Goal: Task Accomplishment & Management: Complete application form

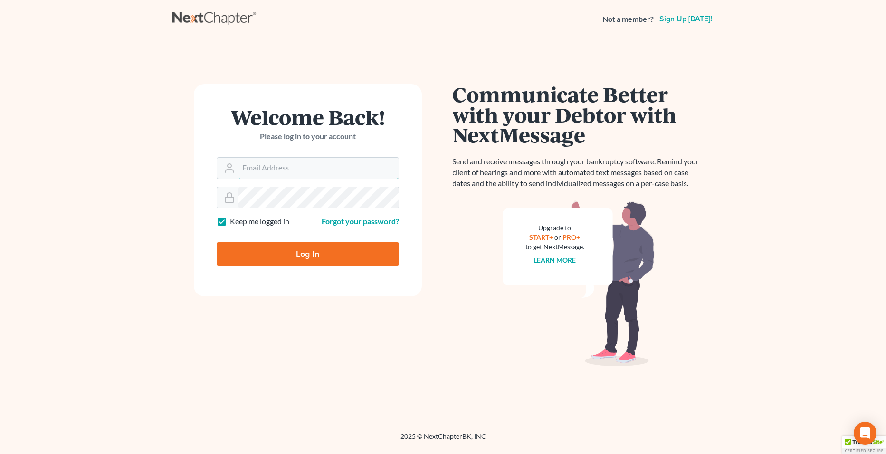
type input "erik@johanson.law"
click at [323, 250] on input "Log In" at bounding box center [308, 254] width 182 height 24
type input "Thinking..."
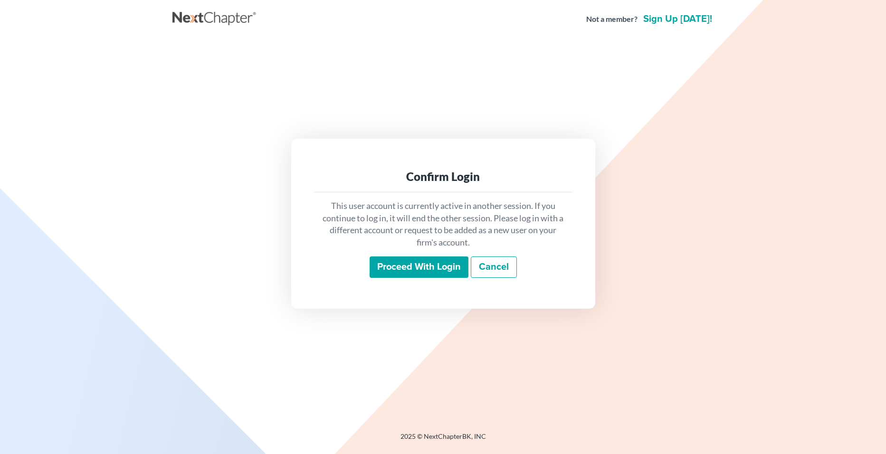
click at [379, 267] on input "Proceed with login" at bounding box center [418, 267] width 99 height 22
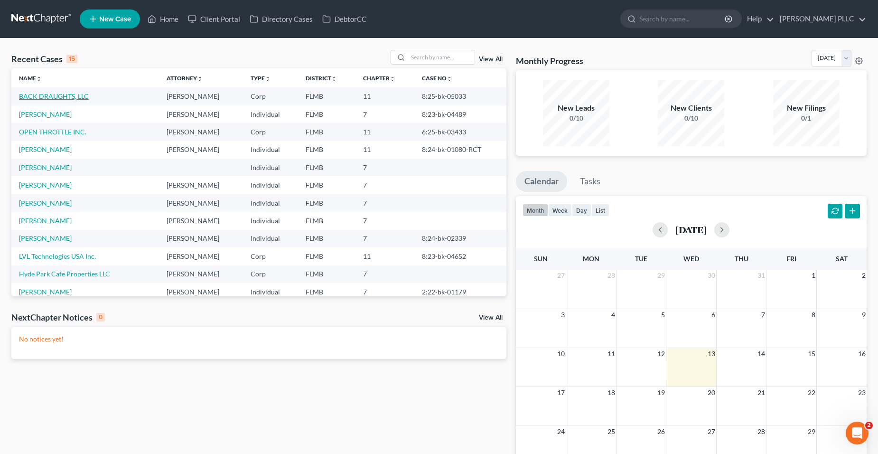
click at [79, 98] on link "BACK DRAUGHTS, LLC" at bounding box center [54, 96] width 70 height 8
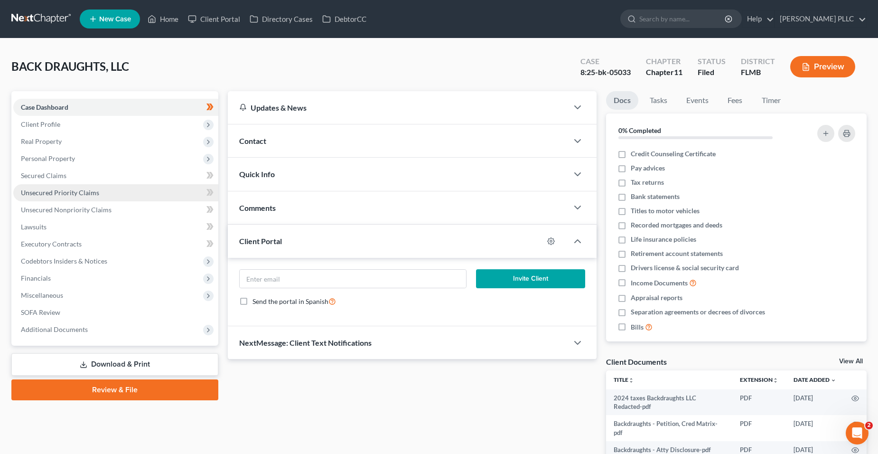
click at [142, 198] on link "Unsecured Priority Claims" at bounding box center [115, 192] width 205 height 17
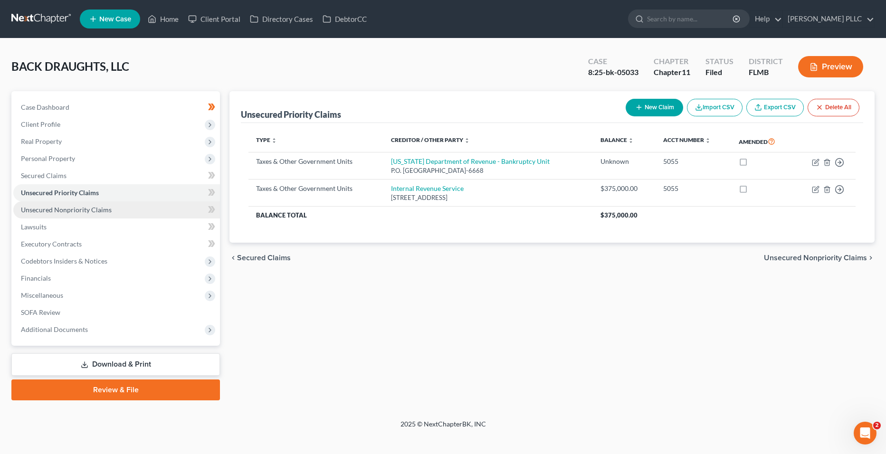
click at [136, 207] on link "Unsecured Nonpriority Claims" at bounding box center [116, 209] width 207 height 17
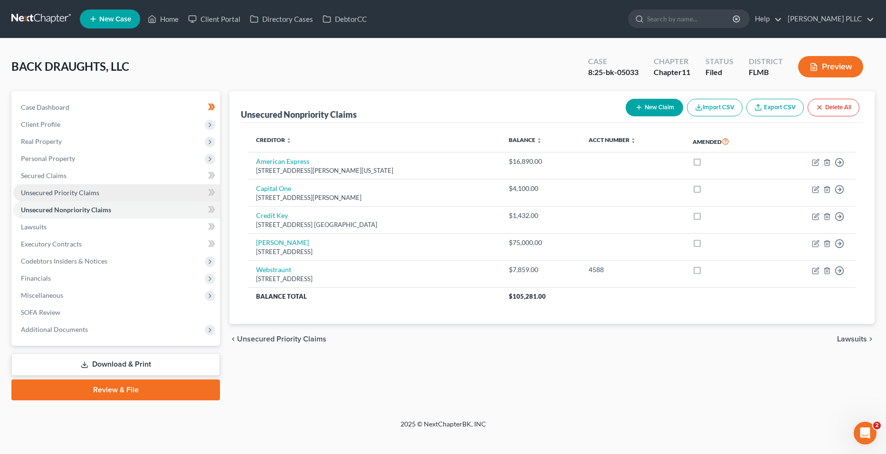
click at [115, 195] on link "Unsecured Priority Claims" at bounding box center [116, 192] width 207 height 17
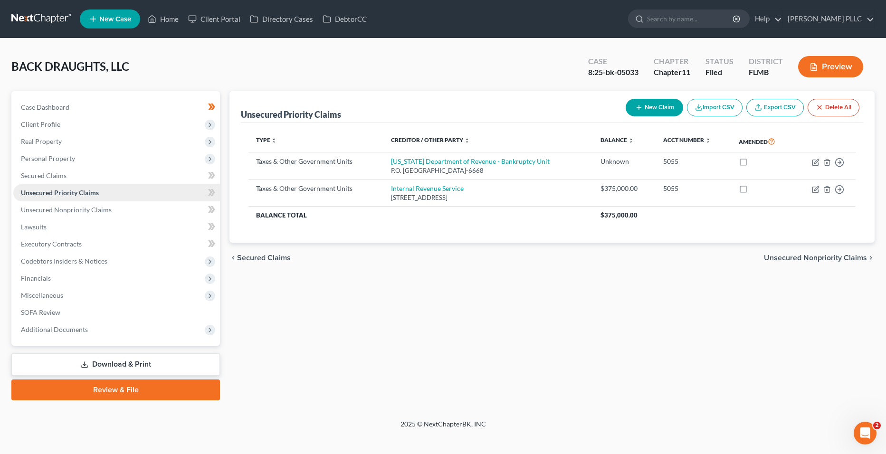
click at [92, 184] on link "Unsecured Priority Claims" at bounding box center [116, 192] width 207 height 17
click at [92, 182] on link "Secured Claims" at bounding box center [116, 175] width 207 height 17
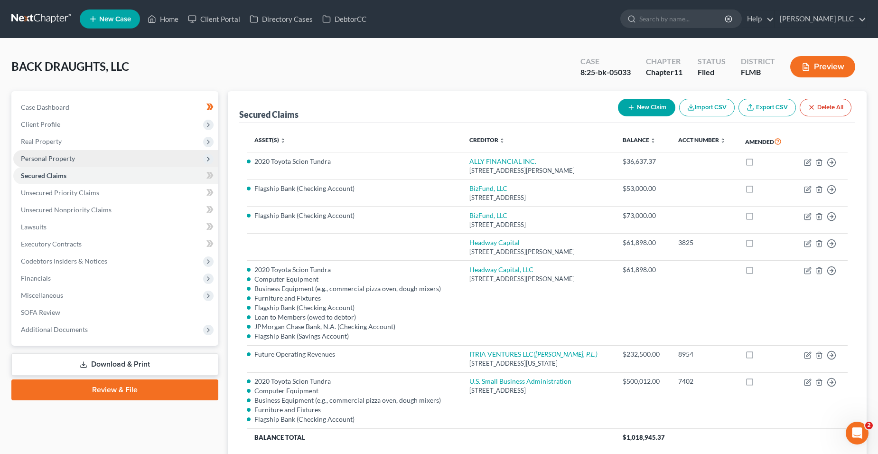
click at [100, 164] on span "Personal Property" at bounding box center [115, 158] width 205 height 17
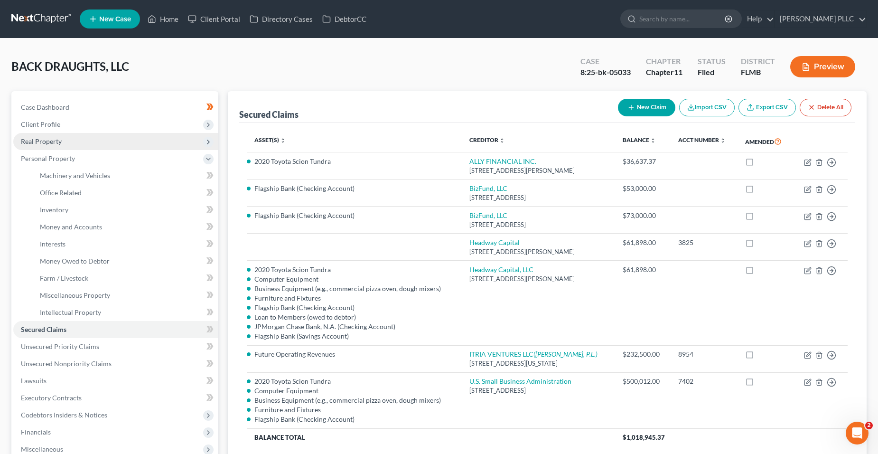
click at [108, 145] on span "Real Property" at bounding box center [115, 141] width 205 height 17
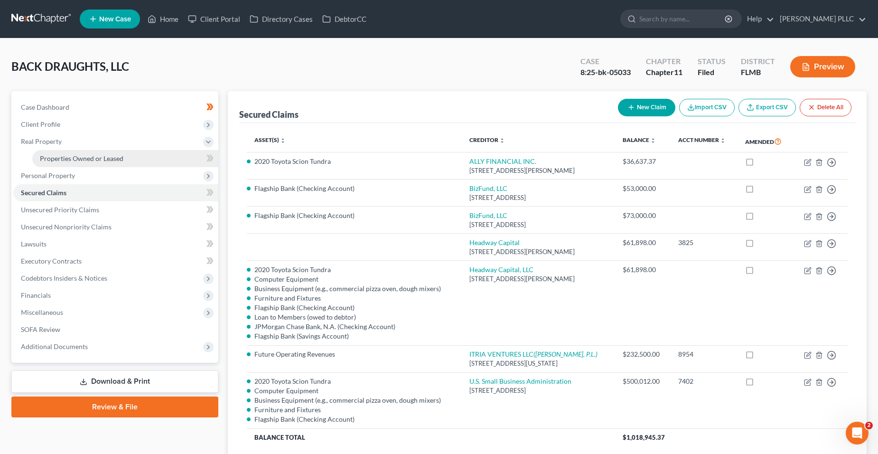
click at [128, 165] on link "Properties Owned or Leased" at bounding box center [125, 158] width 186 height 17
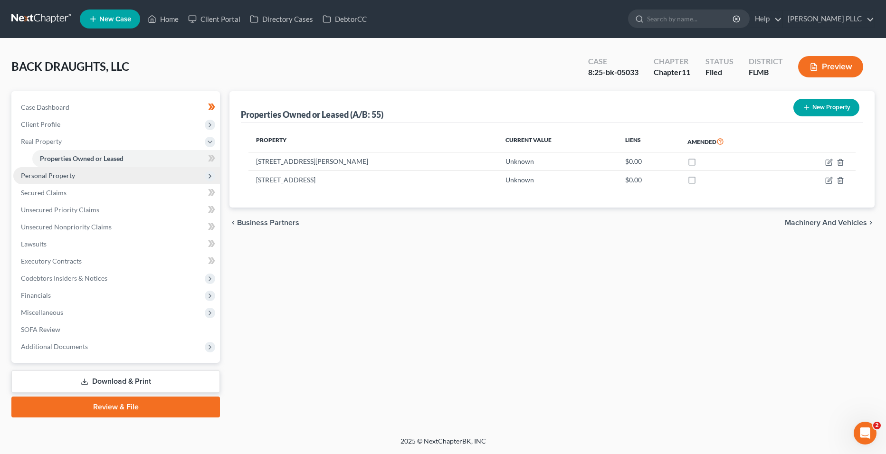
drag, startPoint x: 120, startPoint y: 171, endPoint x: 125, endPoint y: 176, distance: 7.4
click at [120, 171] on span "Personal Property" at bounding box center [116, 175] width 207 height 17
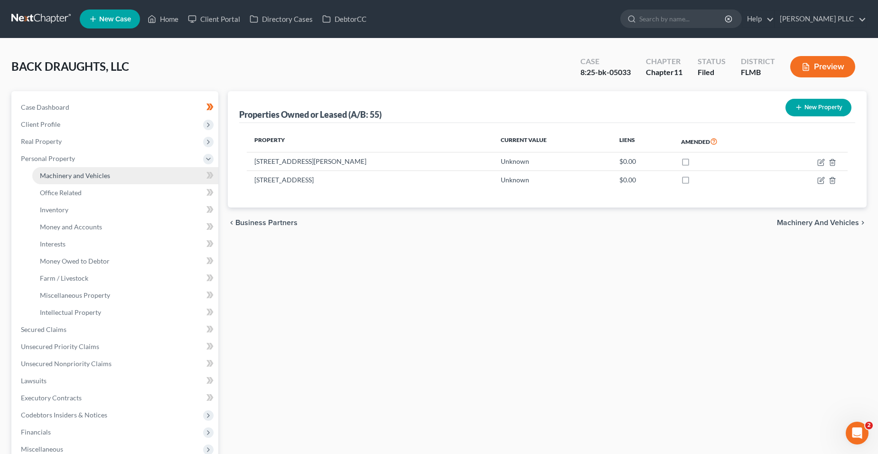
click at [113, 181] on link "Machinery and Vehicles" at bounding box center [125, 175] width 186 height 17
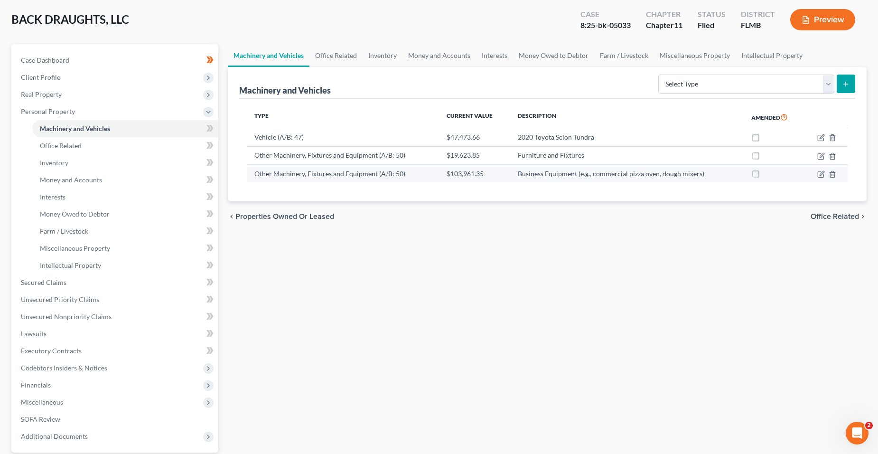
scroll to position [47, 0]
click at [853, 85] on button "submit" at bounding box center [846, 83] width 19 height 19
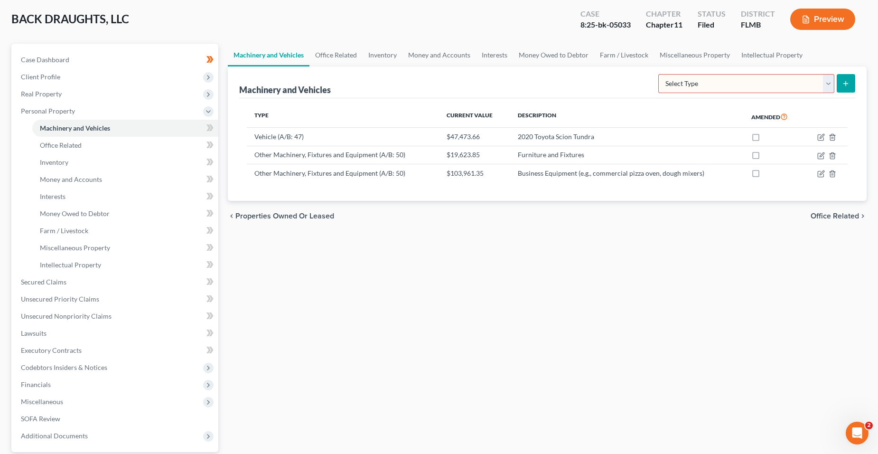
drag, startPoint x: 819, startPoint y: 84, endPoint x: 819, endPoint y: 94, distance: 10.0
click at [819, 84] on select "Select Type Aircraft (A/B: 49) Other Machinery, Fixtures and Equipment (A/B: 50…" at bounding box center [747, 83] width 176 height 19
select select "other"
click at [660, 74] on select "Select Type Aircraft (A/B: 49) Other Machinery, Fixtures and Equipment (A/B: 50…" at bounding box center [747, 83] width 176 height 19
click at [853, 83] on button "submit" at bounding box center [846, 83] width 19 height 19
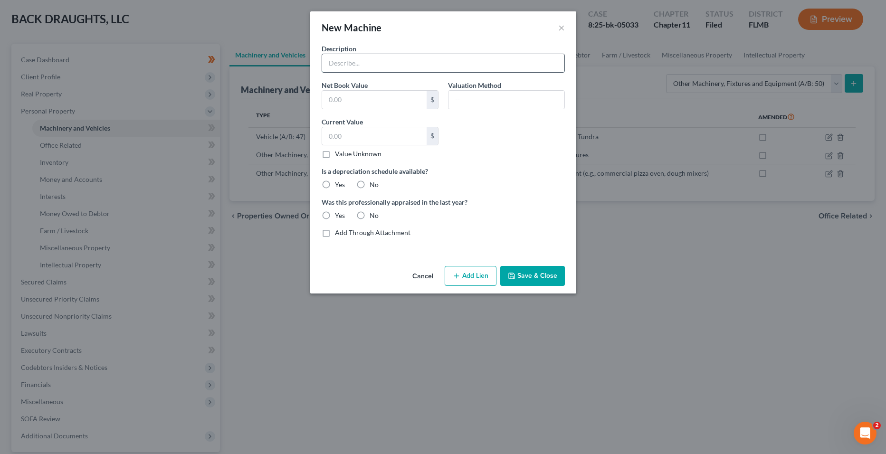
click at [392, 69] on input "text" at bounding box center [443, 63] width 242 height 18
type input "Double door refrigerator"
click at [396, 133] on input "text" at bounding box center [374, 136] width 104 height 18
type input "1,000"
drag, startPoint x: 361, startPoint y: 186, endPoint x: 373, endPoint y: 205, distance: 22.7
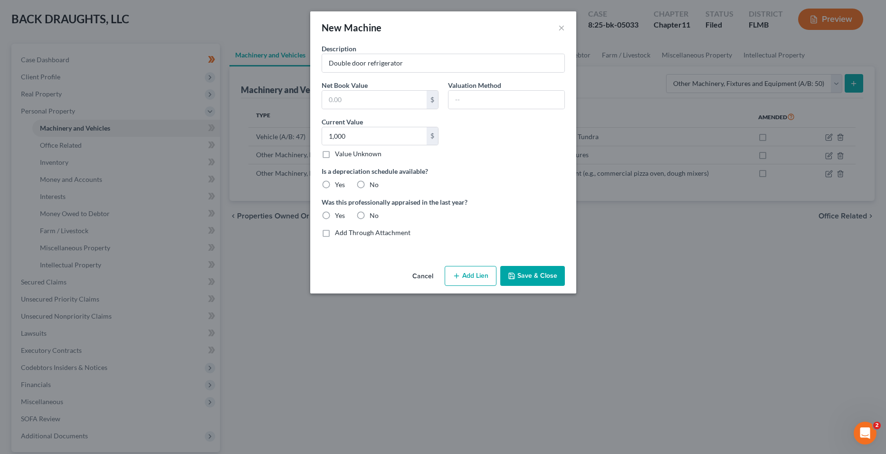
click at [369, 188] on label "No" at bounding box center [373, 184] width 9 height 9
click at [373, 186] on input "No" at bounding box center [376, 183] width 6 height 6
radio input "true"
click at [368, 215] on div "No" at bounding box center [367, 215] width 22 height 9
click at [369, 216] on label "No" at bounding box center [373, 215] width 9 height 9
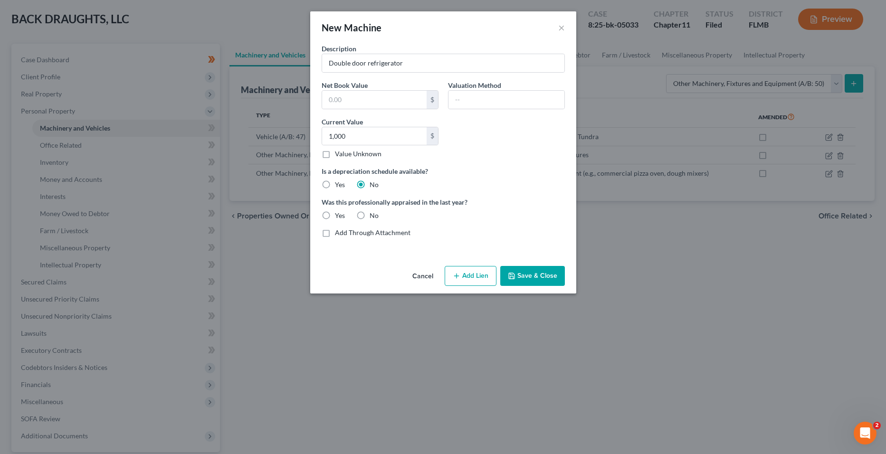
click at [373, 216] on input "No" at bounding box center [376, 214] width 6 height 6
radio input "true"
click at [399, 237] on label "Add Through Attachment" at bounding box center [372, 232] width 75 height 9
click at [345, 234] on input "Add Through Attachment" at bounding box center [342, 231] width 6 height 6
checkbox input "true"
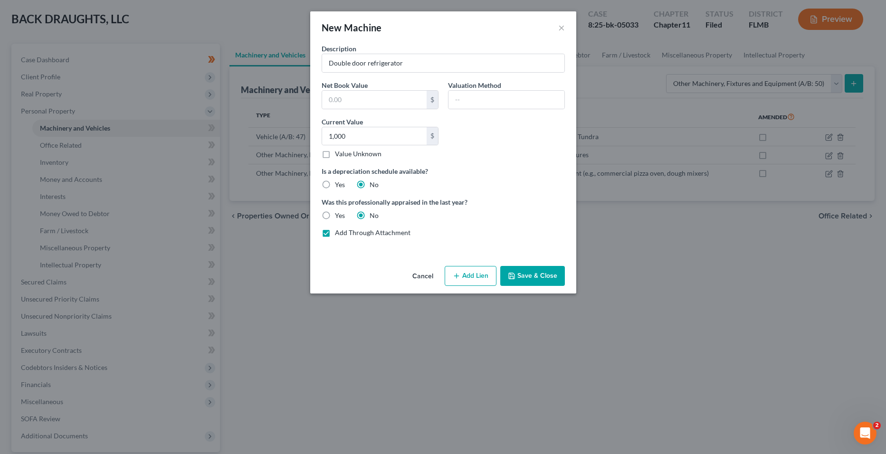
type input "See Schedule A/B Part 8, Question 50 Attachment"
click at [374, 232] on label "Add Through Attachment" at bounding box center [372, 232] width 75 height 9
click at [345, 232] on input "Add Through Attachment" at bounding box center [342, 231] width 6 height 6
checkbox input "false"
drag, startPoint x: 520, startPoint y: 60, endPoint x: 142, endPoint y: 67, distance: 378.0
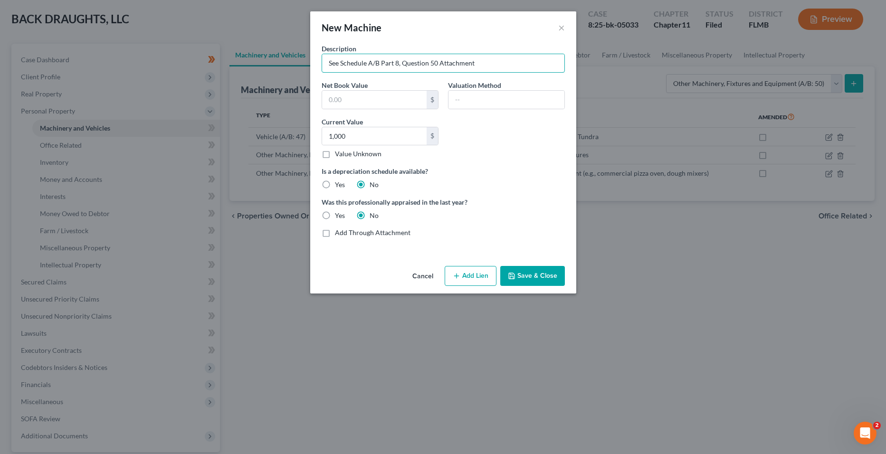
click at [142, 67] on div "New Machine × Description See Schedule A/B Part 8, Question 50 Attachment Net B…" at bounding box center [443, 227] width 886 height 454
click at [326, 66] on input "Double door refrigeratory ([GEOGRAPHIC_DATA])" at bounding box center [443, 63] width 242 height 18
click at [405, 63] on input "Double door refrigeratory ([GEOGRAPHIC_DATA])" at bounding box center [443, 63] width 242 height 18
type input "Double door refrigerator ([GEOGRAPHIC_DATA])"
click at [529, 282] on button "Save & Close" at bounding box center [532, 276] width 65 height 20
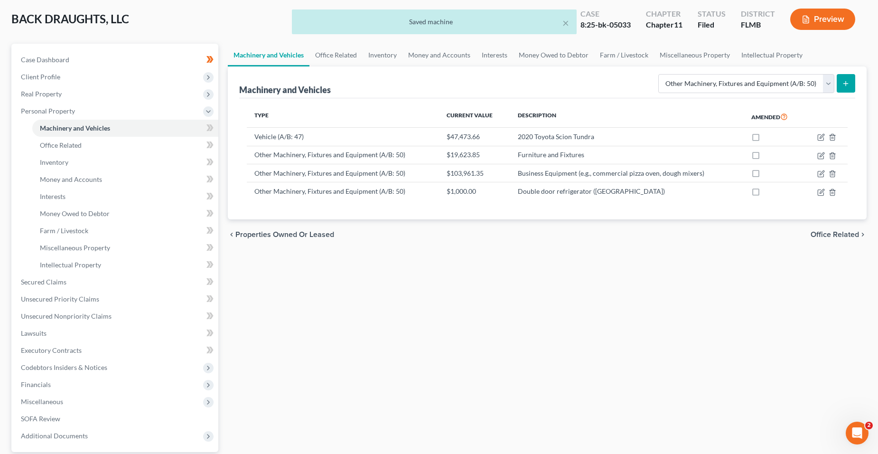
click at [850, 88] on button "submit" at bounding box center [846, 83] width 19 height 19
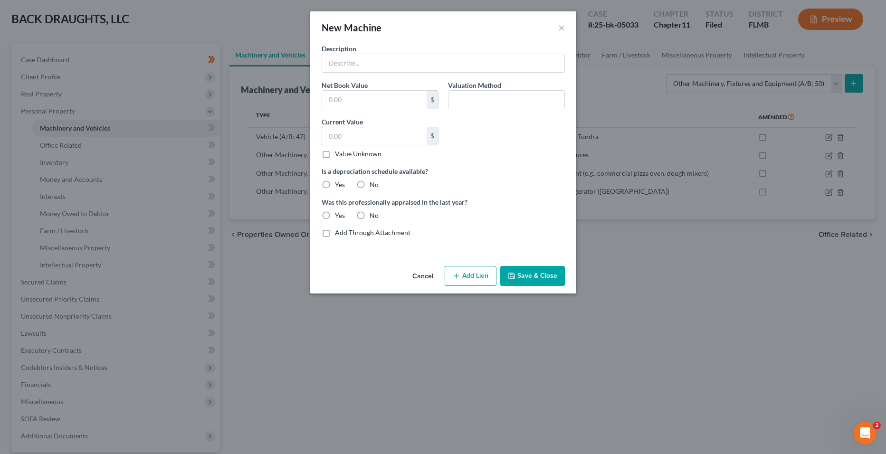
click at [350, 53] on label "Description" at bounding box center [338, 49] width 35 height 10
click at [351, 63] on input "text" at bounding box center [443, 63] width 242 height 18
type input "Salad refrigerator"
click at [396, 134] on input "text" at bounding box center [374, 136] width 104 height 18
type input "350"
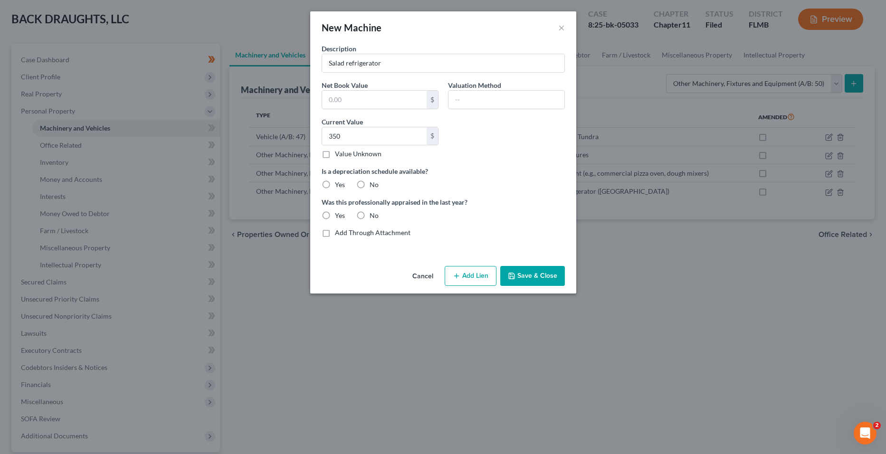
click at [369, 188] on label "No" at bounding box center [373, 184] width 9 height 9
click at [373, 186] on input "No" at bounding box center [376, 183] width 6 height 6
radio input "true"
click at [369, 211] on label "No" at bounding box center [373, 215] width 9 height 9
click at [373, 211] on input "No" at bounding box center [376, 214] width 6 height 6
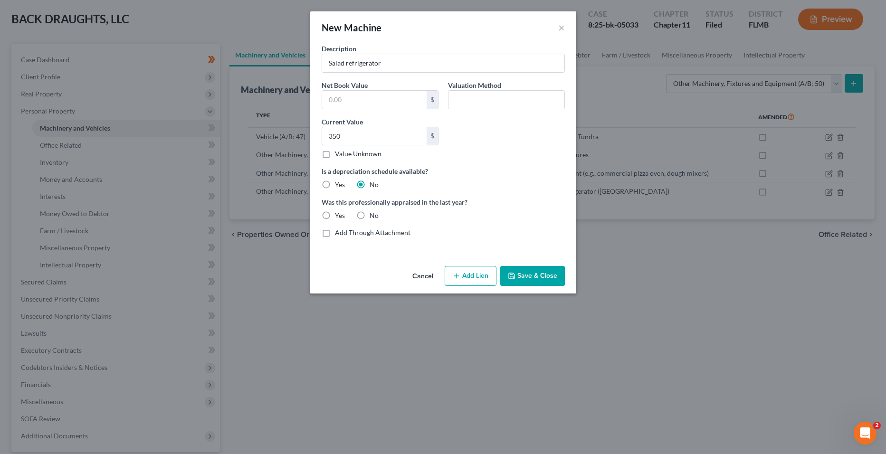
radio input "true"
click at [448, 57] on input "Salad refrigerator" at bounding box center [443, 63] width 242 height 18
type input "Salad refrigerator ([GEOGRAPHIC_DATA])"
click at [531, 273] on button "Save & Close" at bounding box center [532, 276] width 65 height 20
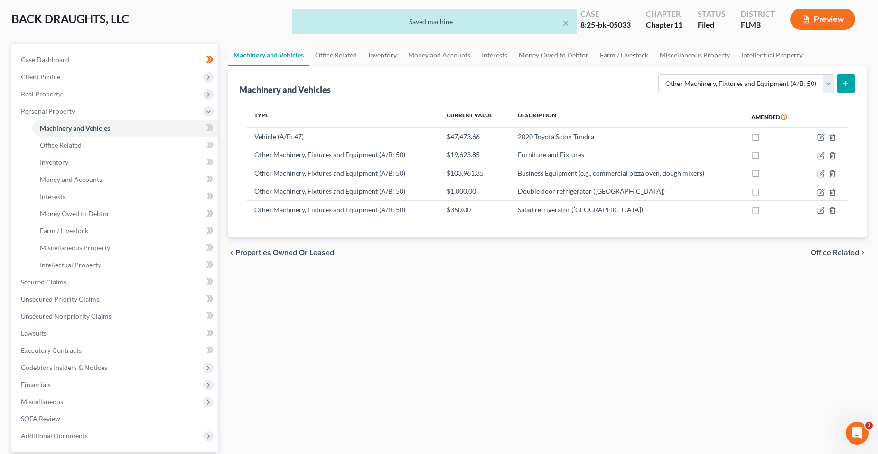
click at [848, 81] on icon "submit" at bounding box center [846, 84] width 8 height 8
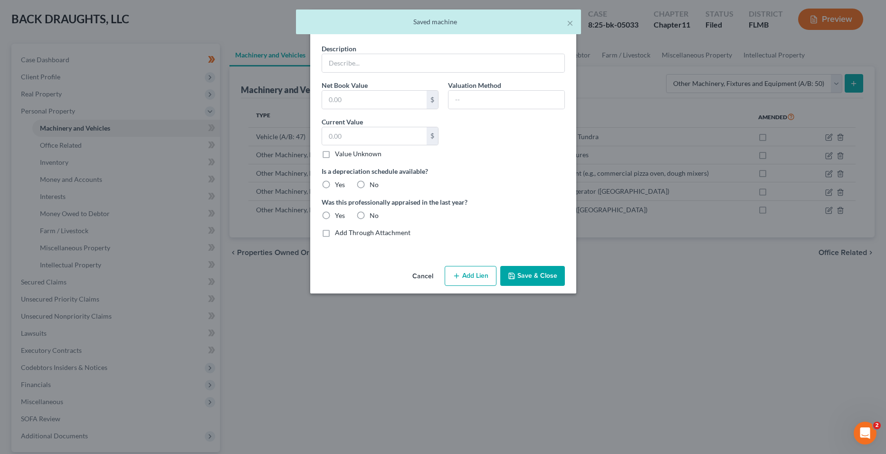
click at [651, 272] on div "New Machine × Description Net Book Value $ Valuation Method Current Value $ Val…" at bounding box center [443, 227] width 886 height 454
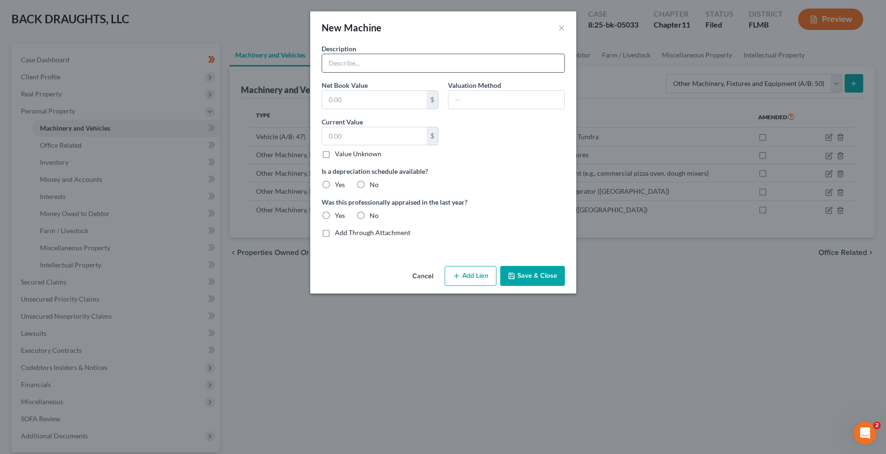
drag, startPoint x: 369, startPoint y: 58, endPoint x: 400, endPoint y: 66, distance: 31.6
click at [369, 58] on input "text" at bounding box center [443, 63] width 242 height 18
click at [560, 29] on button "×" at bounding box center [561, 27] width 7 height 11
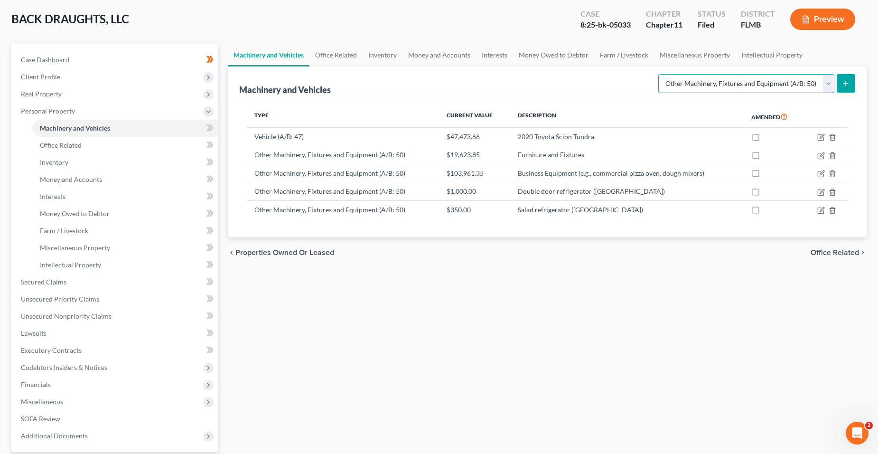
click at [828, 85] on select "Select Type Aircraft (A/B: 49) Other Machinery, Fixtures and Equipment (A/B: 50…" at bounding box center [747, 83] width 176 height 19
click at [660, 74] on select "Select Type Aircraft (A/B: 49) Other Machinery, Fixtures and Equipment (A/B: 50…" at bounding box center [747, 83] width 176 height 19
click at [849, 85] on icon "submit" at bounding box center [846, 84] width 8 height 8
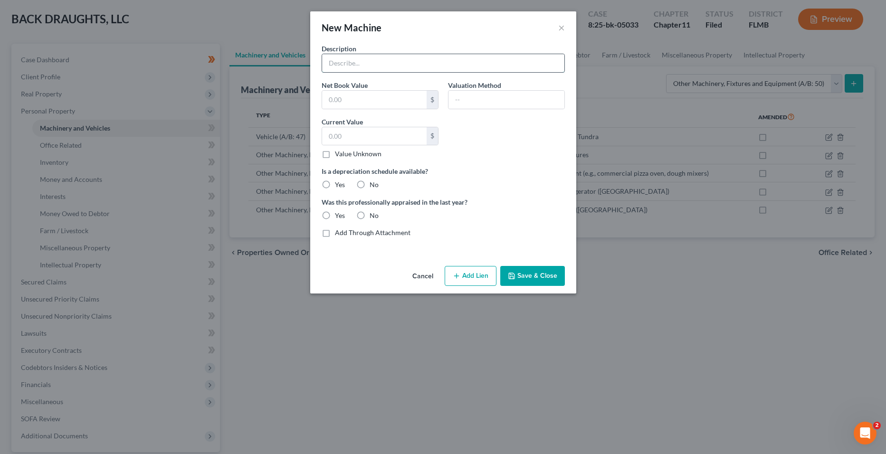
click at [375, 61] on input "text" at bounding box center [443, 63] width 242 height 18
type input "s"
type input "Single Door refrigerator ([GEOGRAPHIC_DATA])"
click at [361, 99] on input "text" at bounding box center [374, 100] width 104 height 18
drag, startPoint x: 582, startPoint y: 159, endPoint x: 565, endPoint y: 160, distance: 16.6
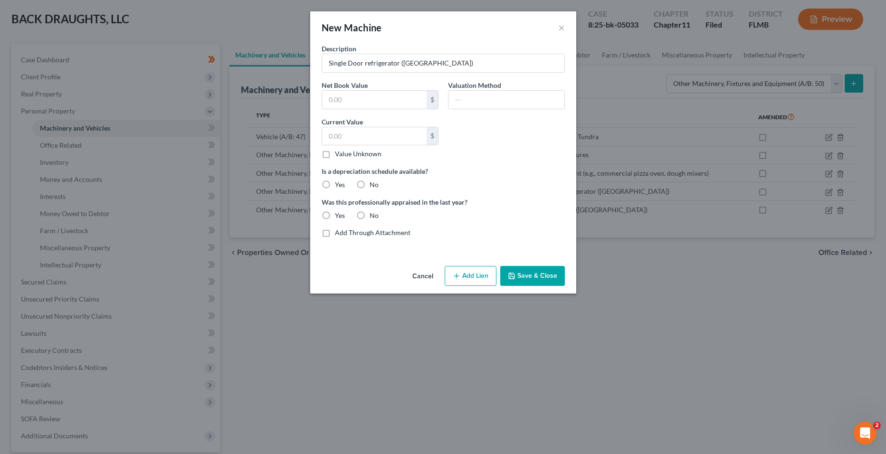
click at [573, 160] on div "New Machine × Description Single Door refrigerator (Tarpon Springs) Net Book Va…" at bounding box center [443, 227] width 886 height 454
click at [388, 139] on input "text" at bounding box center [374, 136] width 104 height 18
type input "1,100"
click at [371, 190] on div "Description Single Door refrigerator (Tarpon Springs) Net Book Value $ Valuatio…" at bounding box center [443, 144] width 253 height 201
click at [371, 185] on label "No" at bounding box center [373, 184] width 9 height 9
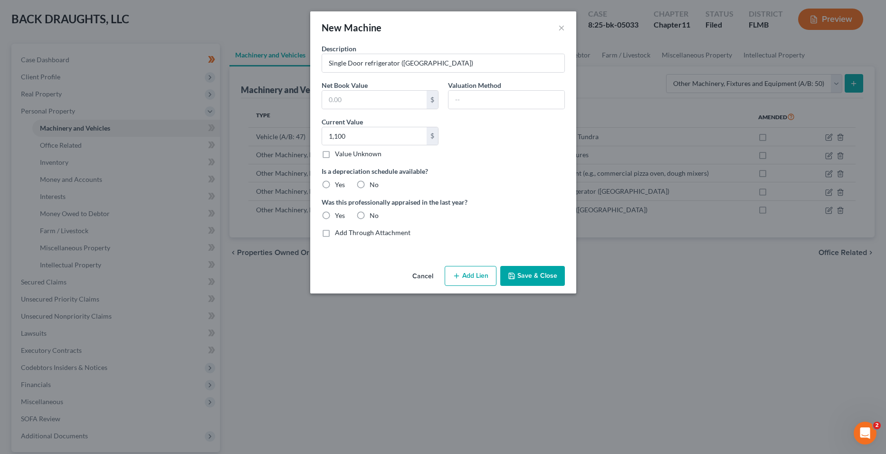
click at [373, 185] on input "No" at bounding box center [376, 183] width 6 height 6
radio input "true"
click at [369, 211] on label "No" at bounding box center [373, 215] width 9 height 9
click at [373, 211] on input "No" at bounding box center [376, 214] width 6 height 6
radio input "true"
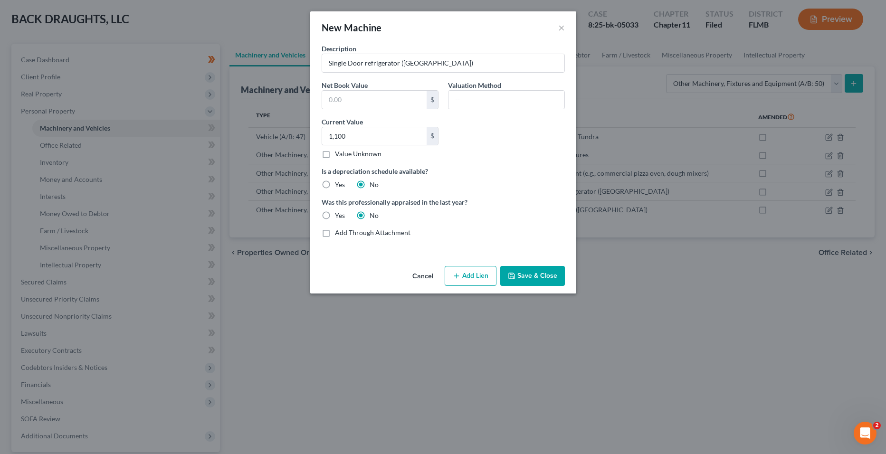
click at [533, 272] on button "Save & Close" at bounding box center [532, 276] width 65 height 20
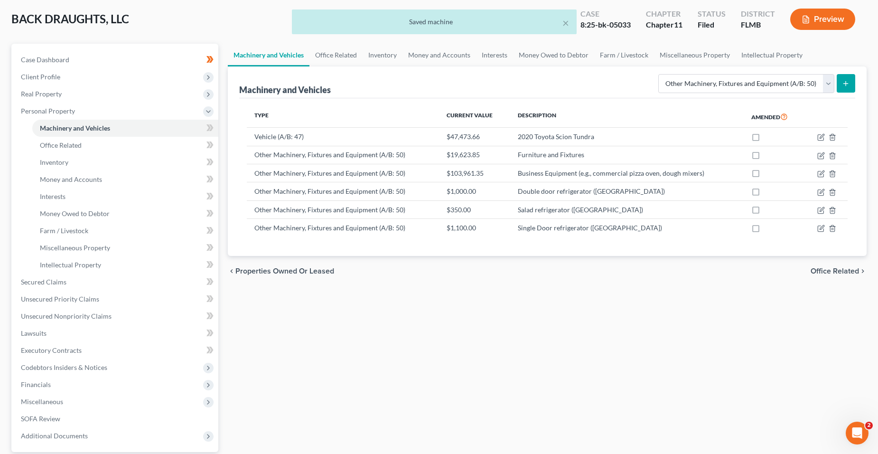
click at [852, 88] on button "submit" at bounding box center [846, 83] width 19 height 19
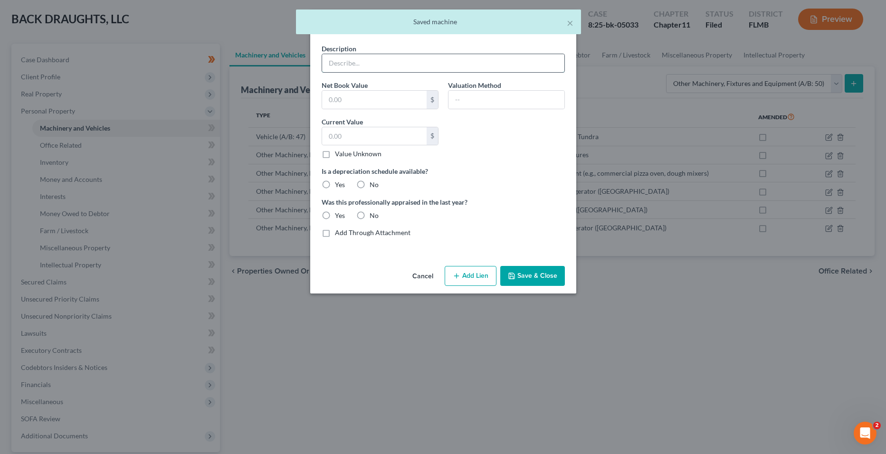
click at [434, 65] on input "text" at bounding box center [443, 63] width 242 height 18
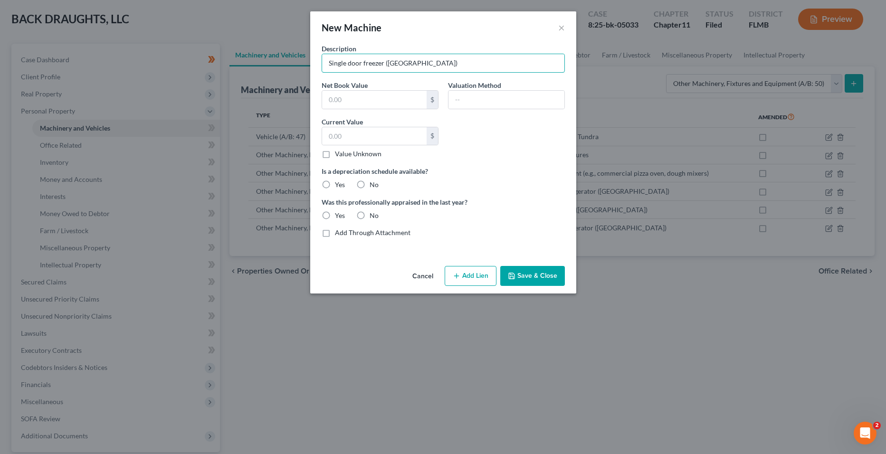
type input "Single door freezer ([GEOGRAPHIC_DATA])"
click at [361, 136] on input "text" at bounding box center [374, 136] width 104 height 18
type input "1,100"
click at [369, 181] on label "No" at bounding box center [373, 184] width 9 height 9
click at [369, 186] on label "No" at bounding box center [373, 184] width 9 height 9
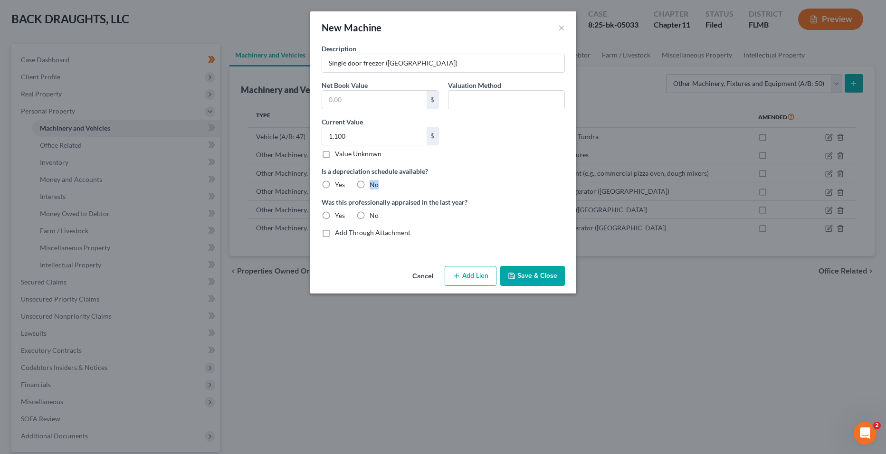
click at [373, 186] on input "No" at bounding box center [376, 183] width 6 height 6
radio input "true"
click at [369, 212] on label "No" at bounding box center [373, 215] width 9 height 9
click at [373, 212] on input "No" at bounding box center [376, 214] width 6 height 6
radio input "true"
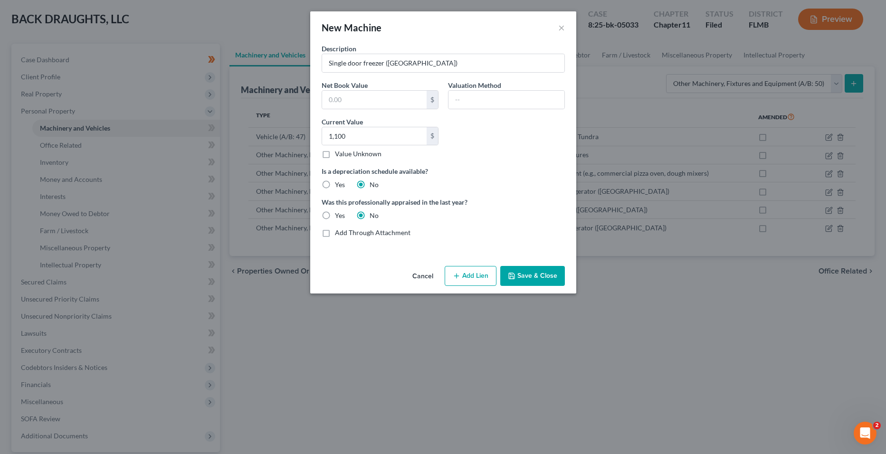
click at [527, 278] on button "Save & Close" at bounding box center [532, 276] width 65 height 20
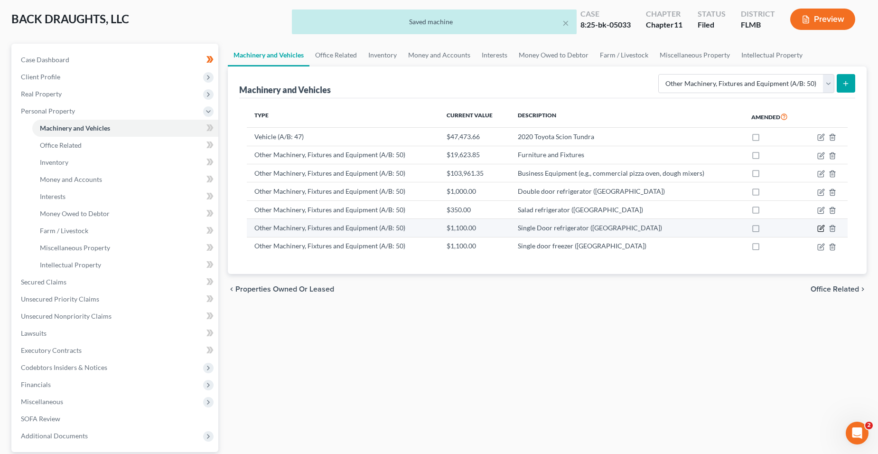
click at [821, 227] on icon "button" at bounding box center [822, 229] width 8 height 8
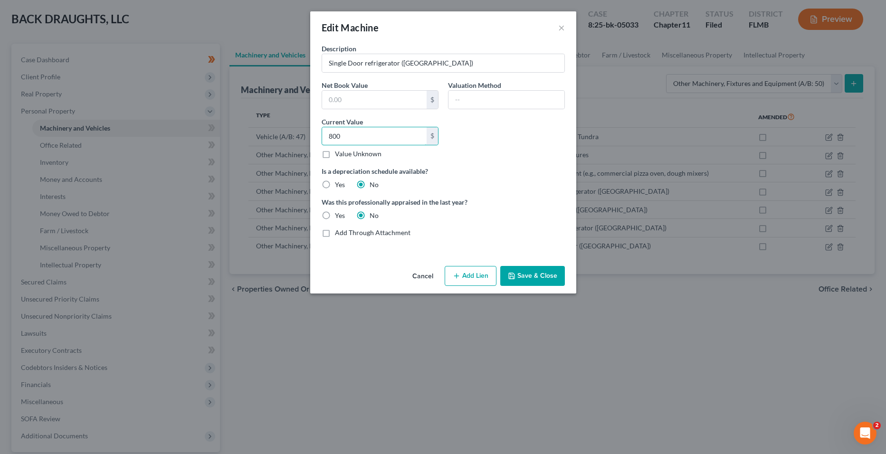
type input "800"
click at [521, 273] on button "Save & Close" at bounding box center [532, 276] width 65 height 20
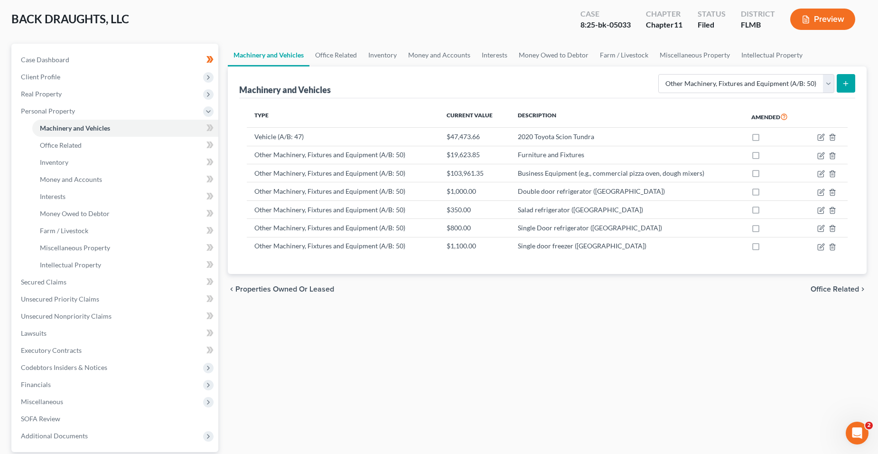
click at [852, 84] on button "submit" at bounding box center [846, 83] width 19 height 19
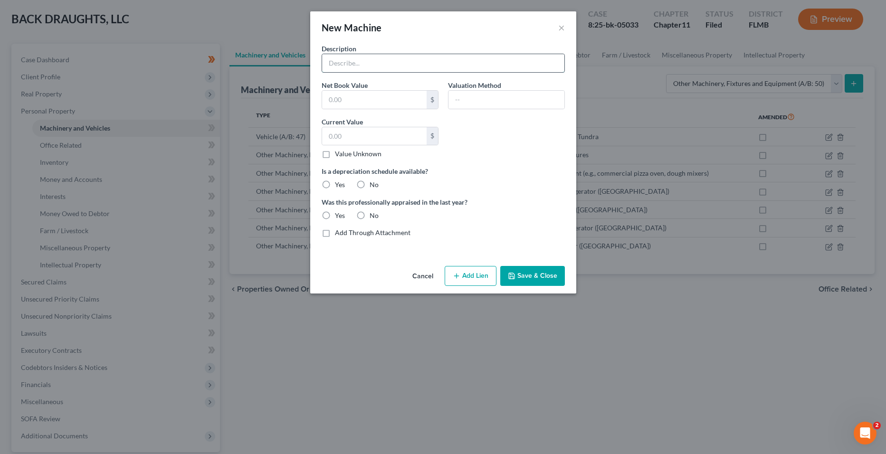
click at [408, 65] on input "text" at bounding box center [443, 63] width 242 height 18
type input "F"
type input "Fryer (natural gas)"
drag, startPoint x: 390, startPoint y: 93, endPoint x: 398, endPoint y: 97, distance: 8.9
click at [390, 93] on input "text" at bounding box center [374, 100] width 104 height 18
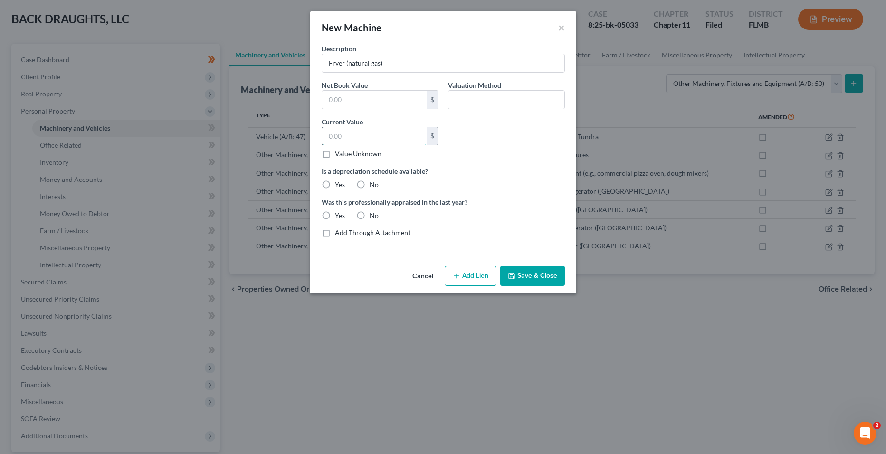
click at [326, 136] on input "text" at bounding box center [374, 136] width 104 height 18
type input "450"
click at [372, 185] on label "No" at bounding box center [373, 184] width 9 height 9
click at [373, 185] on input "No" at bounding box center [376, 183] width 6 height 6
radio input "true"
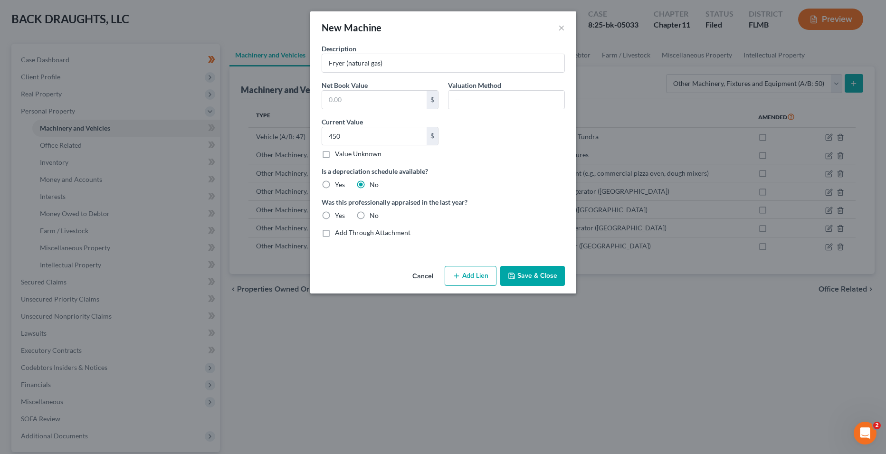
click at [368, 210] on div "Was this professionally appraised in the last year? Yes No" at bounding box center [443, 208] width 253 height 23
drag, startPoint x: 366, startPoint y: 215, endPoint x: 402, endPoint y: 225, distance: 37.9
click at [369, 216] on label "No" at bounding box center [373, 215] width 9 height 9
click at [373, 216] on input "No" at bounding box center [376, 214] width 6 height 6
radio input "true"
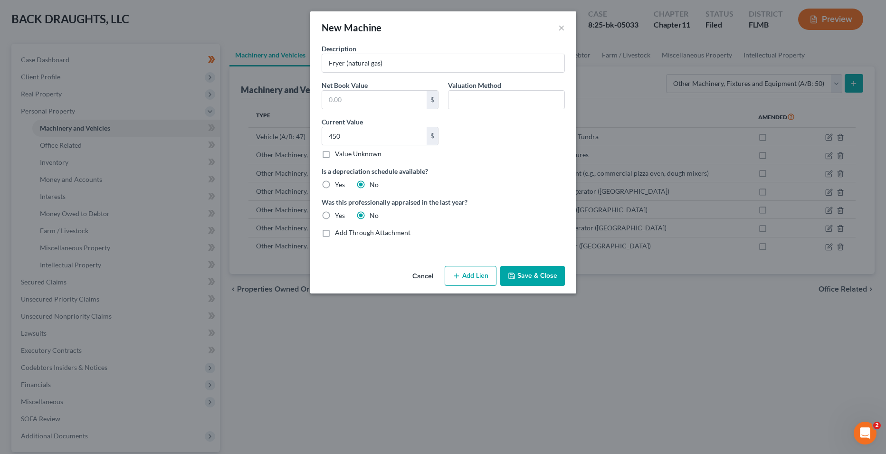
click at [530, 279] on button "Save & Close" at bounding box center [532, 276] width 65 height 20
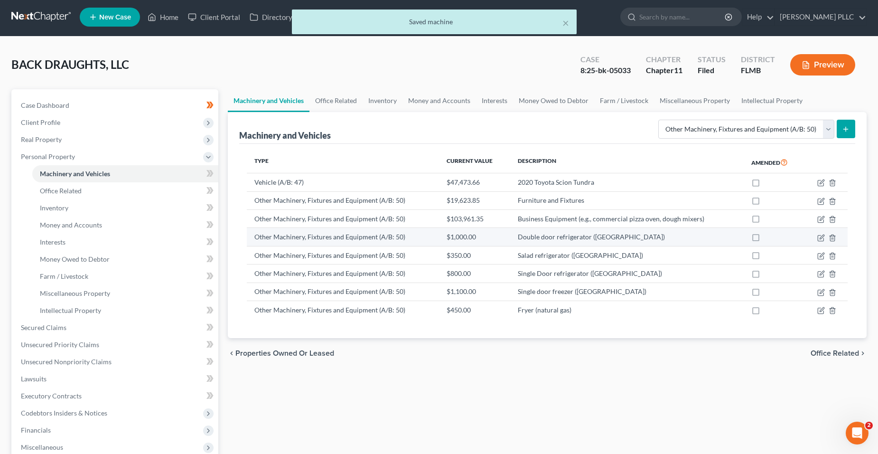
scroll to position [0, 0]
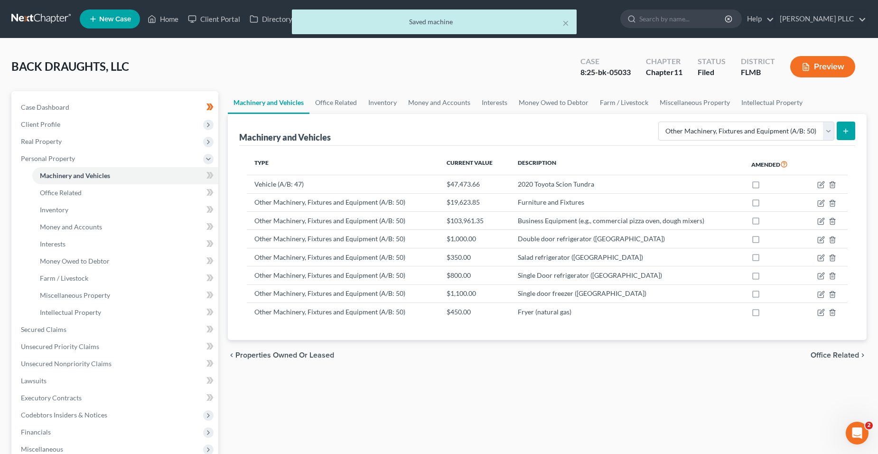
click at [853, 131] on button "submit" at bounding box center [846, 131] width 19 height 19
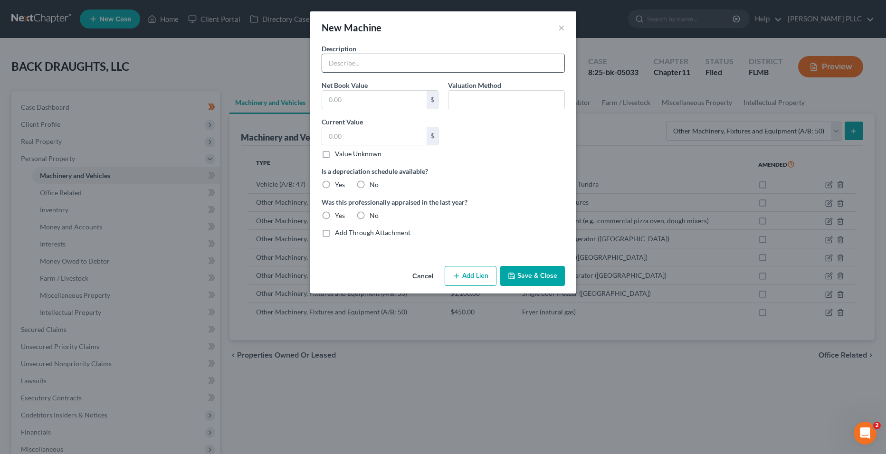
click at [368, 55] on input "text" at bounding box center [443, 63] width 242 height 18
type input "Stove/Oven (natural gas)"
click at [365, 124] on div "Current Value $ Value Unknown Balance Undetermined $ Value Unknown" at bounding box center [380, 138] width 126 height 42
click at [368, 127] on input "text" at bounding box center [374, 136] width 104 height 18
type input "9"
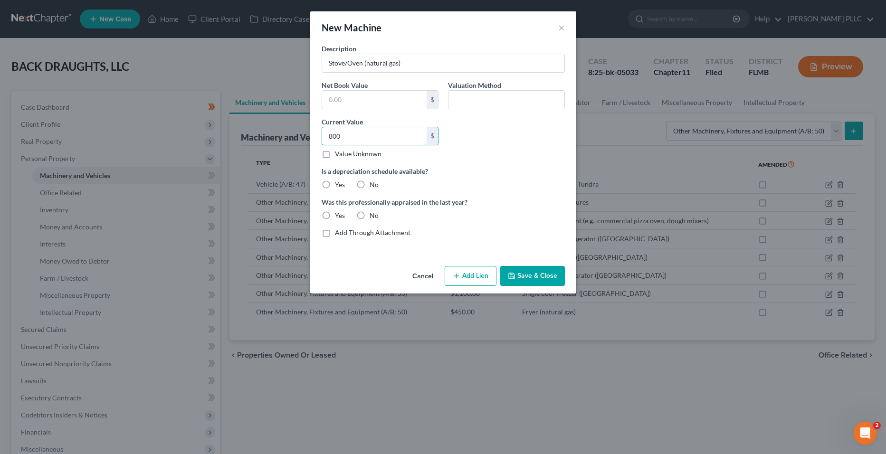
type input "800"
click at [377, 186] on label "No" at bounding box center [373, 184] width 9 height 9
click at [377, 186] on input "No" at bounding box center [376, 183] width 6 height 6
radio input "true"
click at [369, 220] on label "No" at bounding box center [373, 215] width 9 height 9
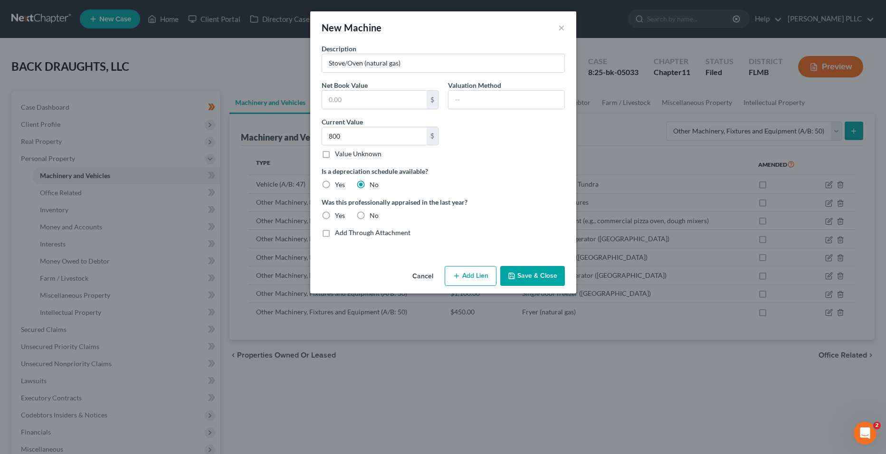
click at [373, 217] on input "No" at bounding box center [376, 214] width 6 height 6
radio input "true"
click at [528, 274] on button "Save & Close" at bounding box center [532, 276] width 65 height 20
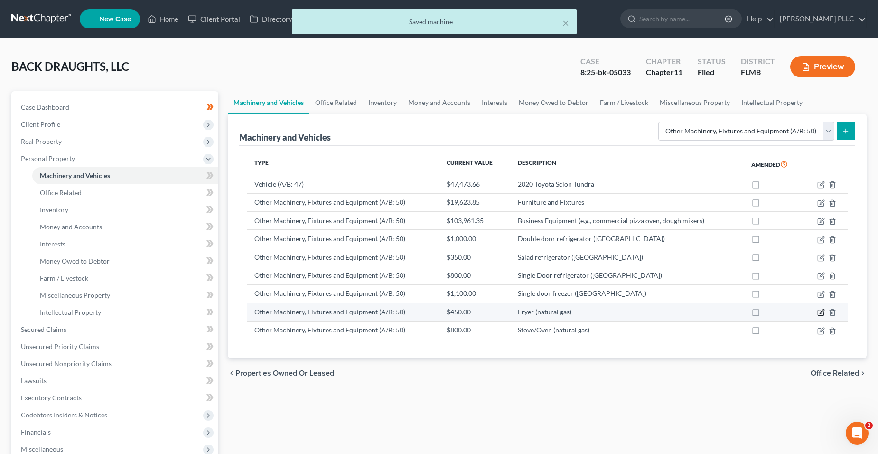
click at [821, 311] on icon "button" at bounding box center [822, 313] width 8 height 8
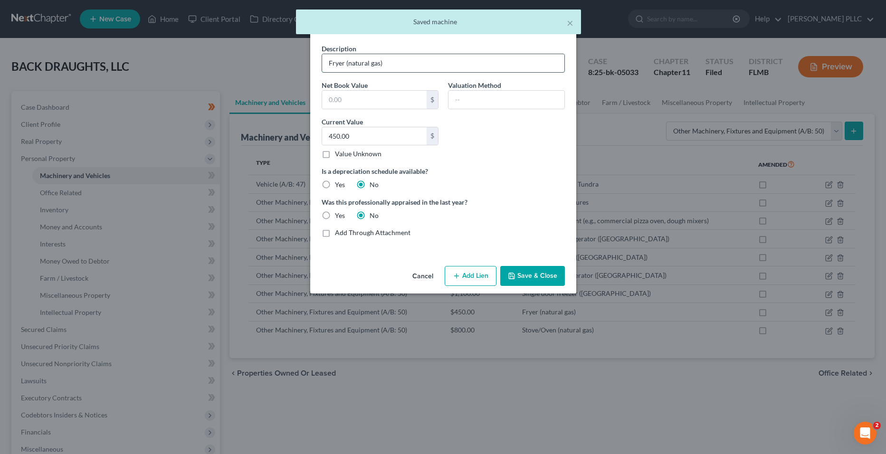
click at [388, 68] on input "Fryer (natural gas)" at bounding box center [443, 63] width 242 height 18
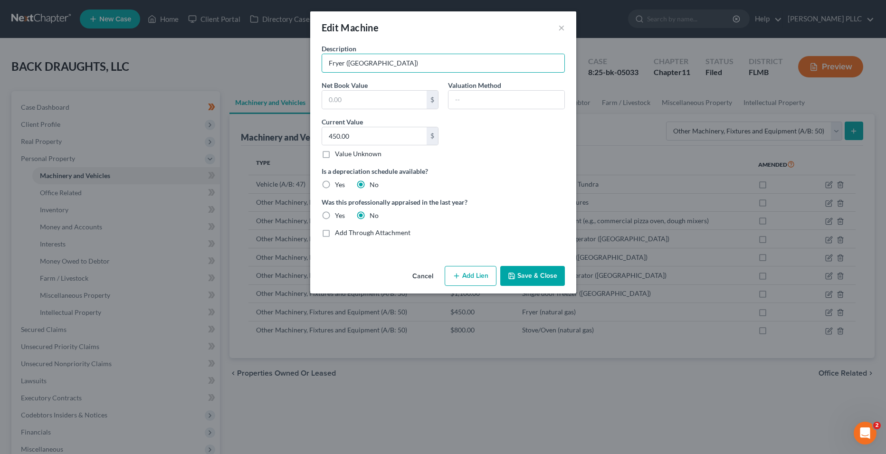
type input "Fryer ([GEOGRAPHIC_DATA])"
click at [553, 273] on button "Save & Close" at bounding box center [532, 276] width 65 height 20
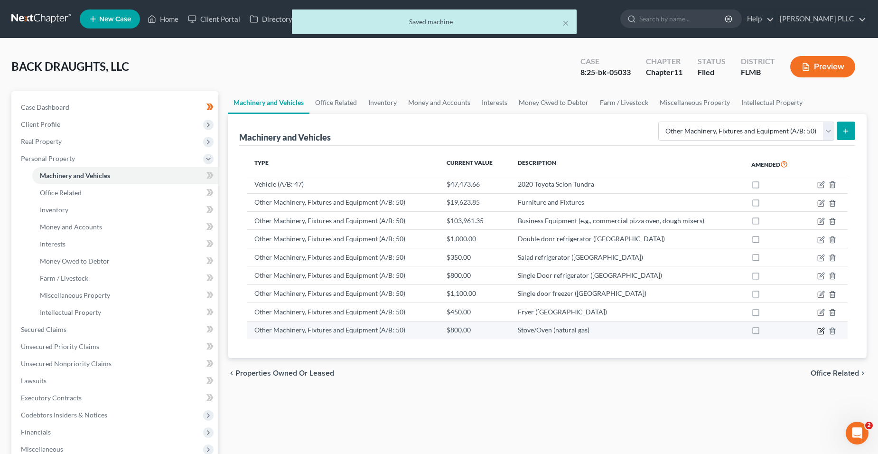
click at [820, 330] on icon "button" at bounding box center [822, 331] width 8 height 8
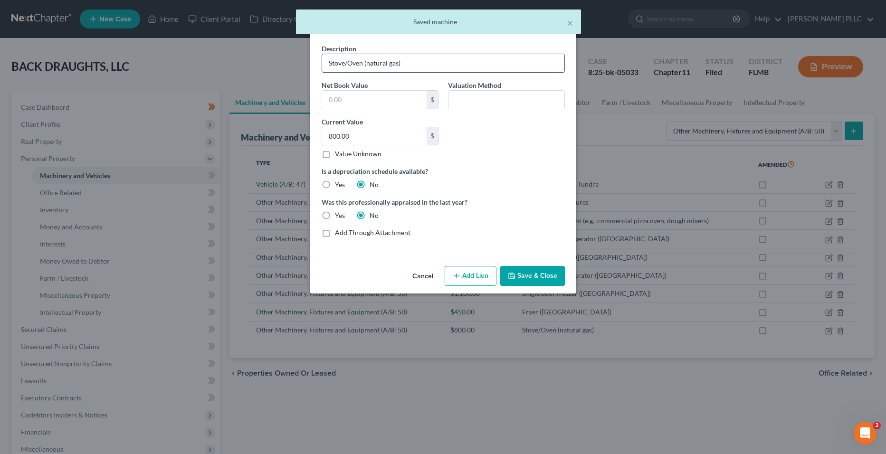
drag, startPoint x: 428, startPoint y: 65, endPoint x: 372, endPoint y: 57, distance: 56.7
click at [379, 67] on input "Stove/Oven (natural gas)" at bounding box center [443, 63] width 242 height 18
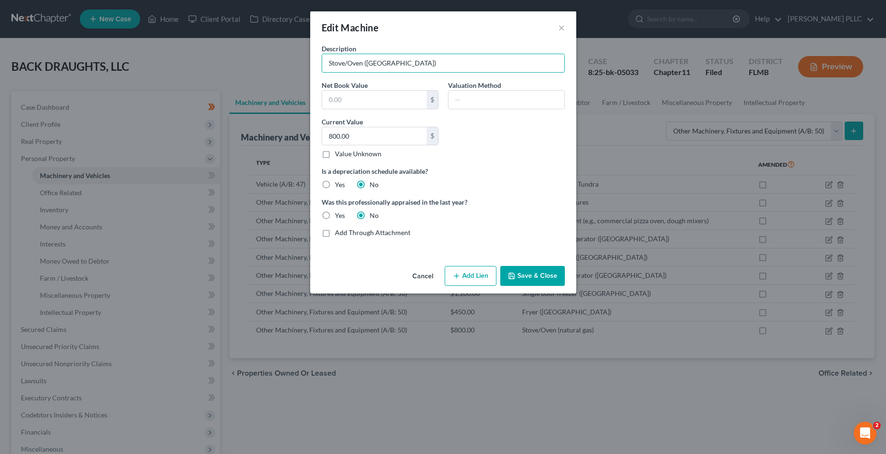
type input "Stove/Oven ([GEOGRAPHIC_DATA])"
click at [524, 266] on button "Save & Close" at bounding box center [532, 276] width 65 height 20
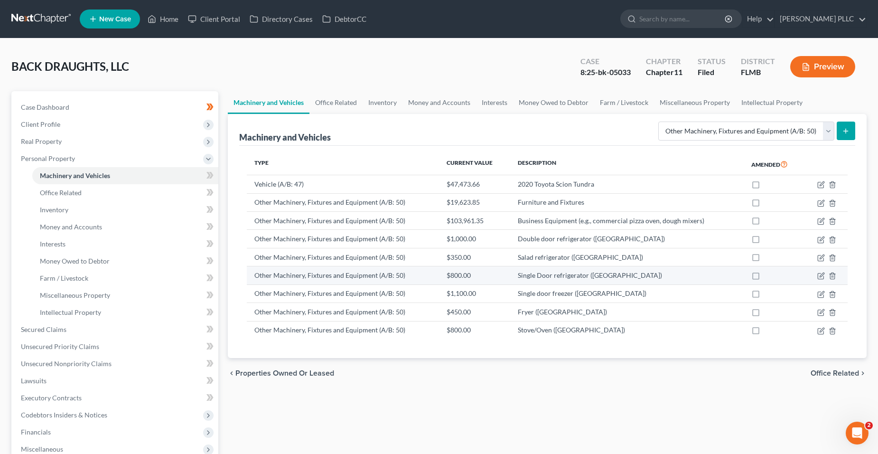
scroll to position [47, 0]
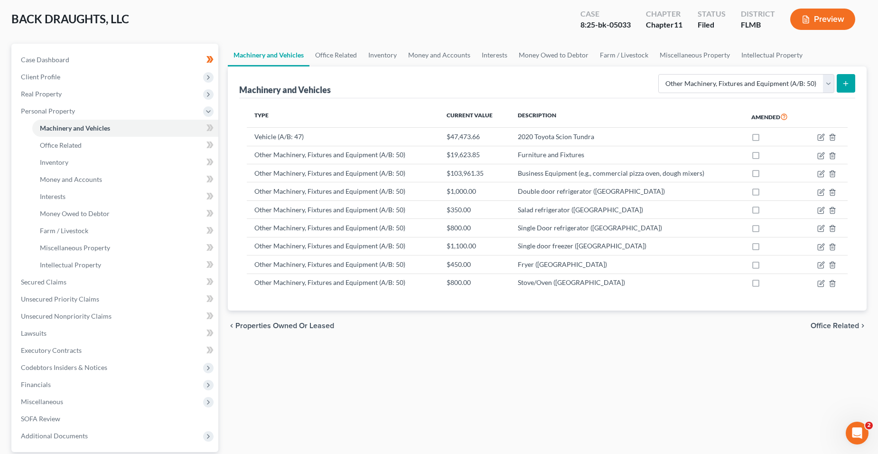
click at [856, 83] on div "Machinery and Vehicles Select Type Aircraft (A/B: 49) Other Machinery, Fixtures…" at bounding box center [548, 188] width 640 height 244
click at [852, 86] on button "submit" at bounding box center [846, 83] width 19 height 19
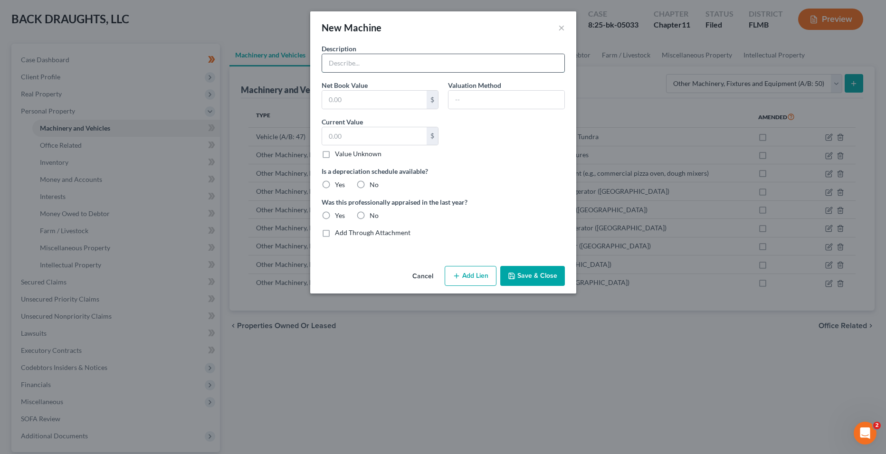
click at [354, 60] on input "text" at bounding box center [443, 63] width 242 height 18
type input "/"
drag, startPoint x: 430, startPoint y: 60, endPoint x: 387, endPoint y: 63, distance: 42.8
click at [387, 63] on input "Microwave ([GEOGRAPHIC_DATA])" at bounding box center [443, 63] width 242 height 18
type input "Microwave ([GEOGRAPHIC_DATA])"
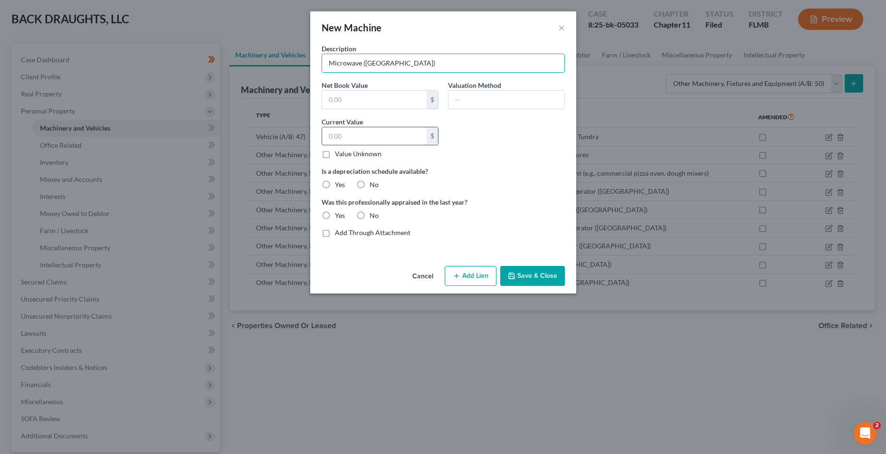
click at [379, 132] on input "text" at bounding box center [374, 136] width 104 height 18
type input "100.00"
drag, startPoint x: 531, startPoint y: 274, endPoint x: 475, endPoint y: 164, distance: 124.0
click at [496, 164] on div "New Machine × Description Microwave (Tarpon Springs) Net Book Value $ Valuation…" at bounding box center [443, 152] width 266 height 282
click at [344, 152] on label "Value Unknown" at bounding box center [358, 153] width 47 height 9
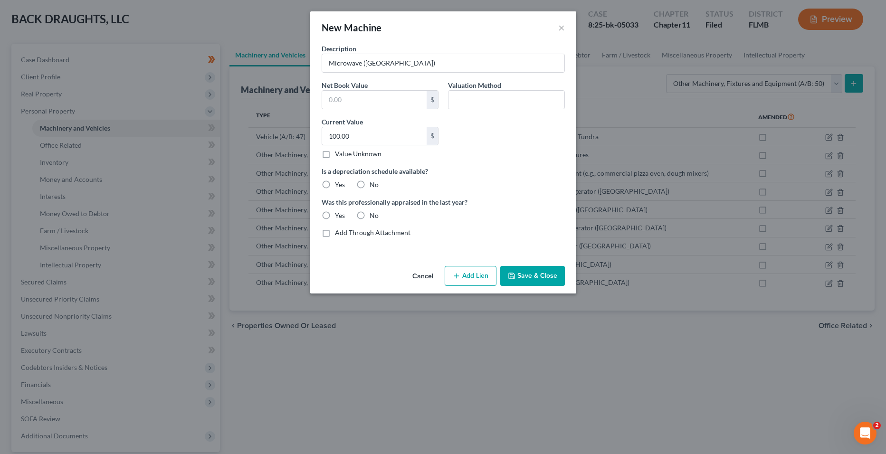
click at [344, 152] on input "Value Unknown" at bounding box center [342, 152] width 6 height 6
checkbox input "true"
type input "0.00"
click at [345, 153] on label "Value Unknown" at bounding box center [358, 153] width 47 height 9
click at [345, 153] on input "Value Unknown" at bounding box center [342, 152] width 6 height 6
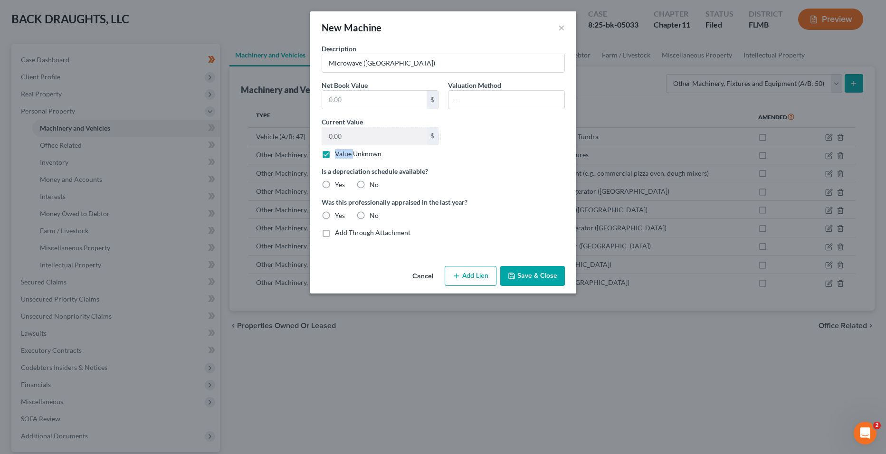
checkbox input "false"
drag, startPoint x: 345, startPoint y: 153, endPoint x: 340, endPoint y: 141, distance: 13.7
click at [336, 142] on input "0.00" at bounding box center [374, 136] width 104 height 18
click at [345, 138] on input "0.00" at bounding box center [374, 136] width 104 height 18
drag, startPoint x: 349, startPoint y: 139, endPoint x: 244, endPoint y: 128, distance: 105.6
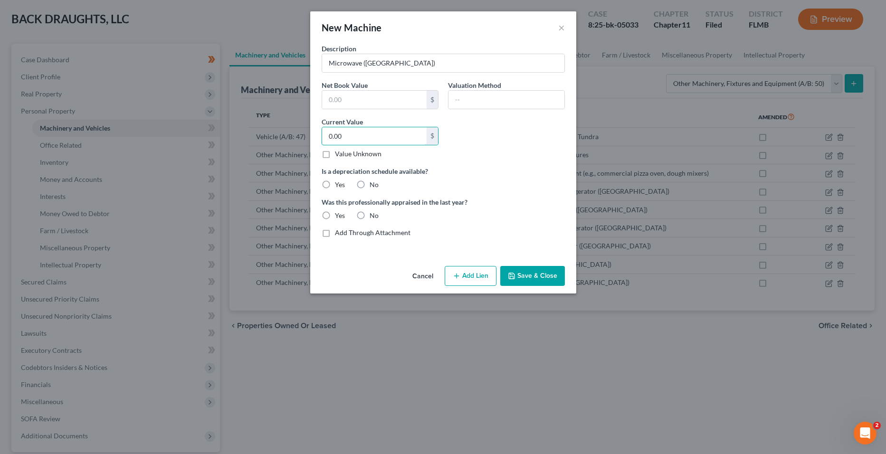
click at [244, 128] on div "New Machine × Description Microwave (Tarpon Springs) Net Book Value $ Valuation…" at bounding box center [443, 227] width 886 height 454
type input "100.00"
click at [369, 180] on label "No" at bounding box center [373, 184] width 9 height 9
click at [373, 180] on input "No" at bounding box center [376, 183] width 6 height 6
radio input "true"
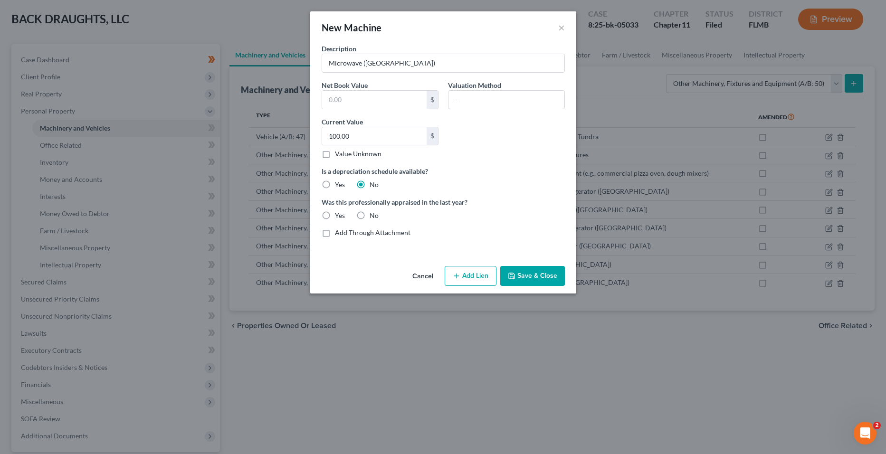
click at [369, 216] on label "No" at bounding box center [373, 215] width 9 height 9
click at [373, 216] on input "No" at bounding box center [376, 214] width 6 height 6
radio input "true"
click at [546, 271] on button "Save & Close" at bounding box center [532, 276] width 65 height 20
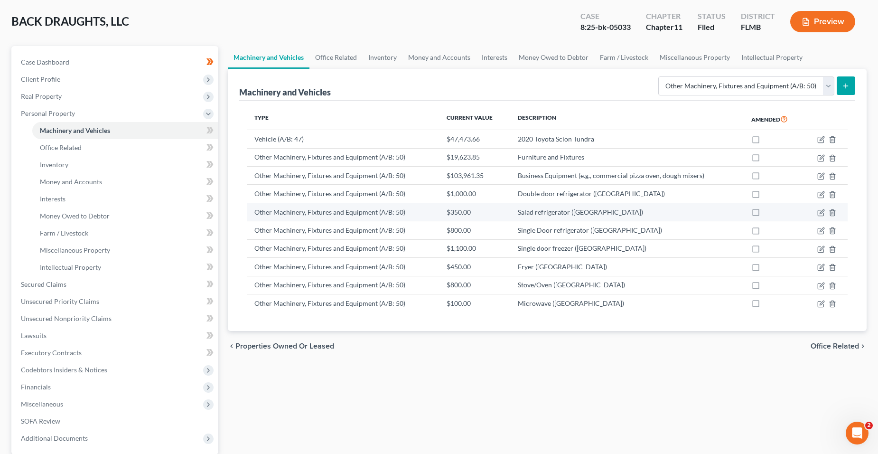
scroll to position [41, 0]
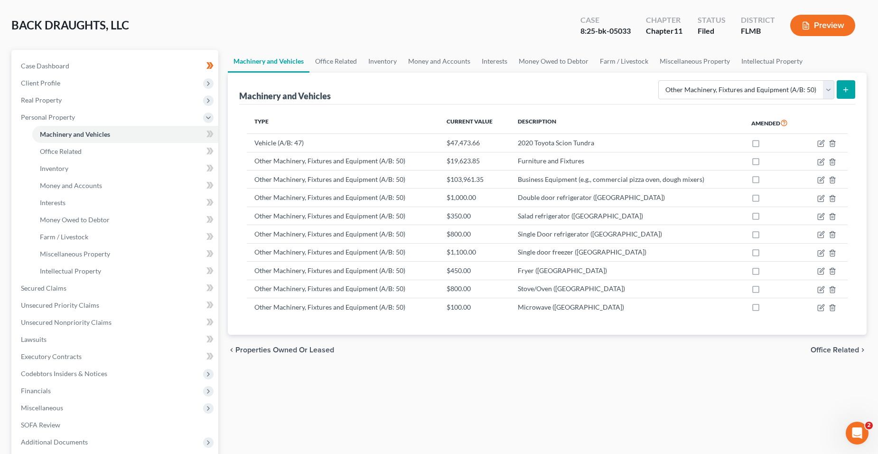
click at [844, 95] on button "submit" at bounding box center [846, 89] width 19 height 19
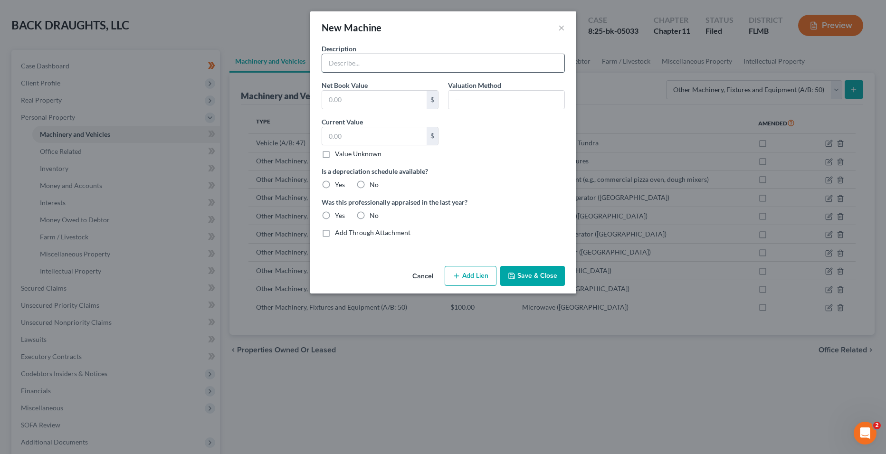
click at [372, 66] on input "text" at bounding box center [443, 63] width 242 height 18
type input "S"
type input "Drying rack ([GEOGRAPHIC_DATA])"
click at [365, 138] on input "text" at bounding box center [374, 136] width 104 height 18
type input "200"
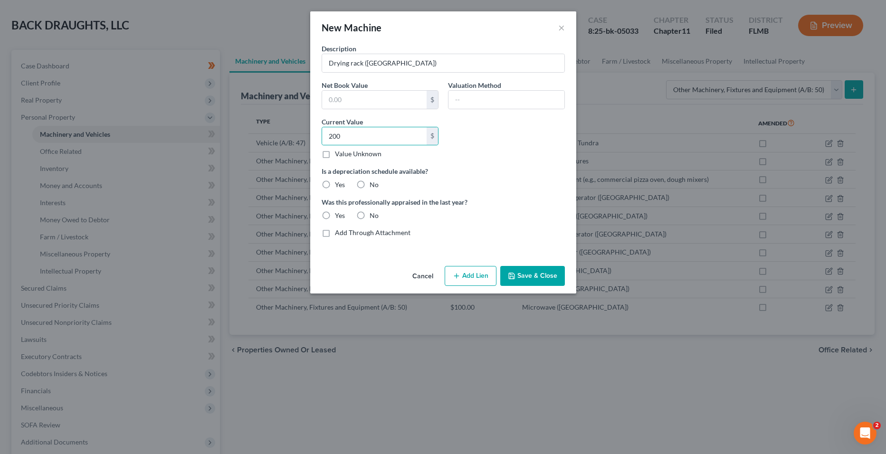
click at [371, 180] on label "No" at bounding box center [373, 184] width 9 height 9
click at [373, 180] on input "No" at bounding box center [376, 183] width 6 height 6
radio input "true"
click at [361, 206] on label "Was this professionally appraised in the last year?" at bounding box center [442, 202] width 243 height 10
click at [369, 213] on label "No" at bounding box center [373, 215] width 9 height 9
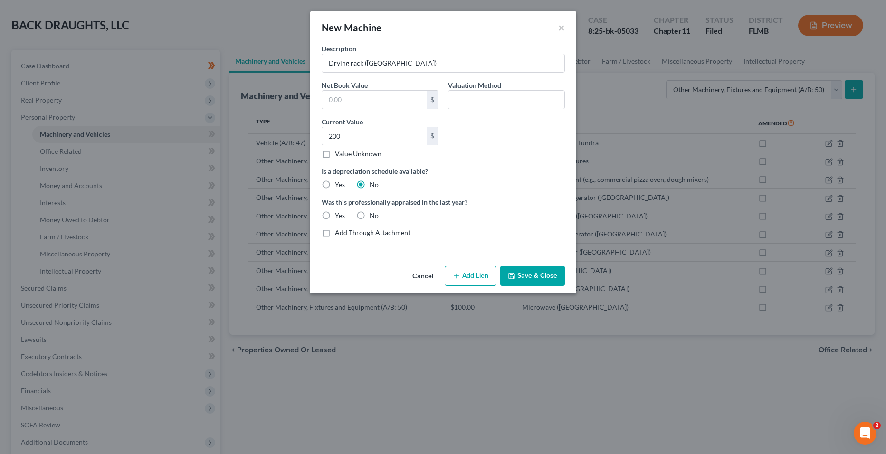
click at [373, 213] on input "No" at bounding box center [376, 214] width 6 height 6
radio input "true"
click at [547, 277] on button "Save & Close" at bounding box center [532, 276] width 65 height 20
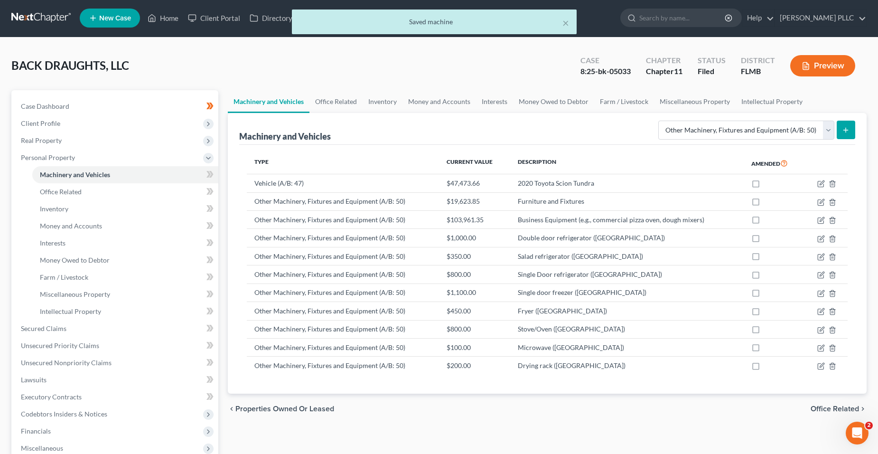
scroll to position [0, 0]
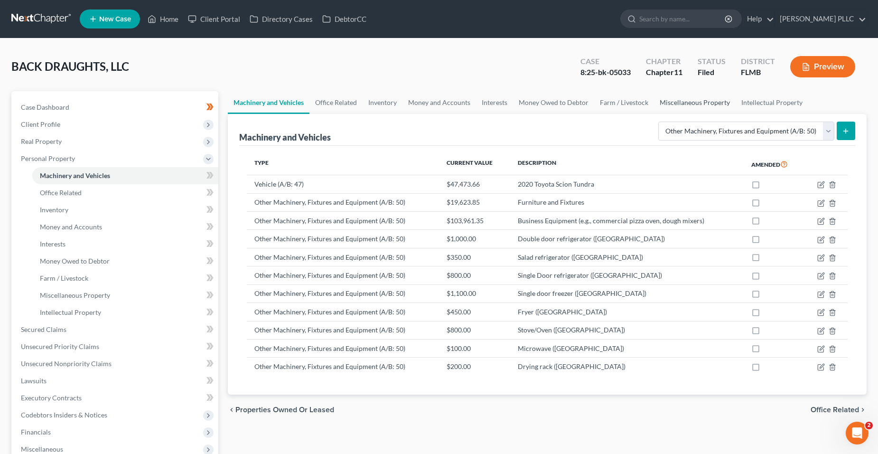
click at [682, 102] on link "Miscellaneous Property" at bounding box center [695, 102] width 82 height 23
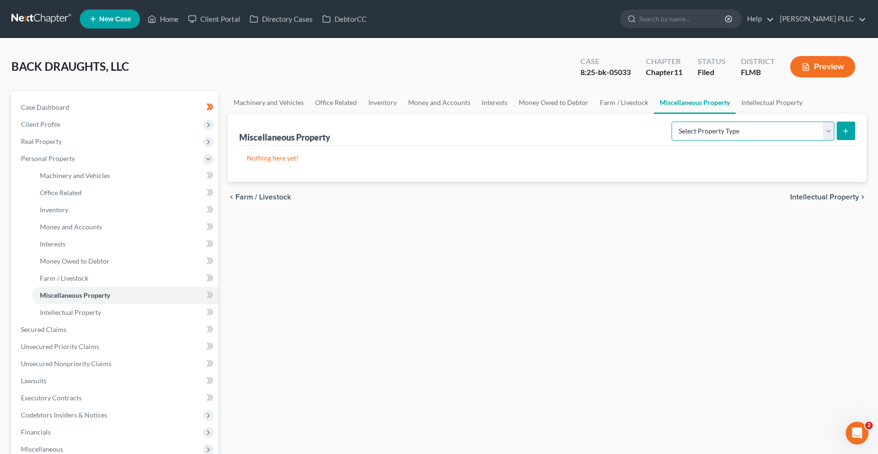
click at [689, 130] on select "Select Property Type Assigned for Creditor Benefit [DATE] (SOFA: 8) Assigned to…" at bounding box center [753, 131] width 163 height 19
click at [626, 100] on link "Farm / Livestock" at bounding box center [624, 102] width 60 height 23
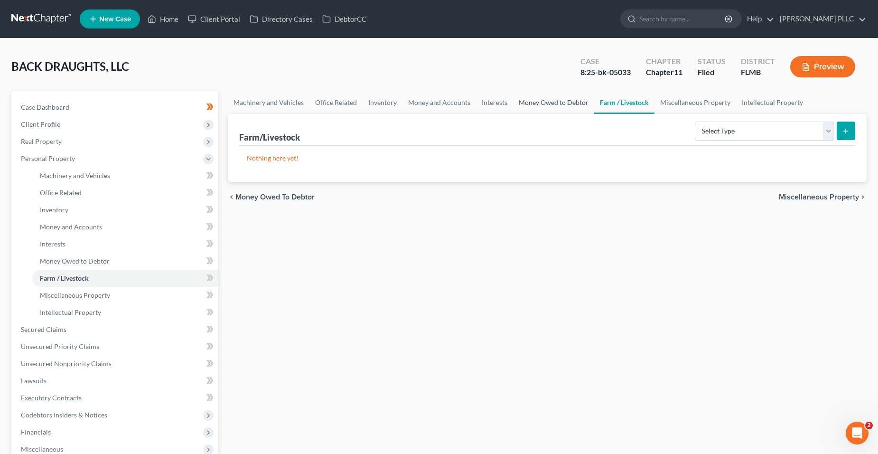
click at [524, 101] on link "Money Owed to Debtor" at bounding box center [553, 102] width 81 height 23
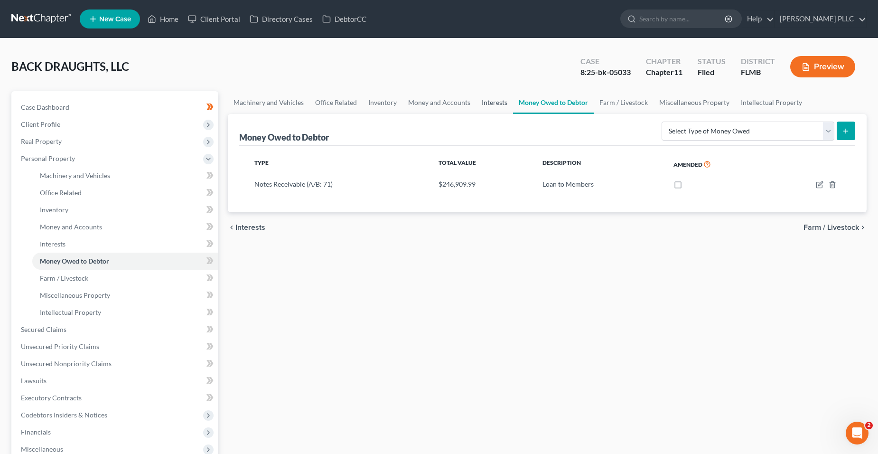
click at [483, 105] on link "Interests" at bounding box center [494, 102] width 37 height 23
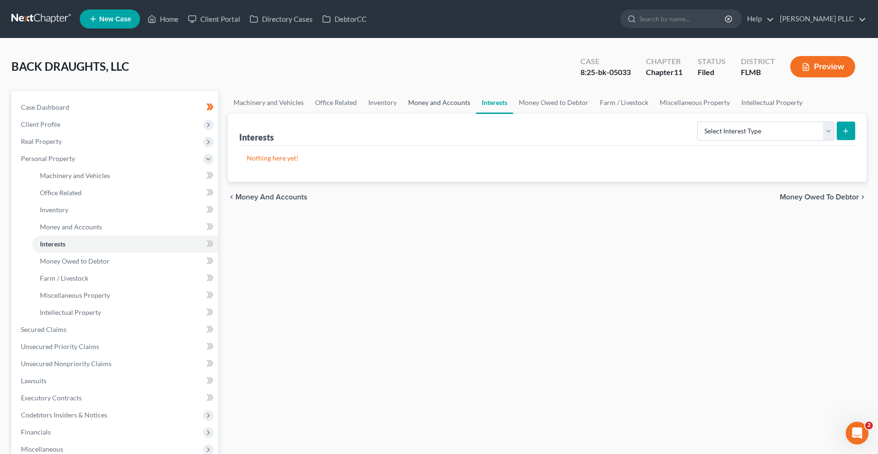
click at [444, 106] on link "Money and Accounts" at bounding box center [440, 102] width 74 height 23
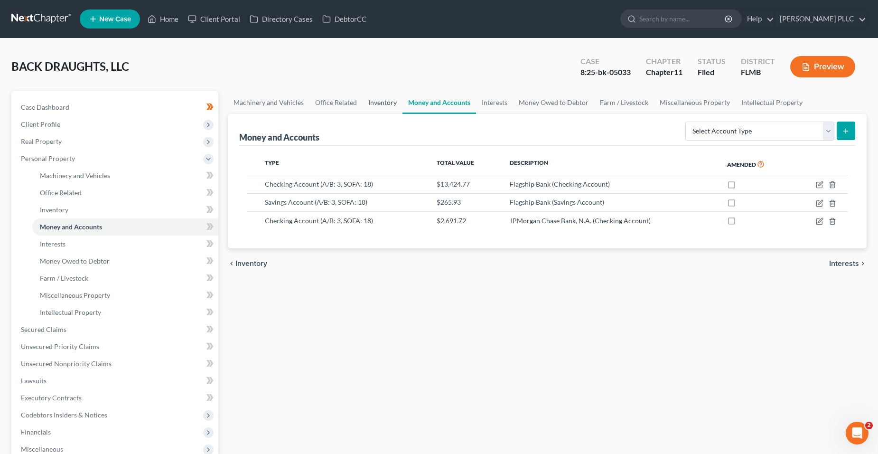
click at [400, 104] on link "Inventory" at bounding box center [383, 102] width 40 height 23
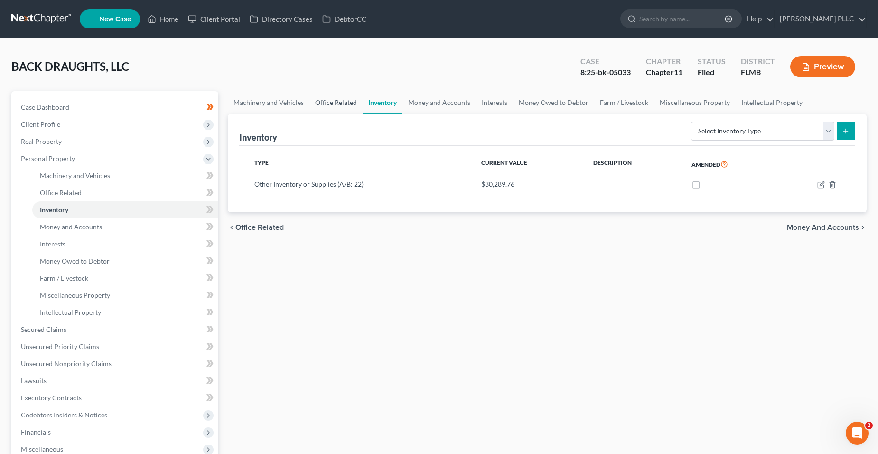
click at [344, 100] on link "Office Related" at bounding box center [336, 102] width 53 height 23
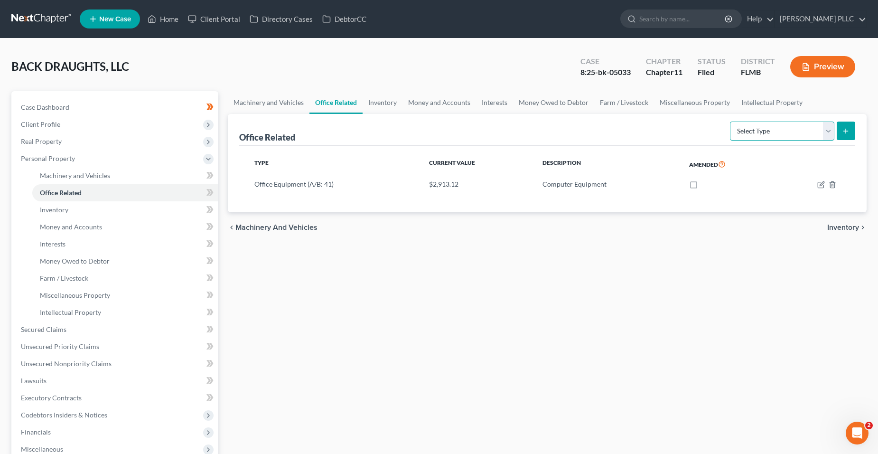
click at [759, 130] on select "Select Type Collectibles (A/B: 42) Office Equipment (A/B: 41) Office Fixtures (…" at bounding box center [782, 131] width 104 height 19
click at [258, 103] on link "Machinery and Vehicles" at bounding box center [269, 102] width 82 height 23
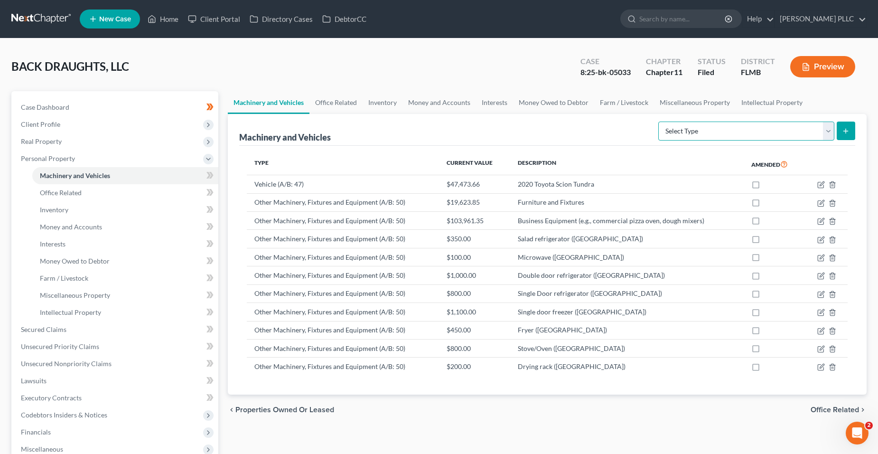
click at [689, 139] on select "Select Type Aircraft (A/B: 49) Other Machinery, Fixtures and Equipment (A/B: 50…" at bounding box center [747, 131] width 176 height 19
select select "other"
click at [660, 122] on select "Select Type Aircraft (A/B: 49) Other Machinery, Fixtures and Equipment (A/B: 50…" at bounding box center [747, 131] width 176 height 19
click at [854, 133] on button "submit" at bounding box center [846, 131] width 19 height 19
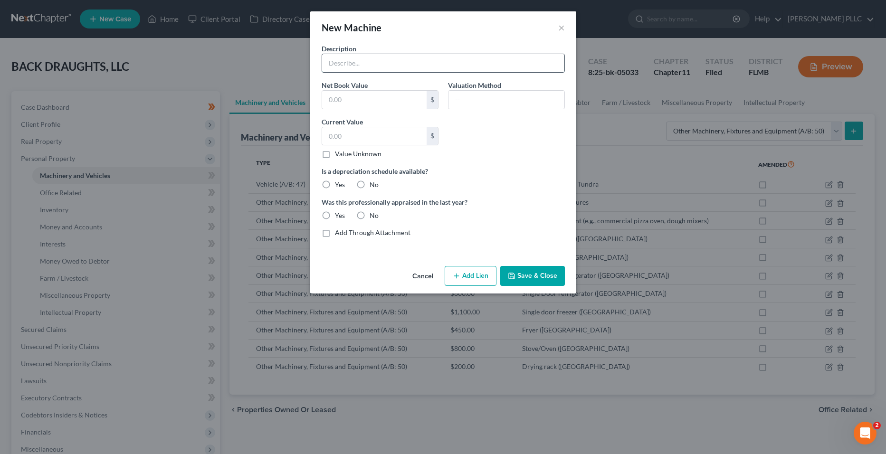
click at [389, 63] on input "text" at bounding box center [443, 63] width 242 height 18
type input "Electronic"
drag, startPoint x: 388, startPoint y: 62, endPoint x: 316, endPoint y: 61, distance: 72.7
click at [316, 61] on div "Description Electronic Net Book Value $ Valuation Method Current Value $ Value …" at bounding box center [443, 153] width 266 height 218
click at [370, 62] on input "Television" at bounding box center [443, 63] width 242 height 18
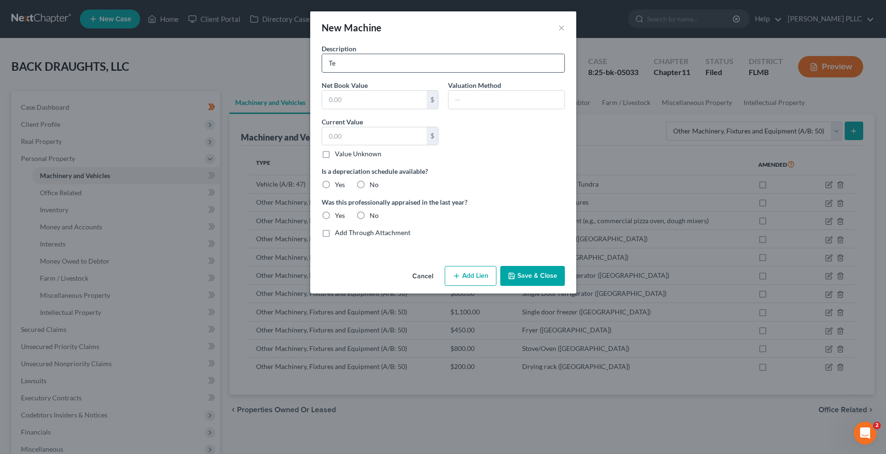
type input "T"
type input "6 Televisions ([GEOGRAPHIC_DATA])"
click at [368, 133] on input "text" at bounding box center [374, 136] width 104 height 18
type input "700.00"
click at [369, 181] on label "No" at bounding box center [373, 184] width 9 height 9
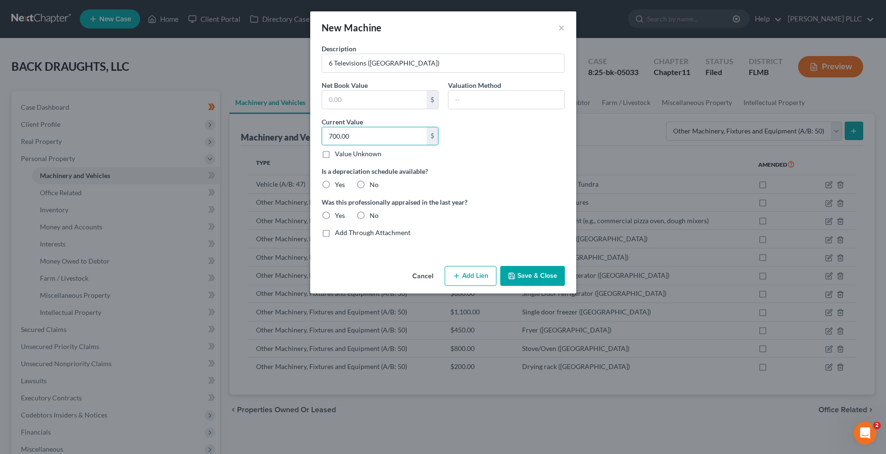
click at [373, 181] on input "No" at bounding box center [376, 183] width 6 height 6
radio input "true"
click at [369, 183] on label "No" at bounding box center [373, 184] width 9 height 9
click at [373, 183] on input "No" at bounding box center [376, 183] width 6 height 6
click at [369, 215] on label "No" at bounding box center [373, 215] width 9 height 9
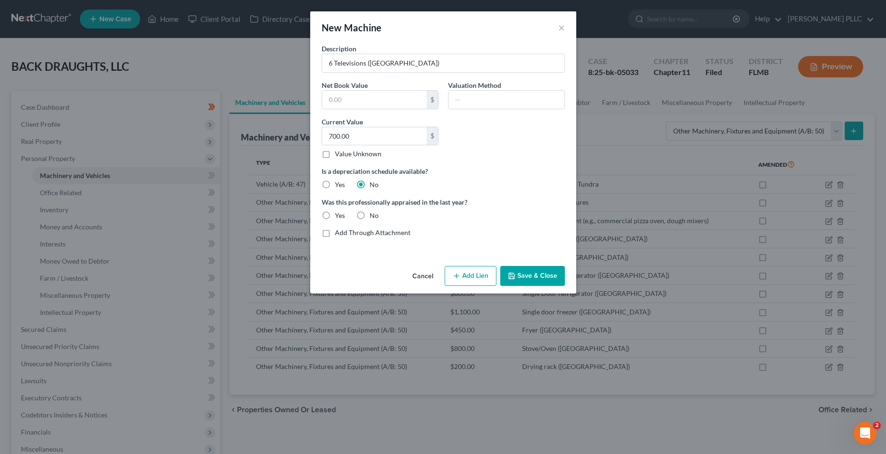
click at [373, 215] on input "No" at bounding box center [376, 214] width 6 height 6
radio input "true"
click at [538, 273] on button "Save & Close" at bounding box center [532, 276] width 65 height 20
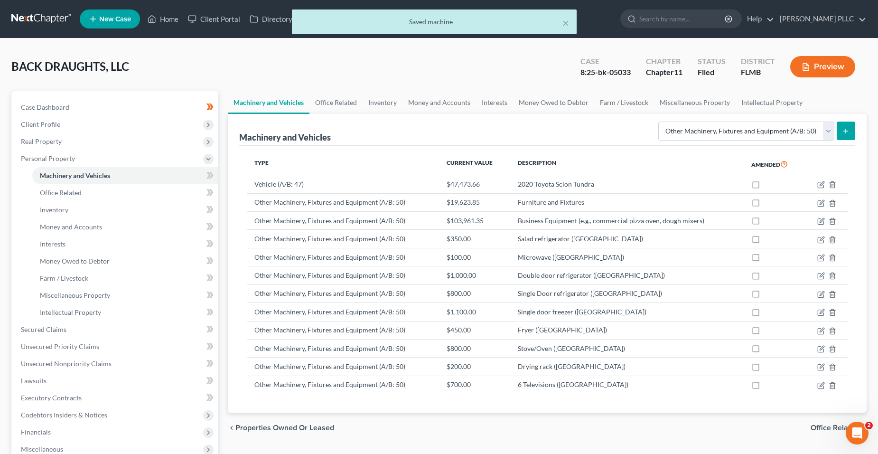
click at [848, 131] on icon "submit" at bounding box center [846, 131] width 8 height 8
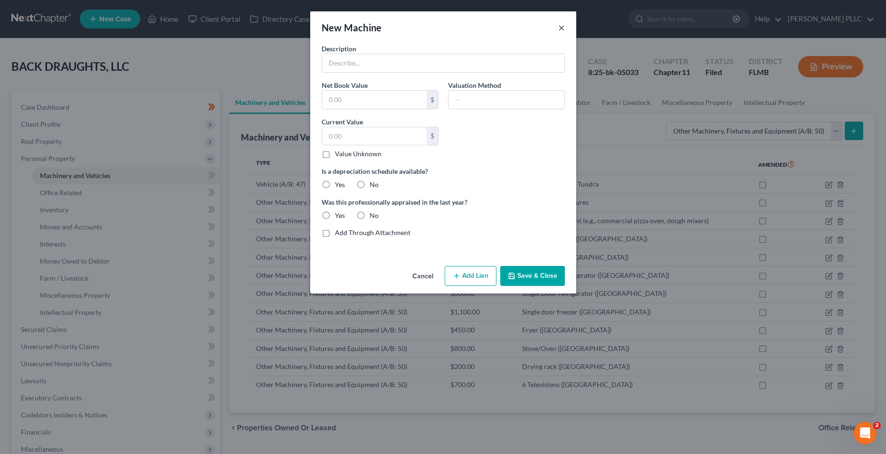
click at [563, 33] on button "×" at bounding box center [561, 27] width 7 height 11
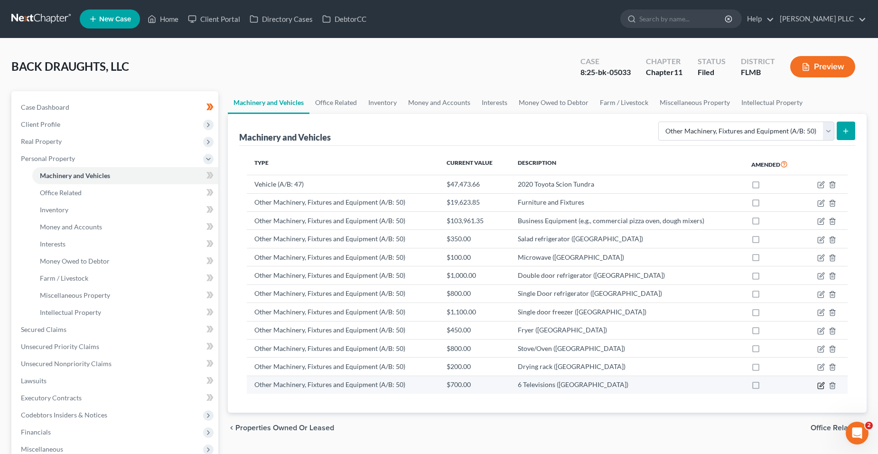
click at [823, 382] on icon "button" at bounding box center [822, 384] width 4 height 4
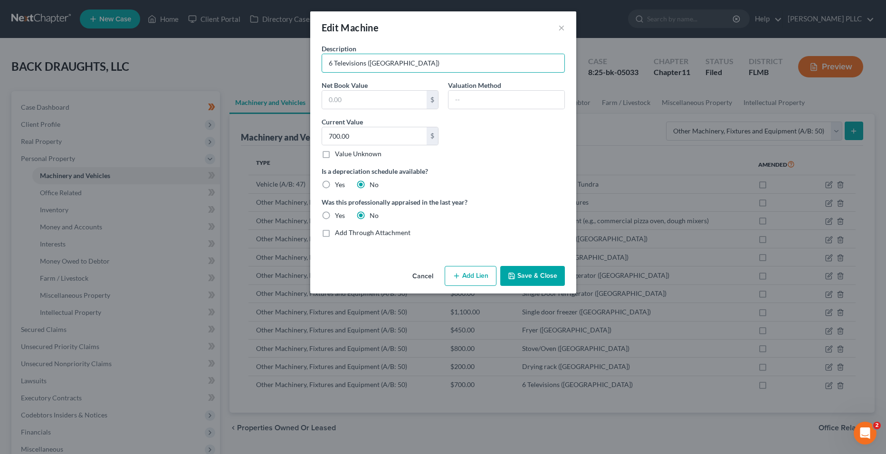
drag, startPoint x: 331, startPoint y: 65, endPoint x: 315, endPoint y: 62, distance: 16.3
click at [315, 62] on div "Description 6 Televisions ([GEOGRAPHIC_DATA]) Net Book Value $ Valuation Method…" at bounding box center [443, 153] width 266 height 218
type input "5 Televisions ([GEOGRAPHIC_DATA])"
click at [525, 278] on button "Save & Close" at bounding box center [532, 276] width 65 height 20
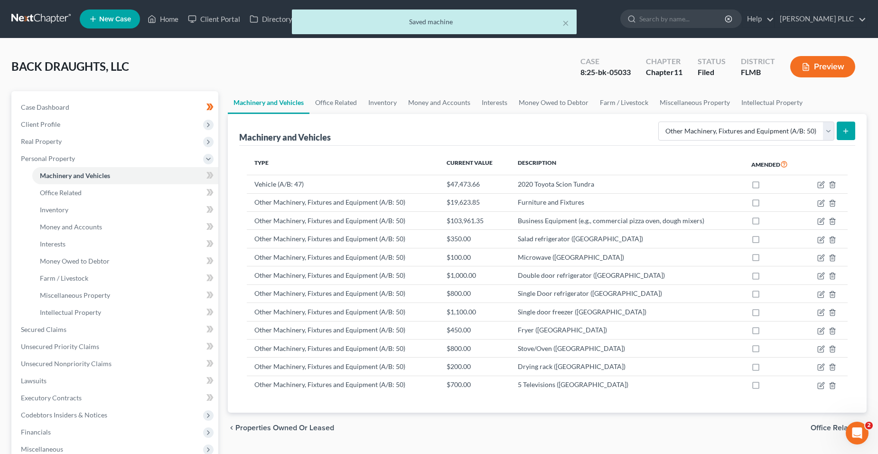
click at [845, 126] on button "submit" at bounding box center [846, 131] width 19 height 19
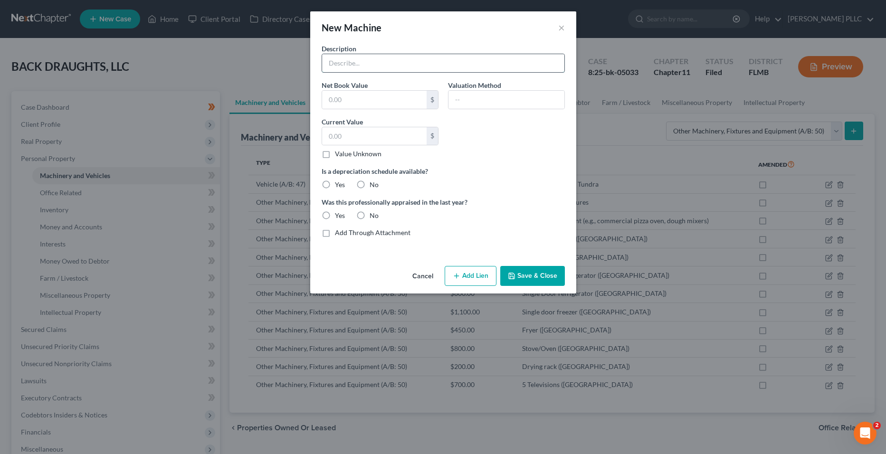
click at [347, 65] on input "text" at bounding box center [443, 63] width 242 height 18
type input "Tables and Chairs ([GEOGRAPHIC_DATA])"
drag, startPoint x: 341, startPoint y: 97, endPoint x: 361, endPoint y: 102, distance: 20.6
click at [341, 97] on input "text" at bounding box center [374, 100] width 104 height 18
click at [333, 130] on input "text" at bounding box center [374, 136] width 104 height 18
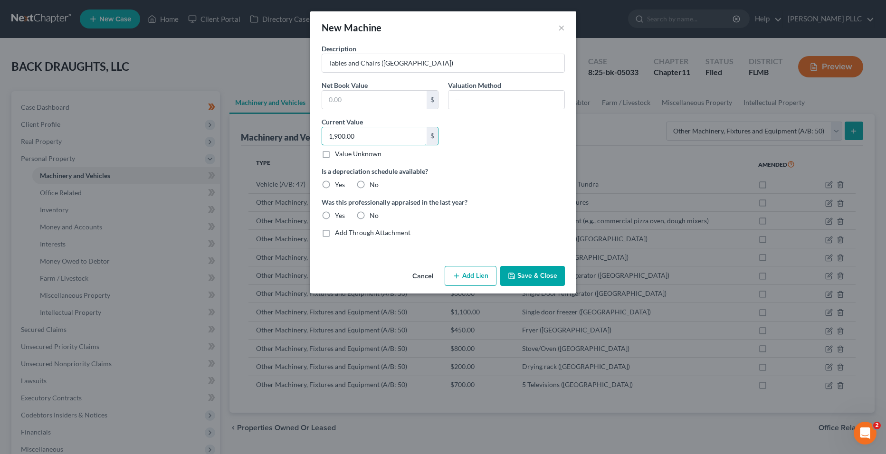
type input "1,900.00"
click at [369, 188] on label "No" at bounding box center [373, 184] width 9 height 9
click at [373, 186] on input "No" at bounding box center [376, 183] width 6 height 6
radio input "true"
click at [369, 213] on label "No" at bounding box center [373, 215] width 9 height 9
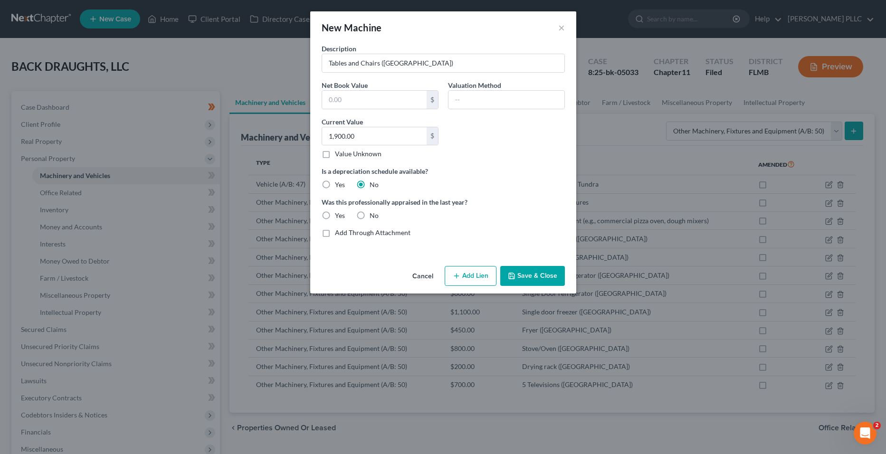
click at [373, 213] on input "No" at bounding box center [376, 214] width 6 height 6
radio input "true"
click at [535, 272] on button "Save & Close" at bounding box center [532, 276] width 65 height 20
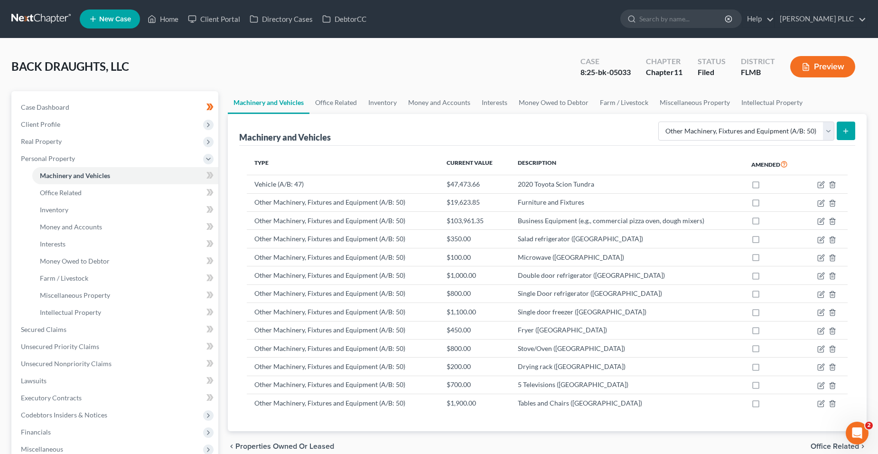
click at [851, 136] on button "submit" at bounding box center [846, 131] width 19 height 19
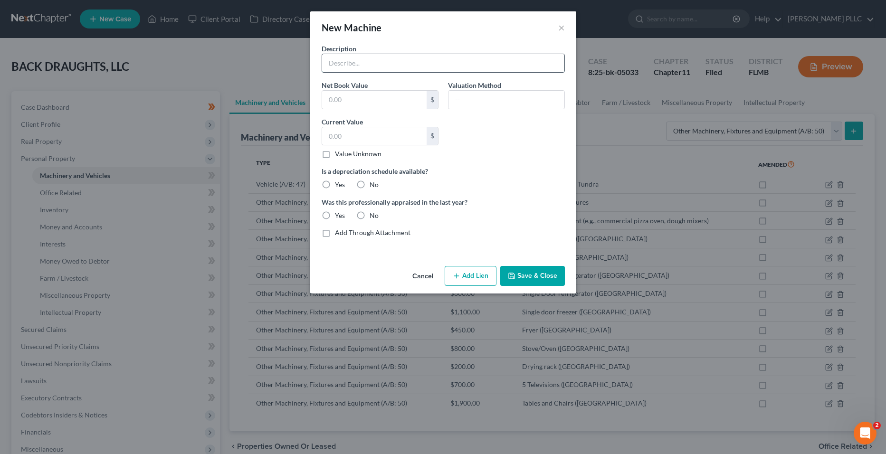
click at [380, 64] on input "text" at bounding box center [443, 63] width 242 height 18
type input "Bar Stools ([GEOGRAPHIC_DATA])"
click at [344, 97] on input "text" at bounding box center [374, 100] width 104 height 18
click at [336, 133] on input "text" at bounding box center [374, 136] width 104 height 18
type input "480"
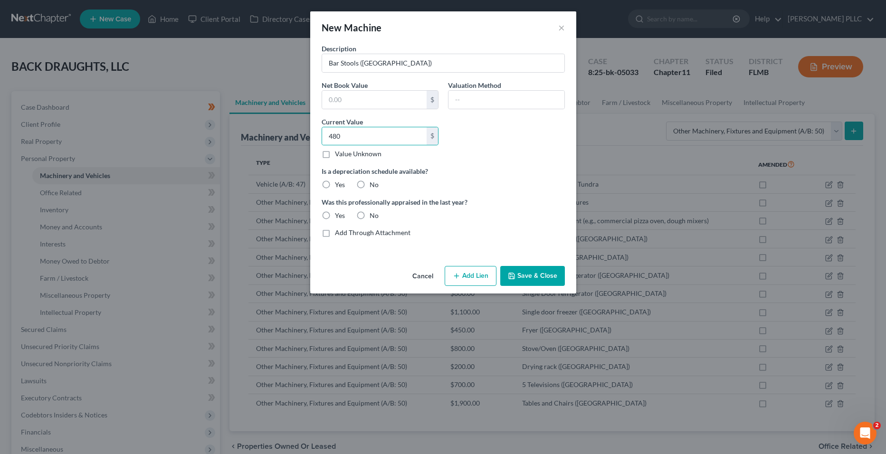
click at [374, 185] on label "No" at bounding box center [373, 184] width 9 height 9
click at [374, 185] on input "No" at bounding box center [376, 183] width 6 height 6
radio input "true"
click at [369, 218] on label "No" at bounding box center [373, 215] width 9 height 9
click at [373, 217] on input "No" at bounding box center [376, 214] width 6 height 6
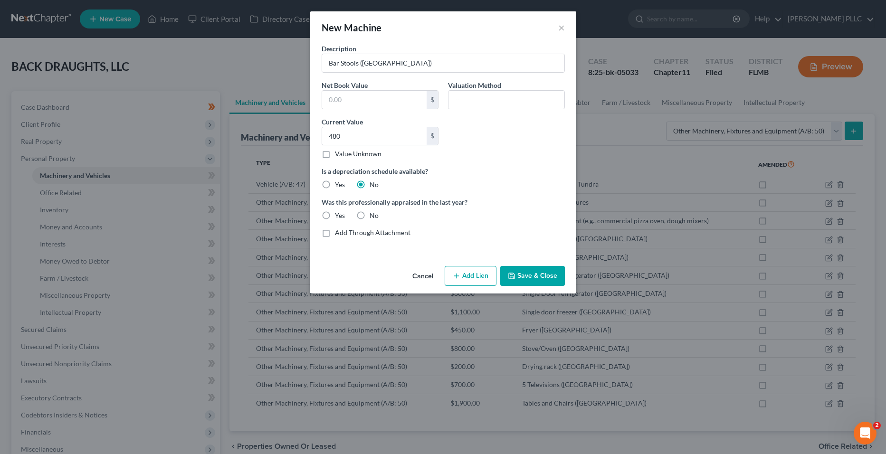
radio input "true"
click at [518, 273] on button "Save & Close" at bounding box center [532, 276] width 65 height 20
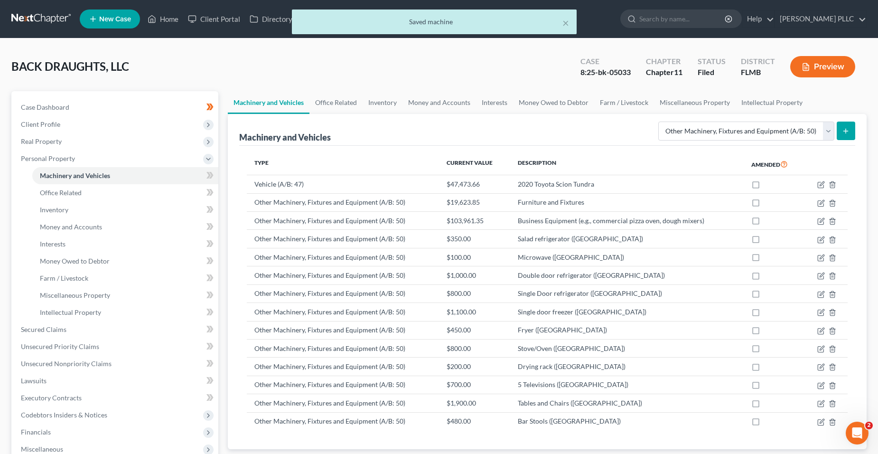
click at [843, 136] on button "submit" at bounding box center [846, 131] width 19 height 19
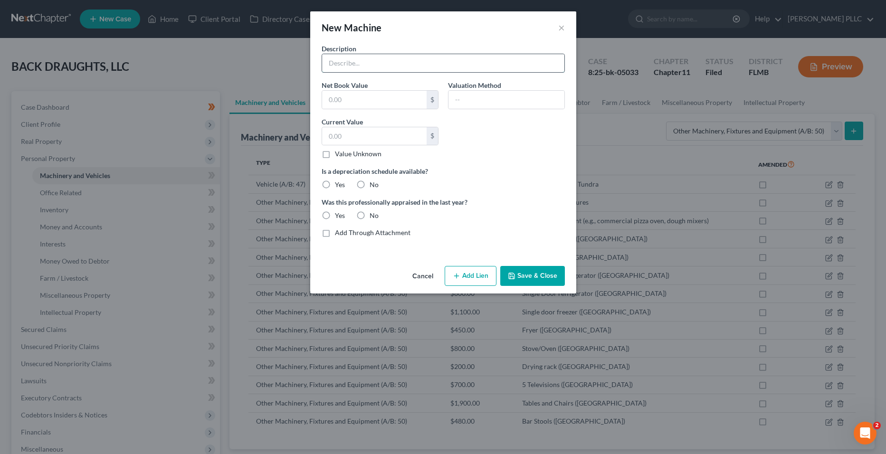
click at [384, 64] on input "text" at bounding box center [443, 63] width 242 height 18
type input "K"
type input "2 Kegerators ([GEOGRAPHIC_DATA])"
click at [537, 193] on div "Description 2 Kegerators ([GEOGRAPHIC_DATA]) Net Book Value $ Valuation Method …" at bounding box center [443, 144] width 253 height 201
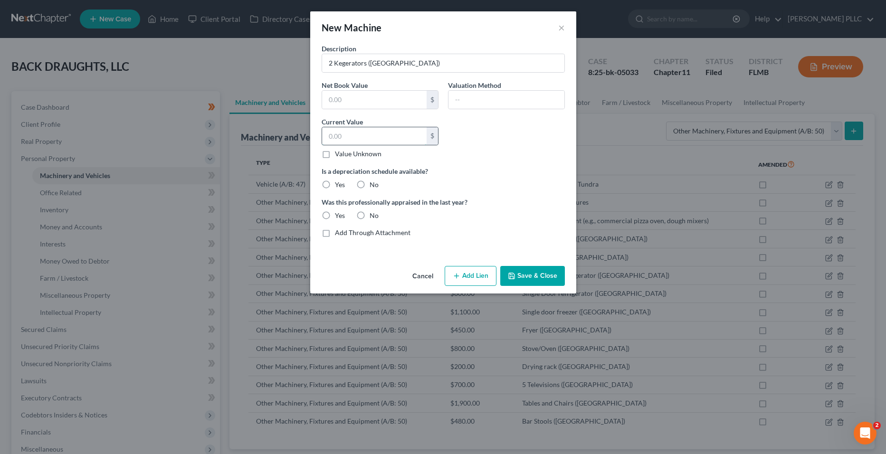
click at [375, 139] on input "text" at bounding box center [374, 136] width 104 height 18
type input "2,000"
click at [369, 183] on label "No" at bounding box center [373, 184] width 9 height 9
click at [373, 183] on input "No" at bounding box center [376, 183] width 6 height 6
radio input "true"
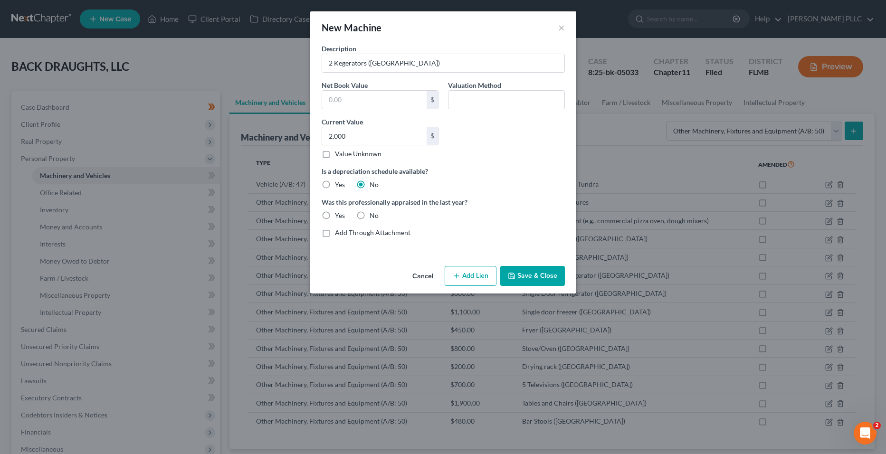
click at [369, 220] on label "No" at bounding box center [373, 215] width 9 height 9
click at [373, 217] on input "No" at bounding box center [376, 214] width 6 height 6
radio input "true"
click at [532, 271] on button "Save & Close" at bounding box center [532, 276] width 65 height 20
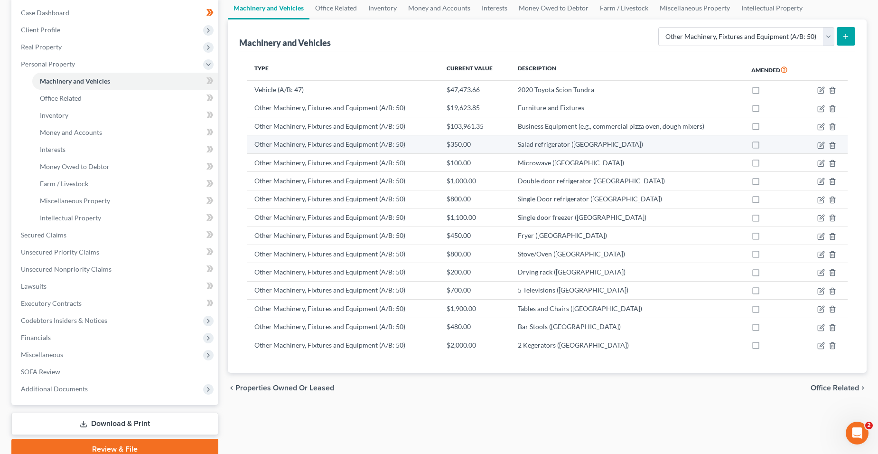
scroll to position [95, 0]
click at [848, 36] on icon "submit" at bounding box center [846, 36] width 8 height 8
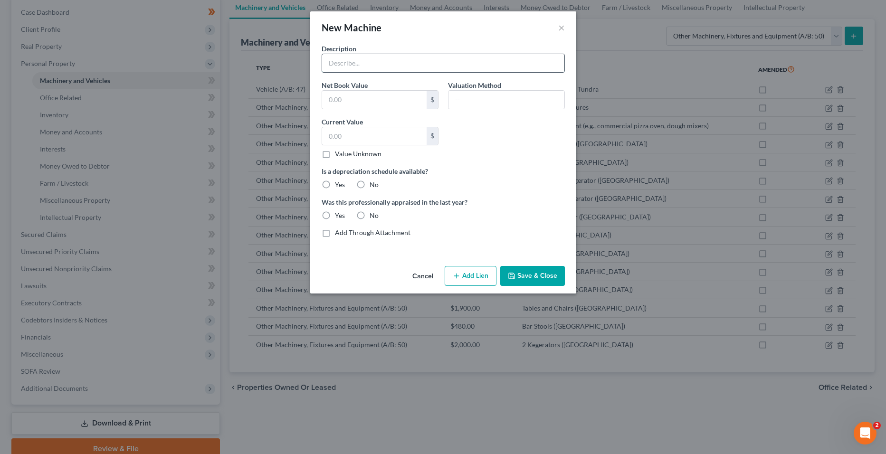
click at [362, 59] on input "text" at bounding box center [443, 63] width 242 height 18
type input "Back bar refrigerator ([GEOGRAPHIC_DATA])"
click at [358, 94] on input "text" at bounding box center [374, 100] width 104 height 18
click at [330, 132] on input "text" at bounding box center [374, 136] width 104 height 18
type input "500"
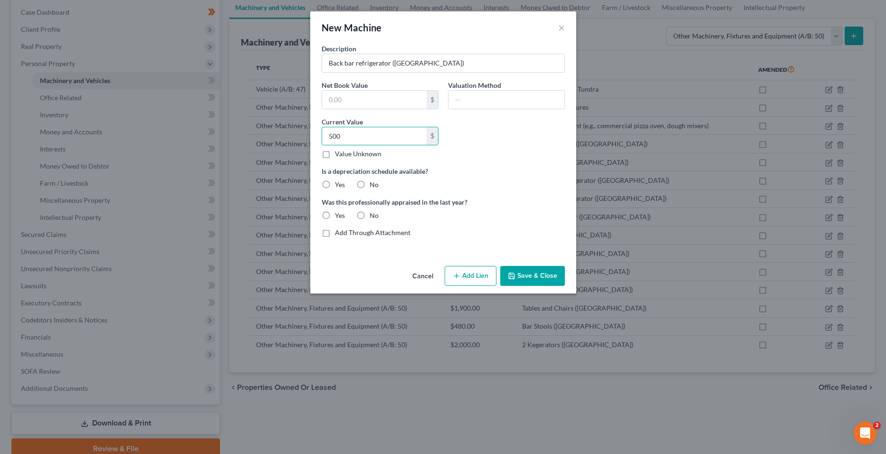
click at [369, 185] on label "No" at bounding box center [373, 184] width 9 height 9
click at [373, 185] on input "No" at bounding box center [376, 183] width 6 height 6
radio input "true"
click at [369, 215] on label "No" at bounding box center [373, 215] width 9 height 9
click at [373, 215] on input "No" at bounding box center [376, 214] width 6 height 6
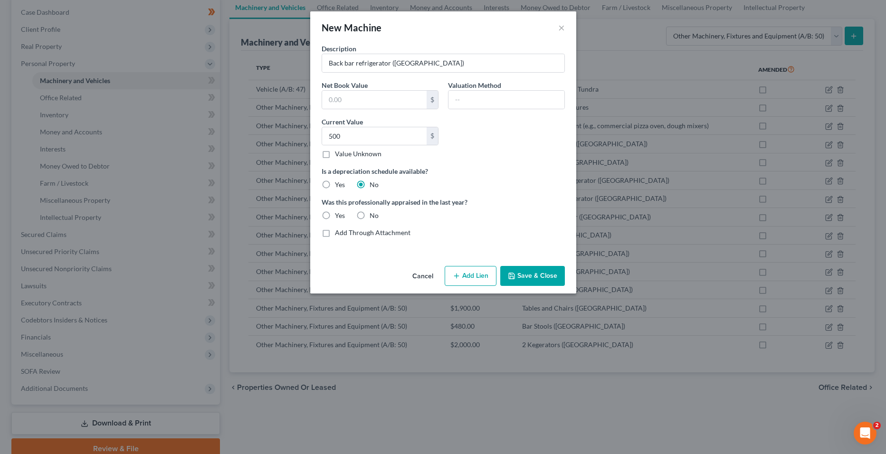
radio input "true"
click at [525, 272] on button "Save & Close" at bounding box center [532, 276] width 65 height 20
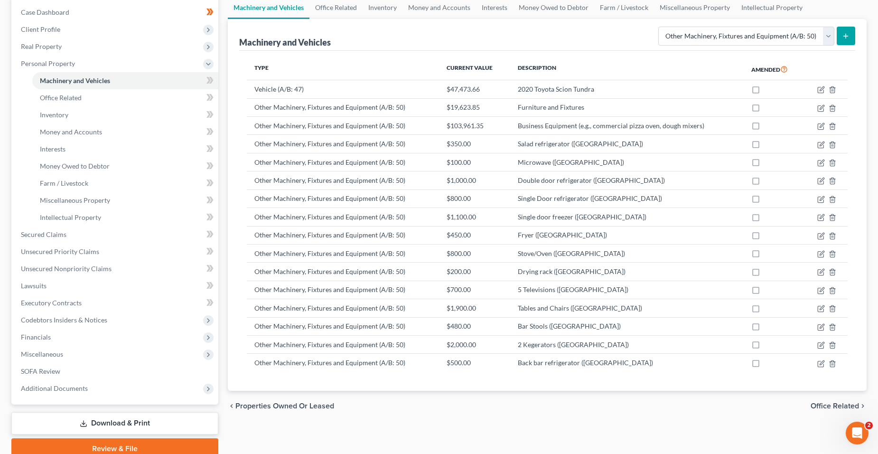
click at [841, 31] on button "submit" at bounding box center [846, 36] width 19 height 19
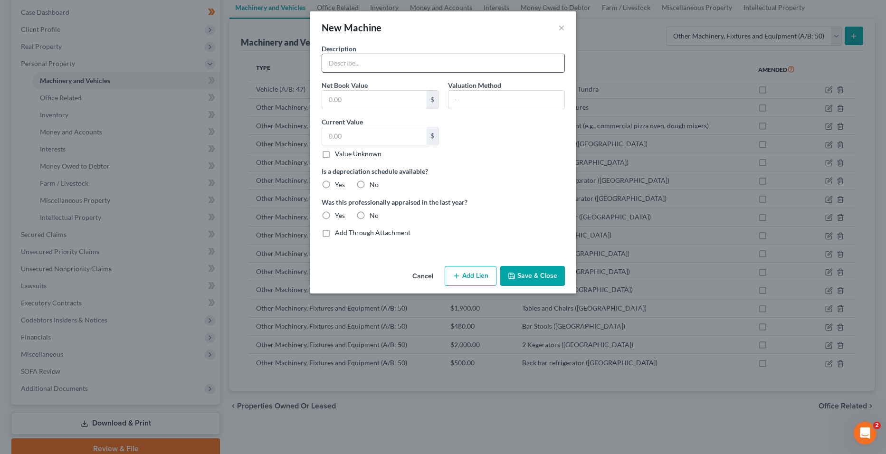
click at [422, 64] on input "text" at bounding box center [443, 63] width 242 height 18
click at [445, 153] on div "Description Back bar mini refirgerator Net Book Value $ Valuation Method Curren…" at bounding box center [443, 144] width 253 height 201
type input "Back bar mini refrigerator ([GEOGRAPHIC_DATA])"
click at [369, 142] on input "text" at bounding box center [374, 136] width 104 height 18
type input "500"
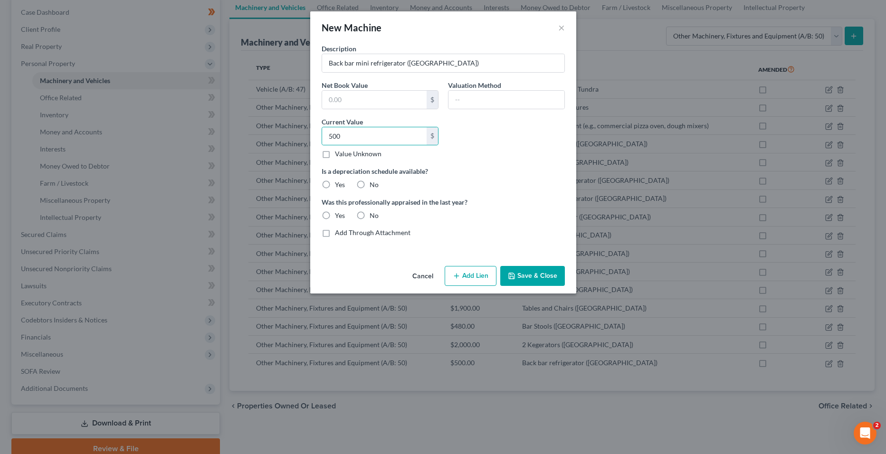
click at [369, 181] on label "No" at bounding box center [373, 184] width 9 height 9
click at [373, 181] on input "No" at bounding box center [376, 183] width 6 height 6
radio input "true"
click at [369, 213] on label "No" at bounding box center [373, 215] width 9 height 9
click at [373, 213] on input "No" at bounding box center [376, 214] width 6 height 6
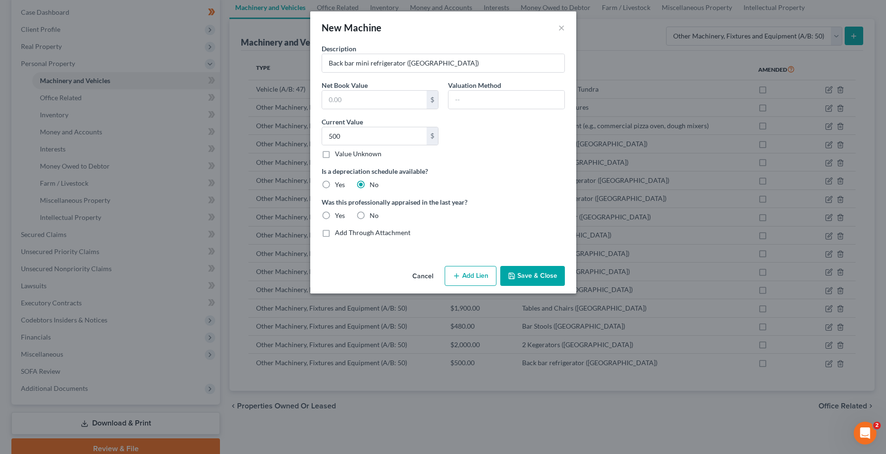
radio input "true"
click at [528, 267] on button "Save & Close" at bounding box center [532, 276] width 65 height 20
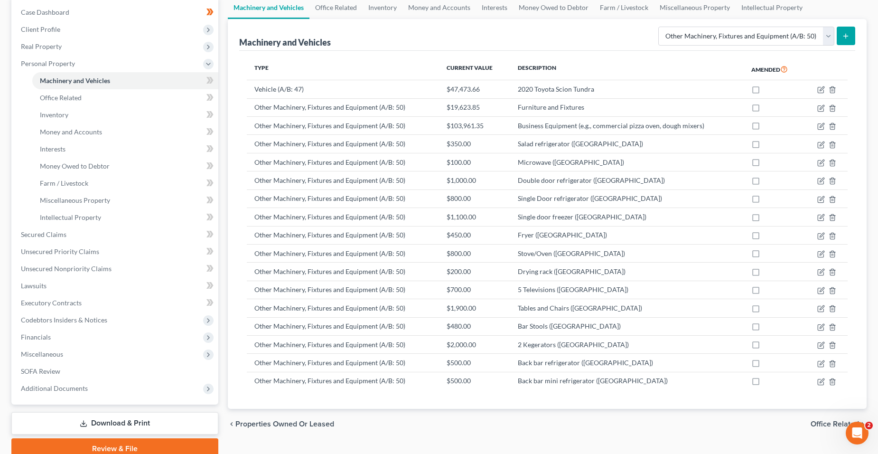
click at [850, 40] on button "submit" at bounding box center [846, 36] width 19 height 19
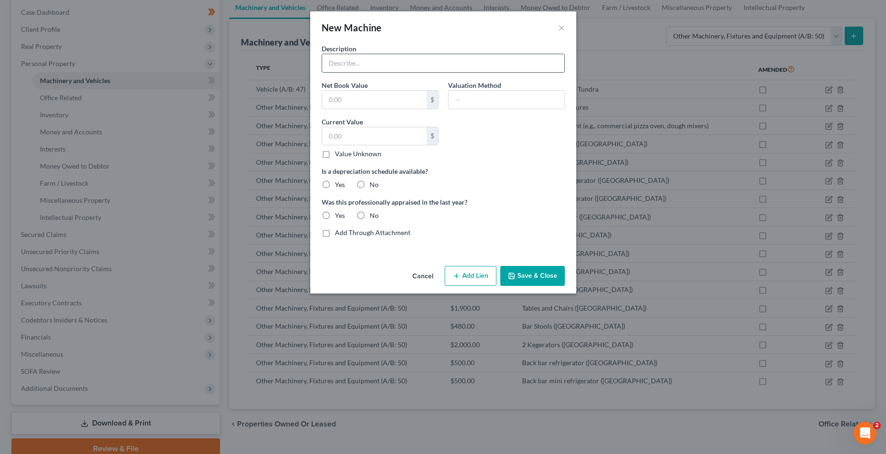
click at [436, 67] on input "text" at bounding box center [443, 63] width 242 height 18
type input "V"
type input "B"
type input "Built in pizza oven ([GEOGRAPHIC_DATA])"
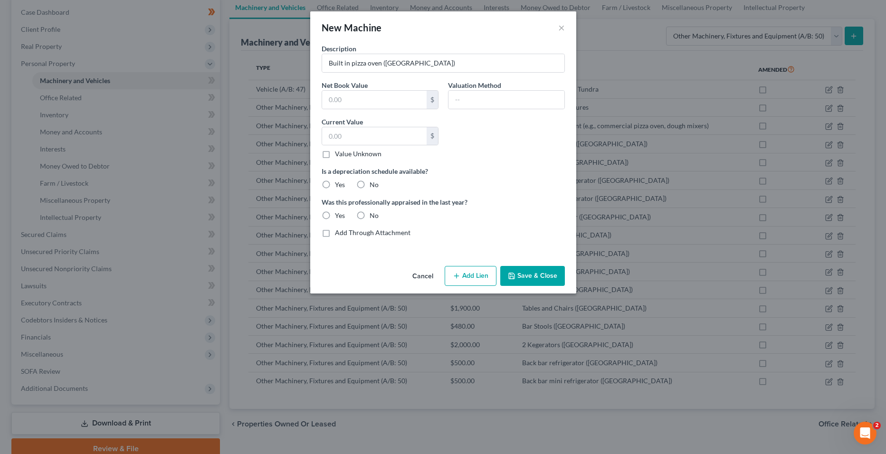
click at [360, 150] on label "Value Unknown" at bounding box center [358, 153] width 47 height 9
click at [345, 150] on input "Value Unknown" at bounding box center [342, 152] width 6 height 6
checkbox input "true"
type input "0.00"
click at [377, 185] on label "No" at bounding box center [373, 184] width 9 height 9
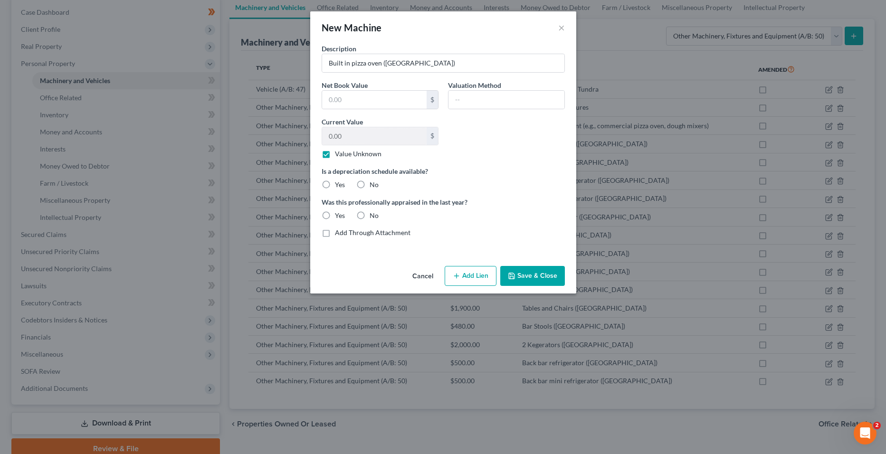
click at [377, 185] on input "No" at bounding box center [376, 183] width 6 height 6
radio input "true"
click at [370, 218] on label "No" at bounding box center [373, 215] width 9 height 9
click at [373, 217] on input "No" at bounding box center [376, 214] width 6 height 6
radio input "true"
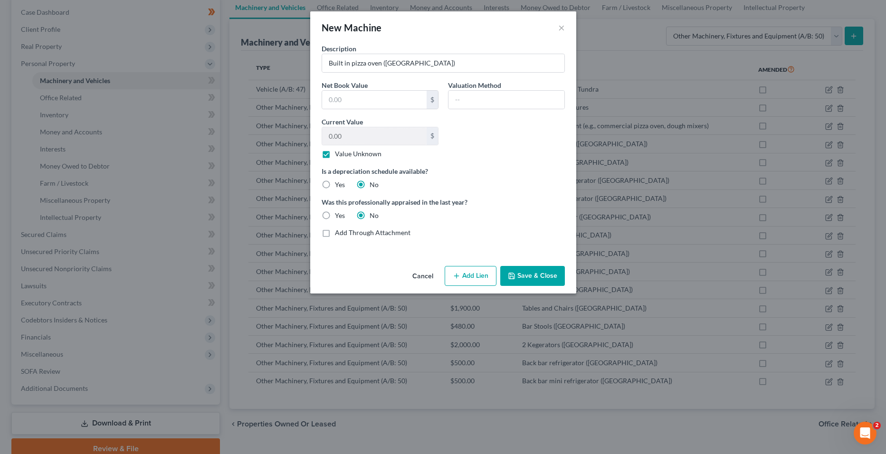
click at [544, 277] on button "Save & Close" at bounding box center [532, 276] width 65 height 20
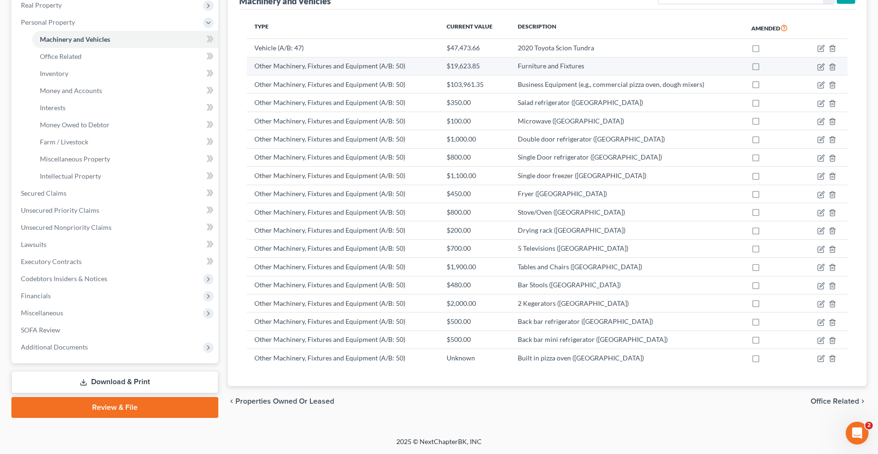
scroll to position [89, 0]
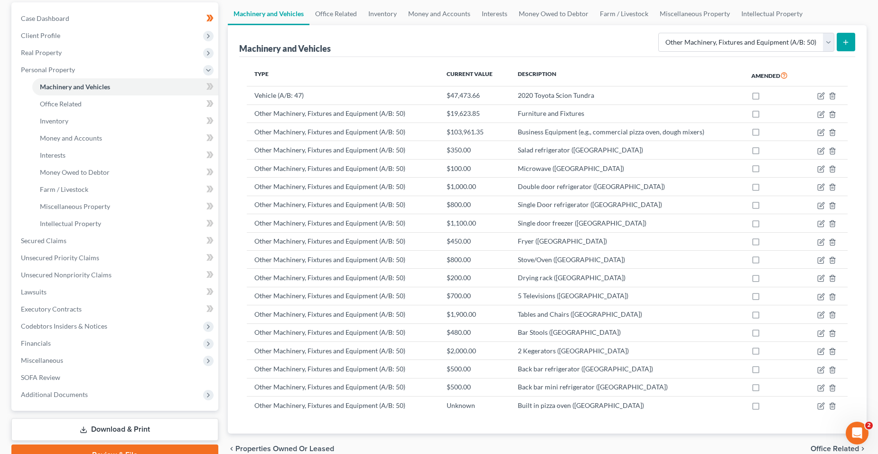
click at [844, 44] on icon "submit" at bounding box center [846, 42] width 8 height 8
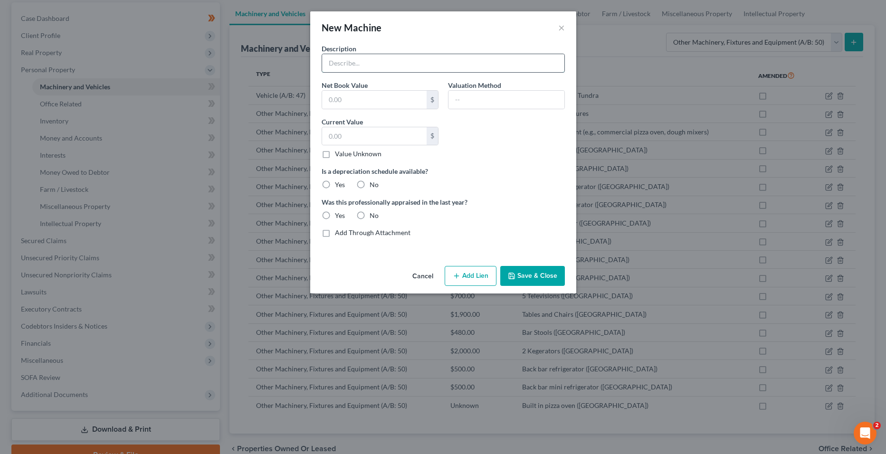
click at [381, 62] on input "text" at bounding box center [443, 63] width 242 height 18
type input "8 chest freezers"
click at [360, 143] on input "text" at bounding box center [374, 136] width 104 height 18
type input "1,400"
click at [399, 66] on input "8 chest freezers" at bounding box center [443, 63] width 242 height 18
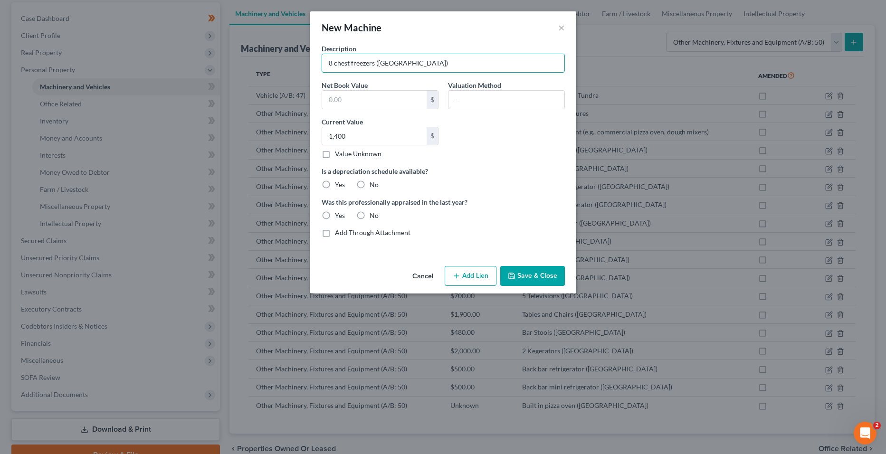
type input "8 chest freezers ([GEOGRAPHIC_DATA])"
click at [369, 184] on label "No" at bounding box center [373, 184] width 9 height 9
click at [373, 184] on input "No" at bounding box center [376, 183] width 6 height 6
radio input "true"
click at [369, 212] on label "No" at bounding box center [373, 215] width 9 height 9
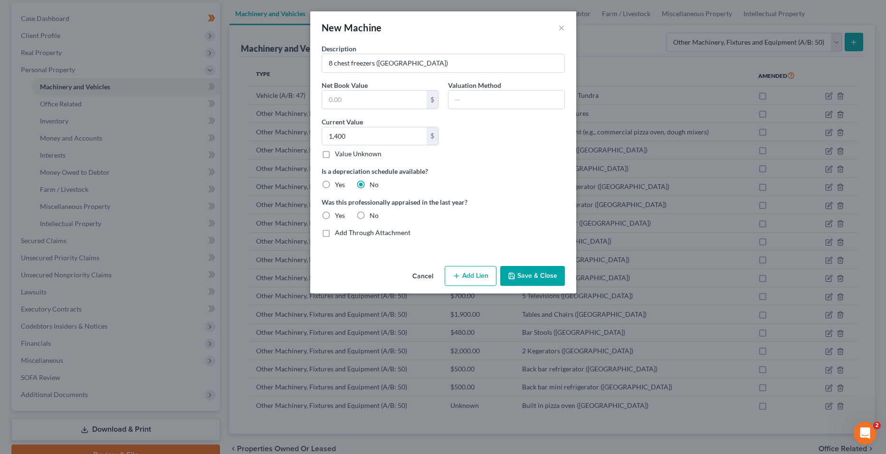
click at [373, 212] on input "No" at bounding box center [376, 214] width 6 height 6
radio input "true"
click at [547, 274] on button "Save & Close" at bounding box center [532, 276] width 65 height 20
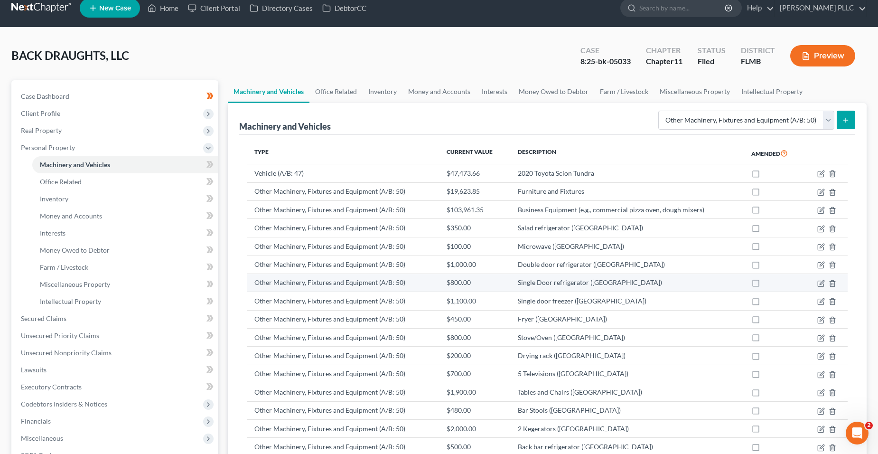
scroll to position [10, 0]
click at [851, 123] on button "submit" at bounding box center [846, 120] width 19 height 19
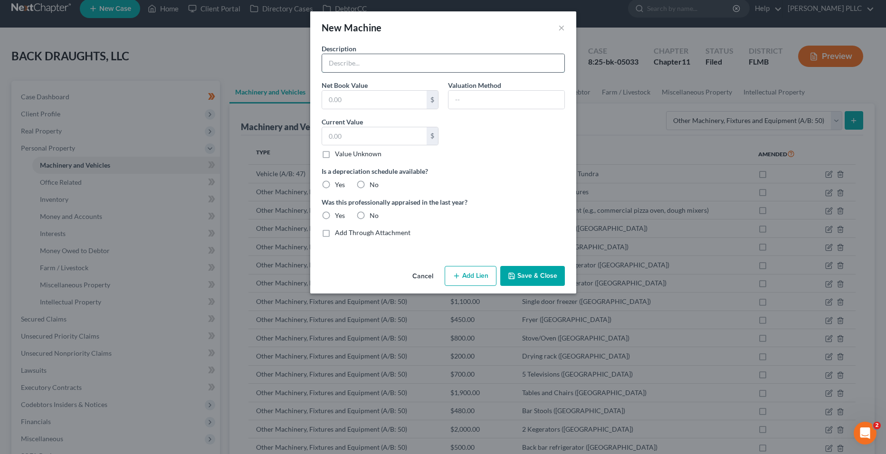
click at [365, 60] on input "text" at bounding box center [443, 63] width 242 height 18
type input "Doube door refrigerator (New Port [PERSON_NAME])"
click at [343, 152] on label "Value Unknown" at bounding box center [358, 153] width 47 height 9
click at [343, 152] on input "Value Unknown" at bounding box center [342, 152] width 6 height 6
checkbox input "true"
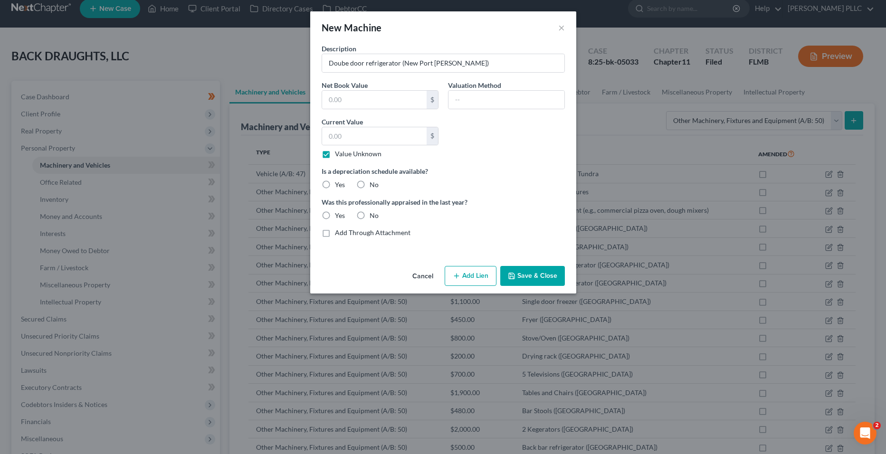
type input "0.00"
click at [343, 152] on label "Value Unknown" at bounding box center [358, 153] width 47 height 9
click at [343, 152] on input "Value Unknown" at bounding box center [342, 152] width 6 height 6
checkbox input "false"
drag, startPoint x: 343, startPoint y: 152, endPoint x: 369, endPoint y: 182, distance: 39.7
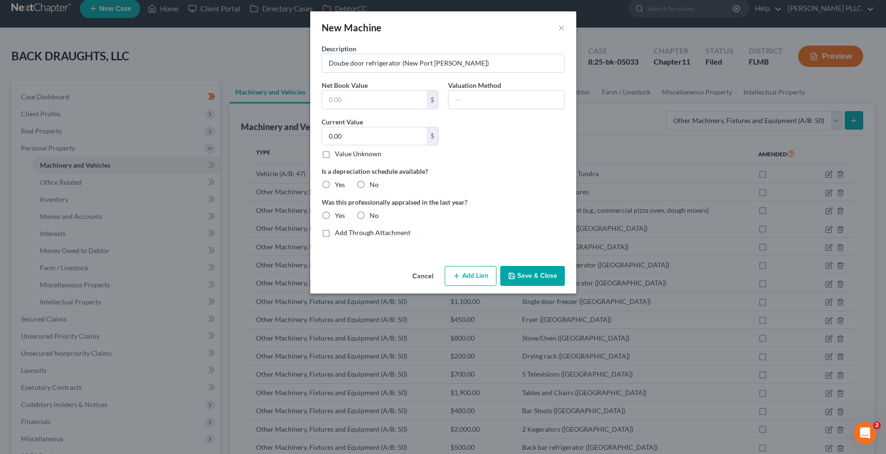
click at [370, 182] on label "No" at bounding box center [373, 184] width 9 height 9
click at [373, 182] on input "No" at bounding box center [376, 183] width 6 height 6
radio input "true"
click at [369, 211] on label "No" at bounding box center [373, 215] width 9 height 9
click at [373, 211] on input "No" at bounding box center [376, 214] width 6 height 6
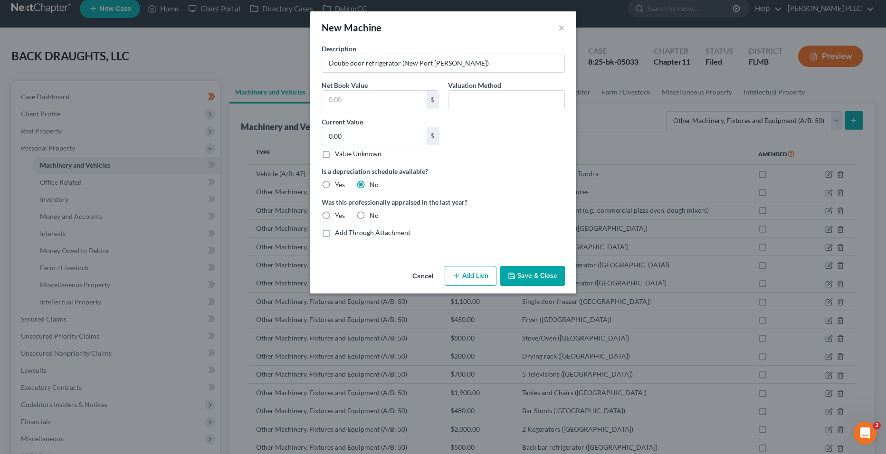
radio input "true"
type input "1,000"
click at [535, 271] on button "Save & Close" at bounding box center [532, 276] width 65 height 20
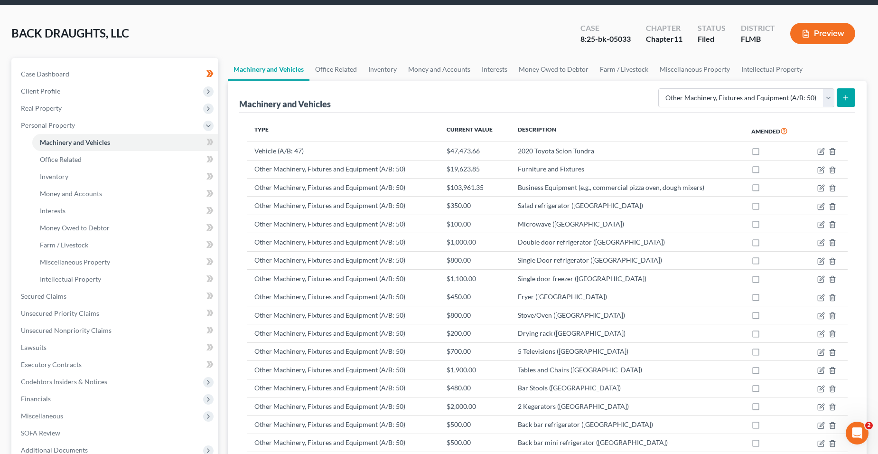
scroll to position [28, 0]
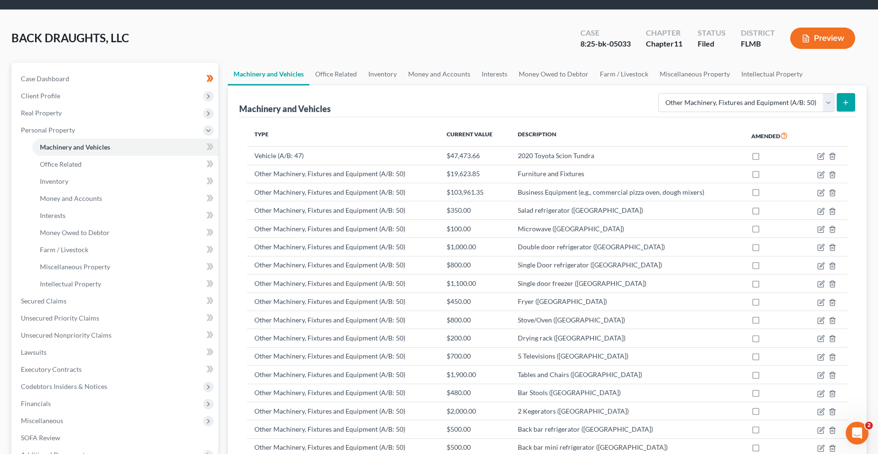
click at [844, 104] on icon "submit" at bounding box center [846, 103] width 8 height 8
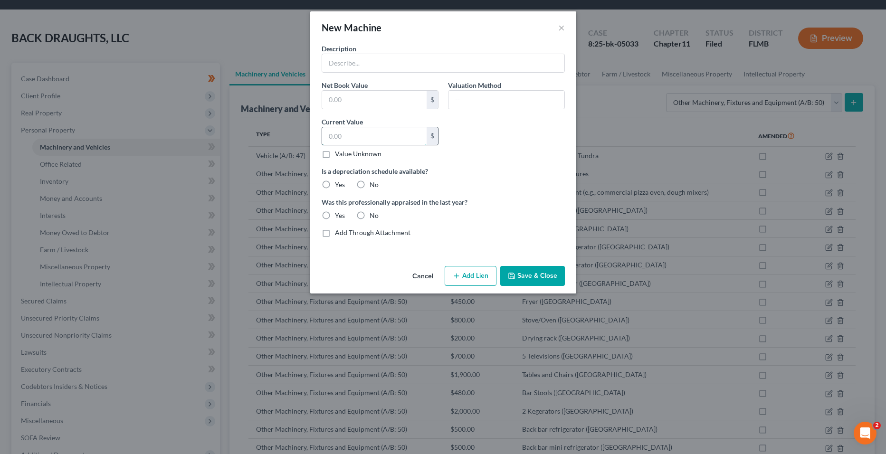
click at [349, 132] on input "text" at bounding box center [374, 136] width 104 height 18
type input "1,100"
click at [343, 57] on input "text" at bounding box center [443, 63] width 242 height 18
type input "Double door freezer ([GEOGRAPHIC_DATA][PERSON_NAME])"
click at [369, 180] on label "No" at bounding box center [373, 184] width 9 height 9
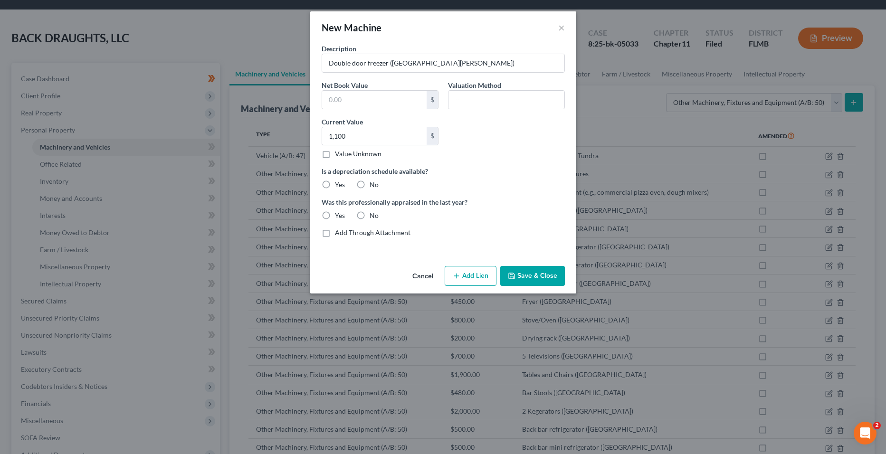
click at [373, 180] on input "No" at bounding box center [376, 183] width 6 height 6
radio input "true"
click at [369, 214] on label "No" at bounding box center [373, 215] width 9 height 9
click at [373, 214] on input "No" at bounding box center [376, 214] width 6 height 6
radio input "true"
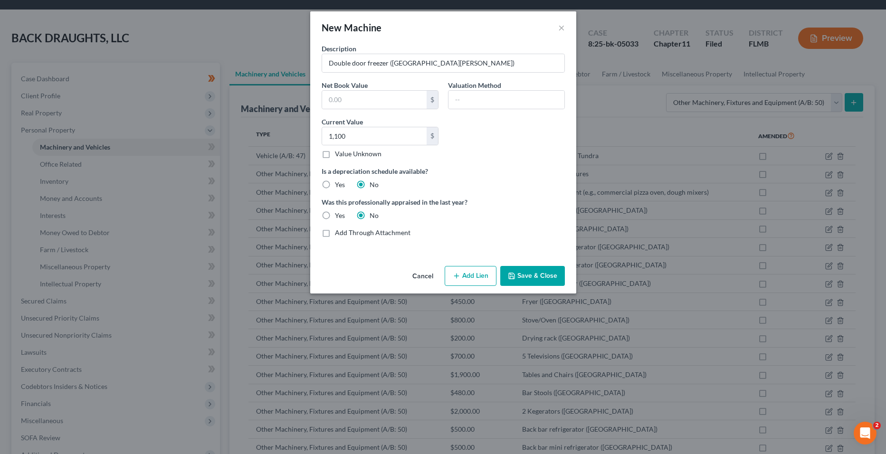
click at [531, 273] on button "Save & Close" at bounding box center [532, 276] width 65 height 20
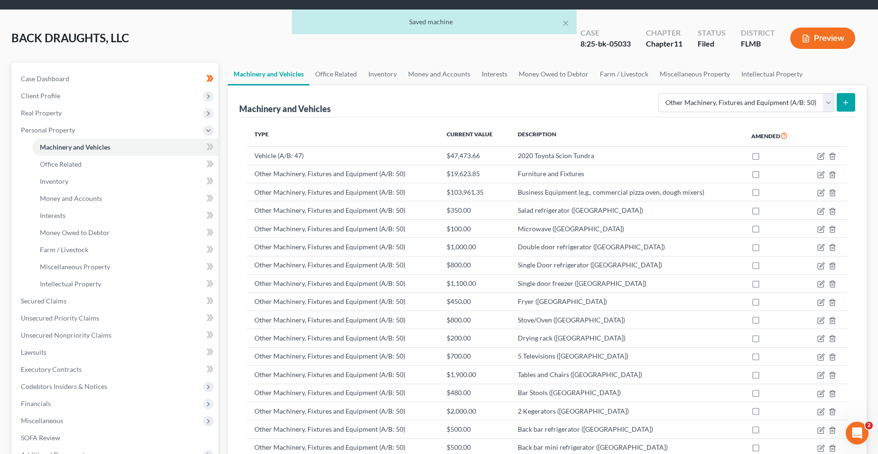
click at [851, 100] on button "submit" at bounding box center [846, 102] width 19 height 19
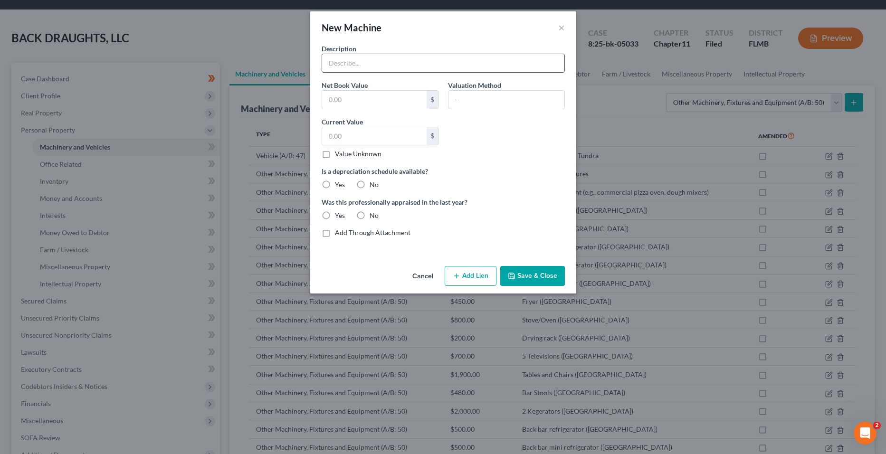
click at [386, 57] on input "text" at bounding box center [443, 63] width 242 height 18
type input "[GEOGRAPHIC_DATA] ([GEOGRAPHIC_DATA][PERSON_NAME])"
click at [360, 92] on input "text" at bounding box center [374, 100] width 104 height 18
click at [336, 132] on input "text" at bounding box center [374, 136] width 104 height 18
type input "350"
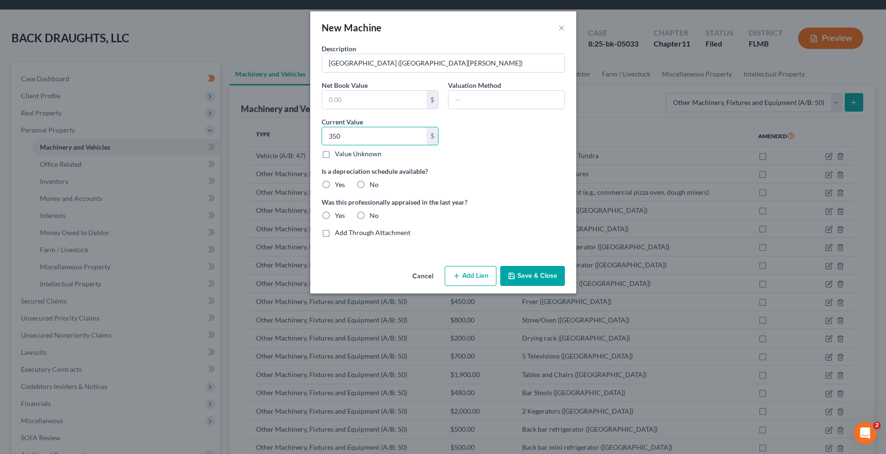
click at [368, 181] on div "No" at bounding box center [367, 184] width 22 height 9
click at [369, 185] on label "No" at bounding box center [373, 184] width 9 height 9
click at [373, 185] on input "No" at bounding box center [376, 183] width 6 height 6
radio input "true"
click at [369, 213] on label "No" at bounding box center [373, 215] width 9 height 9
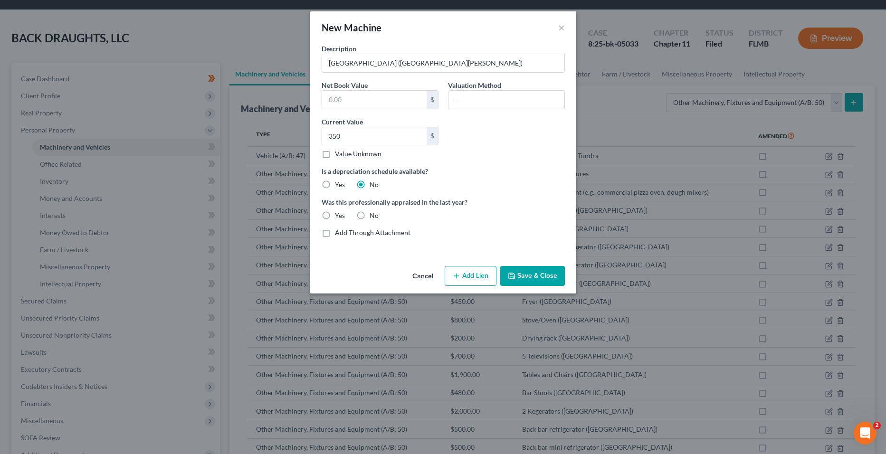
click at [373, 213] on input "No" at bounding box center [376, 214] width 6 height 6
radio input "true"
click at [546, 274] on button "Save & Close" at bounding box center [532, 276] width 65 height 20
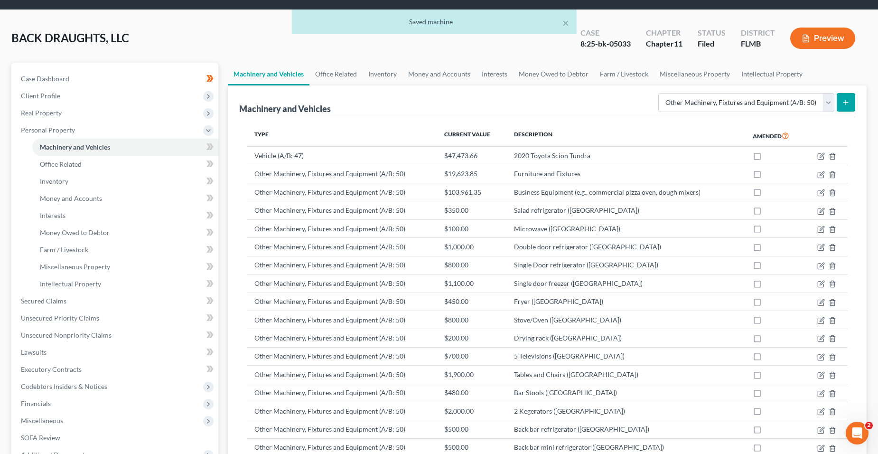
click at [843, 105] on icon "submit" at bounding box center [846, 103] width 8 height 8
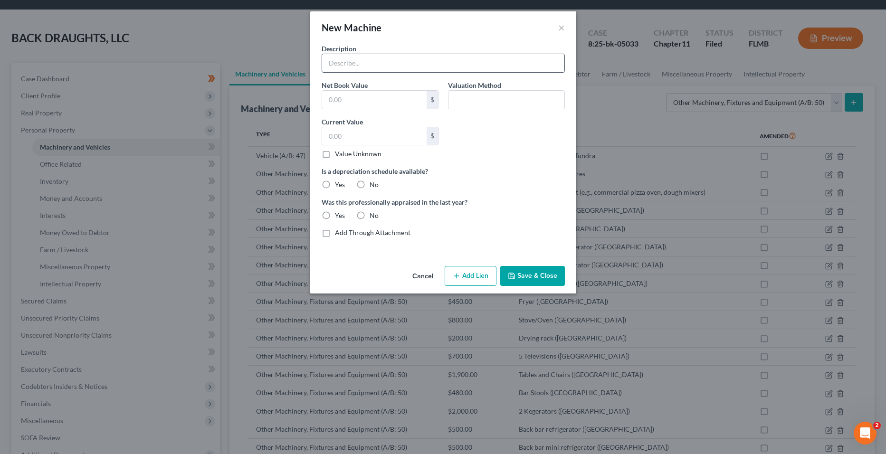
click at [368, 63] on input "text" at bounding box center [443, 63] width 242 height 18
type input "Oven/stove ([GEOGRAPHIC_DATA][PERSON_NAME])"
click at [336, 130] on input "text" at bounding box center [374, 136] width 104 height 18
type input "800"
click at [363, 178] on div "Is a depreciation schedule available? Yes No" at bounding box center [443, 177] width 253 height 23
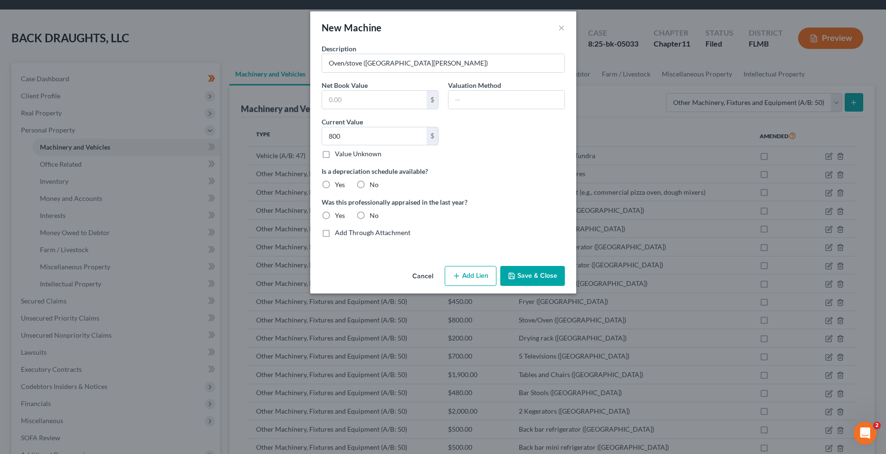
drag, startPoint x: 363, startPoint y: 178, endPoint x: 362, endPoint y: 186, distance: 8.1
click at [369, 181] on label "No" at bounding box center [373, 184] width 9 height 9
click at [373, 181] on input "No" at bounding box center [376, 183] width 6 height 6
radio input "true"
click at [369, 212] on label "No" at bounding box center [373, 215] width 9 height 9
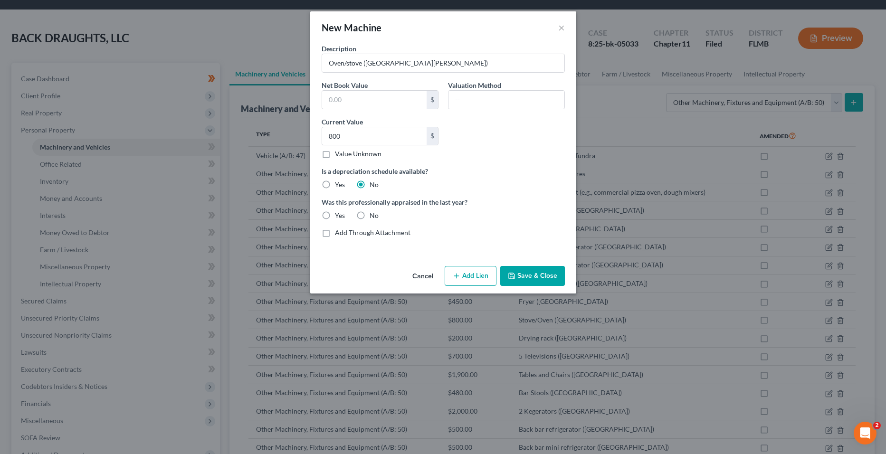
click at [373, 212] on input "No" at bounding box center [376, 214] width 6 height 6
radio input "true"
click at [547, 278] on button "Save & Close" at bounding box center [532, 276] width 65 height 20
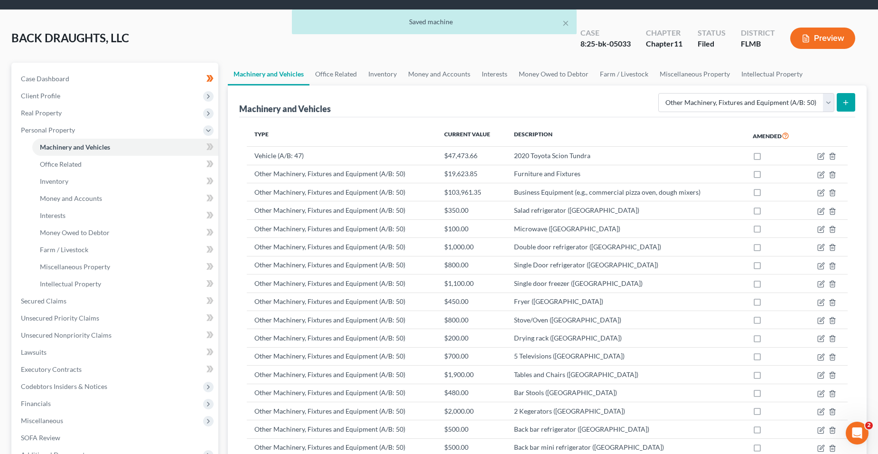
click at [843, 99] on icon "submit" at bounding box center [846, 103] width 8 height 8
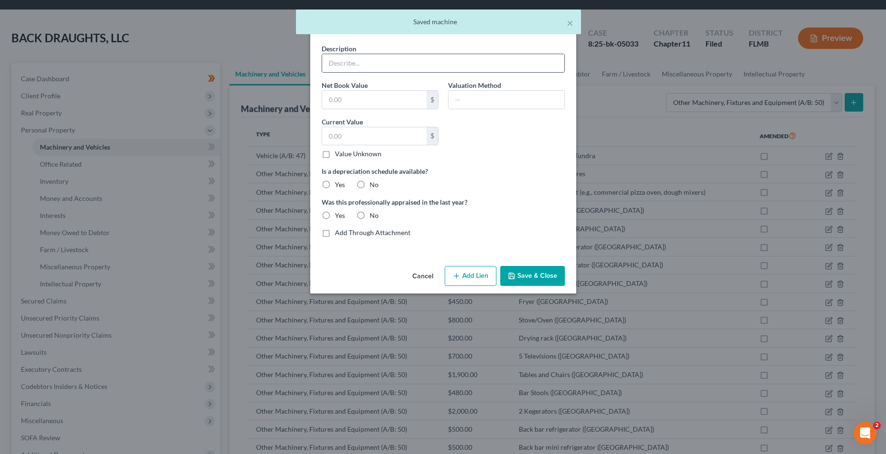
drag, startPoint x: 369, startPoint y: 62, endPoint x: 361, endPoint y: 57, distance: 9.4
click at [369, 62] on input "text" at bounding box center [443, 63] width 242 height 18
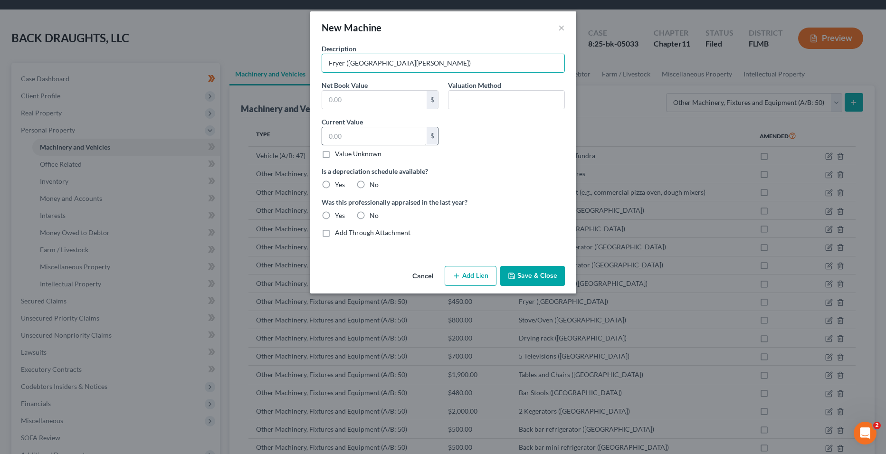
type input "Fryer ([GEOGRAPHIC_DATA][PERSON_NAME])"
click at [396, 132] on input "text" at bounding box center [374, 136] width 104 height 18
type input "500"
drag, startPoint x: 386, startPoint y: 177, endPoint x: 378, endPoint y: 184, distance: 10.8
click at [381, 182] on div "Is a depreciation schedule available? Yes No" at bounding box center [443, 177] width 253 height 23
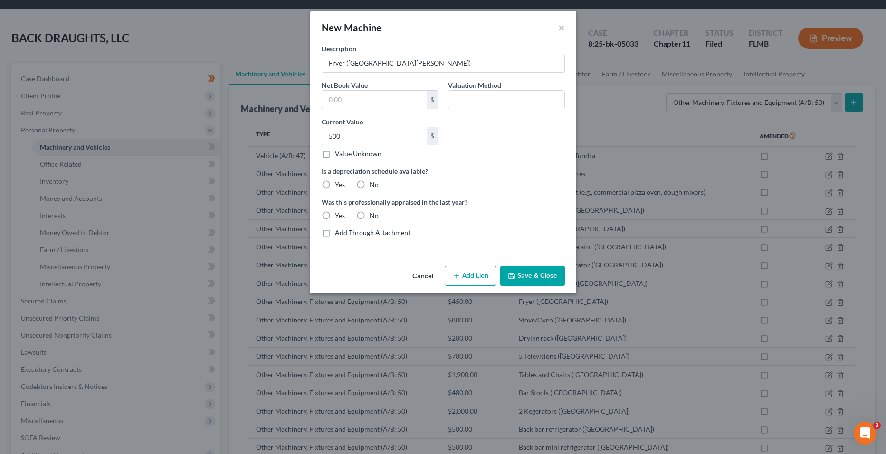
click at [378, 184] on div "Is a depreciation schedule available? Yes No" at bounding box center [443, 177] width 253 height 23
drag, startPoint x: 365, startPoint y: 179, endPoint x: 363, endPoint y: 184, distance: 6.2
click at [369, 180] on label "No" at bounding box center [373, 184] width 9 height 9
click at [373, 180] on input "No" at bounding box center [376, 183] width 6 height 6
radio input "true"
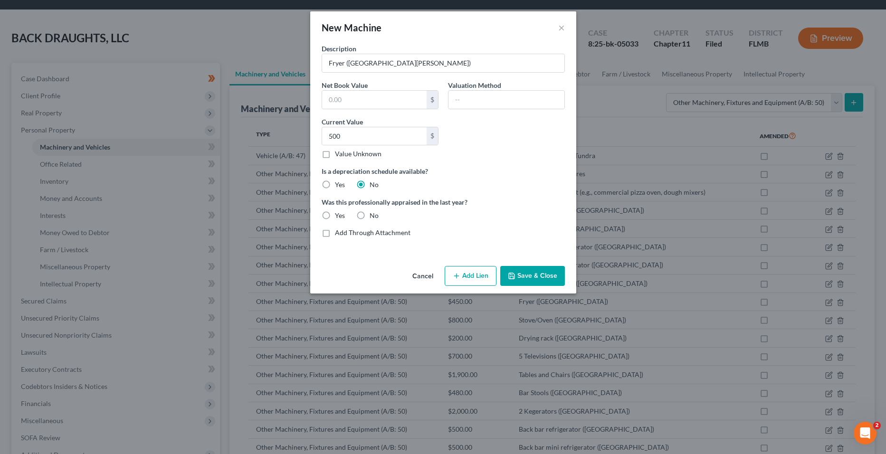
click at [369, 212] on label "No" at bounding box center [373, 215] width 9 height 9
click at [373, 212] on input "No" at bounding box center [376, 214] width 6 height 6
radio input "true"
click at [531, 273] on button "Save & Close" at bounding box center [532, 276] width 65 height 20
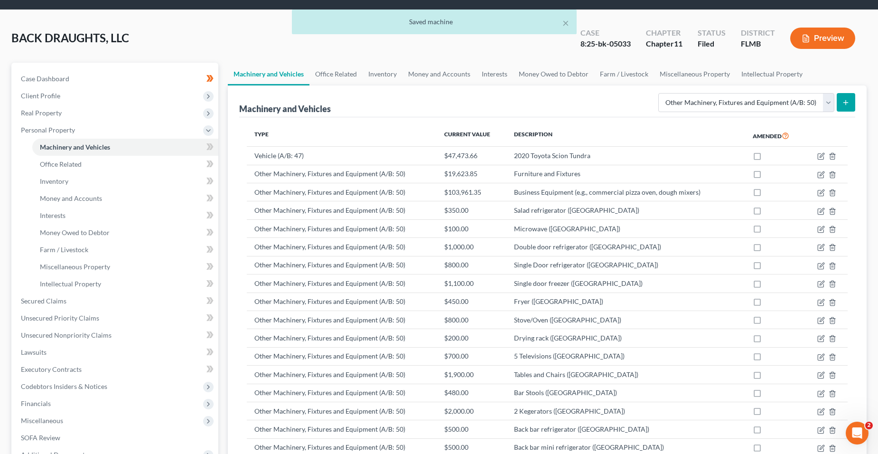
click at [849, 98] on button "submit" at bounding box center [846, 102] width 19 height 19
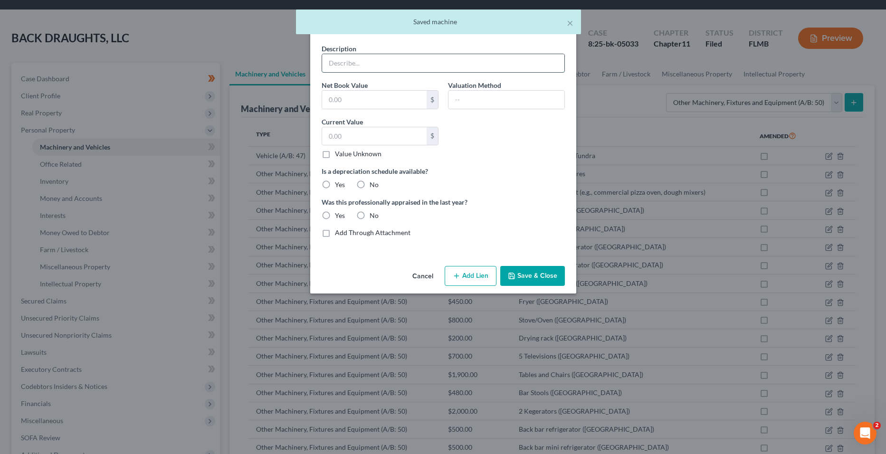
click at [380, 61] on input "text" at bounding box center [443, 63] width 242 height 18
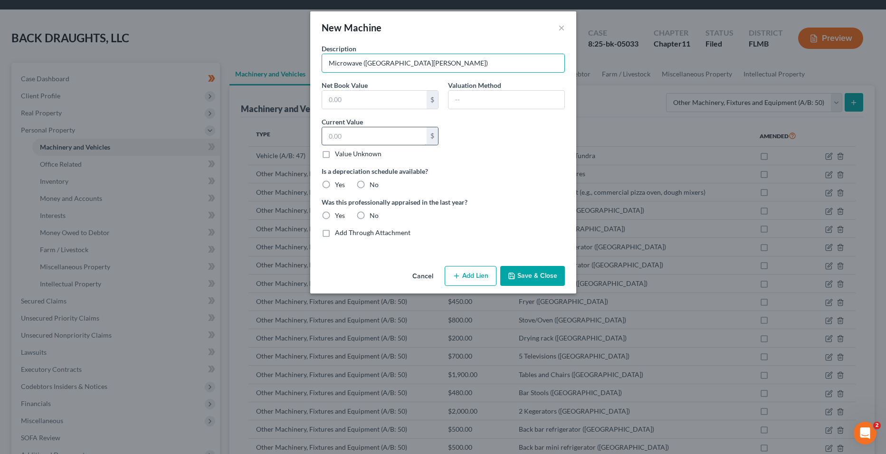
type input "Microwave ([GEOGRAPHIC_DATA][PERSON_NAME])"
click at [344, 142] on input "text" at bounding box center [374, 136] width 104 height 18
type input "100"
click at [375, 178] on div "Is a depreciation schedule available? Yes No" at bounding box center [443, 177] width 253 height 23
click at [375, 180] on label "No" at bounding box center [373, 184] width 9 height 9
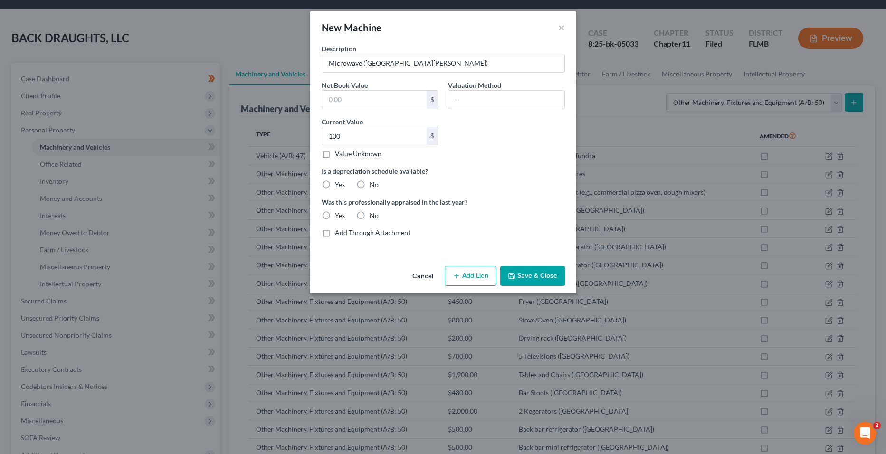
click at [375, 180] on input "No" at bounding box center [376, 183] width 6 height 6
radio input "true"
click at [367, 222] on div "Description Microwave (New Port [PERSON_NAME]) Net Book Value $ Valuation Metho…" at bounding box center [443, 144] width 253 height 201
click at [370, 217] on label "No" at bounding box center [373, 215] width 9 height 9
click at [373, 217] on input "No" at bounding box center [376, 214] width 6 height 6
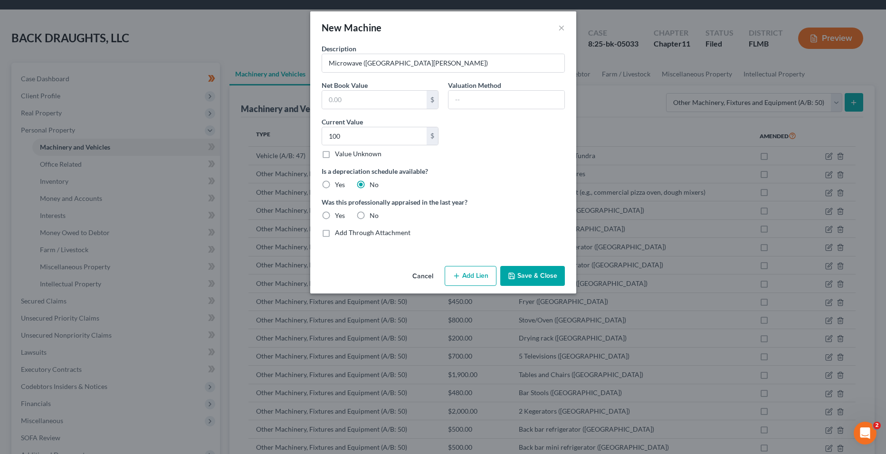
radio input "true"
click at [525, 274] on button "Save & Close" at bounding box center [532, 276] width 65 height 20
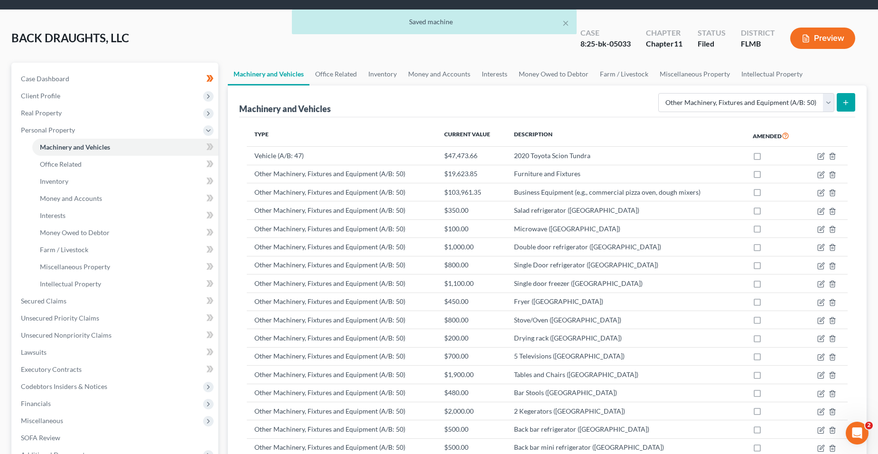
click at [851, 105] on button "submit" at bounding box center [846, 102] width 19 height 19
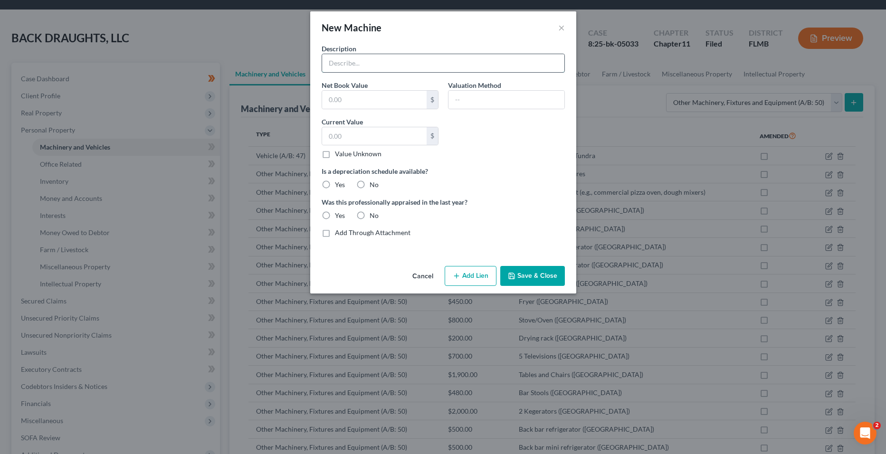
click at [383, 62] on input "text" at bounding box center [443, 63] width 242 height 18
type input "1"
type input "2 drying racks"
click at [357, 144] on input "text" at bounding box center [374, 136] width 104 height 18
type input "300"
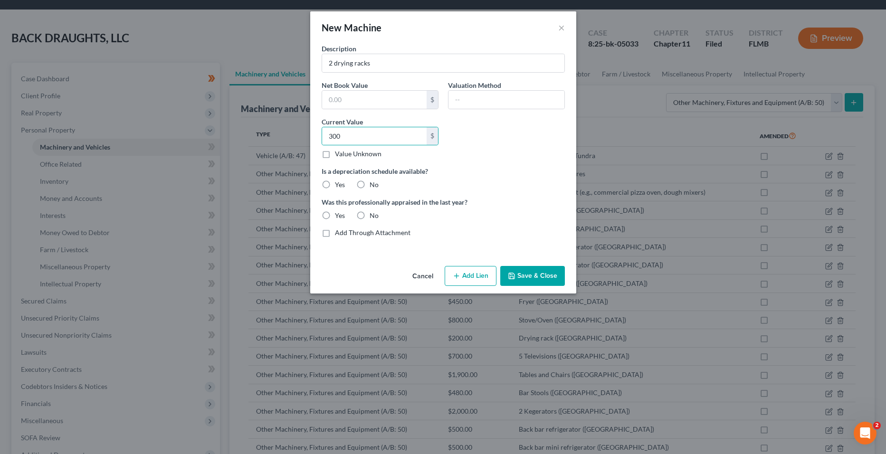
click at [369, 187] on label "No" at bounding box center [373, 184] width 9 height 9
click at [373, 186] on input "No" at bounding box center [376, 183] width 6 height 6
radio input "true"
click at [362, 205] on label "Was this professionally appraised in the last year?" at bounding box center [442, 202] width 243 height 10
click at [369, 211] on label "No" at bounding box center [373, 215] width 9 height 9
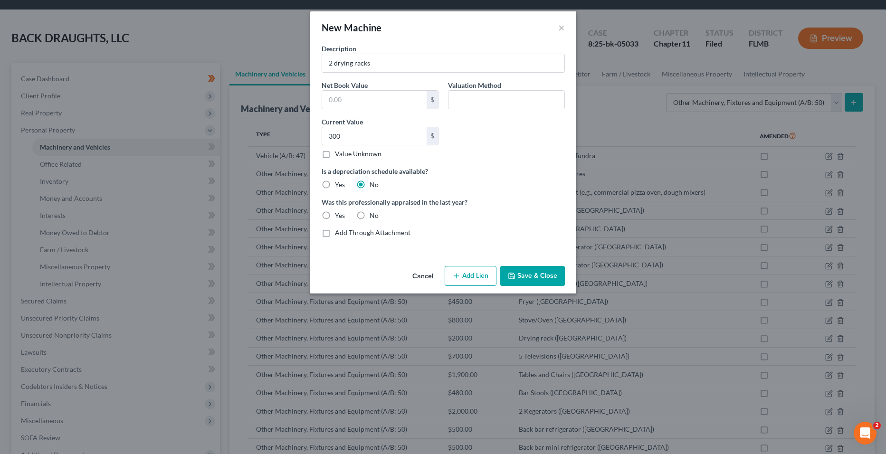
click at [373, 211] on input "No" at bounding box center [376, 214] width 6 height 6
radio input "true"
click at [550, 271] on button "Save & Close" at bounding box center [532, 276] width 65 height 20
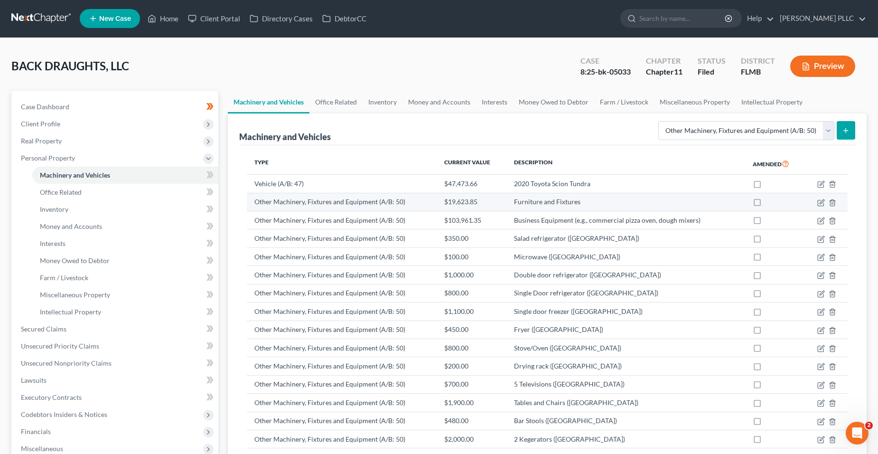
scroll to position [0, 0]
drag, startPoint x: 323, startPoint y: 106, endPoint x: 349, endPoint y: 107, distance: 26.6
click at [323, 106] on link "Office Related" at bounding box center [336, 102] width 53 height 23
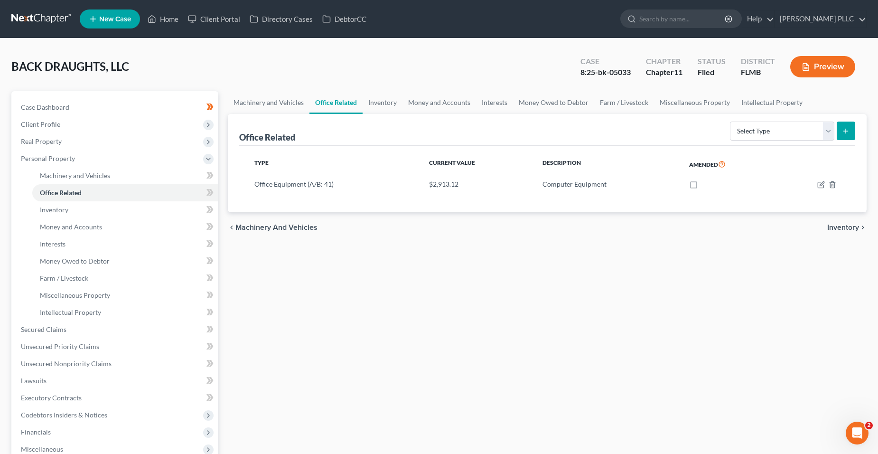
drag, startPoint x: 720, startPoint y: 141, endPoint x: 744, endPoint y: 141, distance: 23.7
click at [739, 141] on div "Office Related Select Type Collectibles (A/B: 42) Office Equipment (A/B: 41) Of…" at bounding box center [547, 130] width 617 height 32
click at [744, 141] on div "Select Type Collectibles (A/B: 42) Office Equipment (A/B: 41) Office Fixtures (…" at bounding box center [790, 130] width 129 height 25
click at [745, 141] on form "Select Type Collectibles (A/B: 42) Office Equipment (A/B: 41) Office Fixtures (…" at bounding box center [792, 131] width 125 height 19
click at [749, 138] on select "Select Type Collectibles (A/B: 42) Office Equipment (A/B: 41) Office Fixtures (…" at bounding box center [782, 131] width 104 height 19
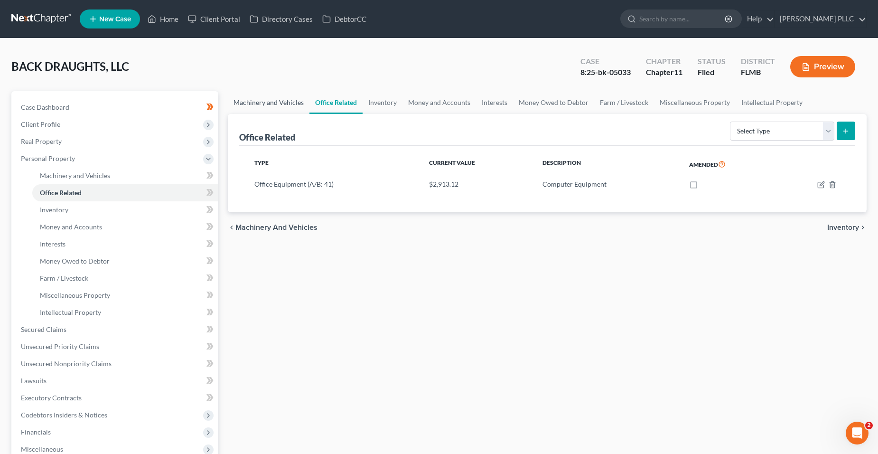
click at [286, 102] on link "Machinery and Vehicles" at bounding box center [269, 102] width 82 height 23
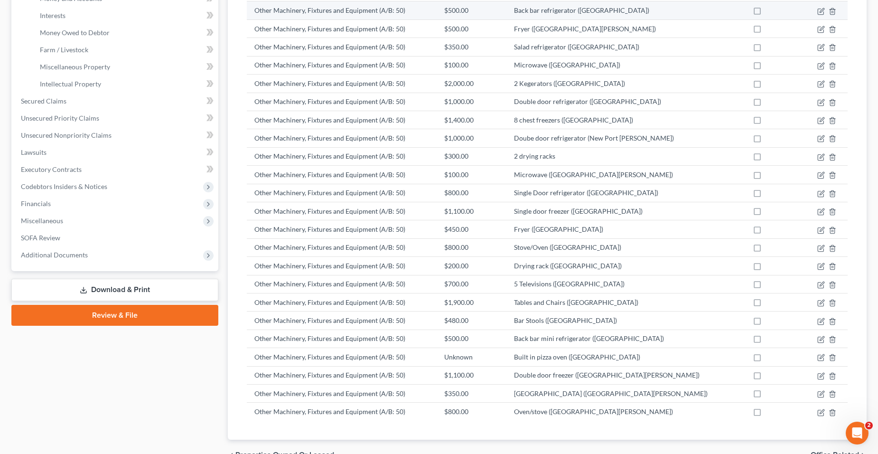
scroll to position [91, 0]
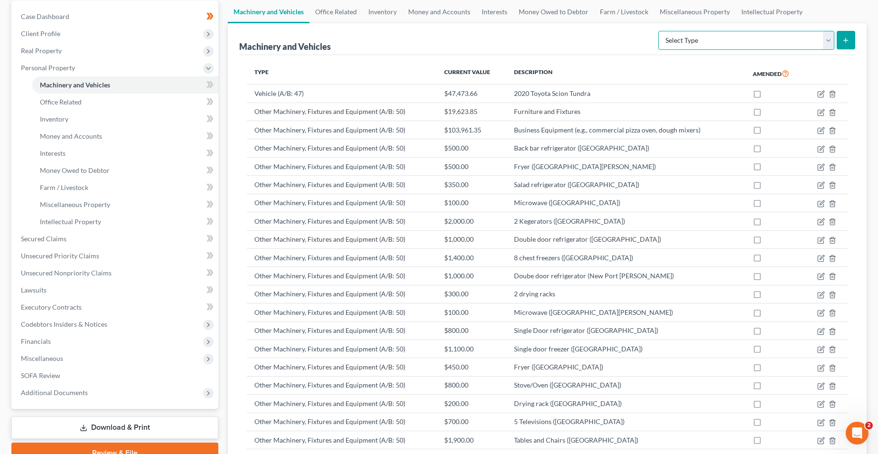
drag, startPoint x: 815, startPoint y: 40, endPoint x: 808, endPoint y: 46, distance: 8.8
click at [815, 40] on select "Select Type Aircraft (A/B: 49) Other Machinery, Fixtures and Equipment (A/B: 50…" at bounding box center [747, 40] width 176 height 19
select select "other"
click at [660, 31] on select "Select Type Aircraft (A/B: 49) Other Machinery, Fixtures and Equipment (A/B: 50…" at bounding box center [747, 40] width 176 height 19
click at [696, 16] on link "Miscellaneous Property" at bounding box center [695, 11] width 82 height 23
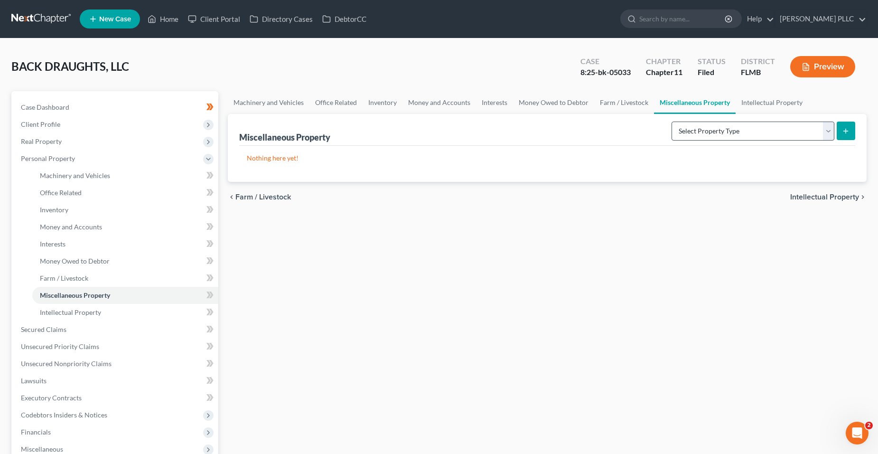
click at [747, 140] on div "Select Property Type Assigned for Creditor Benefit [DATE] (SOFA: 8) Assigned to…" at bounding box center [762, 130] width 188 height 25
click at [747, 132] on select "Select Property Type Assigned for Creditor Benefit [DATE] (SOFA: 8) Assigned to…" at bounding box center [753, 131] width 163 height 19
click at [538, 104] on link "Money Owed to Debtor" at bounding box center [553, 102] width 81 height 23
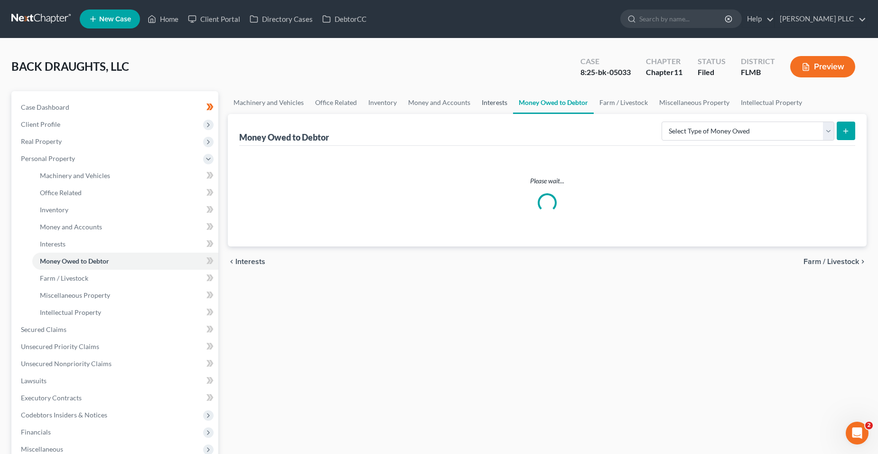
click at [504, 102] on link "Interests" at bounding box center [494, 102] width 37 height 23
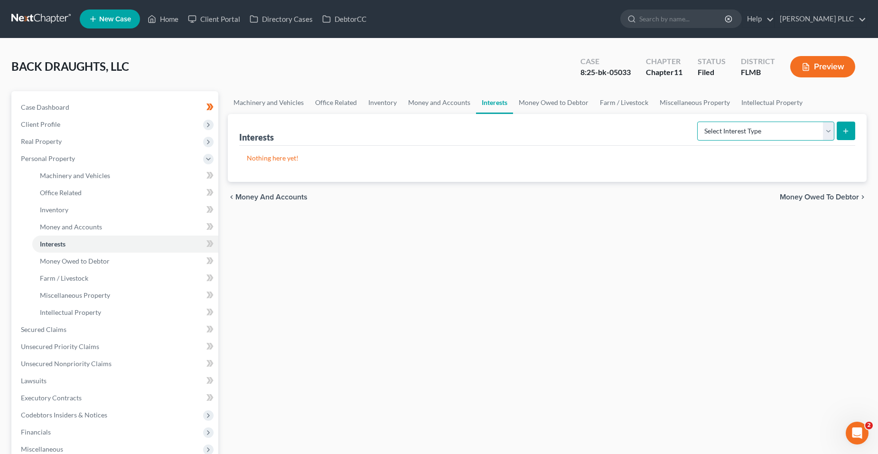
click at [769, 133] on select "Select Interest Type Bond (A/B: 16) Incorporated Business (A/B: 15) Insurance P…" at bounding box center [766, 131] width 137 height 19
click at [436, 110] on link "Money and Accounts" at bounding box center [440, 102] width 74 height 23
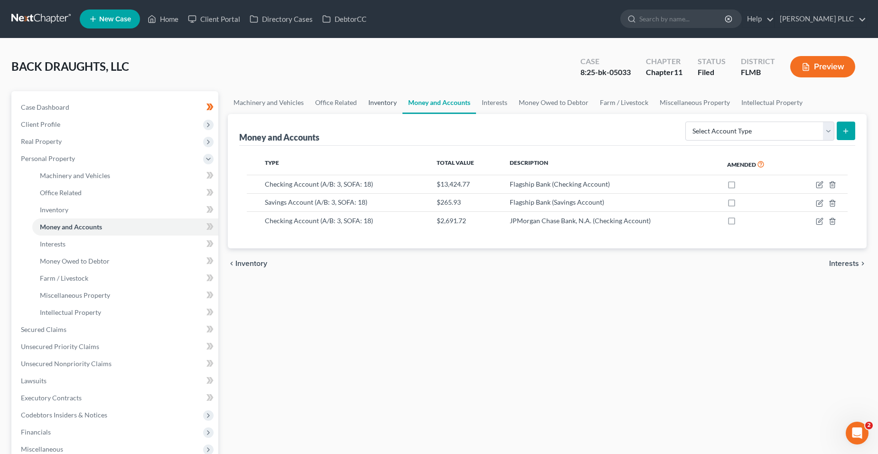
click at [384, 103] on link "Inventory" at bounding box center [383, 102] width 40 height 23
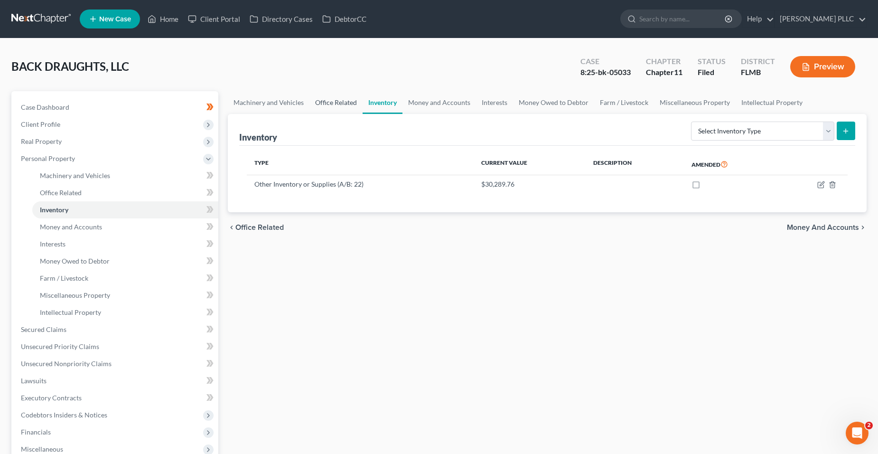
click at [338, 100] on link "Office Related" at bounding box center [336, 102] width 53 height 23
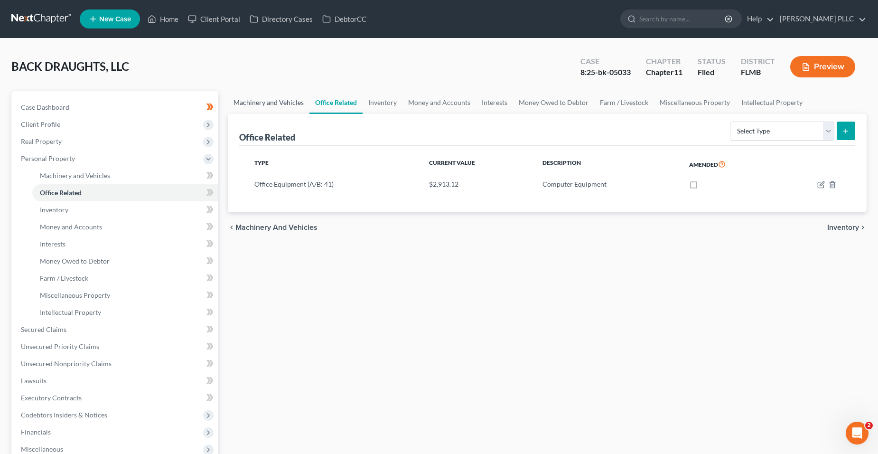
click at [303, 98] on link "Machinery and Vehicles" at bounding box center [269, 102] width 82 height 23
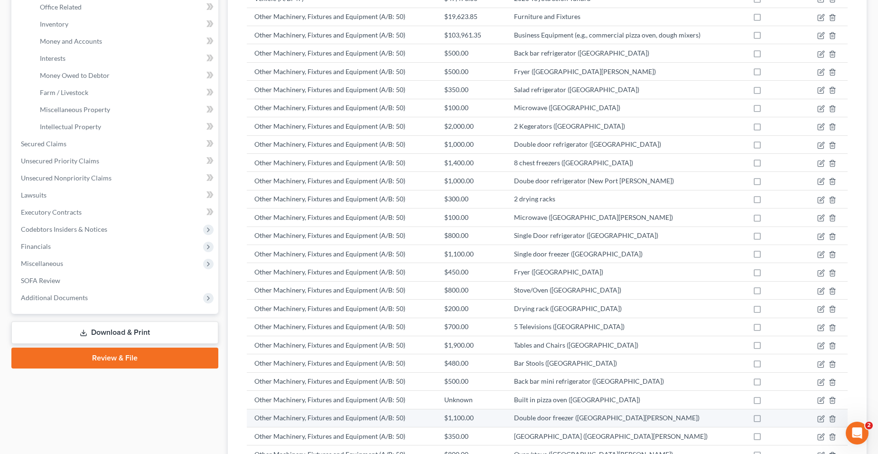
scroll to position [91, 0]
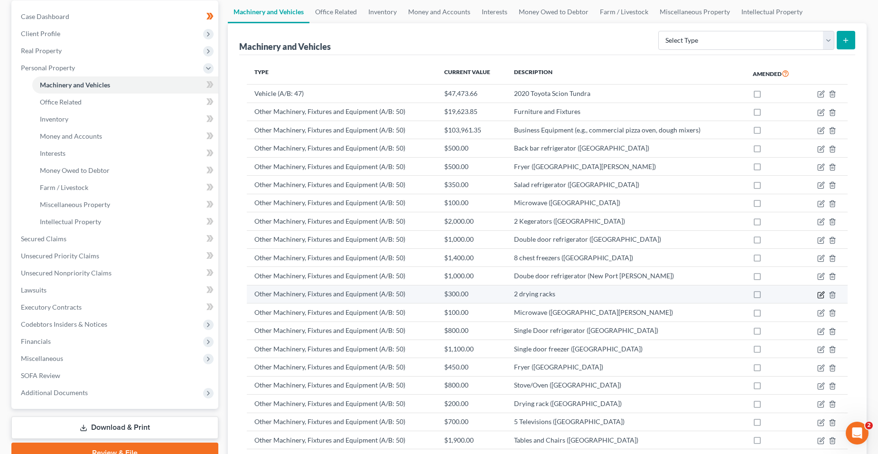
click at [819, 295] on icon "button" at bounding box center [822, 295] width 8 height 8
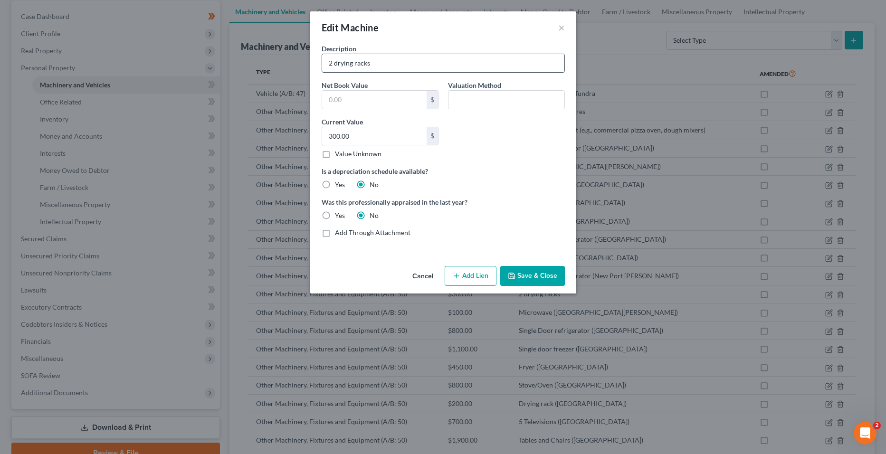
click at [457, 66] on input "2 drying racks" at bounding box center [443, 63] width 242 height 18
type input "2 drying racks ([GEOGRAPHIC_DATA][PERSON_NAME])"
click at [522, 278] on button "Save & Close" at bounding box center [532, 276] width 65 height 20
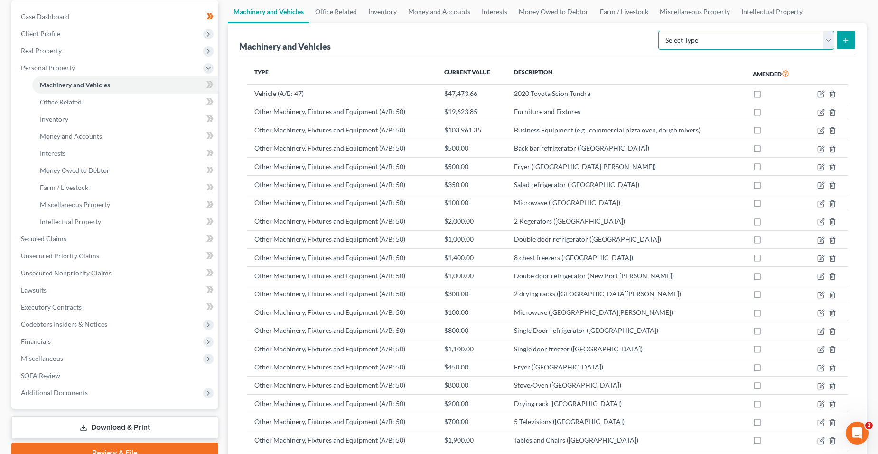
click at [825, 47] on select "Select Type Aircraft (A/B: 49) Other Machinery, Fixtures and Equipment (A/B: 50…" at bounding box center [747, 40] width 176 height 19
select select "other"
click at [660, 31] on select "Select Type Aircraft (A/B: 49) Other Machinery, Fixtures and Equipment (A/B: 50…" at bounding box center [747, 40] width 176 height 19
click at [842, 41] on icon "submit" at bounding box center [846, 41] width 8 height 8
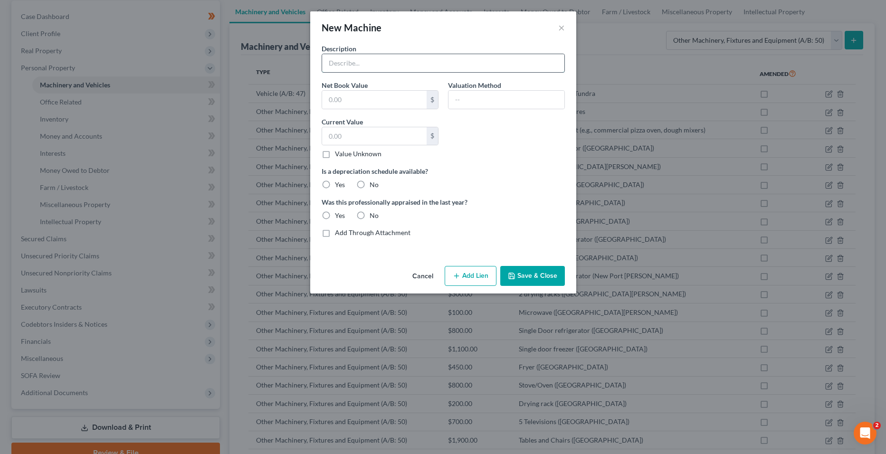
click at [435, 64] on input "text" at bounding box center [443, 63] width 242 height 18
type input "8 Tables ([GEOGRAPHIC_DATA][PERSON_NAME])"
click at [390, 129] on input "text" at bounding box center [374, 136] width 104 height 18
type input "1,150"
click at [458, 180] on div "Is a depreciation schedule available? Yes No" at bounding box center [443, 177] width 253 height 23
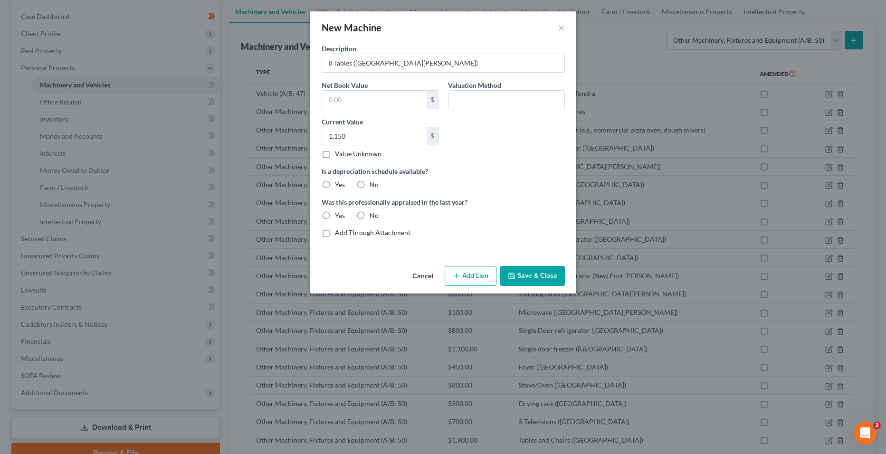
click at [378, 181] on div "Is a depreciation schedule available? Yes No" at bounding box center [443, 177] width 253 height 23
click at [376, 185] on label "No" at bounding box center [373, 184] width 9 height 9
click at [376, 185] on input "No" at bounding box center [376, 183] width 6 height 6
radio input "true"
click at [369, 220] on label "No" at bounding box center [373, 215] width 9 height 9
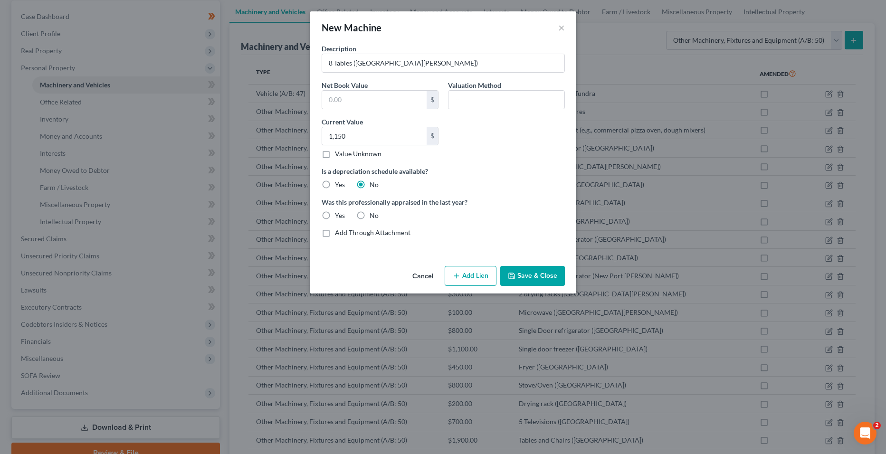
click at [373, 217] on input "No" at bounding box center [376, 214] width 6 height 6
radio input "true"
click at [528, 278] on button "Save & Close" at bounding box center [532, 276] width 65 height 20
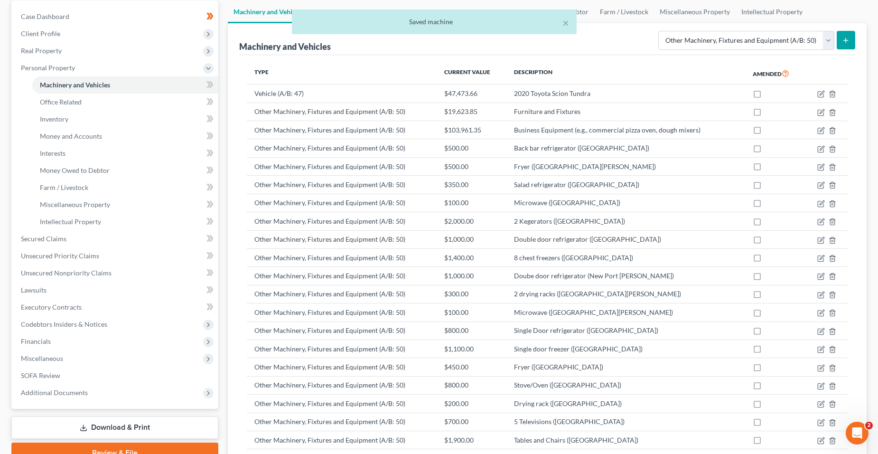
click at [852, 37] on div "× Saved machine" at bounding box center [434, 23] width 878 height 29
click at [847, 42] on icon "submit" at bounding box center [846, 41] width 8 height 8
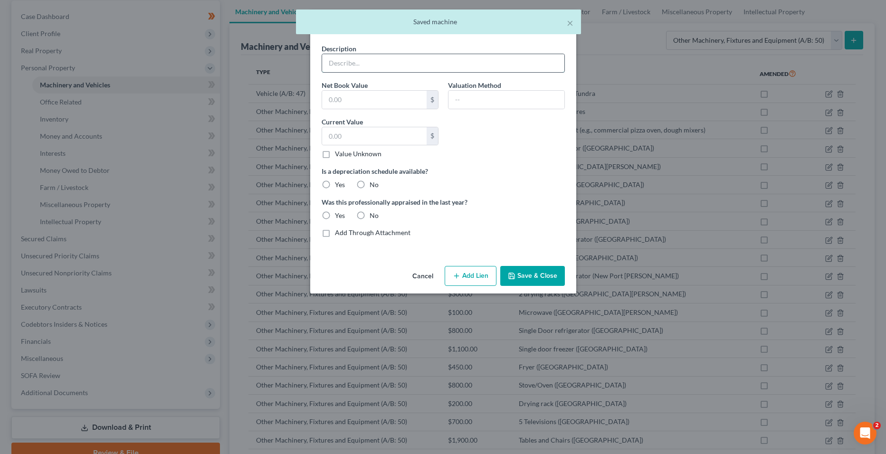
click at [379, 61] on input "text" at bounding box center [443, 63] width 242 height 18
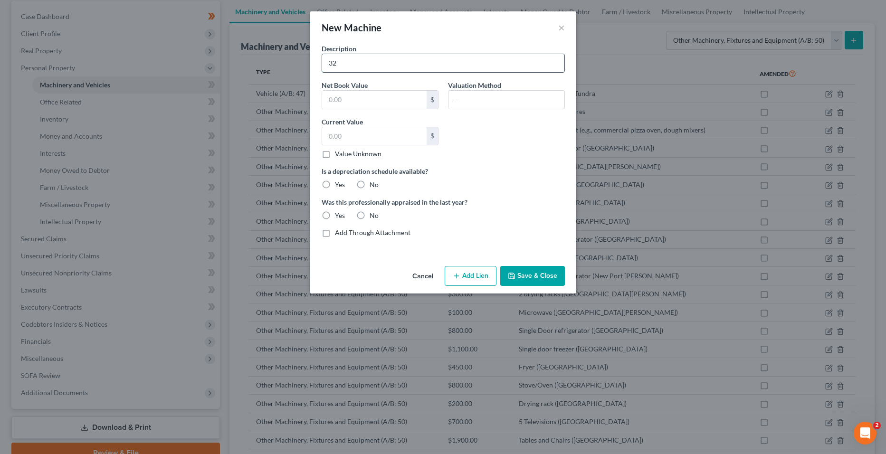
type input "3"
click at [348, 63] on input "Indoor Dining Chairs" at bounding box center [443, 63] width 242 height 18
click at [372, 62] on input "Indoor Dining Chairs" at bounding box center [443, 63] width 242 height 18
click at [348, 65] on input "Indoor Dining Chairs" at bounding box center [443, 63] width 242 height 18
click at [328, 63] on input "Indoor Dining Chairs" at bounding box center [443, 63] width 242 height 18
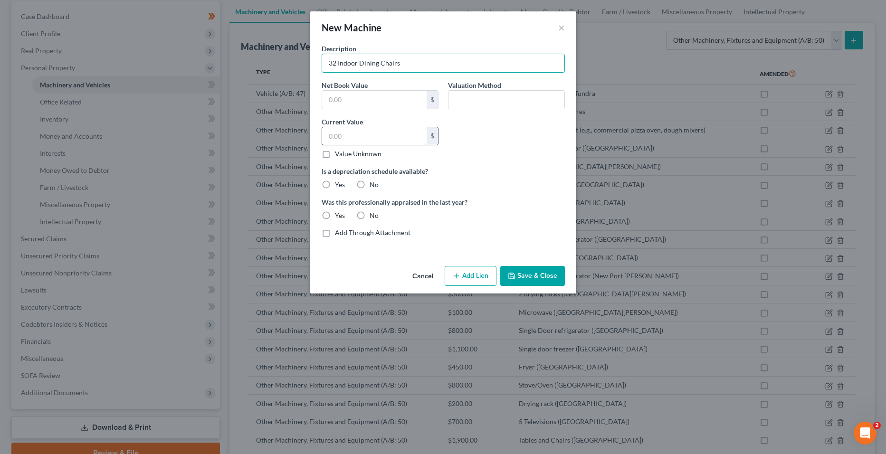
type input "32 Indoor Dining Chairs"
click at [366, 131] on input "text" at bounding box center [374, 136] width 104 height 18
type input "800"
click at [411, 64] on input "32 Indoor Dining Chairs" at bounding box center [443, 63] width 242 height 18
type input "32 Indoor Dining Chairs ([GEOGRAPHIC_DATA][PERSON_NAME])"
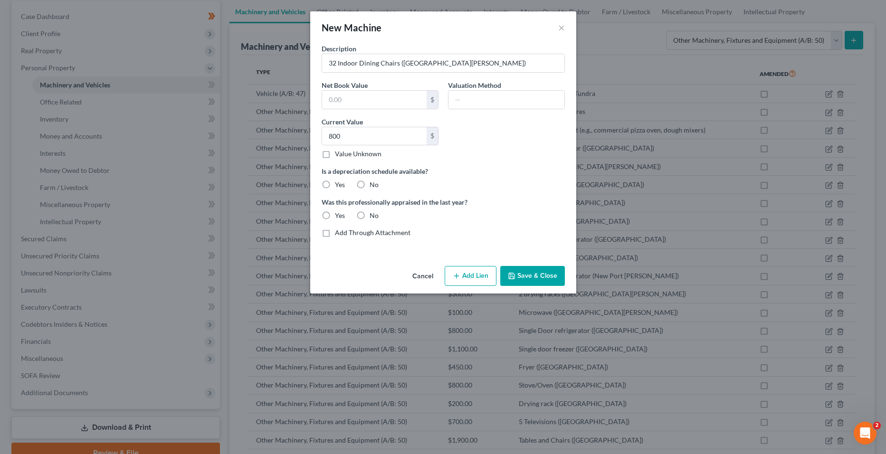
click at [376, 189] on label "No" at bounding box center [373, 184] width 9 height 9
click at [376, 186] on input "No" at bounding box center [376, 183] width 6 height 6
radio input "true"
click at [368, 210] on div "Was this professionally appraised in the last year? Yes No" at bounding box center [443, 208] width 253 height 23
click at [368, 213] on div "No" at bounding box center [367, 215] width 22 height 9
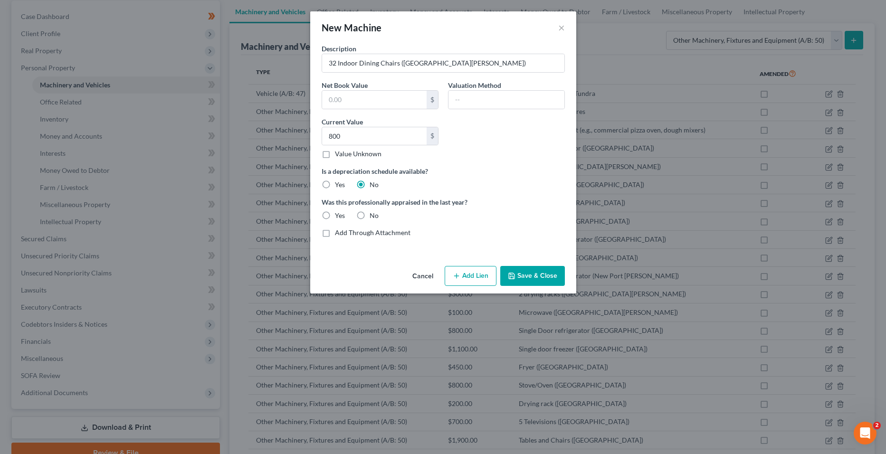
click at [368, 216] on div "No" at bounding box center [367, 215] width 22 height 9
click at [369, 216] on label "No" at bounding box center [373, 215] width 9 height 9
click at [373, 216] on input "No" at bounding box center [376, 214] width 6 height 6
radio input "true"
click at [529, 274] on button "Save & Close" at bounding box center [532, 276] width 65 height 20
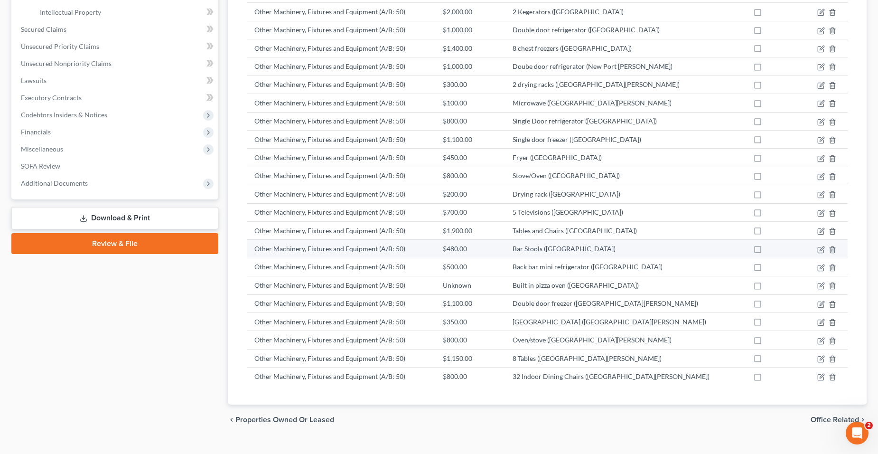
scroll to position [317, 0]
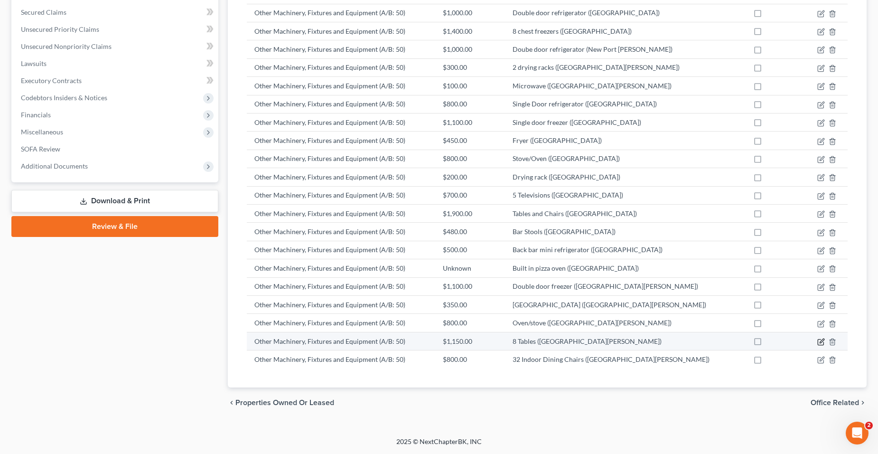
click at [821, 340] on icon "button" at bounding box center [822, 342] width 8 height 8
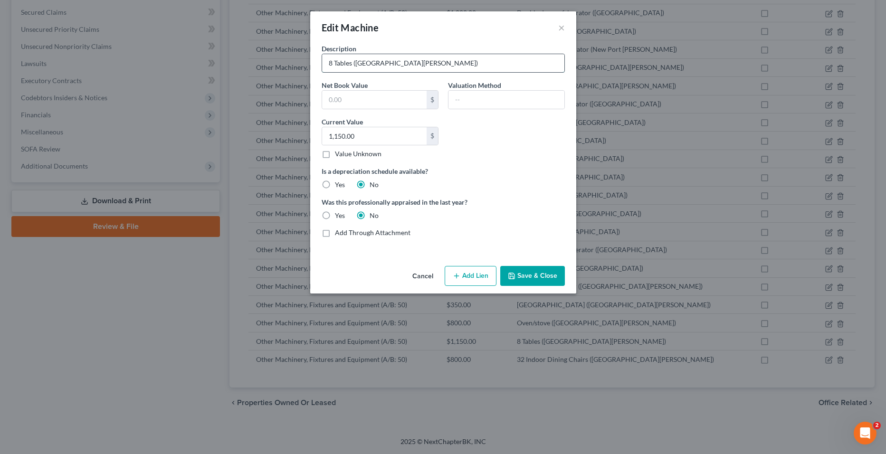
click at [335, 65] on input "8 Tables ([GEOGRAPHIC_DATA][PERSON_NAME])" at bounding box center [443, 63] width 242 height 18
type input "8 Indoor Dining Tables ([GEOGRAPHIC_DATA][PERSON_NAME])"
click at [520, 279] on button "Save & Close" at bounding box center [532, 276] width 65 height 20
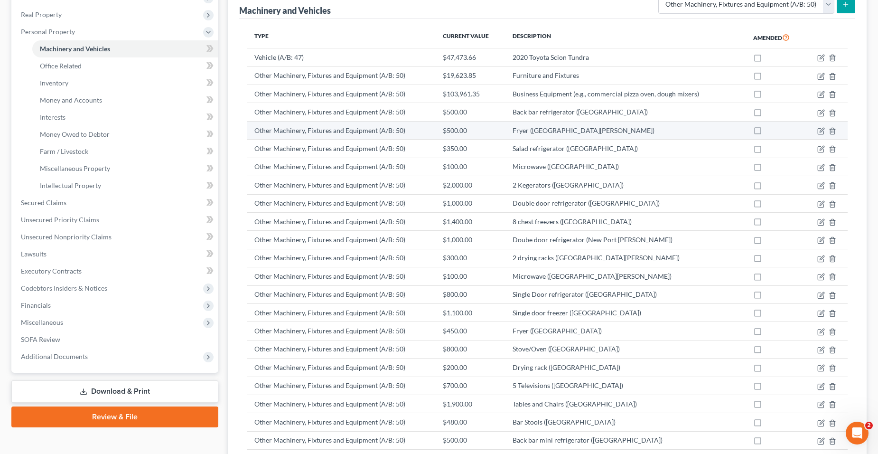
scroll to position [0, 0]
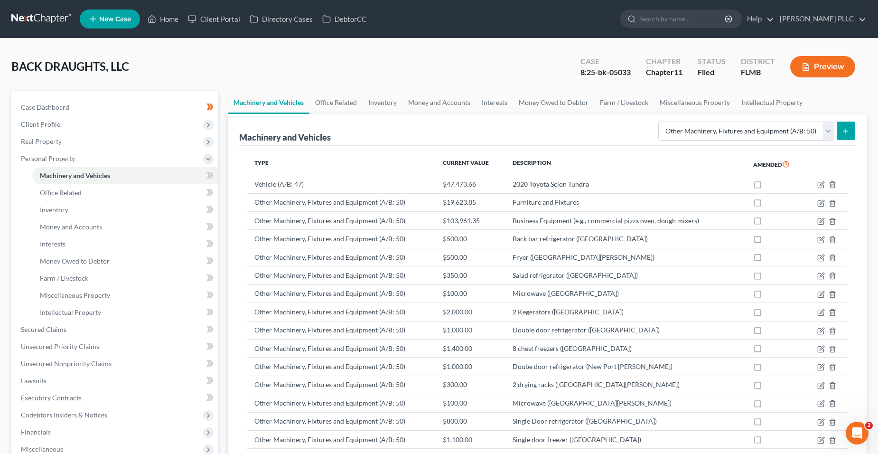
click at [845, 131] on line "submit" at bounding box center [846, 131] width 4 height 0
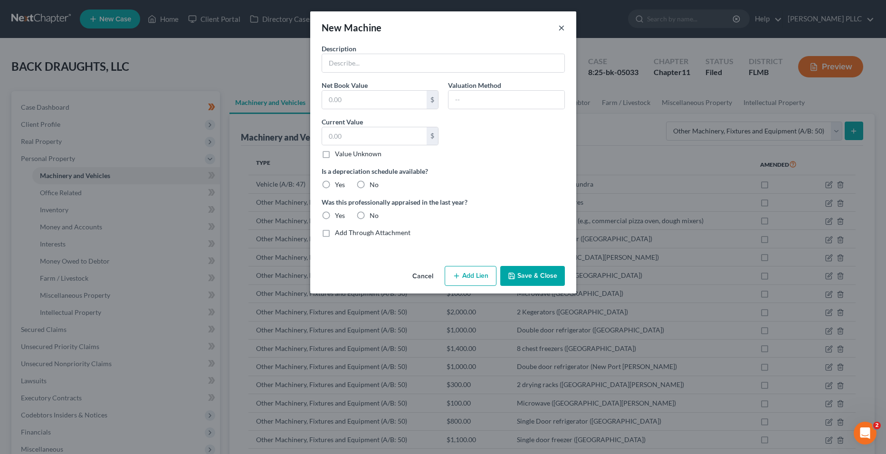
click at [562, 27] on button "×" at bounding box center [561, 27] width 7 height 11
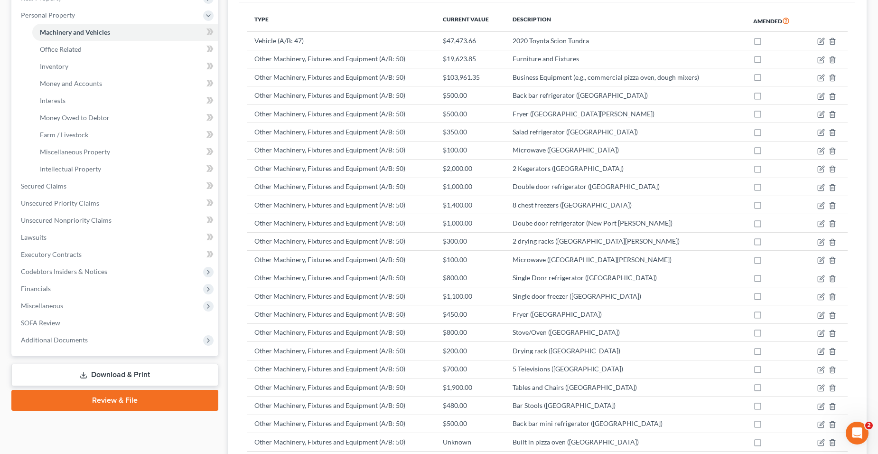
scroll to position [80, 0]
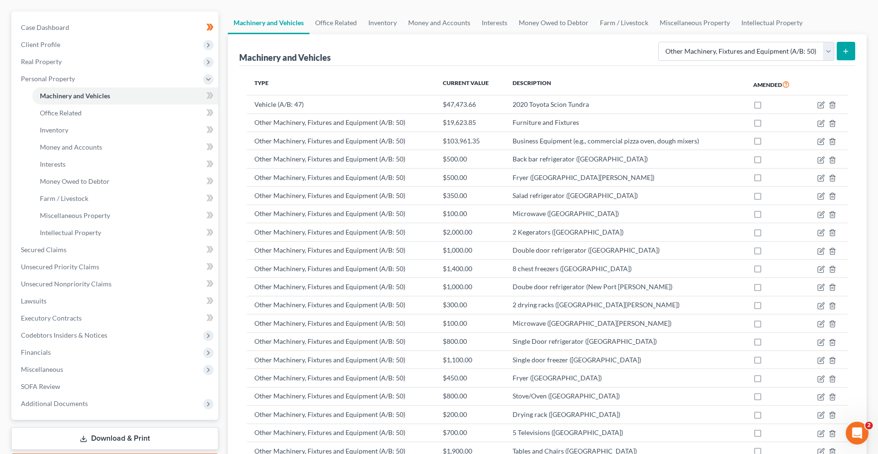
click at [849, 45] on button "submit" at bounding box center [846, 51] width 19 height 19
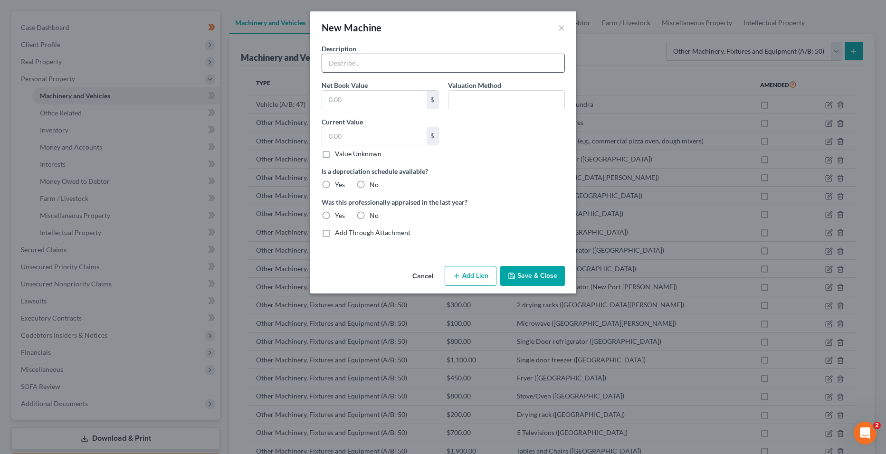
click at [460, 59] on input "text" at bounding box center [443, 63] width 242 height 18
type input "4 Televisions ([GEOGRAPHIC_DATA][PERSON_NAME])"
click at [370, 97] on input "text" at bounding box center [374, 100] width 104 height 18
click at [326, 132] on input "text" at bounding box center [374, 136] width 104 height 18
type input "550"
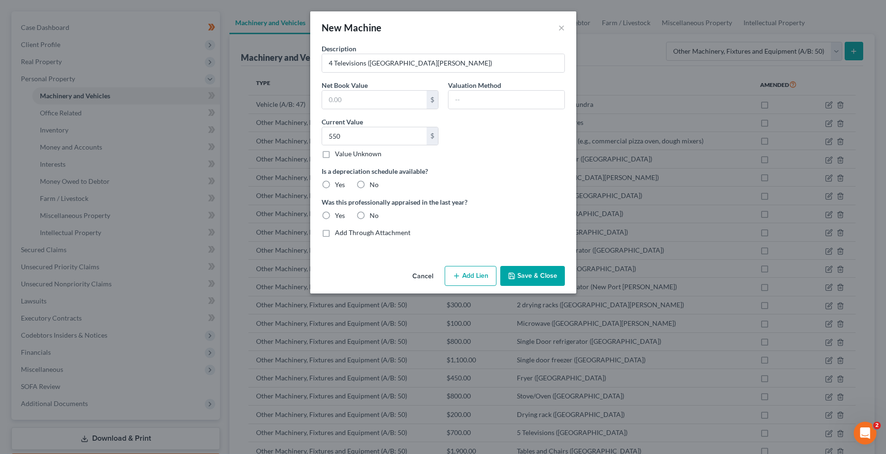
click at [369, 187] on label "No" at bounding box center [373, 184] width 9 height 9
click at [373, 186] on input "No" at bounding box center [376, 183] width 6 height 6
radio input "true"
click at [369, 211] on label "No" at bounding box center [373, 215] width 9 height 9
click at [373, 211] on input "No" at bounding box center [376, 214] width 6 height 6
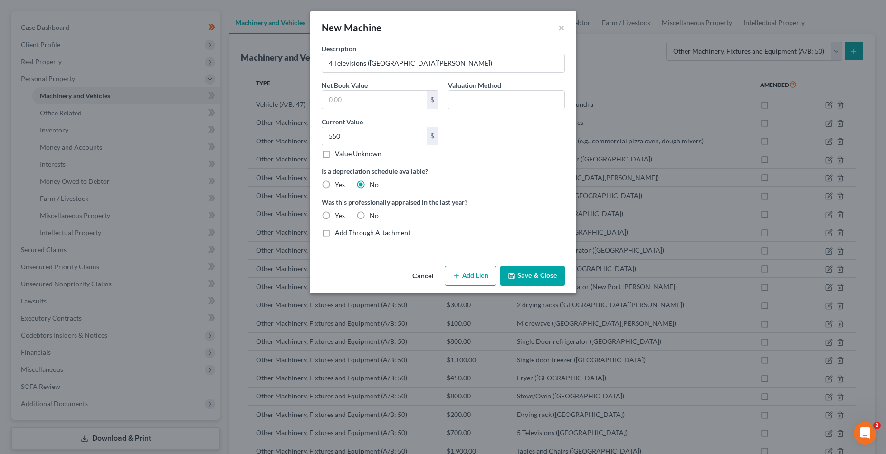
radio input "true"
click at [522, 269] on button "Save & Close" at bounding box center [532, 276] width 65 height 20
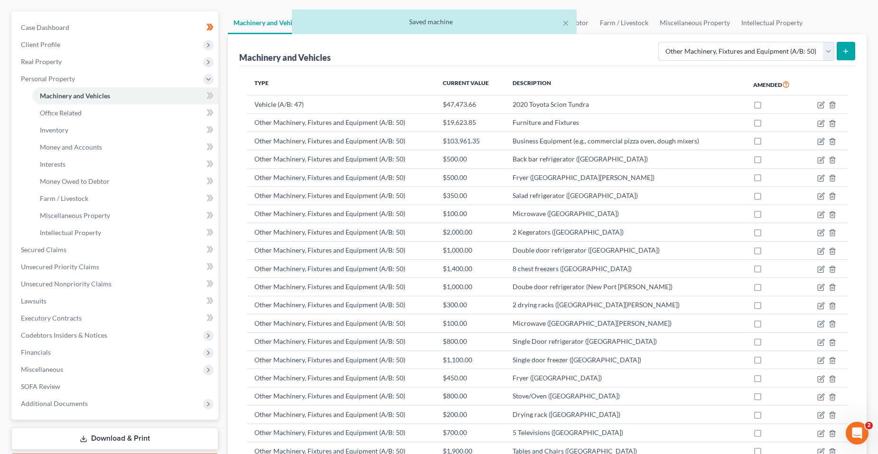
click at [843, 50] on icon "submit" at bounding box center [846, 51] width 8 height 8
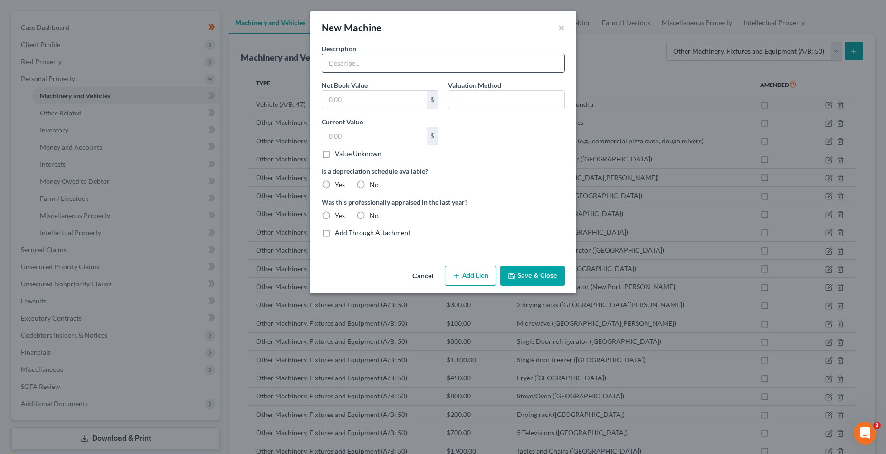
click at [372, 57] on input "text" at bounding box center [443, 63] width 242 height 18
type input "8 outdoor dining tables"
click at [349, 147] on div "$ Value Unknown" at bounding box center [379, 143] width 117 height 32
click at [354, 135] on input "text" at bounding box center [374, 136] width 104 height 18
type input "900"
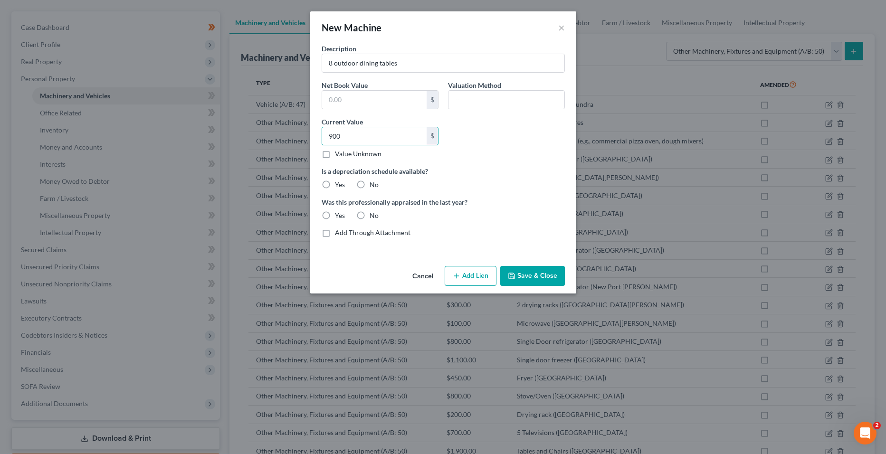
click at [374, 183] on label "No" at bounding box center [373, 184] width 9 height 9
click at [374, 183] on input "No" at bounding box center [376, 183] width 6 height 6
radio input "true"
drag, startPoint x: 375, startPoint y: 216, endPoint x: 378, endPoint y: 224, distance: 8.7
click at [375, 216] on label "No" at bounding box center [373, 215] width 9 height 9
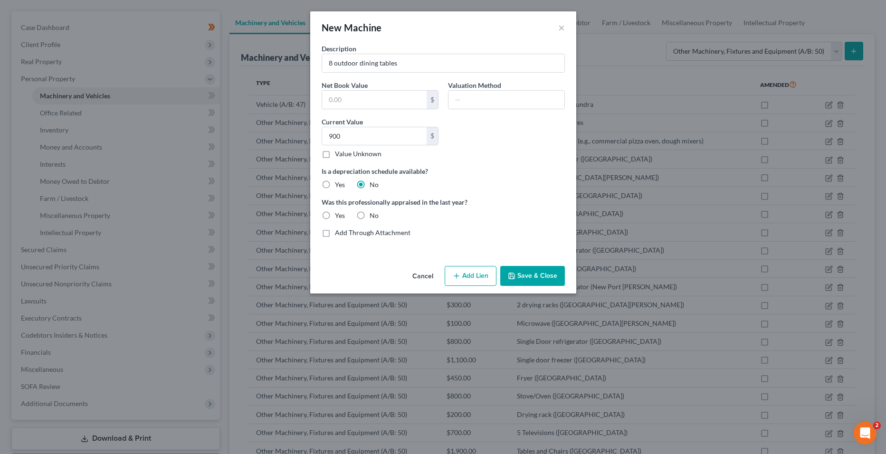
click at [375, 216] on input "No" at bounding box center [376, 214] width 6 height 6
radio input "true"
click at [538, 273] on button "Save & Close" at bounding box center [532, 276] width 65 height 20
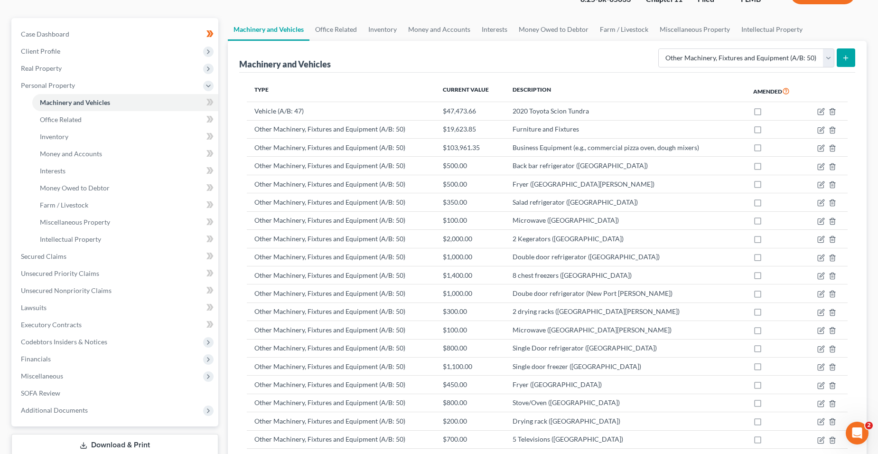
scroll to position [0, 0]
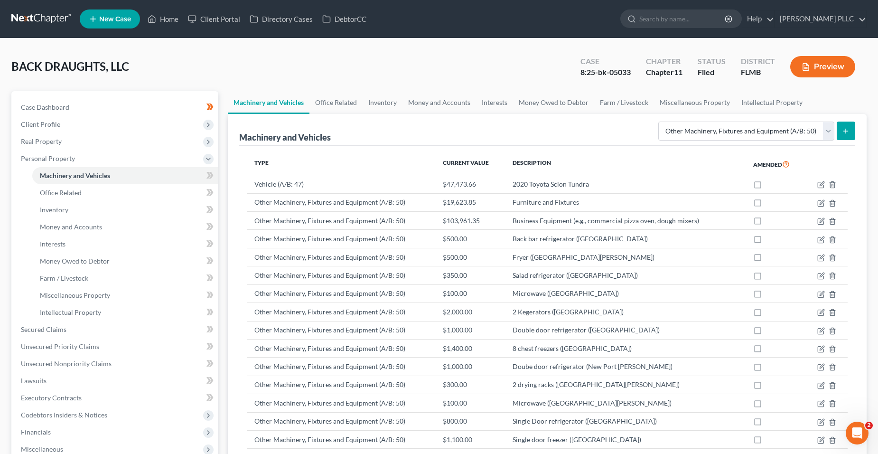
click at [850, 132] on icon "submit" at bounding box center [846, 131] width 8 height 8
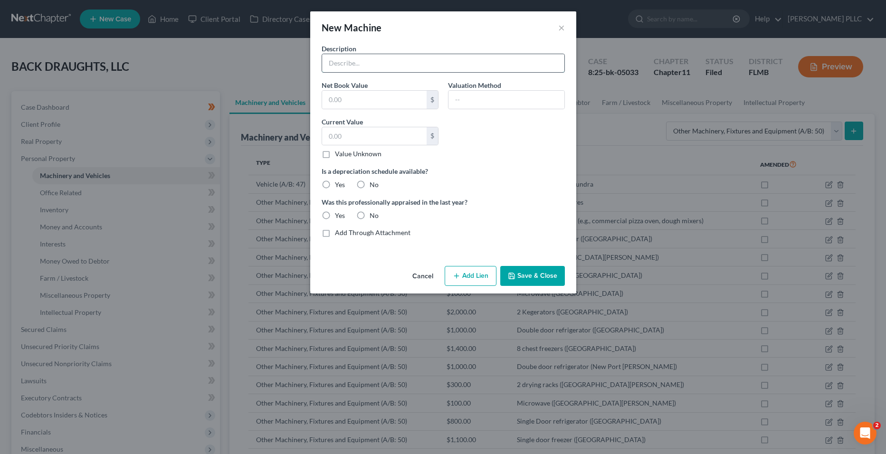
click at [361, 56] on input "text" at bounding box center [443, 63] width 242 height 18
click at [356, 66] on input "32 Indoor Dining Chairs ([GEOGRAPHIC_DATA][PERSON_NAME])" at bounding box center [443, 63] width 242 height 18
type input "32 Outdoor Dining Chairs ([GEOGRAPHIC_DATA][PERSON_NAME])"
click at [339, 129] on input "text" at bounding box center [374, 136] width 104 height 18
type input "1,120"
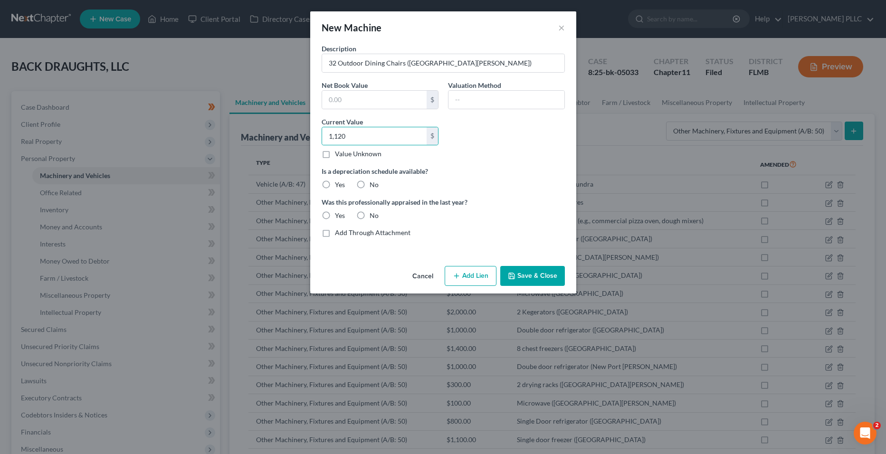
click at [369, 185] on label "No" at bounding box center [373, 184] width 9 height 9
click at [373, 185] on input "No" at bounding box center [376, 183] width 6 height 6
radio input "true"
click at [368, 214] on div "No" at bounding box center [367, 215] width 22 height 9
click at [369, 215] on label "No" at bounding box center [373, 215] width 9 height 9
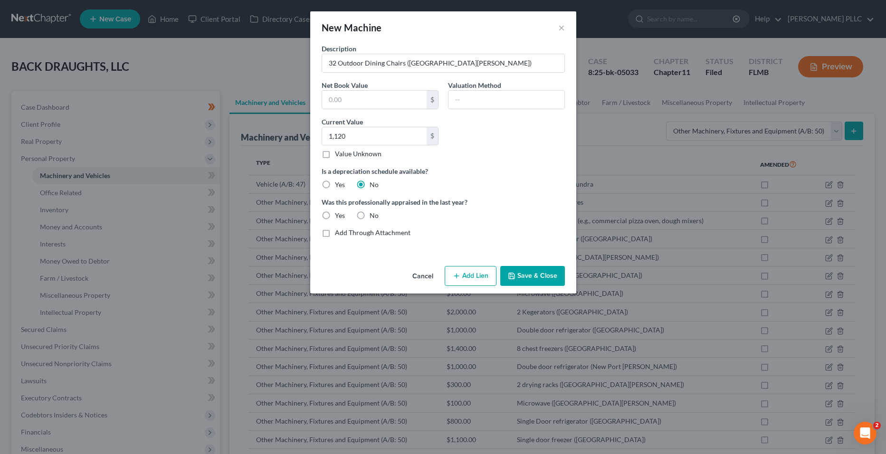
click at [373, 215] on input "No" at bounding box center [376, 214] width 6 height 6
radio input "true"
click at [539, 273] on button "Save & Close" at bounding box center [532, 276] width 65 height 20
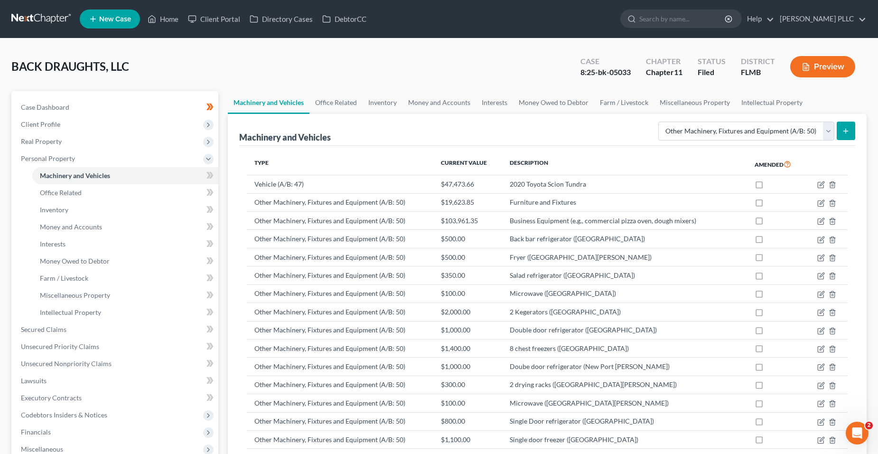
click at [844, 133] on icon "submit" at bounding box center [846, 131] width 8 height 8
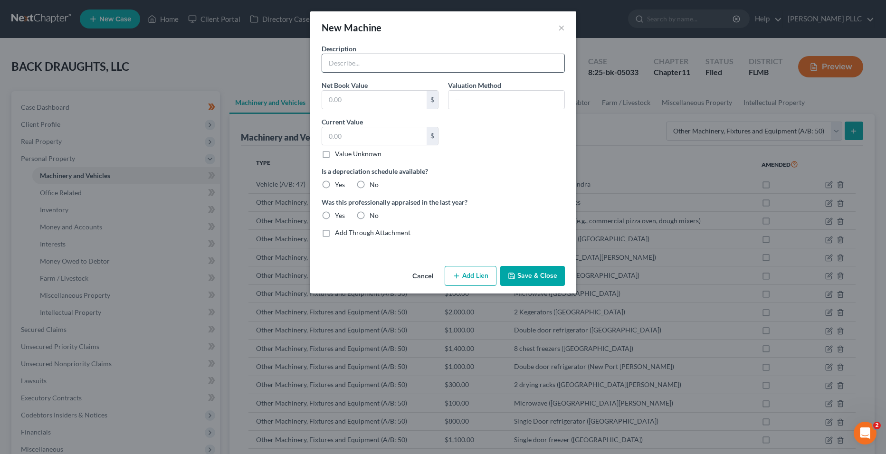
click at [363, 63] on input "text" at bounding box center [443, 63] width 242 height 18
type input "12 Bar Stools"
click at [344, 105] on input "text" at bounding box center [374, 100] width 104 height 18
drag, startPoint x: 383, startPoint y: 94, endPoint x: 317, endPoint y: 99, distance: 65.7
click at [306, 99] on div "New Machine × Description 12 Bar Stools Net Book Value $ Valuation Method Curre…" at bounding box center [443, 227] width 886 height 454
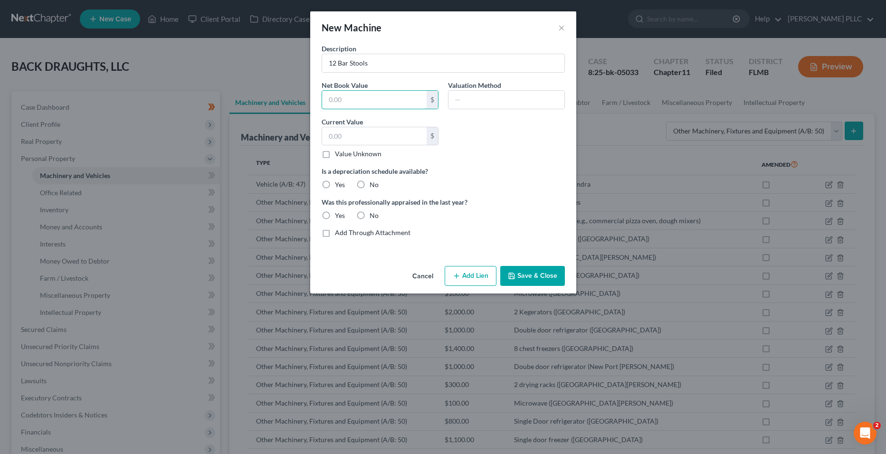
drag, startPoint x: 357, startPoint y: 103, endPoint x: 327, endPoint y: 94, distance: 31.4
click at [311, 96] on div "Description 12 Bar Stools Net Book Value $ Valuation Method Current Value $ Val…" at bounding box center [443, 153] width 266 height 218
click at [366, 139] on input "text" at bounding box center [374, 136] width 104 height 18
type input "360"
click at [388, 57] on input "12 Bar Stools" at bounding box center [443, 63] width 242 height 18
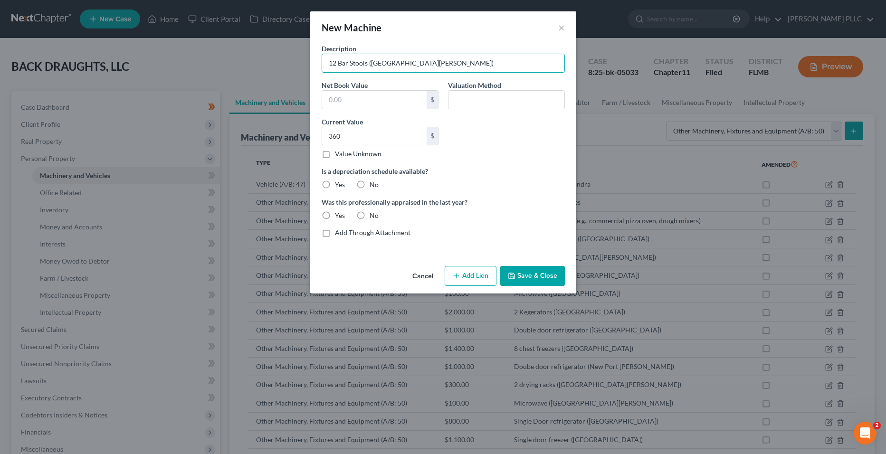
type input "12 Bar Stools ([GEOGRAPHIC_DATA][PERSON_NAME])"
click at [374, 186] on label "No" at bounding box center [373, 184] width 9 height 9
click at [374, 186] on input "No" at bounding box center [376, 183] width 6 height 6
radio input "true"
drag, startPoint x: 367, startPoint y: 205, endPoint x: 368, endPoint y: 214, distance: 8.8
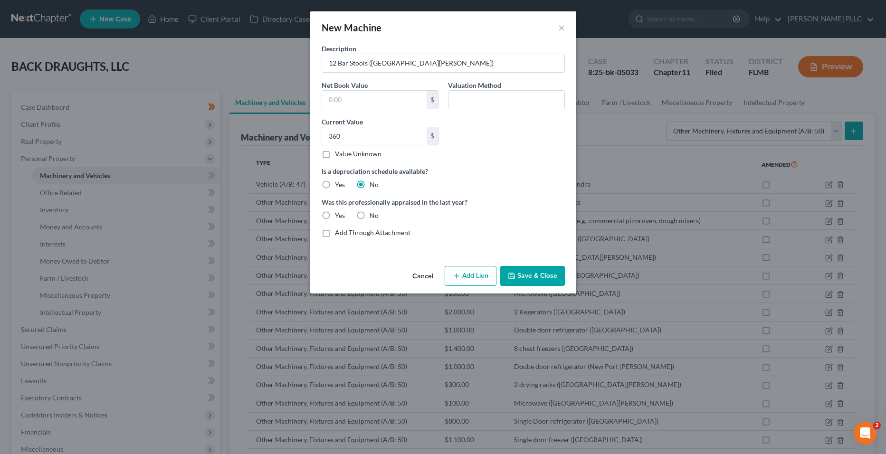
click at [367, 206] on label "Was this professionally appraised in the last year?" at bounding box center [442, 202] width 243 height 10
click at [368, 214] on div "No" at bounding box center [367, 215] width 22 height 9
click at [369, 213] on label "No" at bounding box center [373, 215] width 9 height 9
click at [373, 213] on input "No" at bounding box center [376, 214] width 6 height 6
radio input "true"
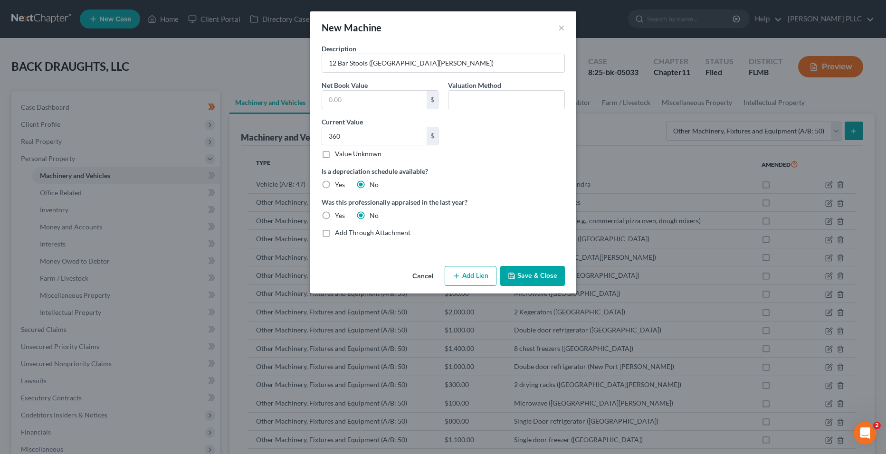
click at [530, 280] on button "Save & Close" at bounding box center [532, 276] width 65 height 20
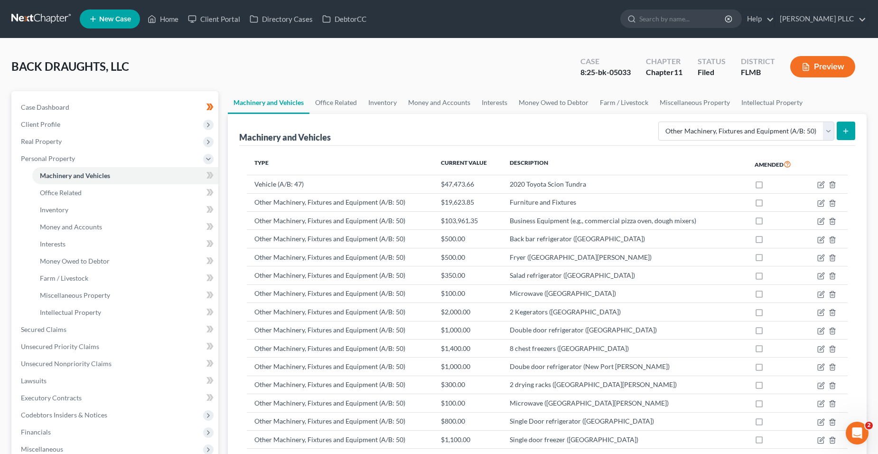
click at [847, 132] on icon "submit" at bounding box center [846, 131] width 8 height 8
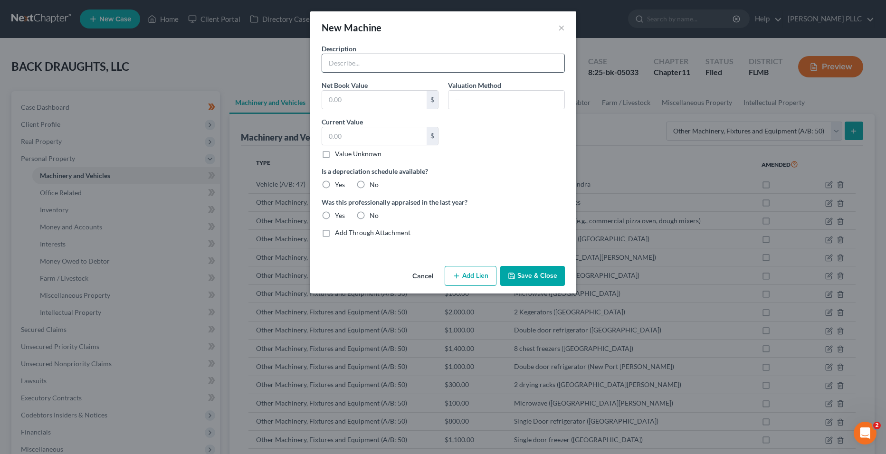
click at [371, 65] on input "text" at bounding box center [443, 63] width 242 height 18
click at [426, 64] on input "2 Kegerators ([GEOGRAPHIC_DATA])" at bounding box center [443, 63] width 242 height 18
type input "2 Kegerators ([GEOGRAPHIC_DATA][PERSON_NAME])"
click at [374, 132] on input "text" at bounding box center [374, 136] width 104 height 18
type input "1,600"
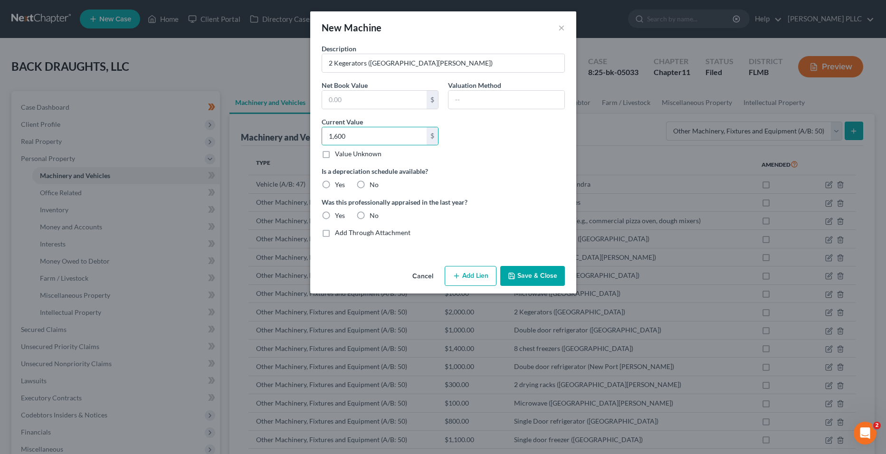
click at [369, 183] on label "No" at bounding box center [373, 184] width 9 height 9
click at [373, 183] on input "No" at bounding box center [376, 183] width 6 height 6
radio input "true"
click at [369, 216] on label "No" at bounding box center [373, 215] width 9 height 9
click at [373, 216] on input "No" at bounding box center [376, 214] width 6 height 6
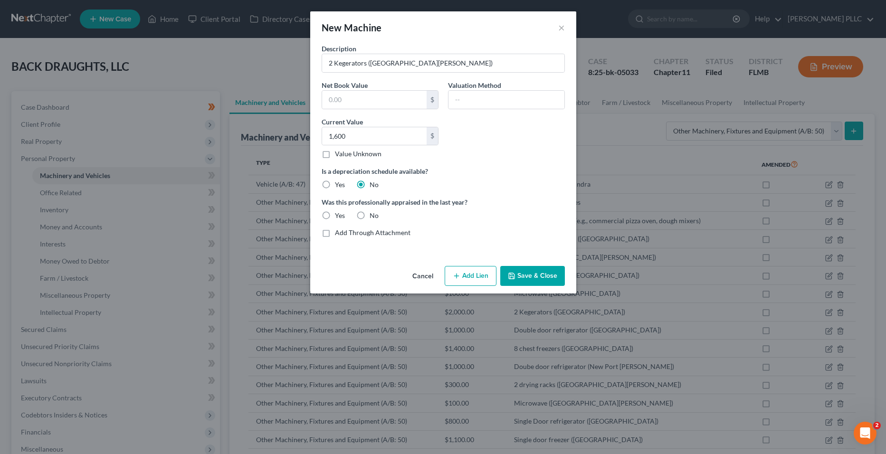
radio input "true"
click at [545, 283] on button "Save & Close" at bounding box center [532, 276] width 65 height 20
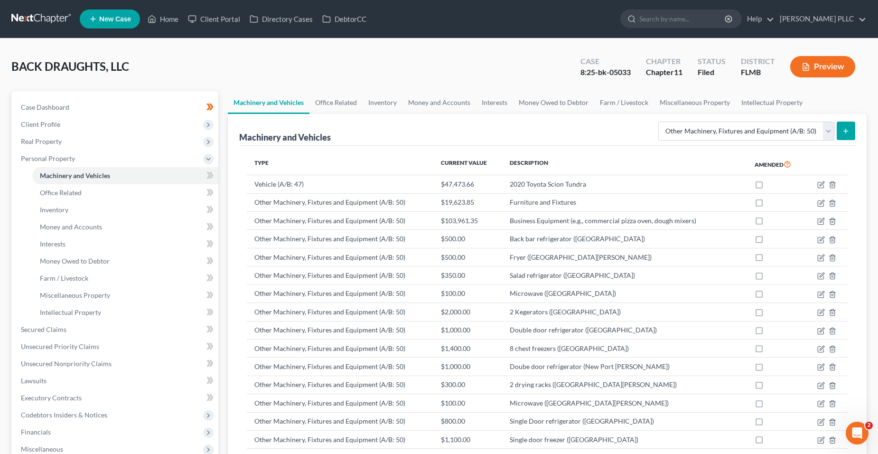
click at [842, 133] on icon "submit" at bounding box center [846, 131] width 8 height 8
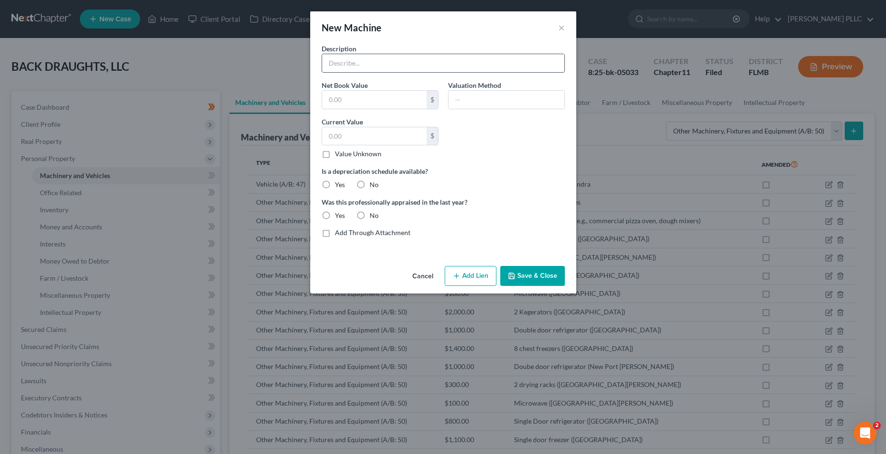
click at [363, 66] on input "text" at bounding box center [443, 63] width 242 height 18
type input "1 sm kegerator ([GEOGRAPHIC_DATA][PERSON_NAME])"
drag, startPoint x: 368, startPoint y: 122, endPoint x: 368, endPoint y: 129, distance: 7.7
click at [368, 125] on div "Current Value $ Value Unknown Balance Undetermined $ Value Unknown" at bounding box center [380, 138] width 126 height 42
click at [368, 132] on input "text" at bounding box center [374, 136] width 104 height 18
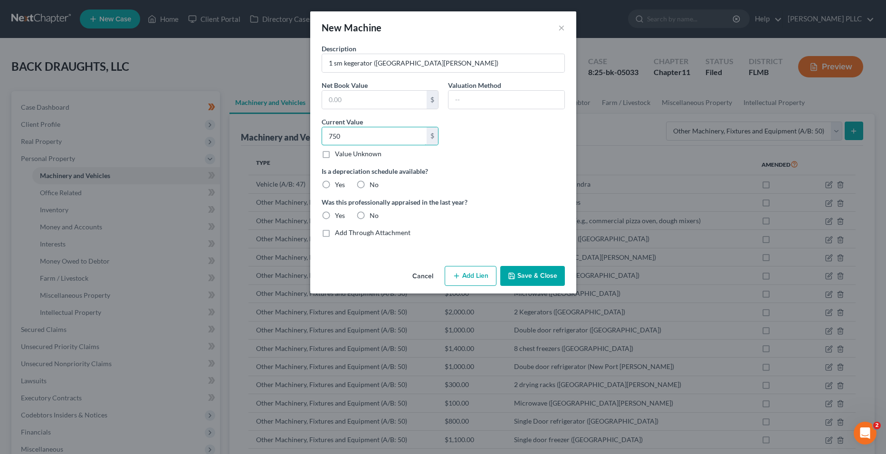
type input "750"
click at [369, 180] on label "No" at bounding box center [373, 184] width 9 height 9
click at [373, 180] on input "No" at bounding box center [376, 183] width 6 height 6
radio input "true"
click at [369, 211] on label "No" at bounding box center [373, 215] width 9 height 9
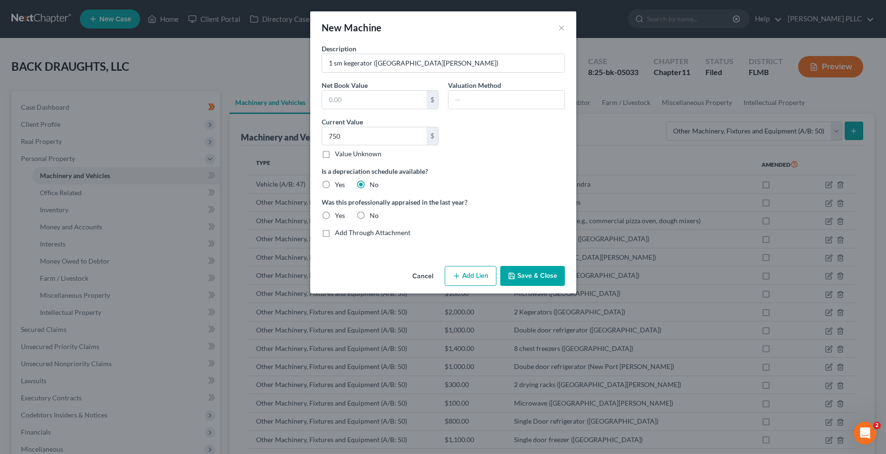
click at [373, 211] on input "No" at bounding box center [376, 214] width 6 height 6
radio input "true"
click at [369, 215] on label "No" at bounding box center [373, 215] width 9 height 9
click at [373, 215] on input "No" at bounding box center [376, 214] width 6 height 6
click at [535, 278] on button "Save & Close" at bounding box center [532, 276] width 65 height 20
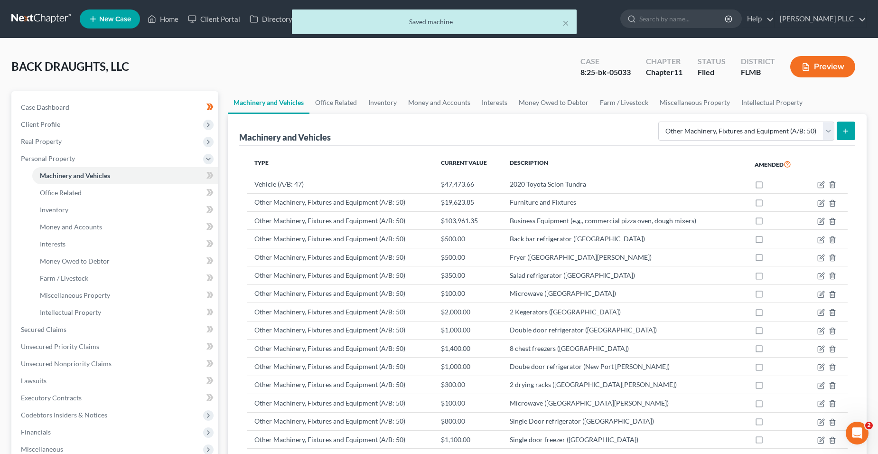
click at [842, 128] on button "submit" at bounding box center [846, 131] width 19 height 19
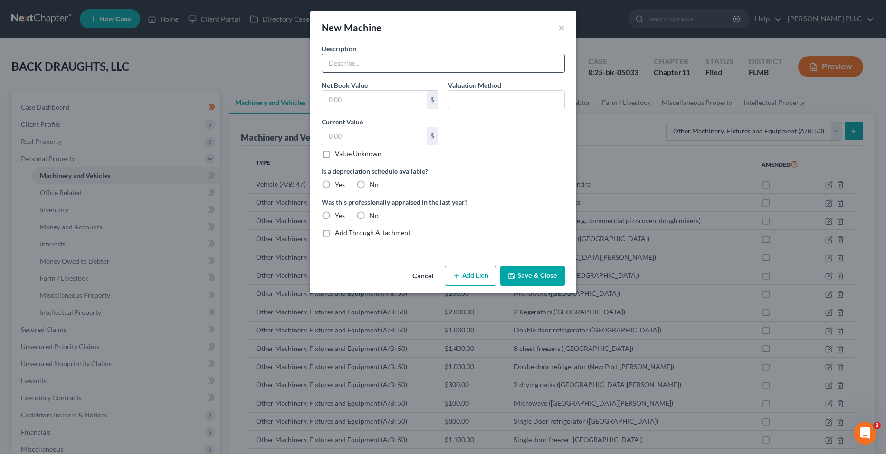
click at [343, 67] on input "text" at bounding box center [443, 63] width 242 height 18
type input "1 bar refrigerator"
click at [335, 131] on input "text" at bounding box center [374, 136] width 104 height 18
type input "400"
click at [364, 177] on div "Is a depreciation schedule available? Yes No" at bounding box center [443, 177] width 253 height 23
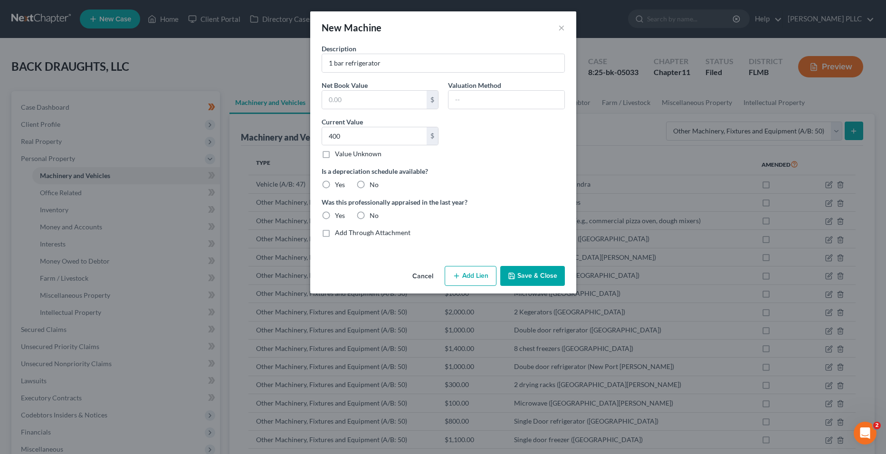
click at [369, 181] on label "No" at bounding box center [373, 184] width 9 height 9
click at [373, 181] on input "No" at bounding box center [376, 183] width 6 height 6
radio input "true"
click at [369, 215] on label "No" at bounding box center [373, 215] width 9 height 9
click at [373, 215] on input "No" at bounding box center [376, 214] width 6 height 6
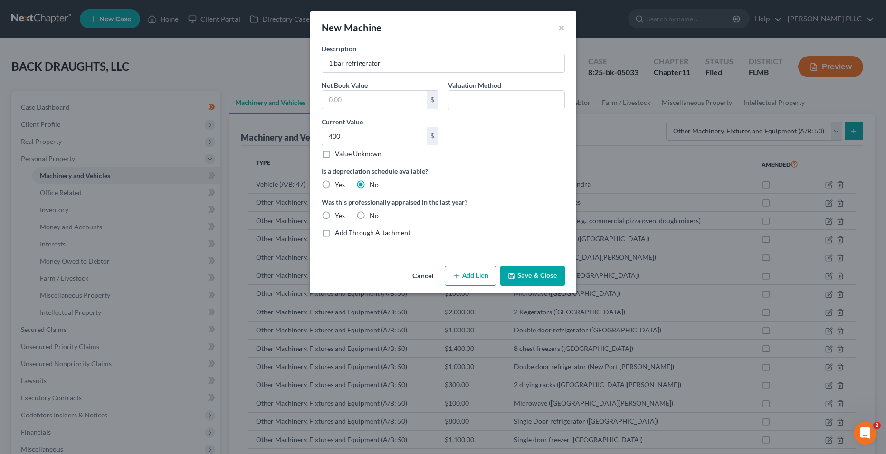
radio input "true"
click at [536, 274] on button "Save & Close" at bounding box center [532, 276] width 65 height 20
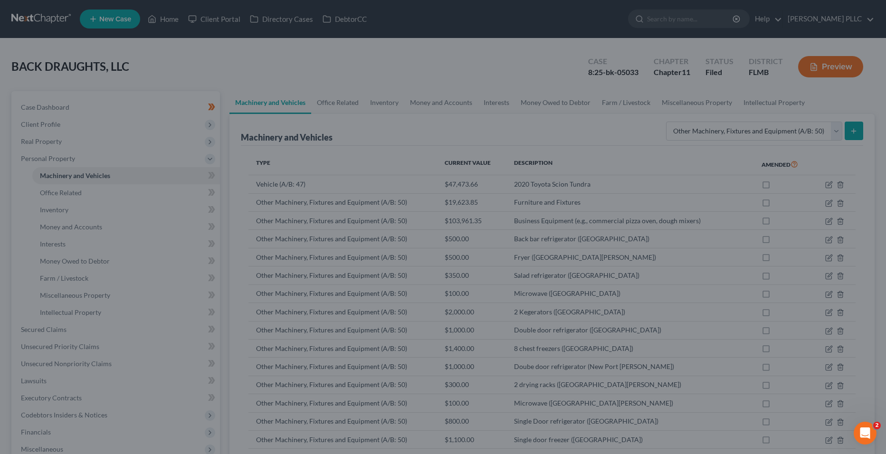
click at [536, 268] on button "Save & Close" at bounding box center [520, 259] width 56 height 17
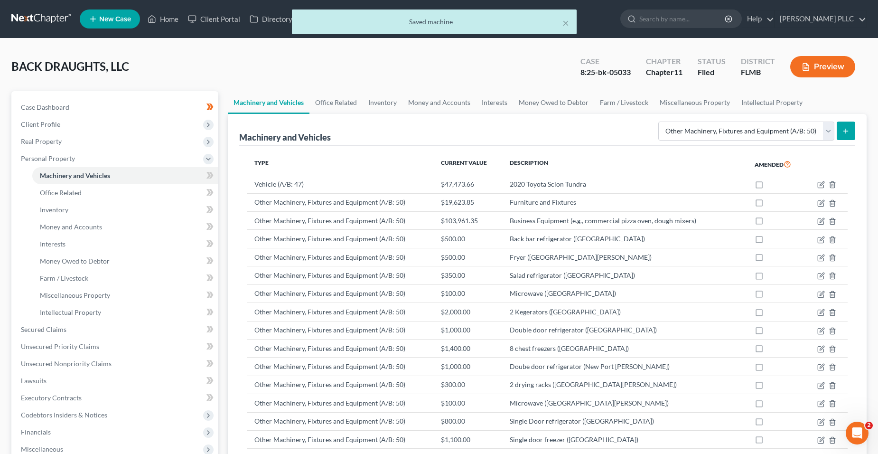
click at [844, 128] on icon "submit" at bounding box center [846, 131] width 8 height 8
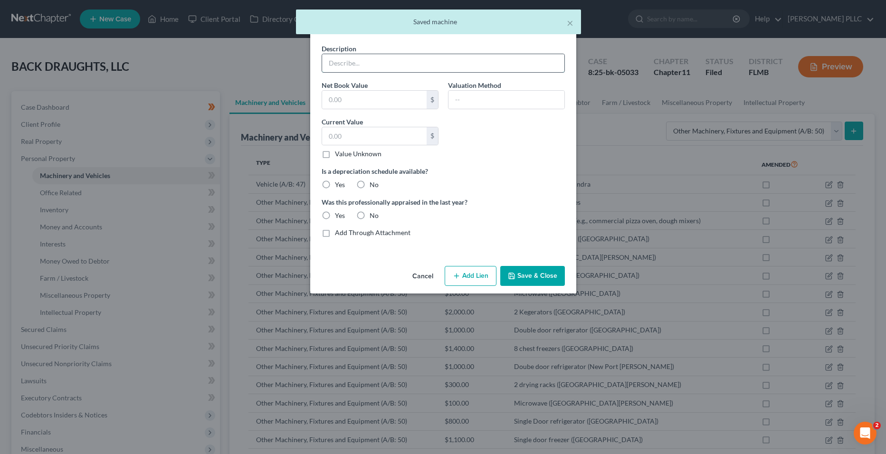
click at [406, 68] on input "text" at bounding box center [443, 63] width 242 height 18
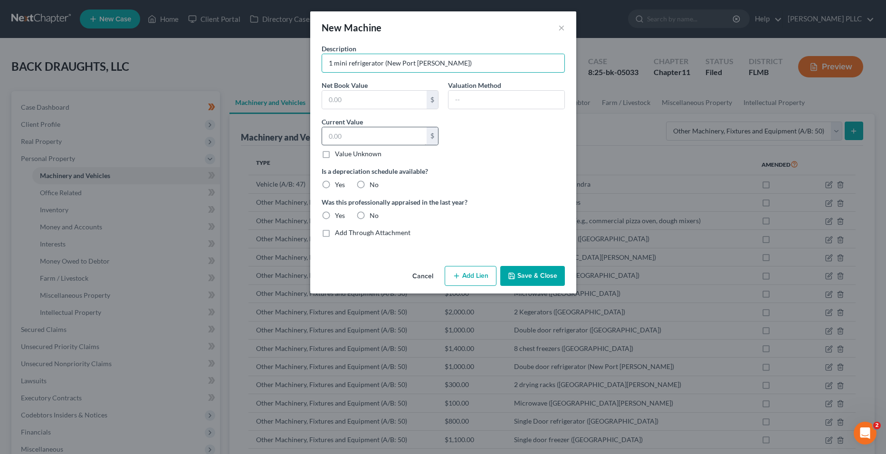
type input "1 mini refrigerator (New Port [PERSON_NAME])"
click at [396, 136] on input "text" at bounding box center [374, 136] width 104 height 18
type input "100"
click at [369, 180] on label "No" at bounding box center [373, 184] width 9 height 9
click at [373, 180] on input "No" at bounding box center [376, 183] width 6 height 6
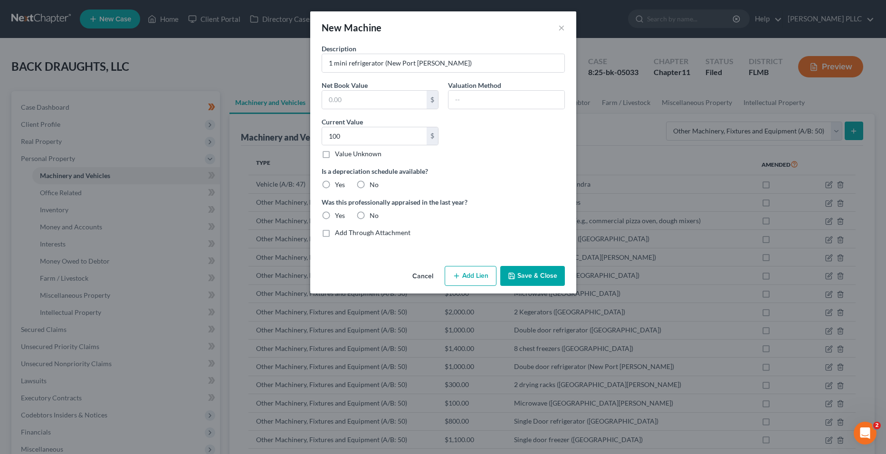
radio input "true"
click at [369, 215] on label "No" at bounding box center [373, 215] width 9 height 9
click at [373, 215] on input "No" at bounding box center [376, 214] width 6 height 6
radio input "true"
drag, startPoint x: 547, startPoint y: 274, endPoint x: 540, endPoint y: 262, distance: 14.0
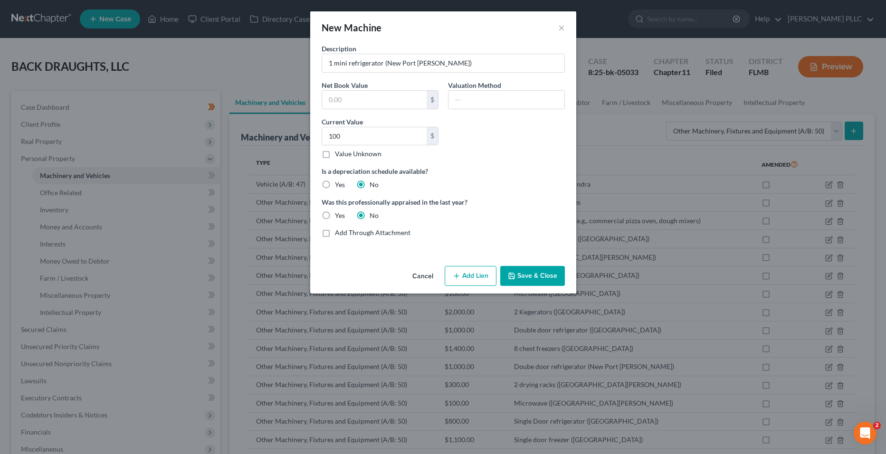
click at [540, 262] on div "New Machine × Description 1 mini refrigerator (New Port [PERSON_NAME]) Net Book…" at bounding box center [443, 152] width 266 height 282
click at [538, 272] on button "Save & Close" at bounding box center [532, 276] width 65 height 20
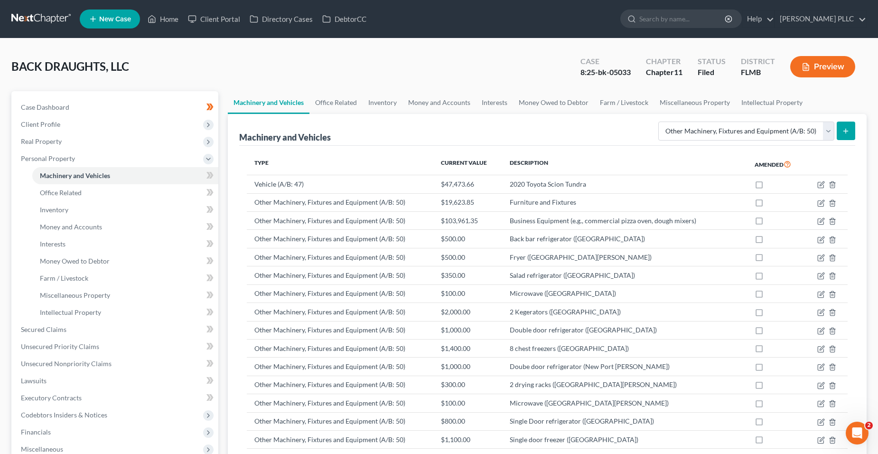
click at [854, 132] on button "submit" at bounding box center [846, 131] width 19 height 19
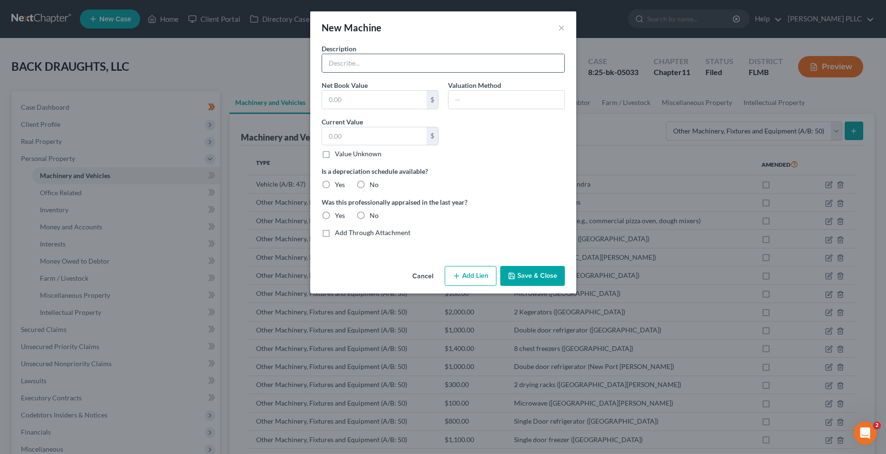
click at [415, 61] on input "text" at bounding box center [443, 63] width 242 height 18
type input "Pizza prep station ([GEOGRAPHIC_DATA][PERSON_NAME])"
click at [367, 130] on input "text" at bounding box center [374, 136] width 104 height 18
type input "2,000"
click at [369, 181] on label "No" at bounding box center [373, 184] width 9 height 9
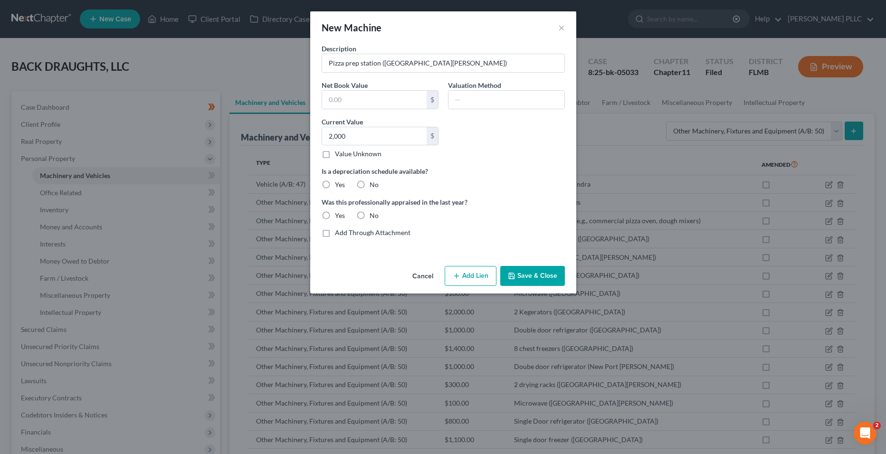
drag, startPoint x: 366, startPoint y: 183, endPoint x: 411, endPoint y: 229, distance: 64.8
click at [369, 214] on label "No" at bounding box center [373, 215] width 9 height 9
click at [373, 214] on input "No" at bounding box center [376, 214] width 6 height 6
radio input "true"
click at [369, 187] on label "No" at bounding box center [373, 184] width 9 height 9
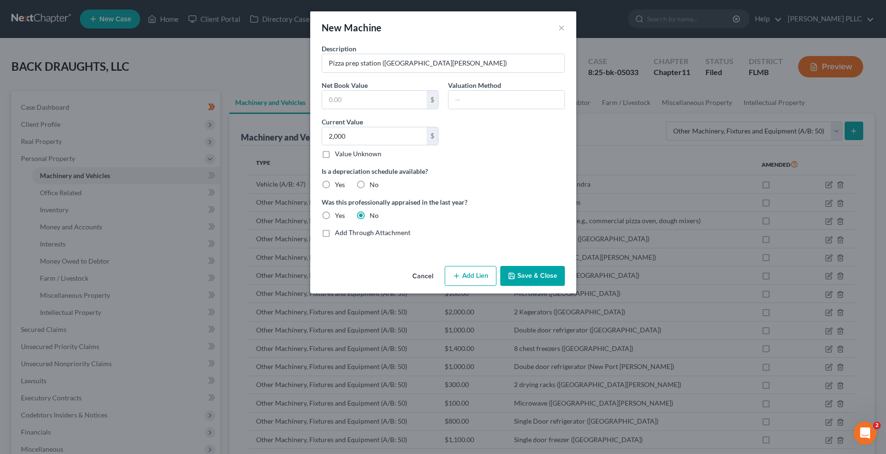
click at [373, 186] on input "No" at bounding box center [376, 183] width 6 height 6
radio input "true"
click at [551, 272] on button "Save & Close" at bounding box center [532, 276] width 65 height 20
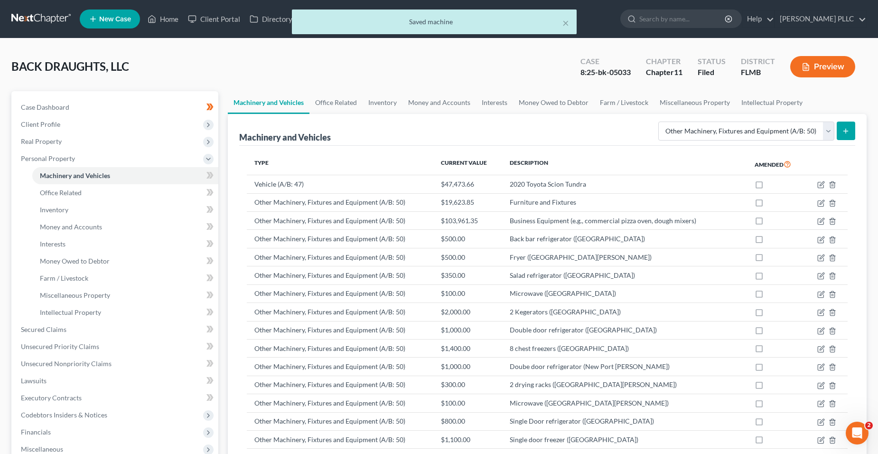
click at [844, 128] on icon "submit" at bounding box center [846, 131] width 8 height 8
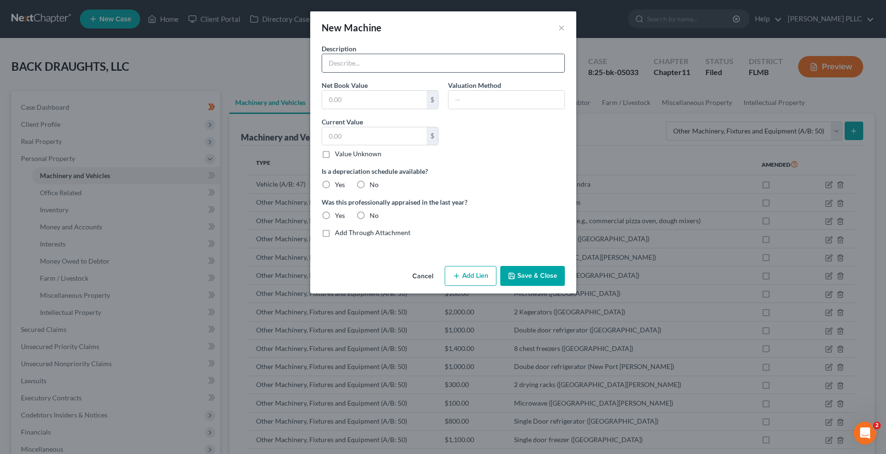
click at [361, 65] on input "text" at bounding box center [443, 63] width 242 height 18
type input "Forno Bravo Oven ([GEOGRAPHIC_DATA][PERSON_NAME])"
drag, startPoint x: 350, startPoint y: 133, endPoint x: 336, endPoint y: 111, distance: 26.7
click at [351, 129] on input "text" at bounding box center [374, 136] width 104 height 18
type input "3,800"
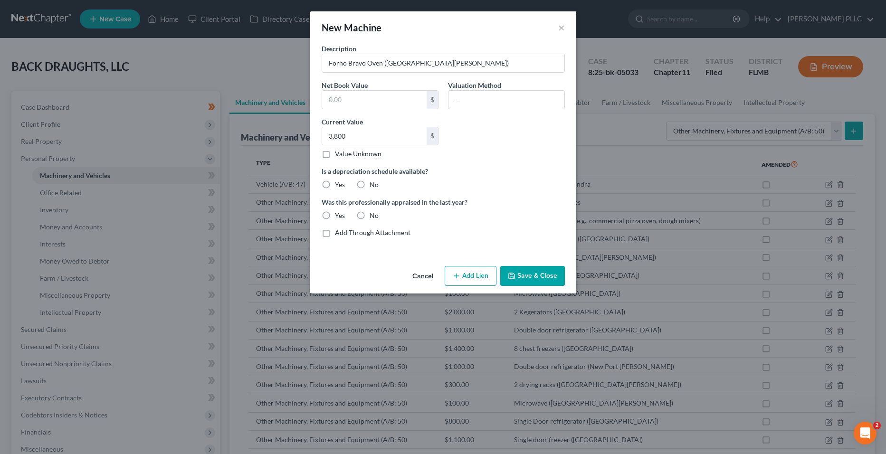
click at [374, 184] on label "No" at bounding box center [373, 184] width 9 height 9
click at [374, 184] on input "No" at bounding box center [376, 183] width 6 height 6
radio input "true"
click at [375, 214] on label "No" at bounding box center [373, 215] width 9 height 9
click at [375, 214] on input "No" at bounding box center [376, 214] width 6 height 6
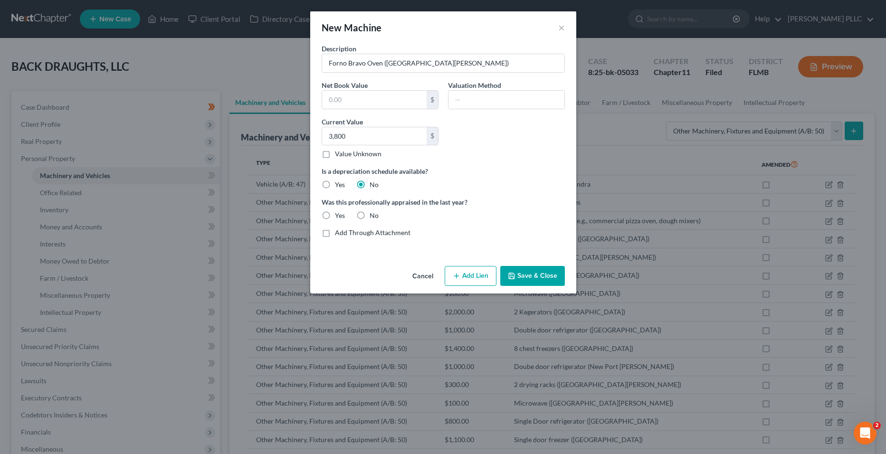
radio input "true"
click at [536, 273] on button "Save & Close" at bounding box center [532, 276] width 65 height 20
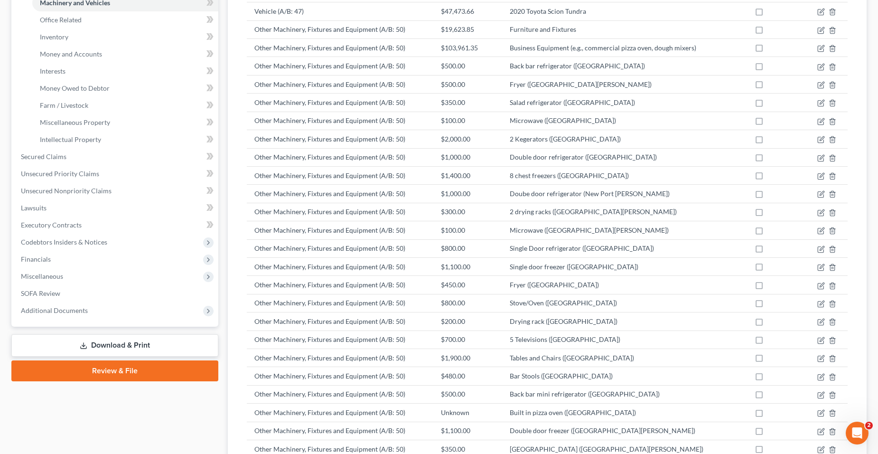
scroll to position [72, 0]
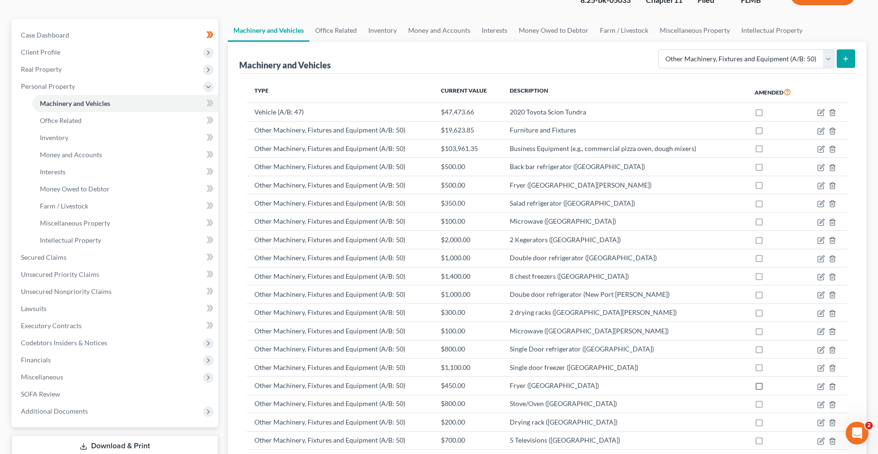
click at [851, 60] on button "submit" at bounding box center [846, 58] width 19 height 19
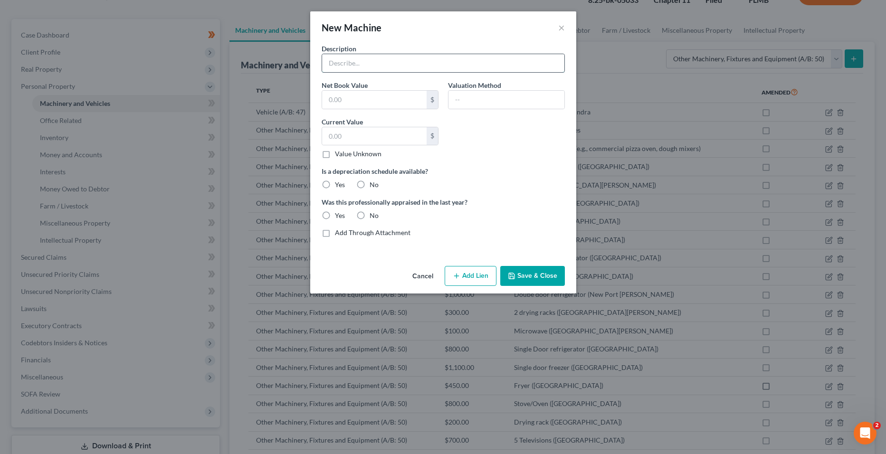
click at [360, 66] on input "text" at bounding box center [443, 63] width 242 height 18
click at [358, 59] on input "text" at bounding box center [443, 63] width 242 height 18
type input "freezer"
click at [362, 130] on input "text" at bounding box center [374, 136] width 104 height 18
type input "150"
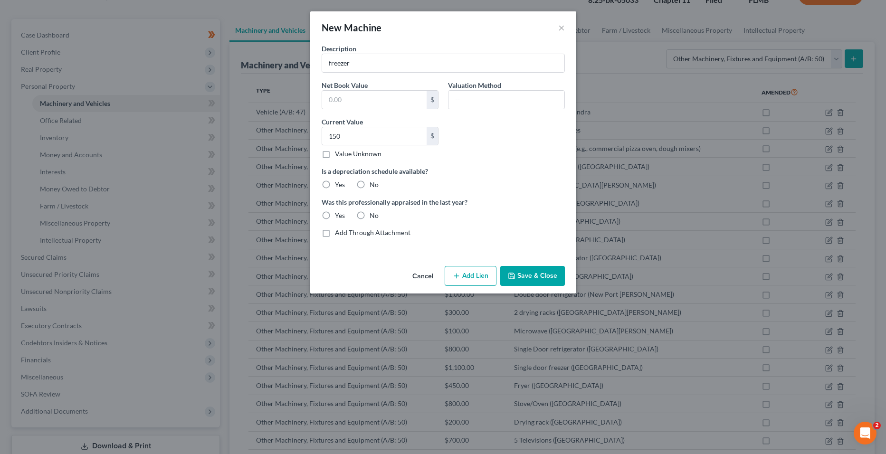
click at [369, 186] on label "No" at bounding box center [373, 184] width 9 height 9
click at [373, 186] on input "No" at bounding box center [376, 183] width 6 height 6
radio input "true"
click at [369, 214] on label "No" at bounding box center [373, 215] width 9 height 9
click at [373, 214] on input "No" at bounding box center [376, 214] width 6 height 6
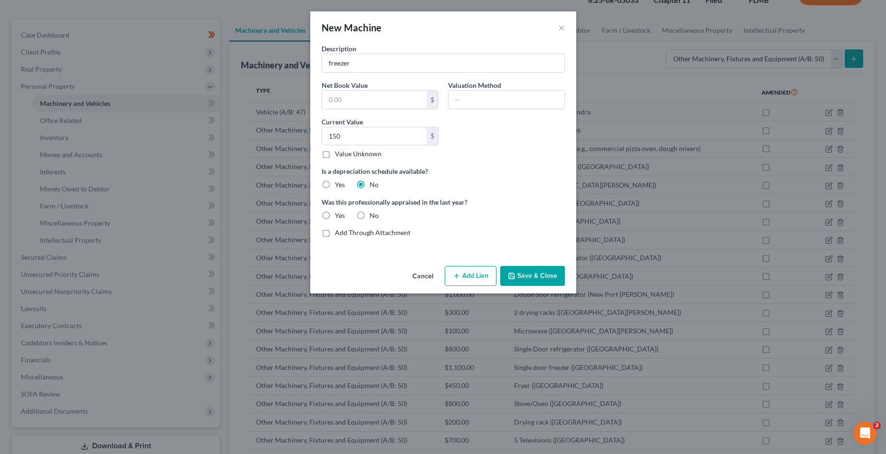
radio input "true"
click at [360, 57] on input "freezer" at bounding box center [443, 63] width 242 height 18
type input "f"
type input "Freezer ([GEOGRAPHIC_DATA][PERSON_NAME])"
click at [517, 271] on button "Save & Close" at bounding box center [532, 276] width 65 height 20
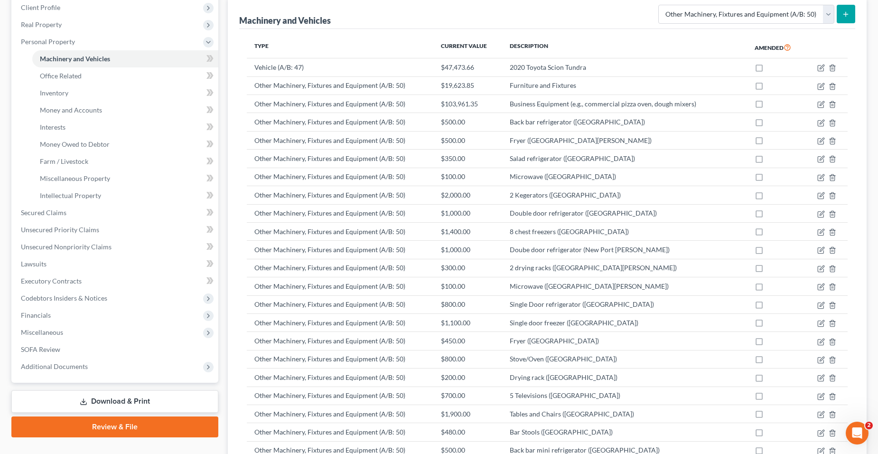
scroll to position [0, 0]
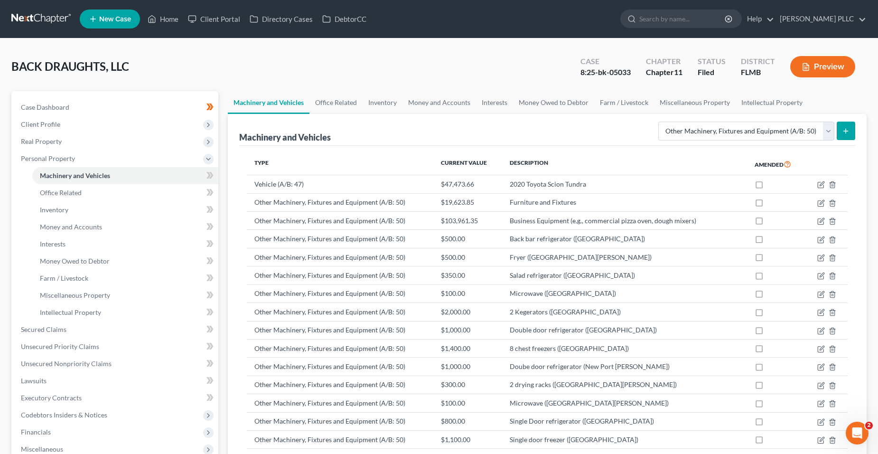
click at [853, 130] on button "submit" at bounding box center [846, 131] width 19 height 19
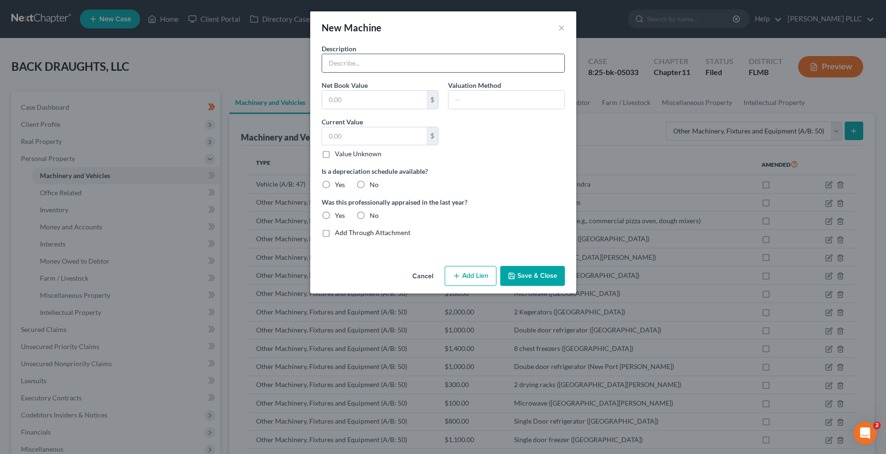
click at [355, 67] on input "text" at bounding box center [443, 63] width 242 height 18
type input "SS mini table ([GEOGRAPHIC_DATA][PERSON_NAME])"
click at [353, 132] on input "text" at bounding box center [374, 136] width 104 height 18
type input "250"
click at [369, 180] on label "No" at bounding box center [373, 184] width 9 height 9
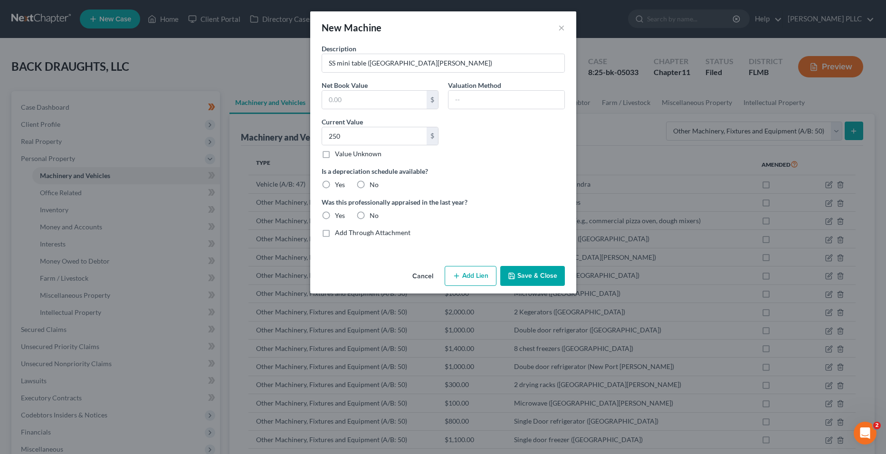
click at [373, 180] on input "No" at bounding box center [376, 183] width 6 height 6
radio input "true"
click at [369, 212] on label "No" at bounding box center [373, 215] width 9 height 9
click at [373, 212] on input "No" at bounding box center [376, 214] width 6 height 6
radio input "true"
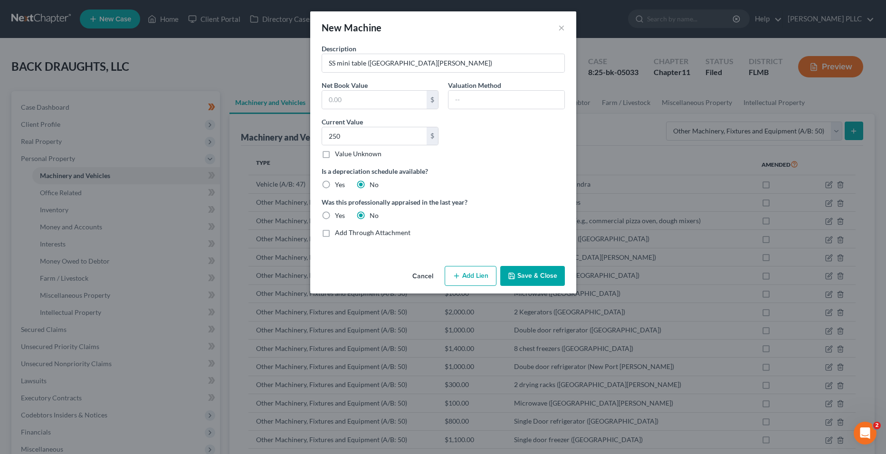
click at [543, 273] on button "Save & Close" at bounding box center [532, 276] width 65 height 20
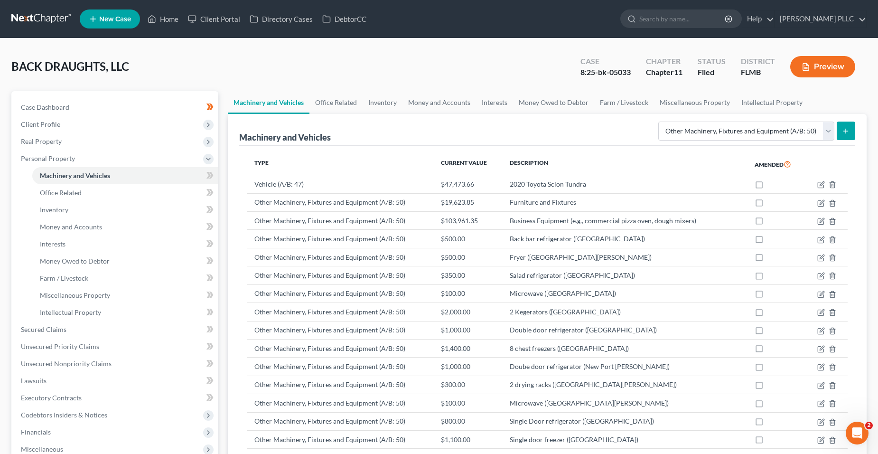
click at [844, 132] on icon "submit" at bounding box center [846, 131] width 8 height 8
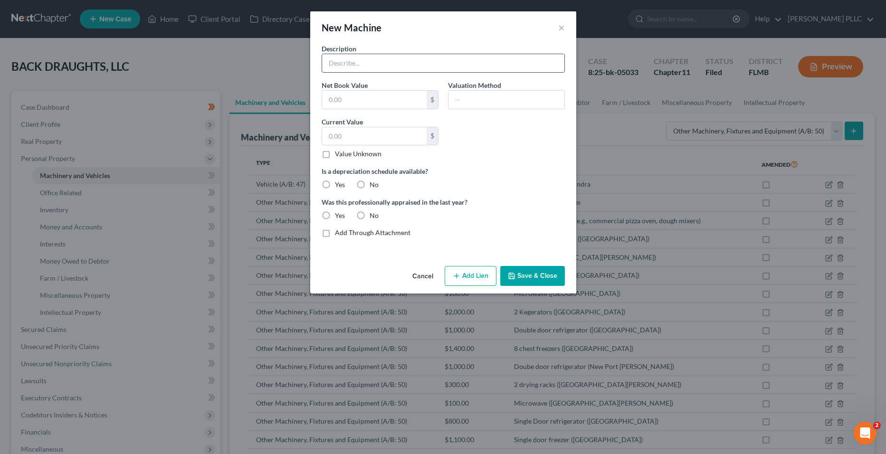
click at [406, 66] on input "text" at bounding box center [443, 63] width 242 height 18
type input "3 mini chest freezers"
click at [365, 133] on input "text" at bounding box center [374, 136] width 104 height 18
type input "500"
click at [405, 61] on input "3 mini chest freezers" at bounding box center [443, 63] width 242 height 18
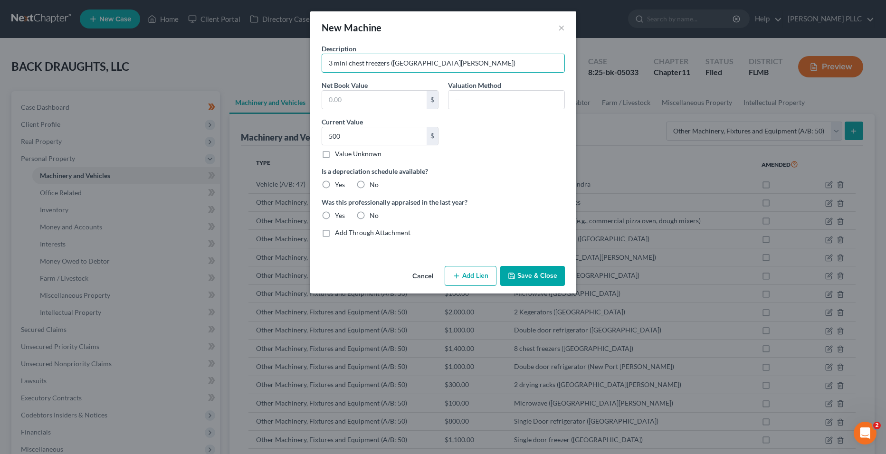
type input "3 mini chest freezers ([GEOGRAPHIC_DATA][PERSON_NAME])"
click at [369, 184] on label "No" at bounding box center [373, 184] width 9 height 9
click at [373, 184] on input "No" at bounding box center [376, 183] width 6 height 6
radio input "true"
drag, startPoint x: 360, startPoint y: 214, endPoint x: 373, endPoint y: 224, distance: 16.3
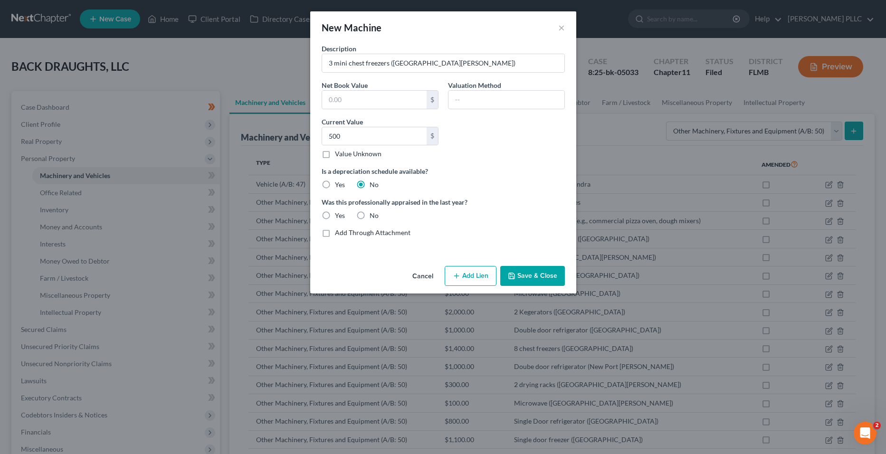
click at [369, 214] on label "No" at bounding box center [373, 215] width 9 height 9
click at [373, 214] on input "No" at bounding box center [376, 214] width 6 height 6
radio input "true"
click at [532, 274] on button "Save & Close" at bounding box center [532, 276] width 65 height 20
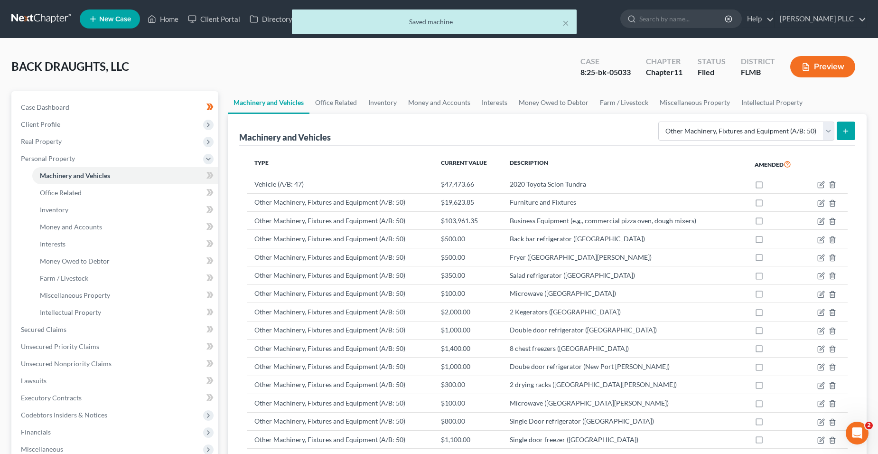
click at [841, 127] on button "submit" at bounding box center [846, 131] width 19 height 19
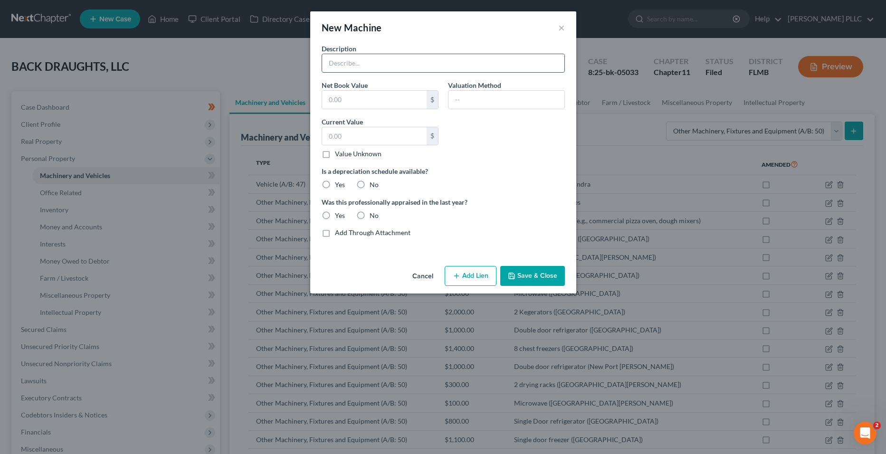
click at [390, 60] on input "text" at bounding box center [443, 63] width 242 height 18
type input "Wine Frig"
click at [366, 91] on input "text" at bounding box center [374, 100] width 104 height 18
drag, startPoint x: 361, startPoint y: 123, endPoint x: 359, endPoint y: 130, distance: 6.5
click at [360, 128] on div "Current Value $ Value Unknown Balance Undetermined $ Value Unknown" at bounding box center [380, 138] width 126 height 42
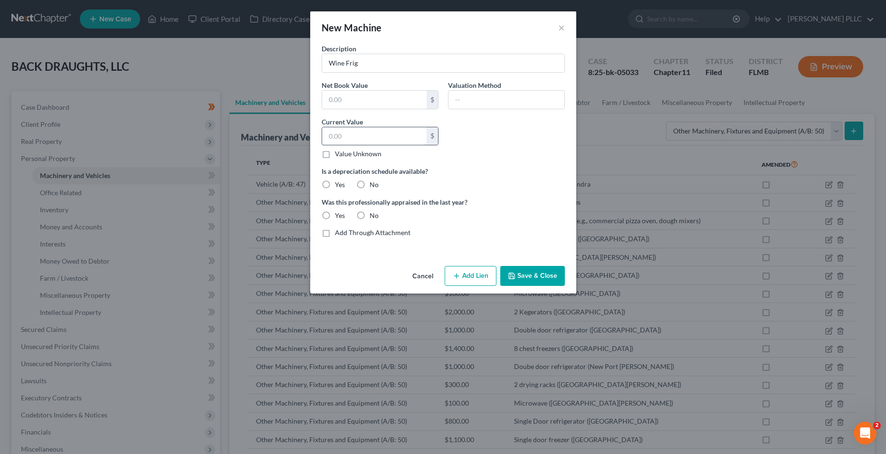
click at [358, 132] on input "text" at bounding box center [374, 136] width 104 height 18
type input "800"
click at [369, 185] on label "No" at bounding box center [373, 184] width 9 height 9
click at [373, 185] on input "No" at bounding box center [376, 183] width 6 height 6
radio input "true"
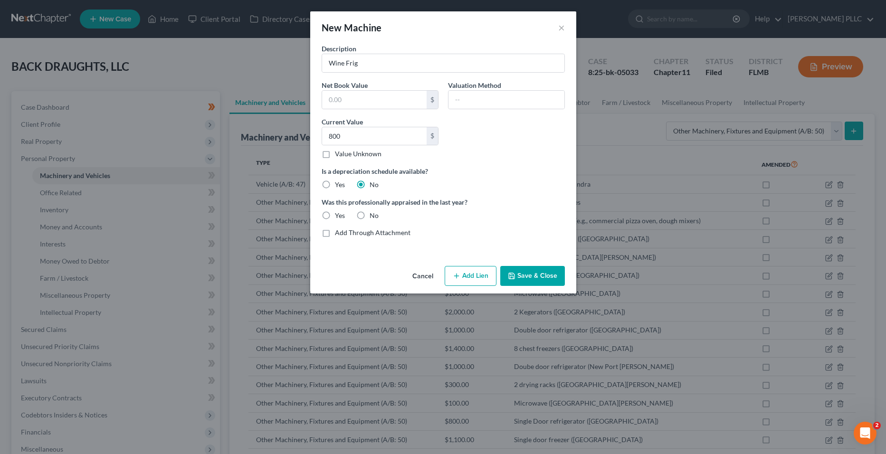
click at [369, 215] on label "No" at bounding box center [373, 215] width 9 height 9
click at [373, 215] on input "No" at bounding box center [376, 214] width 6 height 6
radio input "true"
click at [355, 141] on input "800" at bounding box center [374, 136] width 104 height 18
click at [375, 135] on input "800" at bounding box center [374, 136] width 104 height 18
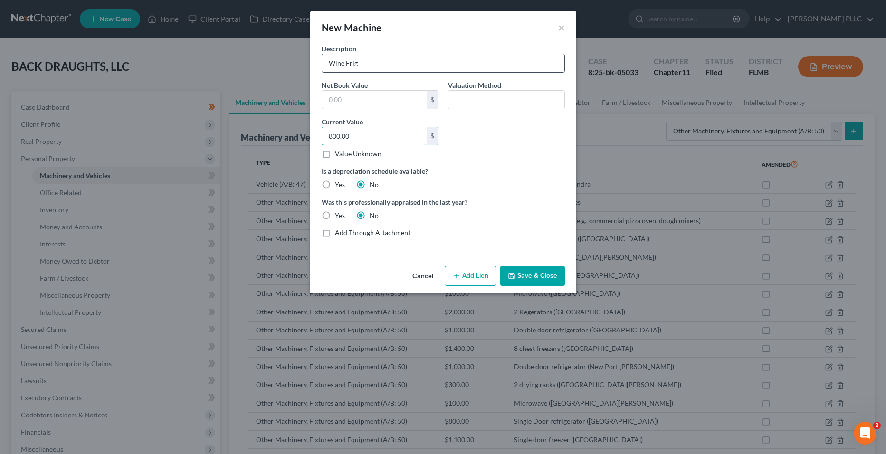
type input "800.00"
click at [464, 65] on input "Wine Frig" at bounding box center [443, 63] width 242 height 18
click at [530, 272] on button "Save & Close" at bounding box center [532, 276] width 65 height 20
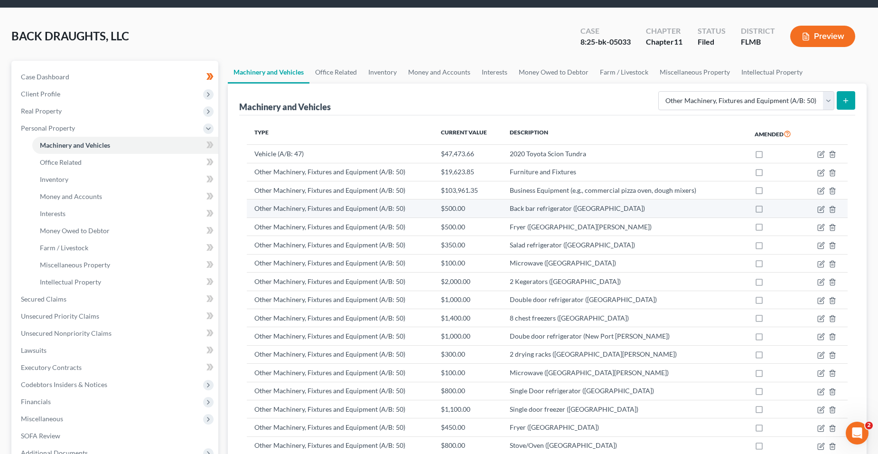
scroll to position [47, 0]
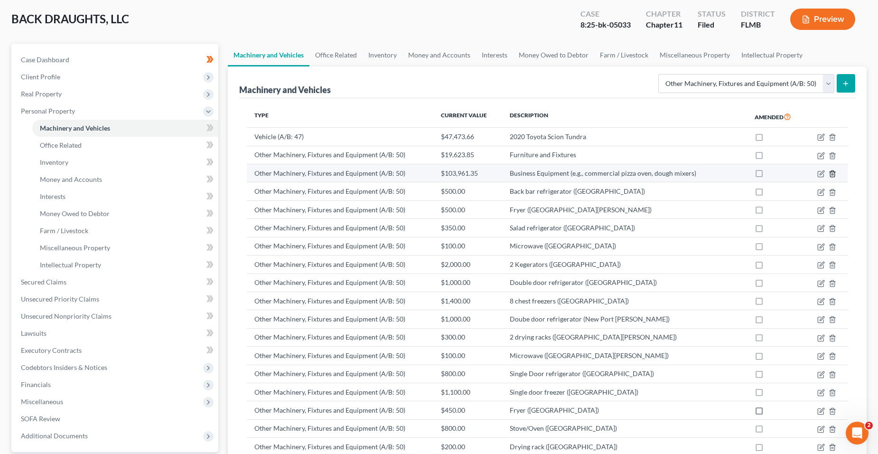
click at [835, 173] on icon "button" at bounding box center [832, 174] width 4 height 6
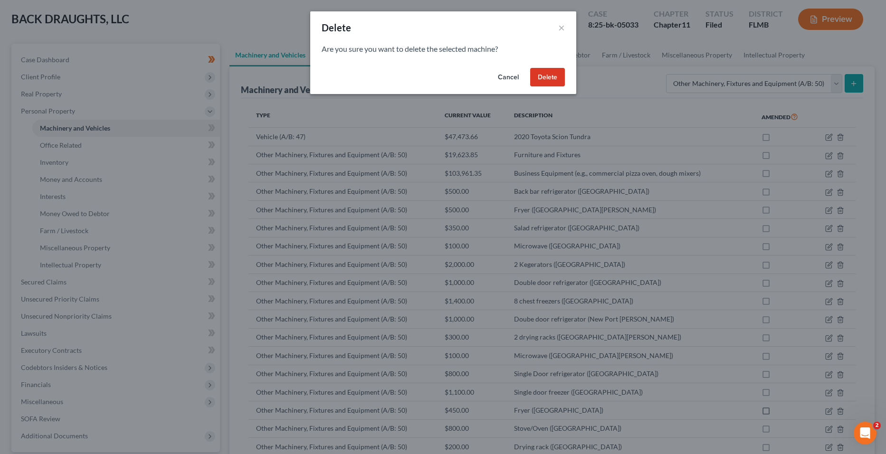
click at [558, 75] on button "Delete" at bounding box center [547, 77] width 35 height 19
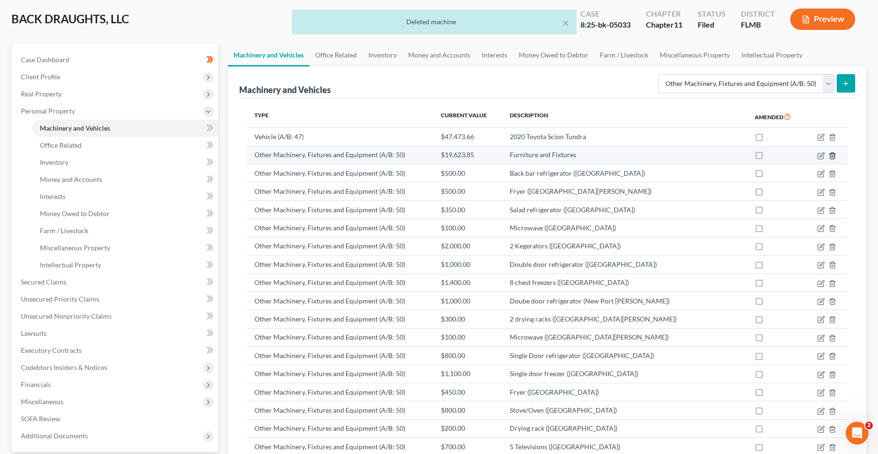
click at [834, 158] on icon "button" at bounding box center [833, 156] width 8 height 8
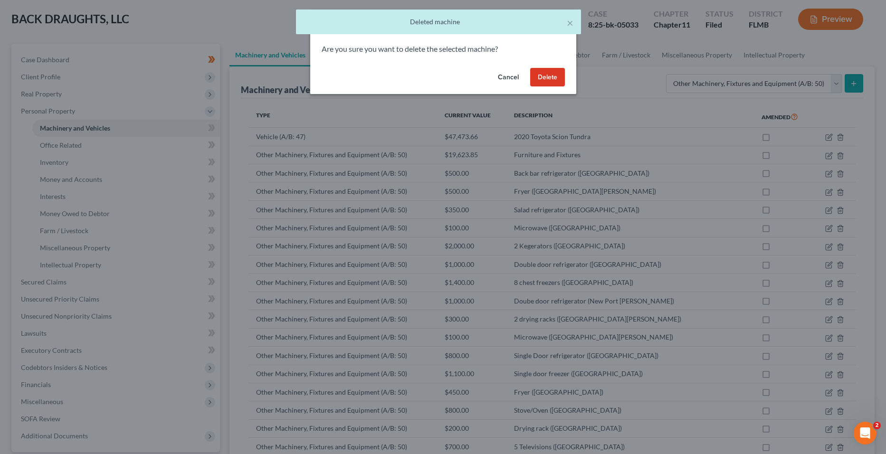
click at [561, 78] on button "Delete" at bounding box center [547, 77] width 35 height 19
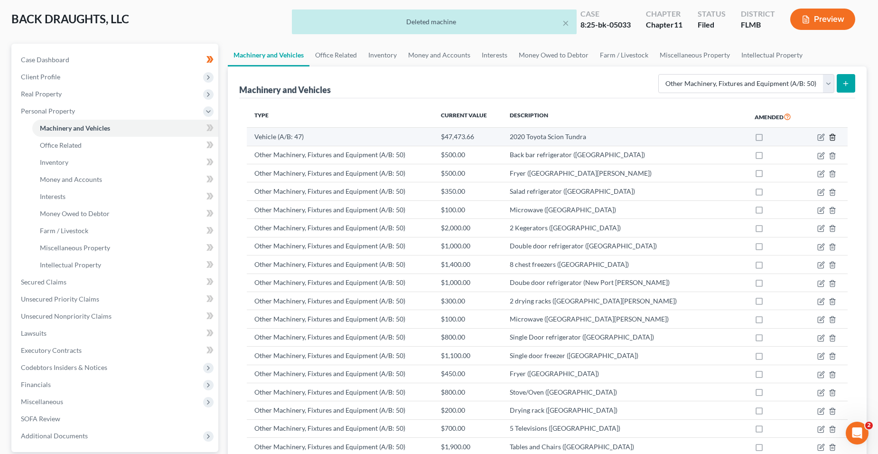
click at [835, 137] on icon "button" at bounding box center [832, 137] width 4 height 6
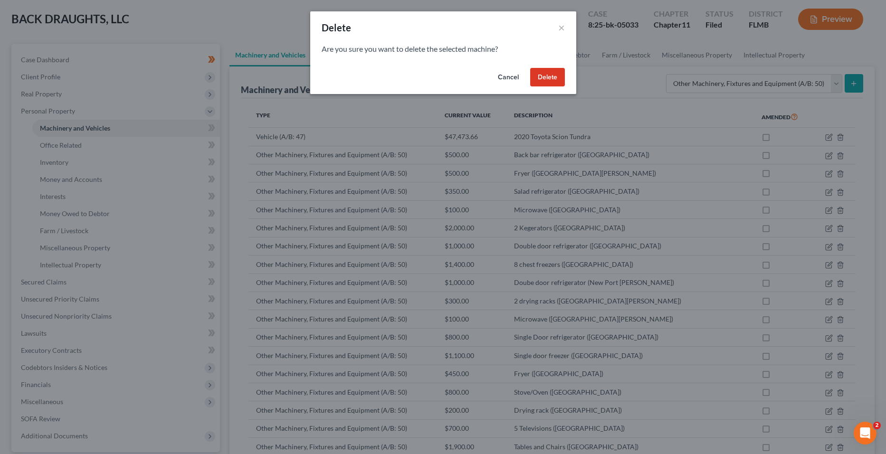
click at [554, 77] on button "Delete" at bounding box center [547, 77] width 35 height 19
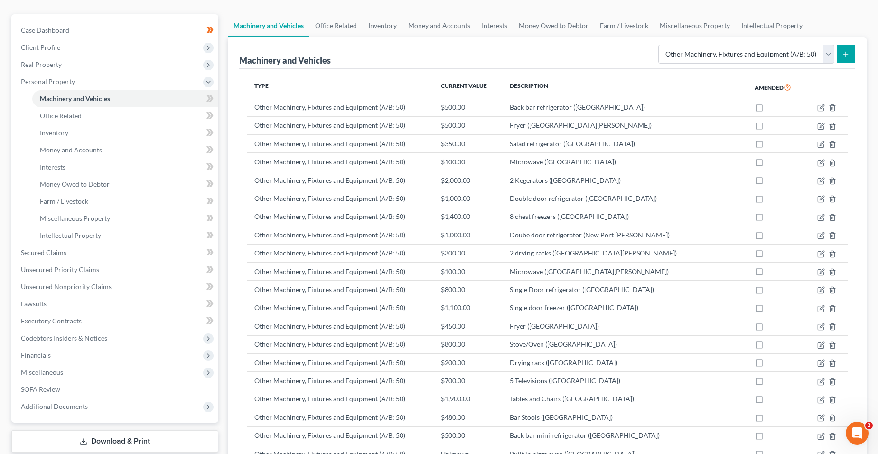
scroll to position [0, 0]
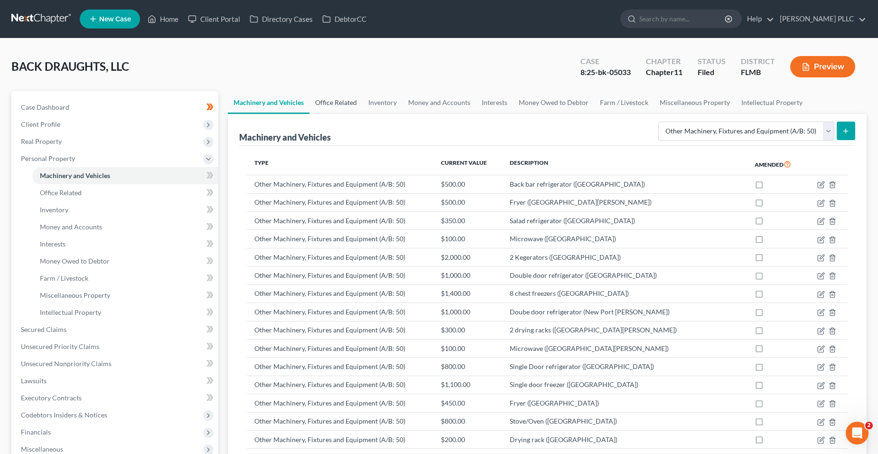
click at [354, 99] on link "Office Related" at bounding box center [336, 102] width 53 height 23
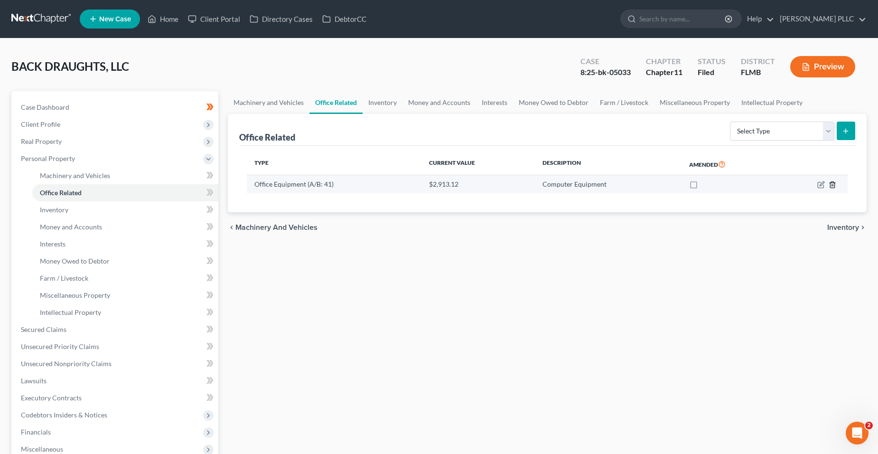
click at [832, 186] on line "button" at bounding box center [832, 186] width 0 height 2
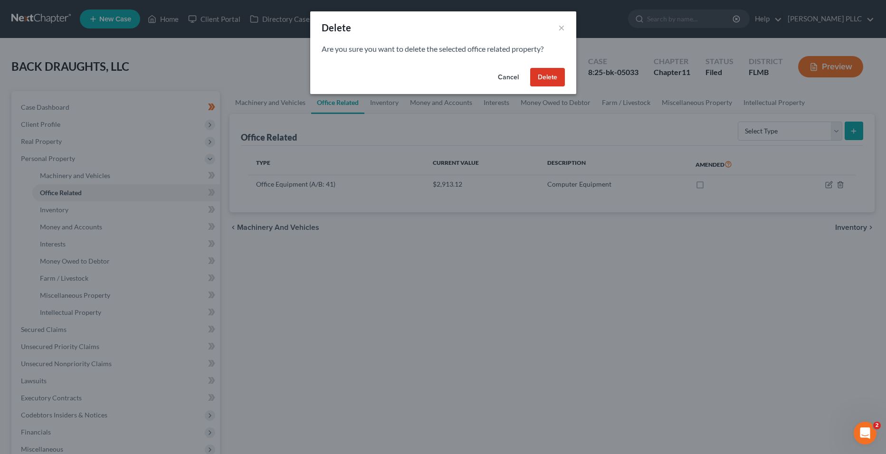
click at [540, 75] on button "Delete" at bounding box center [547, 77] width 35 height 19
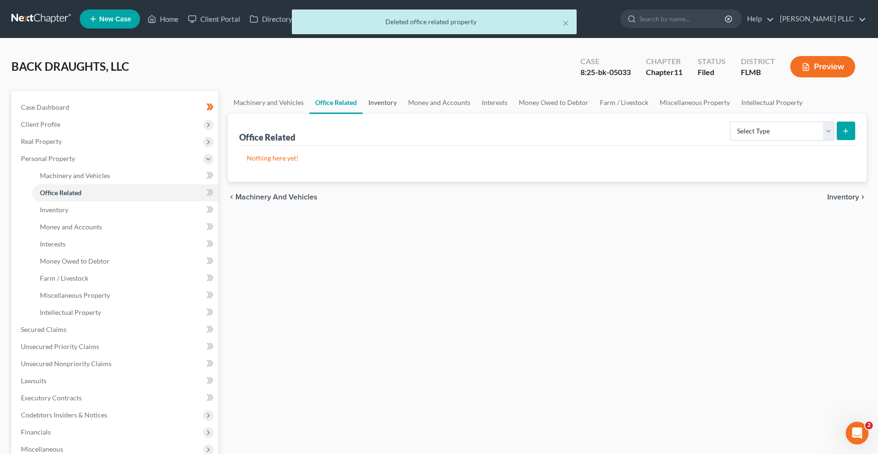
click at [379, 105] on link "Inventory" at bounding box center [383, 102] width 40 height 23
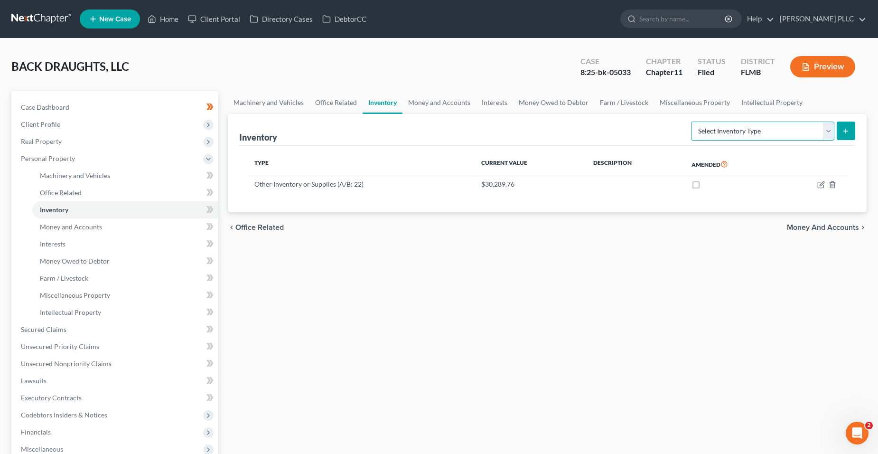
click at [719, 126] on select "Select Inventory Type Finished Goods (A/B: 21) Other Inventory or Supplies (A/B…" at bounding box center [762, 131] width 143 height 19
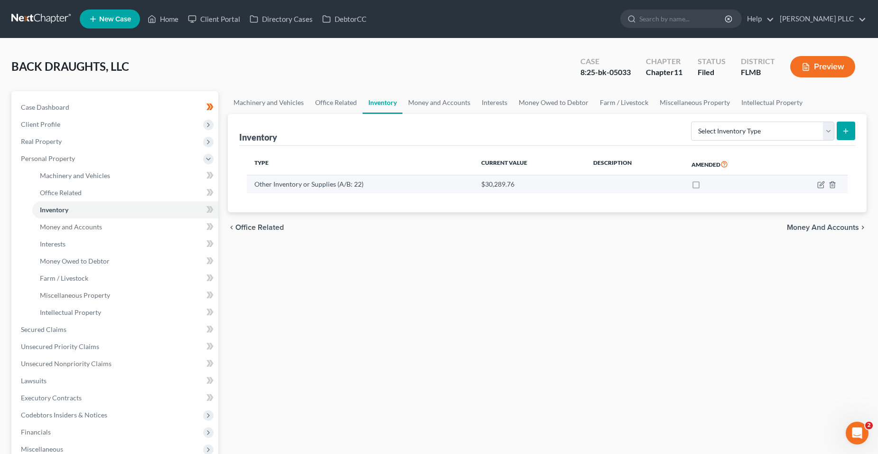
click at [621, 178] on td at bounding box center [635, 184] width 98 height 18
click at [819, 183] on icon "button" at bounding box center [822, 185] width 8 height 8
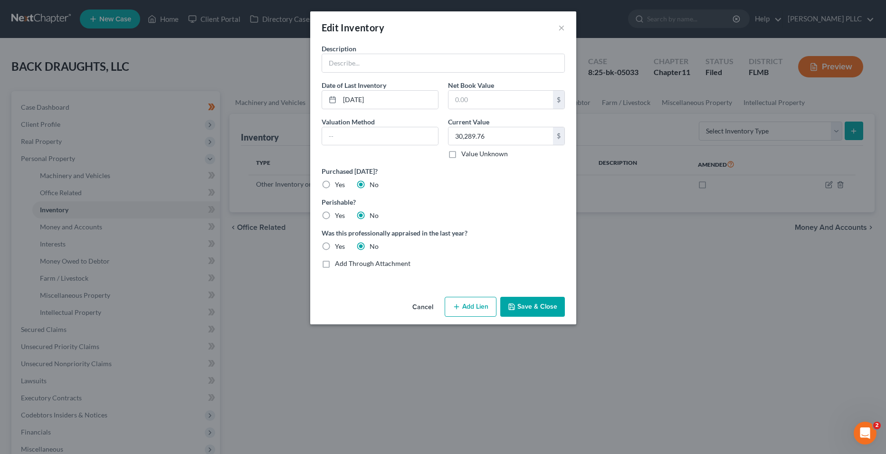
click at [556, 28] on div "Edit Inventory ×" at bounding box center [443, 27] width 266 height 32
click at [558, 28] on button "×" at bounding box center [561, 27] width 7 height 11
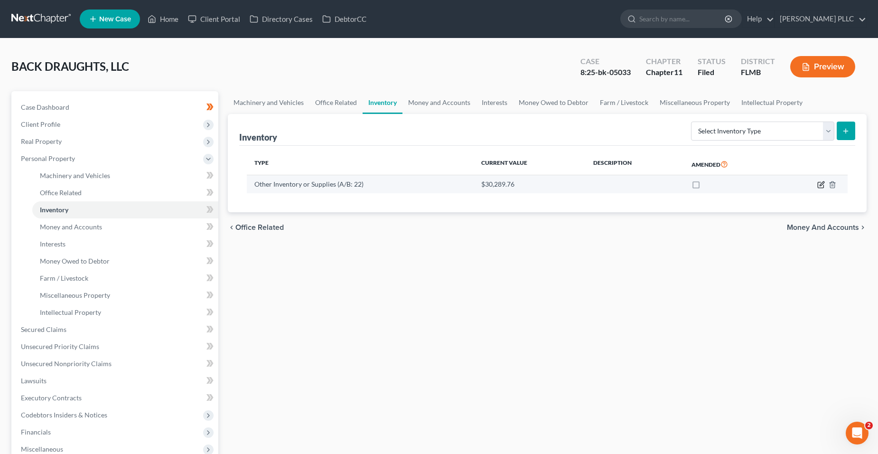
click at [819, 186] on icon "button" at bounding box center [821, 185] width 6 height 6
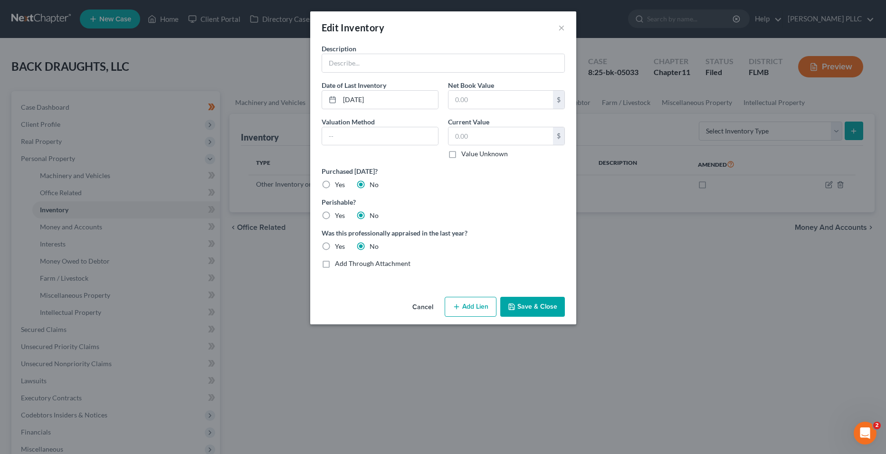
click at [461, 152] on label "Value Unknown" at bounding box center [484, 153] width 47 height 9
click at [465, 152] on input "Value Unknown" at bounding box center [468, 152] width 6 height 6
click at [517, 304] on button "Save & Close" at bounding box center [532, 307] width 65 height 20
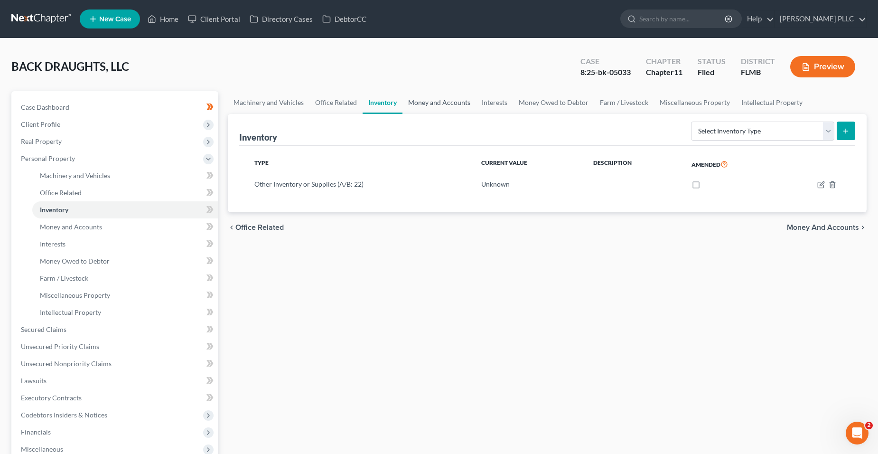
click at [430, 106] on link "Money and Accounts" at bounding box center [440, 102] width 74 height 23
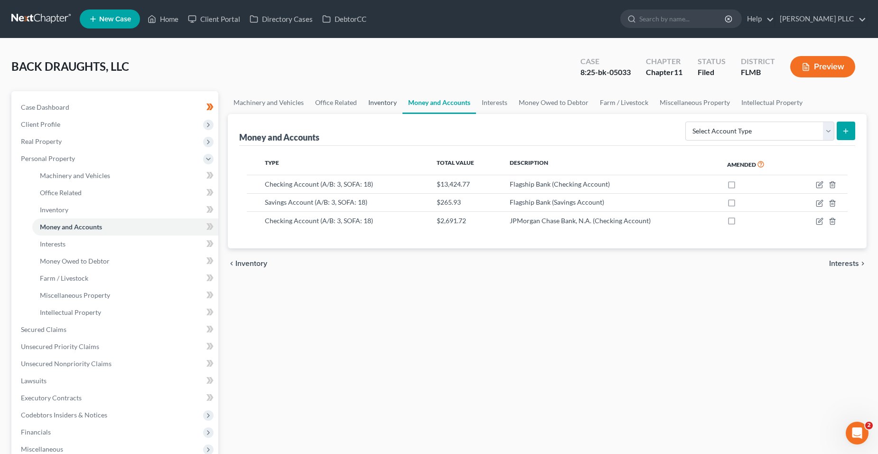
click at [388, 106] on link "Inventory" at bounding box center [383, 102] width 40 height 23
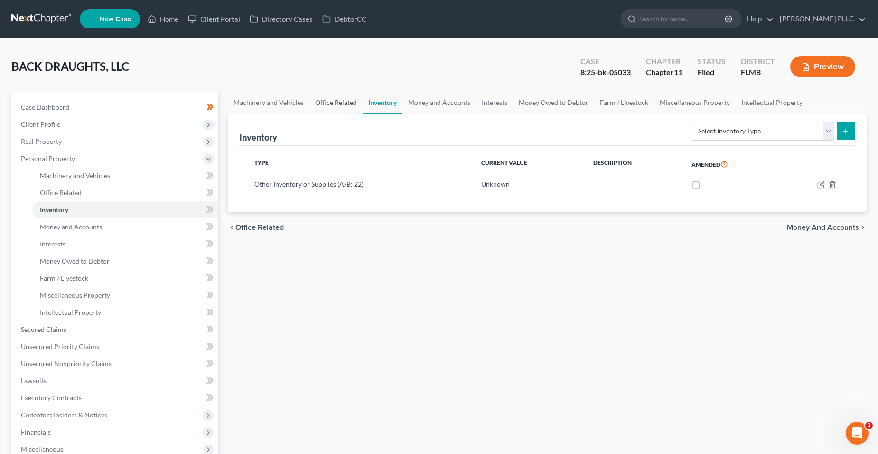
click at [317, 104] on link "Office Related" at bounding box center [336, 102] width 53 height 23
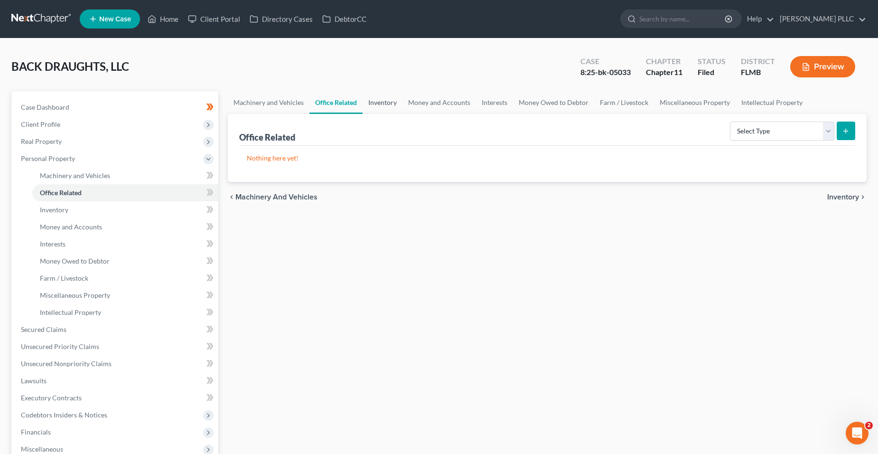
click at [375, 104] on link "Inventory" at bounding box center [383, 102] width 40 height 23
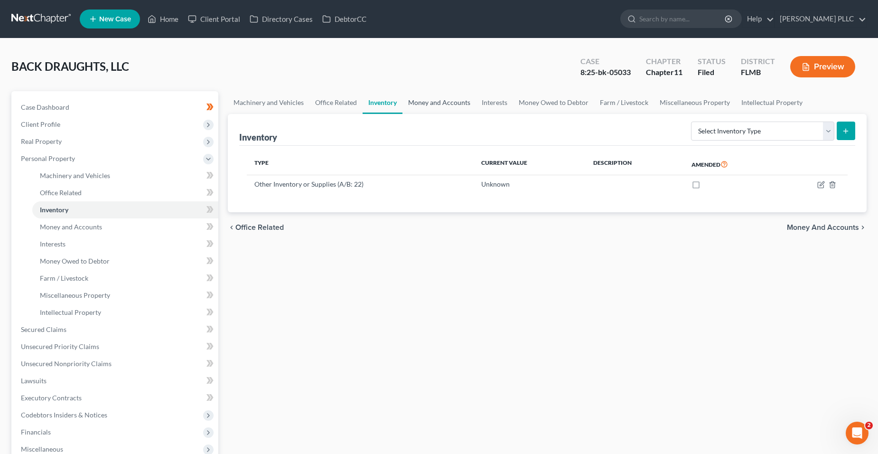
click at [418, 103] on link "Money and Accounts" at bounding box center [440, 102] width 74 height 23
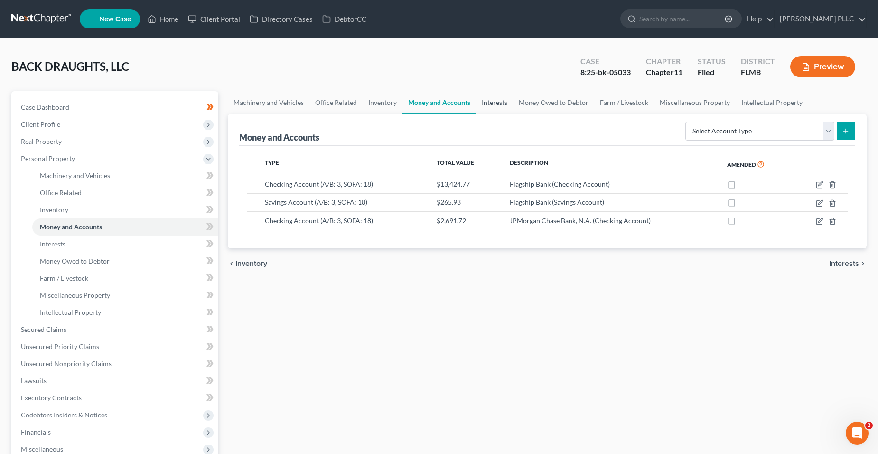
click at [508, 104] on link "Interests" at bounding box center [494, 102] width 37 height 23
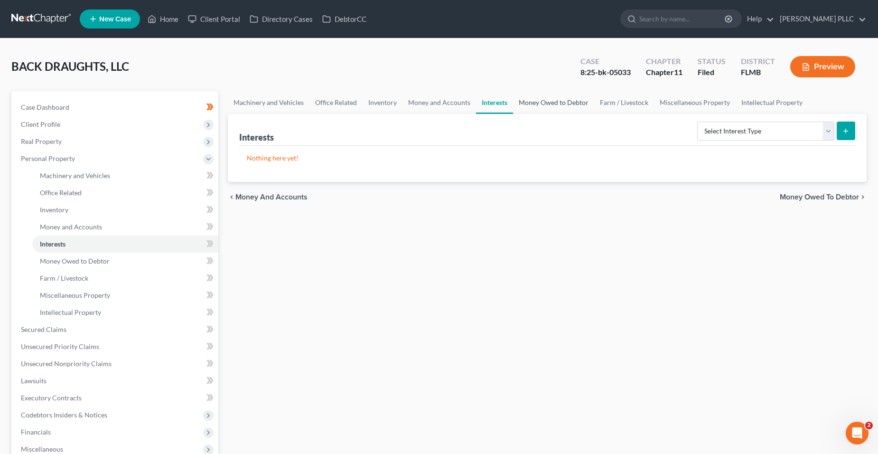
click at [535, 104] on link "Money Owed to Debtor" at bounding box center [553, 102] width 81 height 23
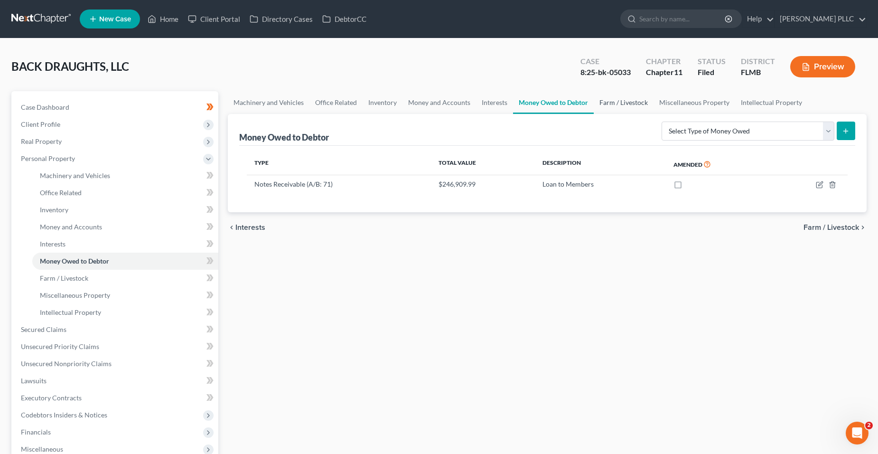
click at [612, 99] on link "Farm / Livestock" at bounding box center [624, 102] width 60 height 23
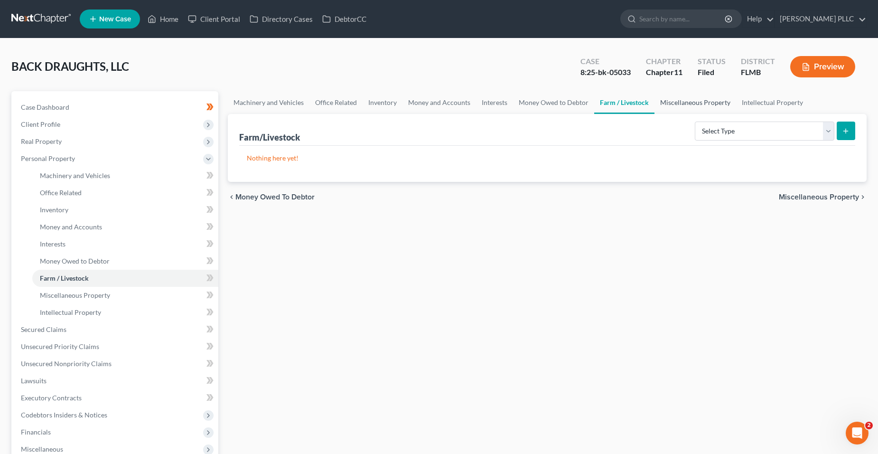
click at [669, 98] on link "Miscellaneous Property" at bounding box center [696, 102] width 82 height 23
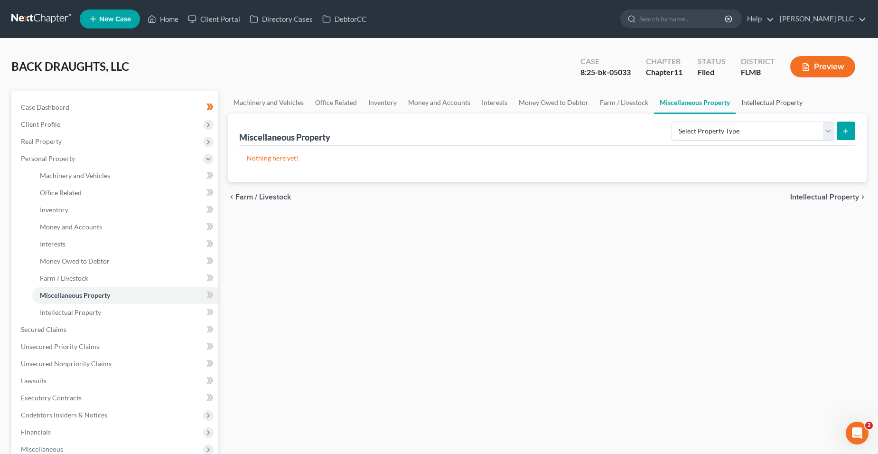
click at [754, 99] on link "Intellectual Property" at bounding box center [772, 102] width 73 height 23
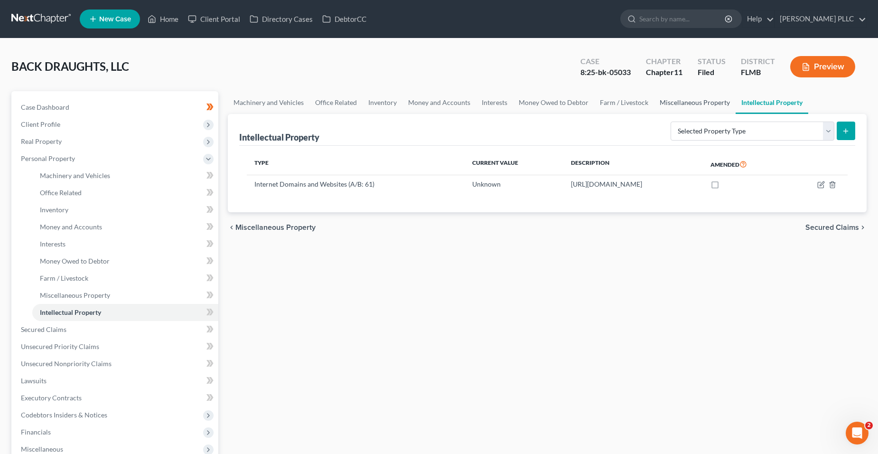
click at [722, 104] on link "Miscellaneous Property" at bounding box center [695, 102] width 82 height 23
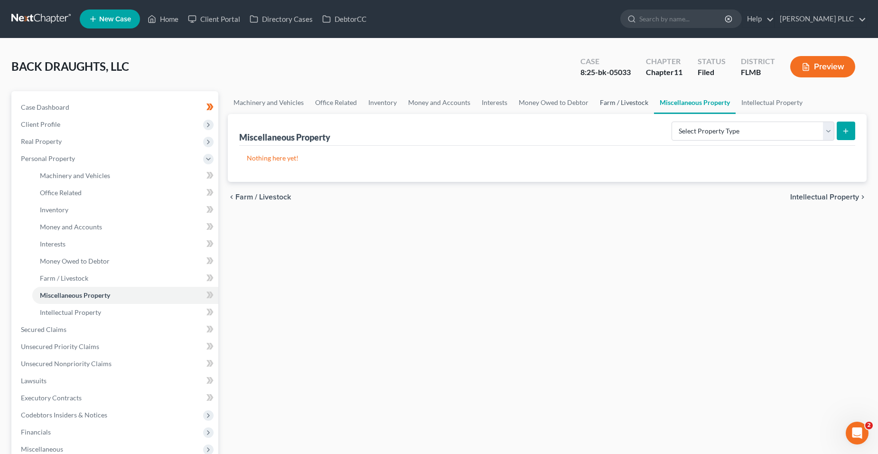
click at [620, 102] on link "Farm / Livestock" at bounding box center [624, 102] width 60 height 23
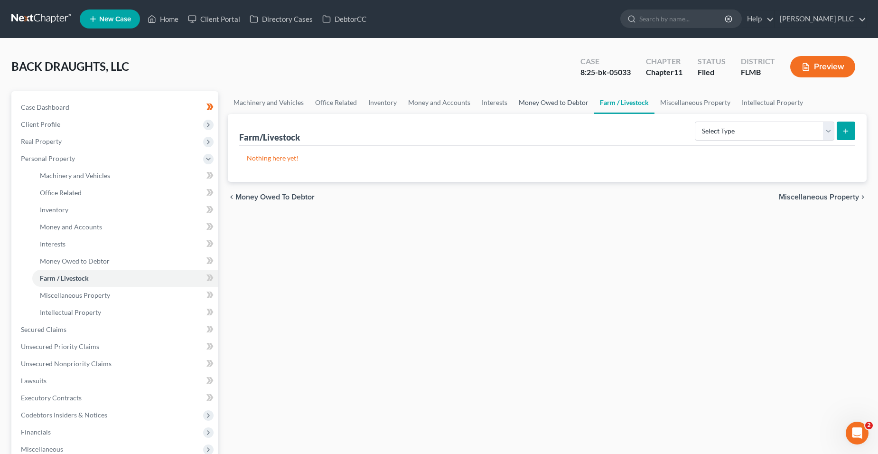
click at [562, 102] on link "Money Owed to Debtor" at bounding box center [553, 102] width 81 height 23
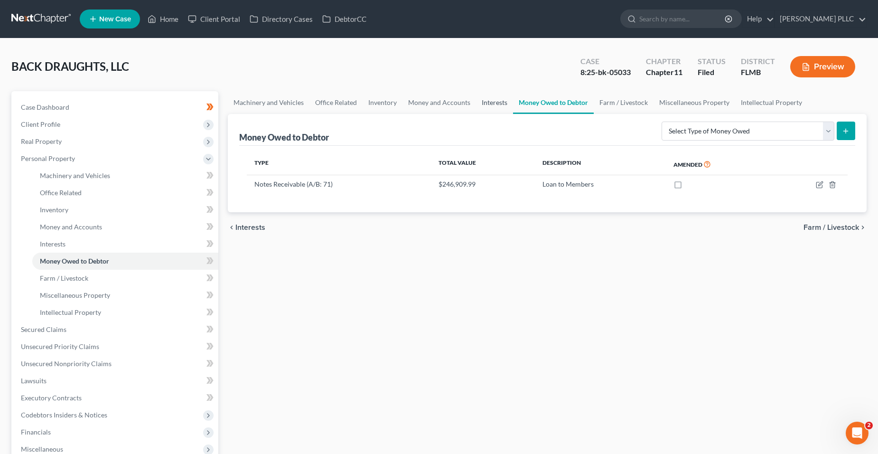
click at [503, 103] on link "Interests" at bounding box center [494, 102] width 37 height 23
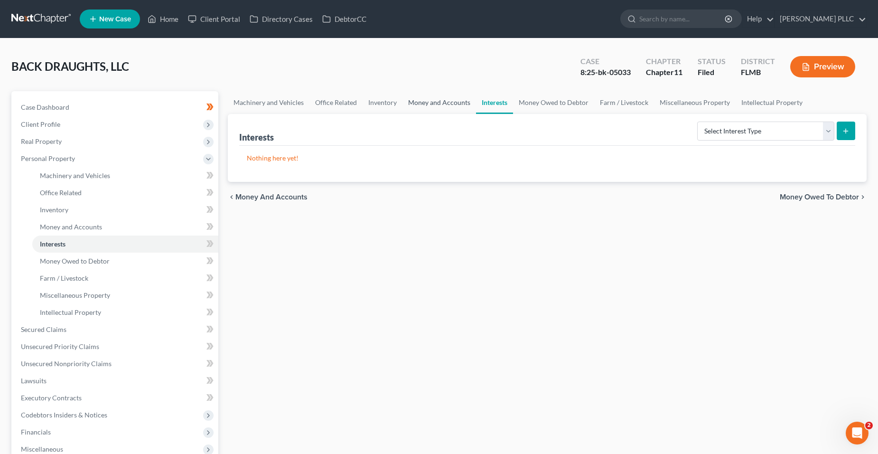
click at [423, 101] on link "Money and Accounts" at bounding box center [440, 102] width 74 height 23
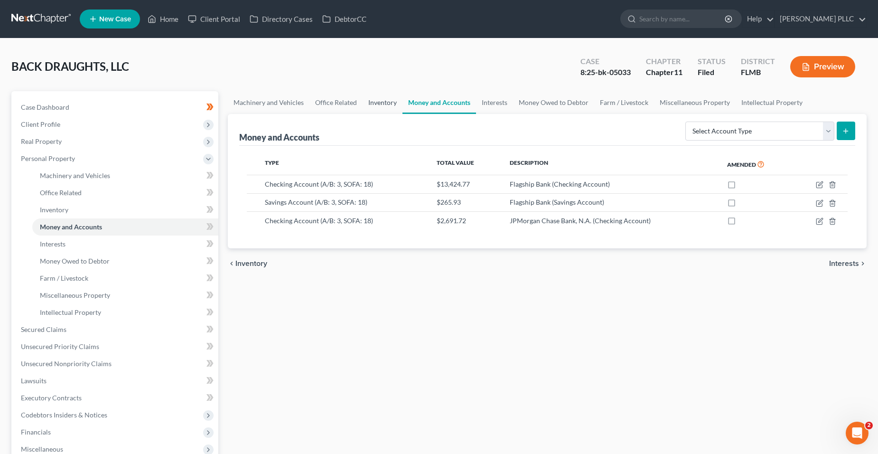
click at [368, 102] on link "Inventory" at bounding box center [383, 102] width 40 height 23
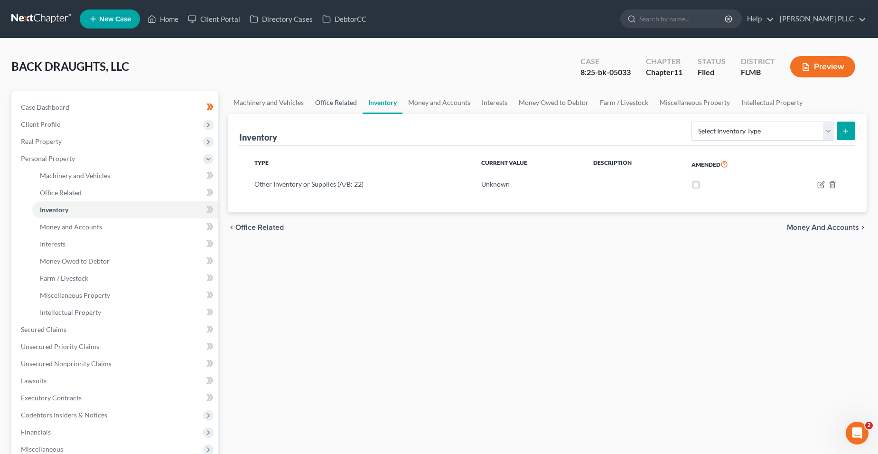
click at [332, 101] on link "Office Related" at bounding box center [336, 102] width 53 height 23
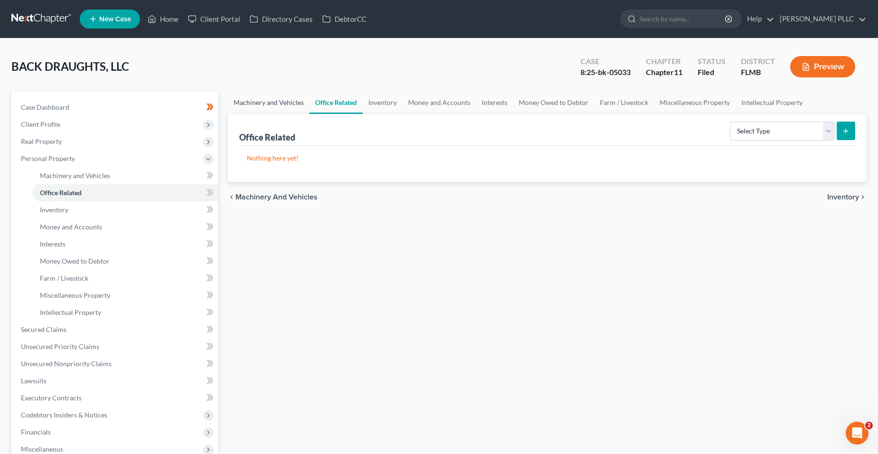
click at [272, 101] on link "Machinery and Vehicles" at bounding box center [269, 102] width 82 height 23
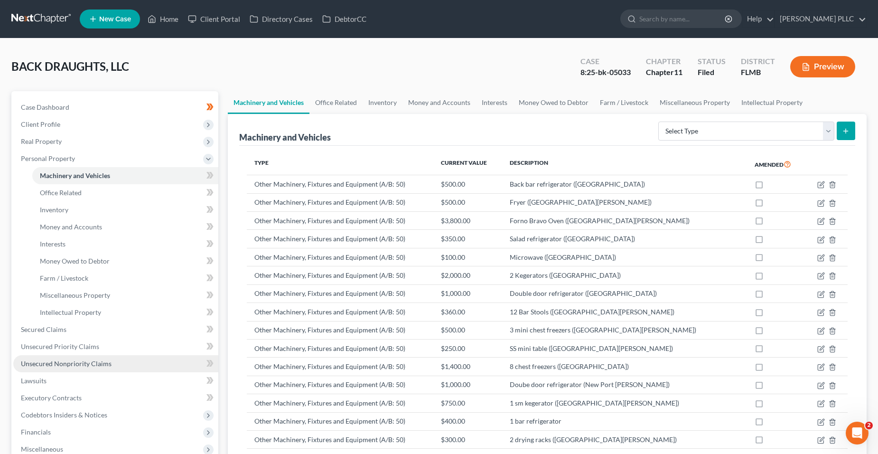
click at [120, 362] on link "Unsecured Nonpriority Claims" at bounding box center [115, 363] width 205 height 17
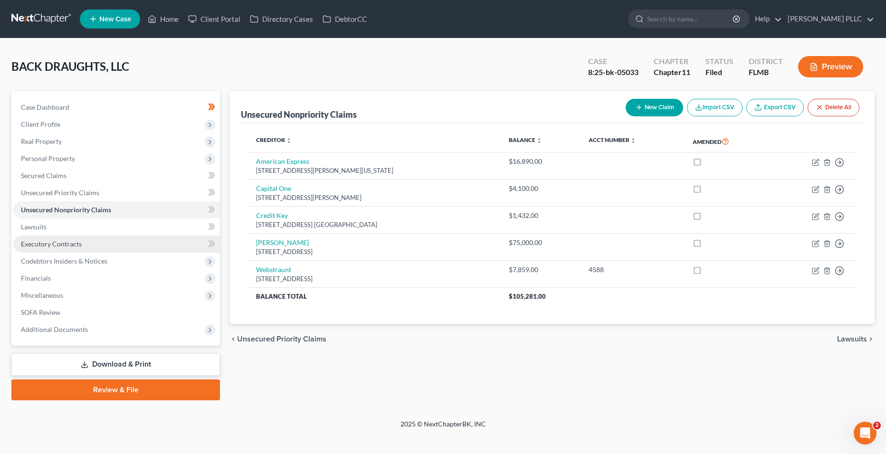
drag, startPoint x: 144, startPoint y: 237, endPoint x: 150, endPoint y: 241, distance: 6.7
click at [144, 237] on link "Executory Contracts" at bounding box center [116, 244] width 207 height 17
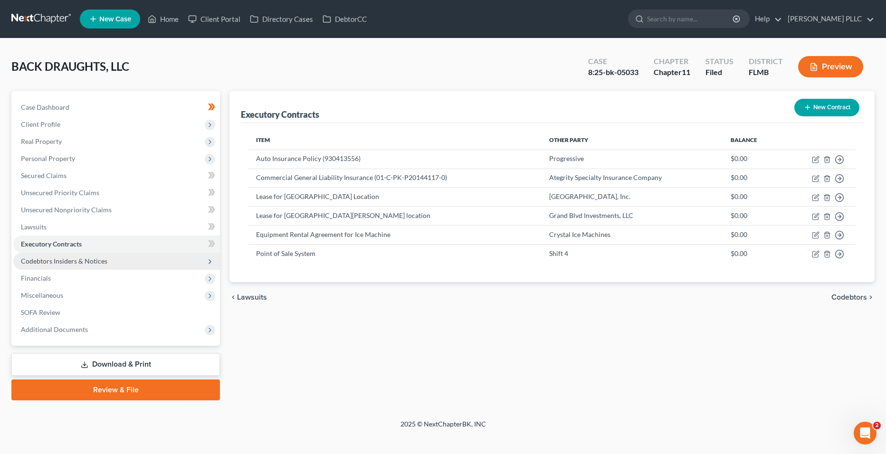
click at [161, 257] on span "Codebtors Insiders & Notices" at bounding box center [116, 261] width 207 height 17
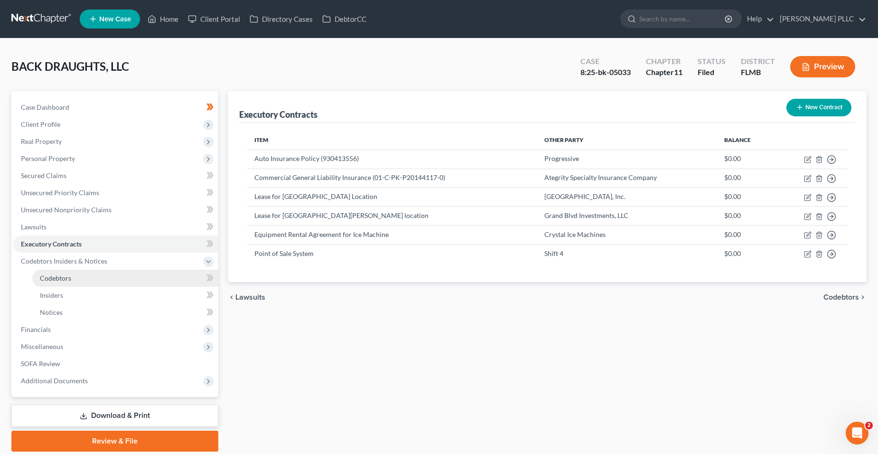
click at [134, 278] on link "Codebtors" at bounding box center [125, 278] width 186 height 17
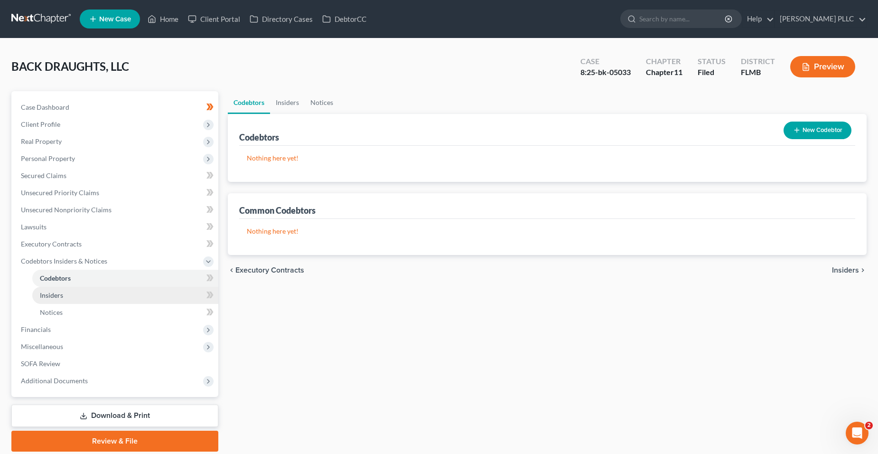
click at [135, 292] on link "Insiders" at bounding box center [125, 295] width 186 height 17
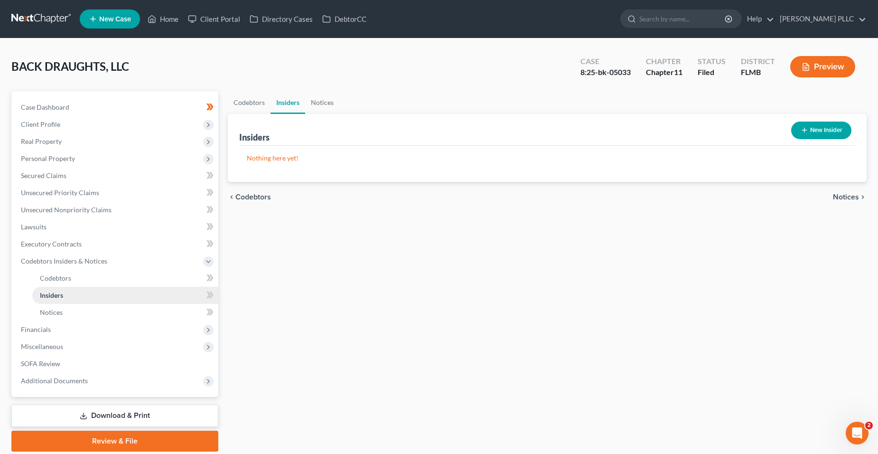
click at [135, 298] on link "Insiders" at bounding box center [125, 295] width 186 height 17
click at [127, 299] on link "Insiders" at bounding box center [125, 295] width 186 height 17
click at [126, 308] on link "Notices" at bounding box center [125, 312] width 186 height 17
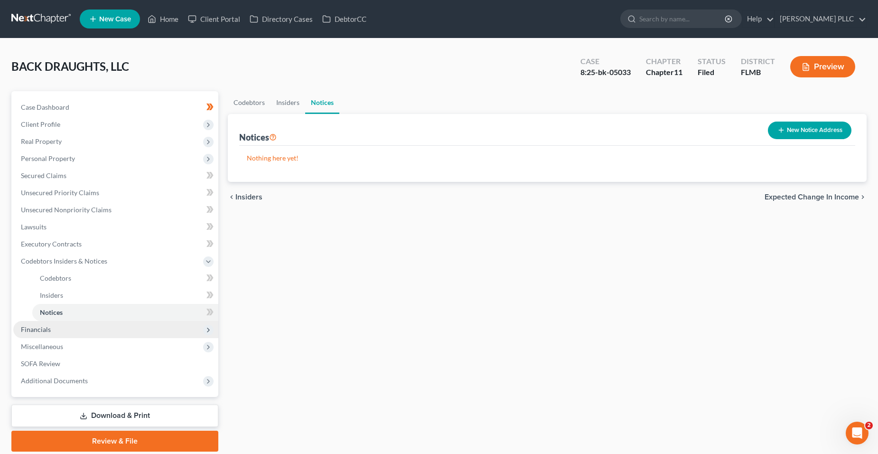
click at [138, 334] on span "Financials" at bounding box center [115, 329] width 205 height 17
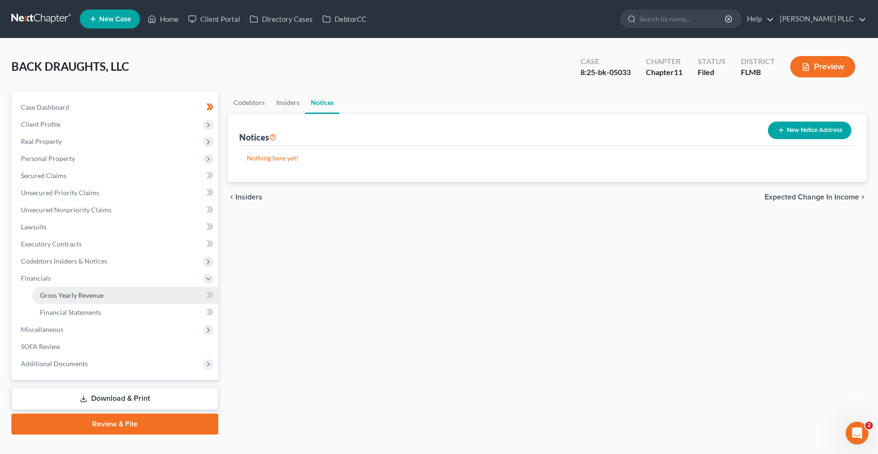
click at [125, 300] on link "Gross Yearly Revenue" at bounding box center [125, 295] width 186 height 17
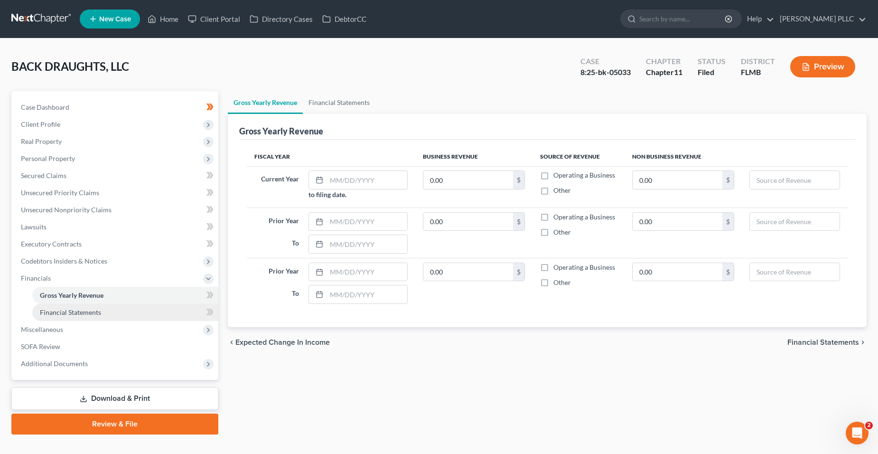
click at [124, 315] on link "Financial Statements" at bounding box center [125, 312] width 186 height 17
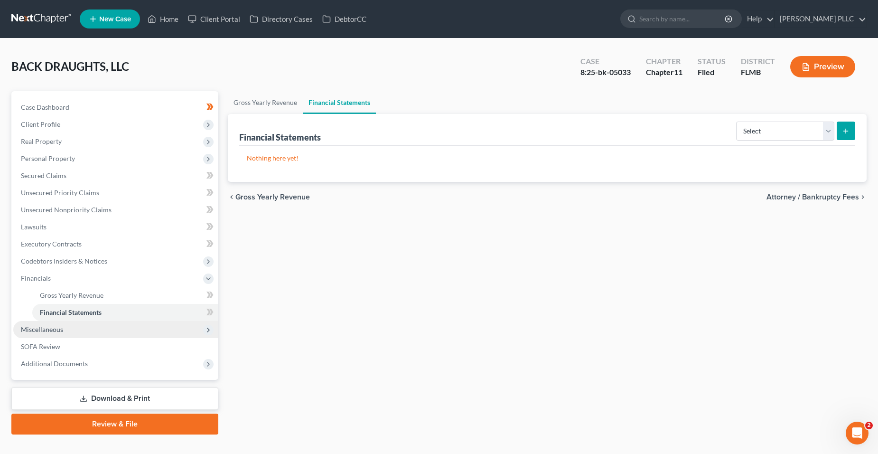
click at [66, 328] on span "Miscellaneous" at bounding box center [115, 329] width 205 height 17
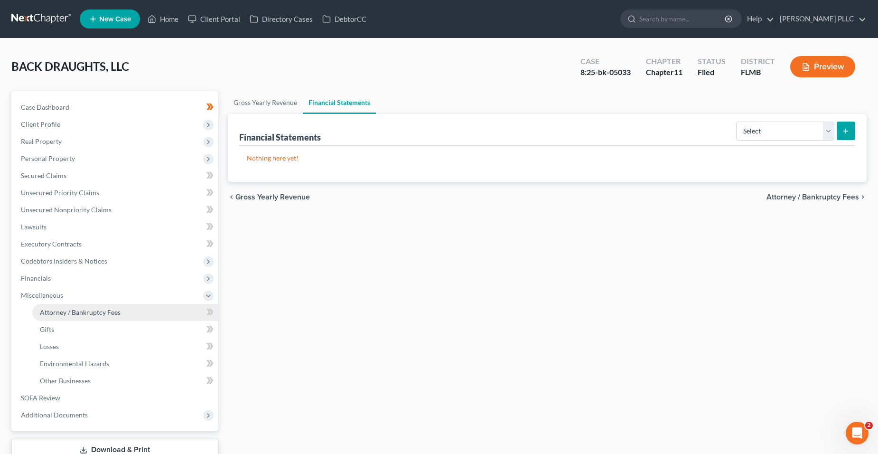
click at [107, 312] on span "Attorney / Bankruptcy Fees" at bounding box center [80, 312] width 81 height 8
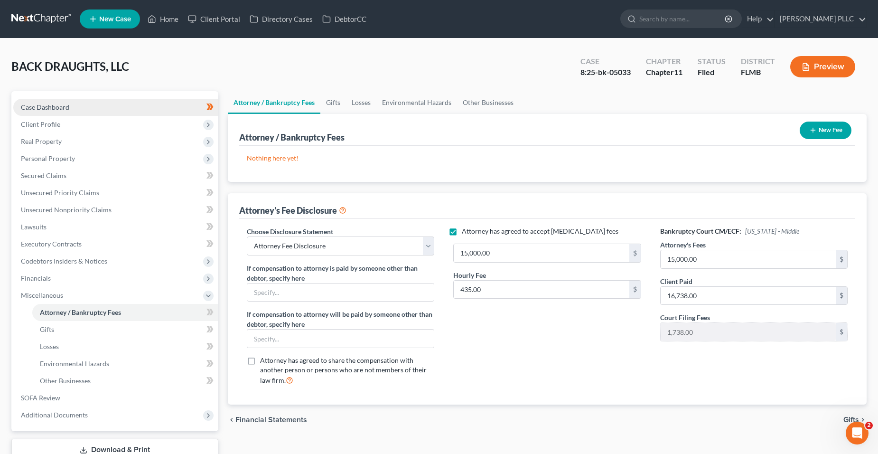
click at [67, 98] on div "Case Dashboard Payments Invoices Payments Payments Credit Report Client Profile…" at bounding box center [114, 261] width 207 height 340
click at [67, 99] on link "Case Dashboard" at bounding box center [115, 107] width 205 height 17
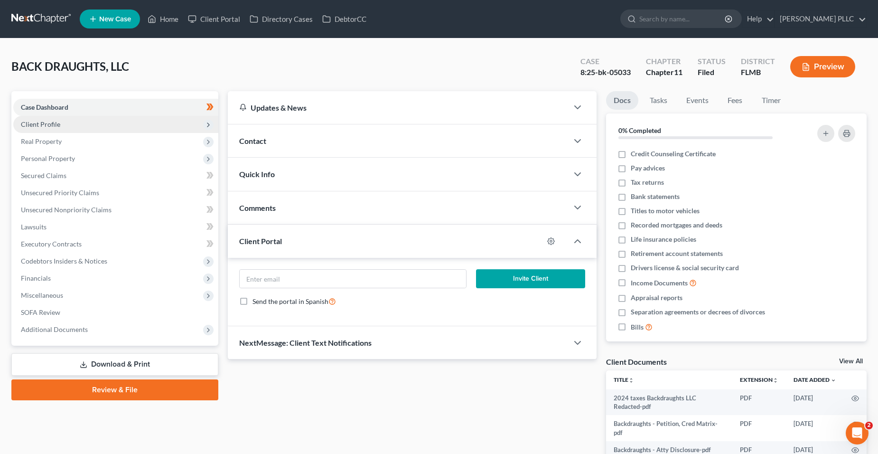
click at [86, 116] on span "Client Profile" at bounding box center [115, 124] width 205 height 17
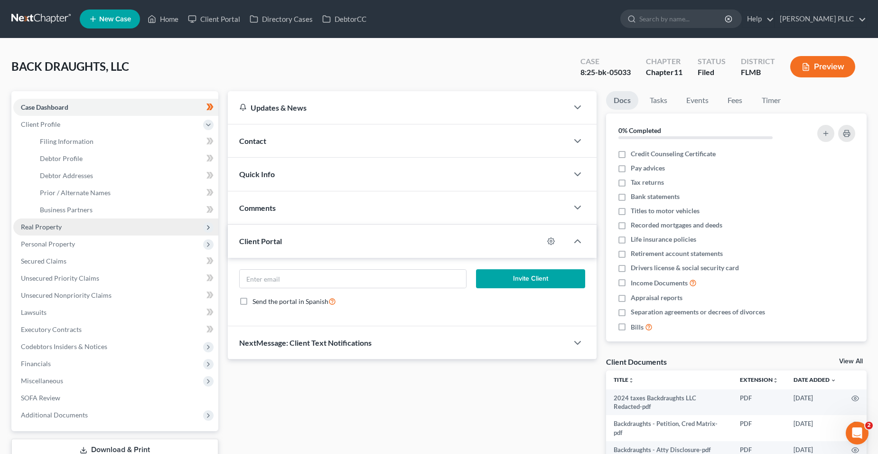
click at [58, 220] on span "Real Property" at bounding box center [115, 226] width 205 height 17
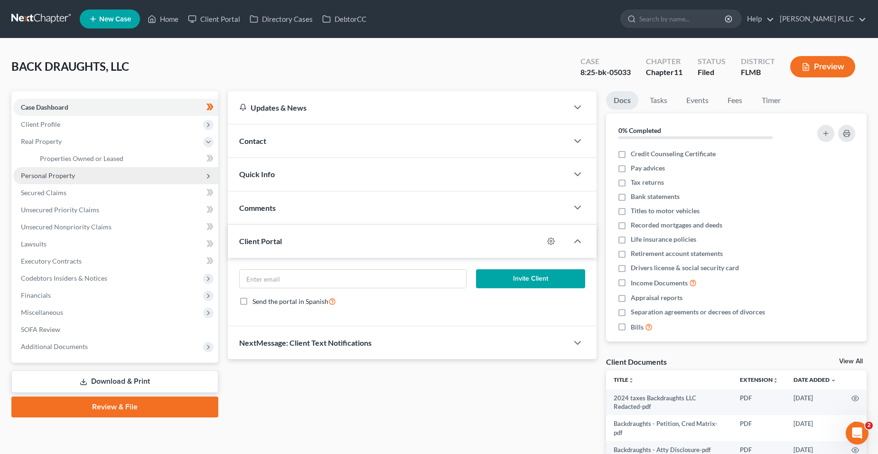
click at [84, 177] on span "Personal Property" at bounding box center [115, 175] width 205 height 17
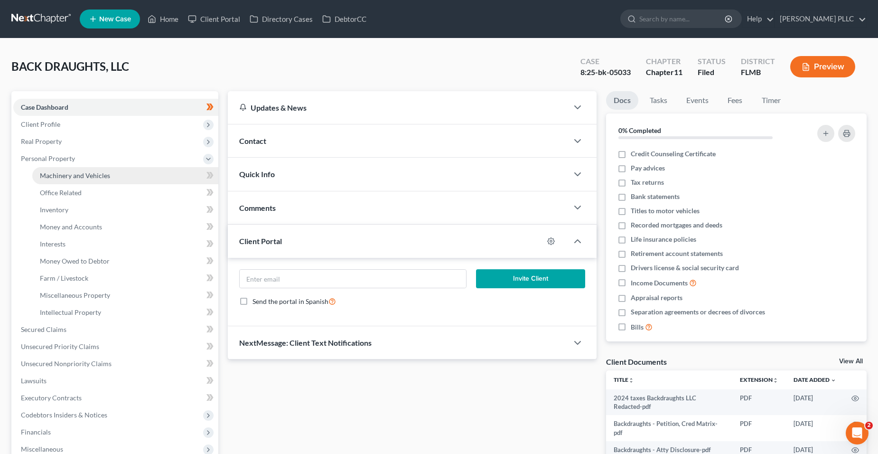
click at [85, 183] on link "Machinery and Vehicles" at bounding box center [125, 175] width 186 height 17
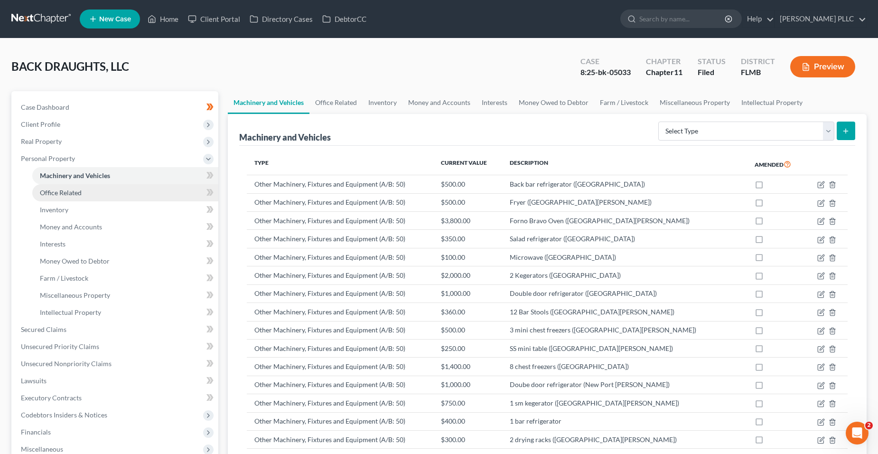
click at [157, 194] on link "Office Related" at bounding box center [125, 192] width 186 height 17
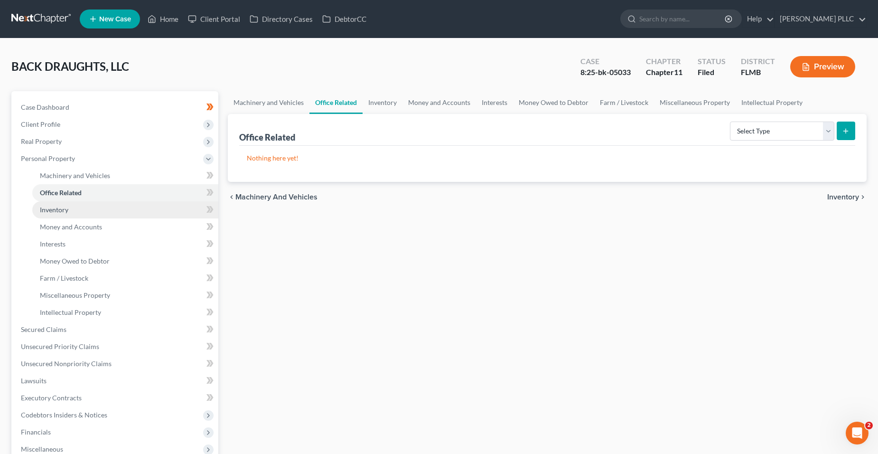
click at [156, 205] on link "Inventory" at bounding box center [125, 209] width 186 height 17
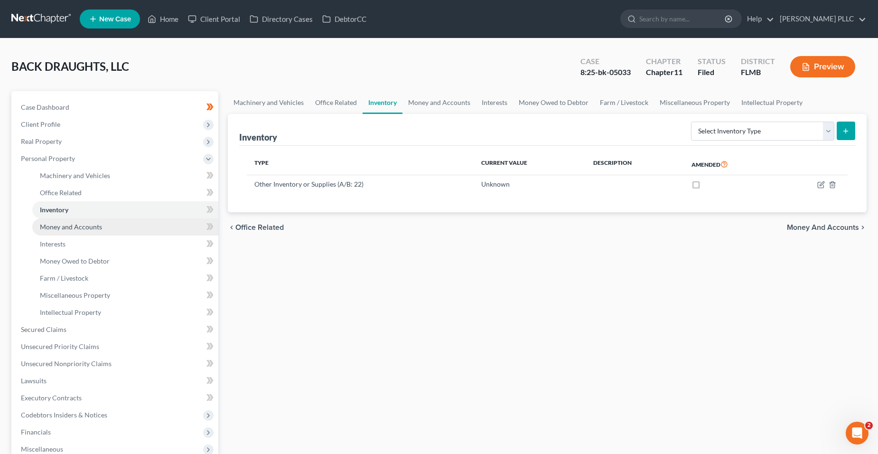
click at [151, 224] on link "Money and Accounts" at bounding box center [125, 226] width 186 height 17
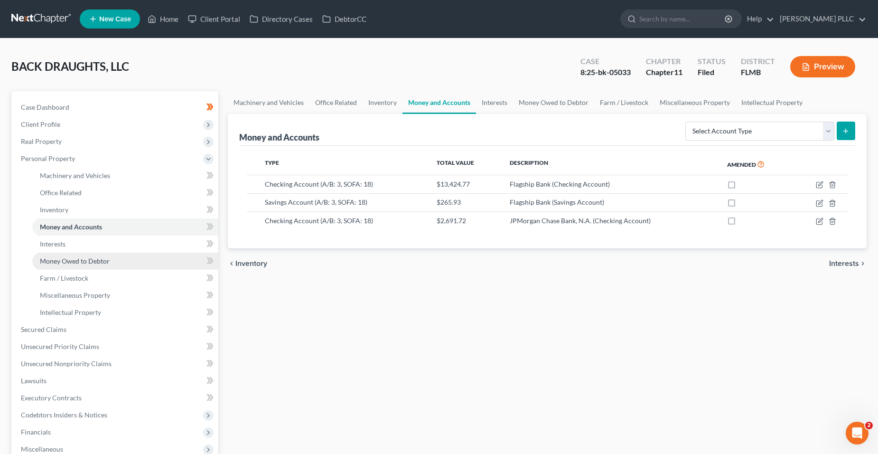
click at [152, 261] on link "Money Owed to Debtor" at bounding box center [125, 261] width 186 height 17
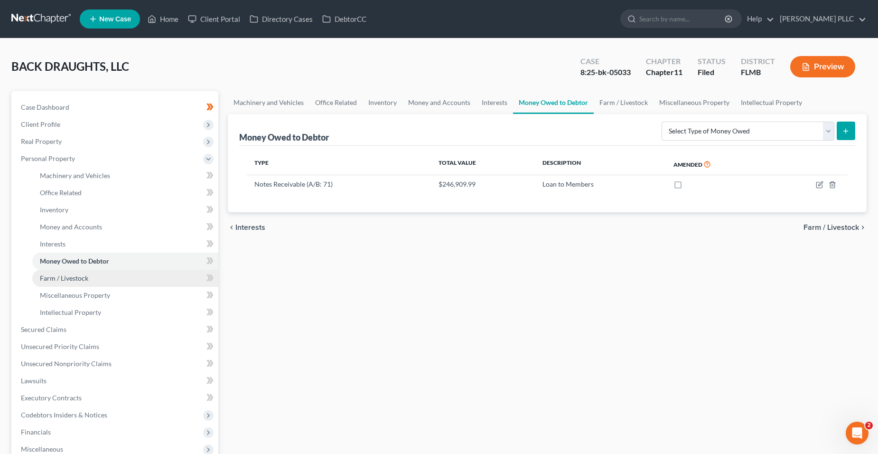
click at [137, 271] on link "Farm / Livestock" at bounding box center [125, 278] width 186 height 17
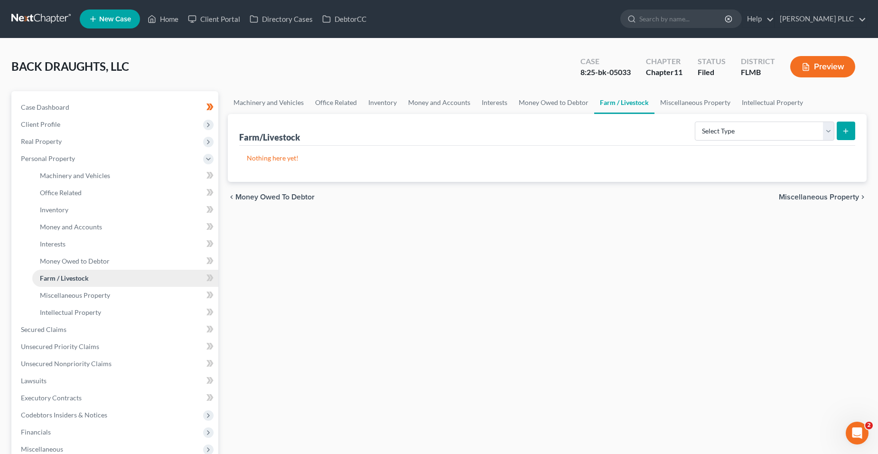
click at [136, 285] on link "Farm / Livestock" at bounding box center [125, 278] width 186 height 17
click at [135, 289] on link "Miscellaneous Property" at bounding box center [125, 295] width 186 height 17
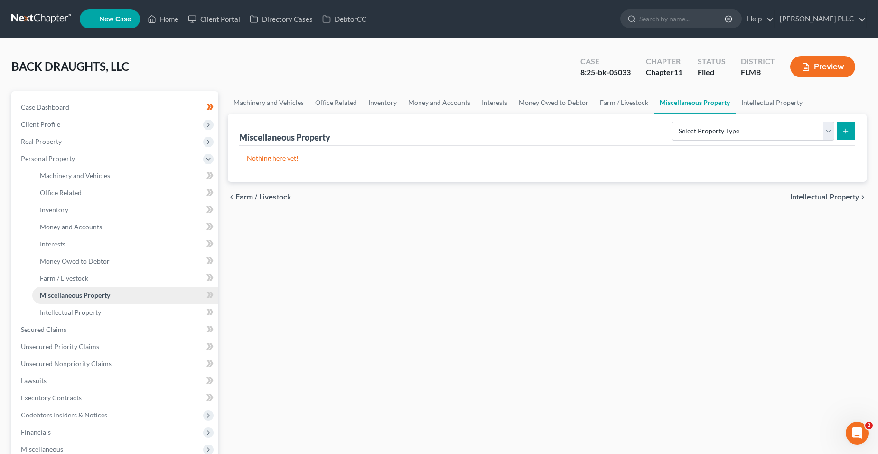
click at [128, 302] on link "Miscellaneous Property" at bounding box center [125, 295] width 186 height 17
click at [126, 308] on link "Intellectual Property" at bounding box center [125, 312] width 186 height 17
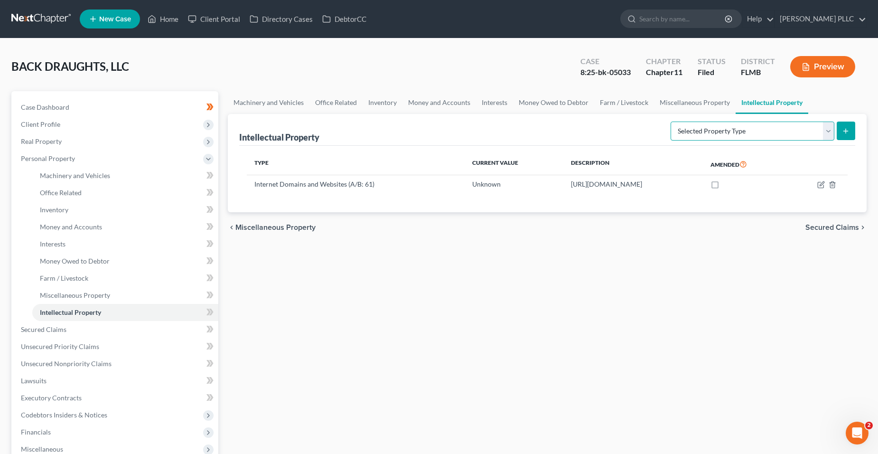
click at [740, 137] on select "Selected Property Type Customer Lists (A/B: 63) Goodwill (A/B: 65) Internet Dom…" at bounding box center [753, 131] width 164 height 19
click at [672, 122] on select "Selected Property Type Customer Lists (A/B: 63) Goodwill (A/B: 65) Internet Dom…" at bounding box center [753, 131] width 164 height 19
click at [846, 129] on icon "submit" at bounding box center [846, 131] width 8 height 8
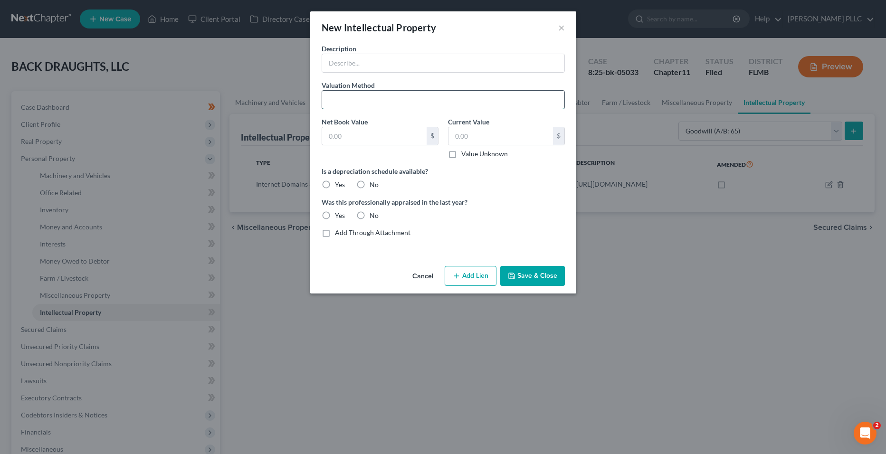
click at [402, 102] on input "text" at bounding box center [443, 100] width 242 height 18
click at [406, 67] on input "text" at bounding box center [443, 63] width 242 height 18
click at [461, 153] on label "Value Unknown" at bounding box center [484, 153] width 47 height 9
click at [465, 153] on input "Value Unknown" at bounding box center [468, 152] width 6 height 6
click at [381, 188] on div "Is a depreciation schedule available? Yes No" at bounding box center [443, 177] width 253 height 23
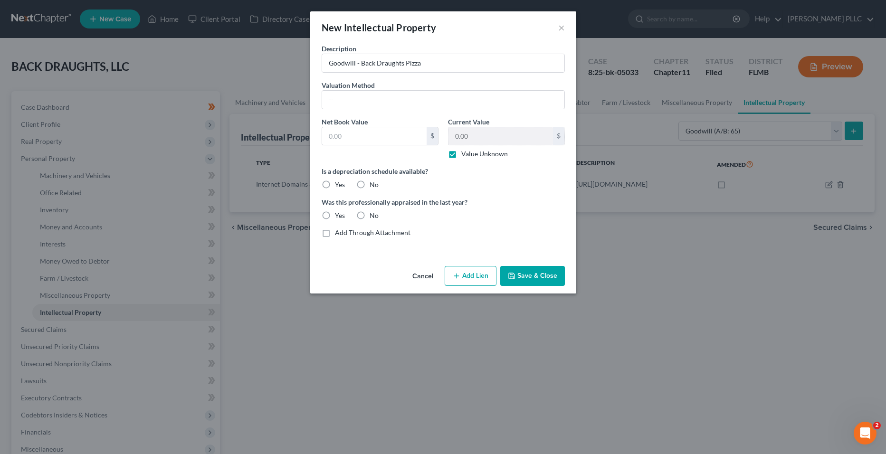
click at [374, 183] on label "No" at bounding box center [373, 184] width 9 height 9
click at [374, 183] on input "No" at bounding box center [376, 183] width 6 height 6
drag, startPoint x: 368, startPoint y: 213, endPoint x: 376, endPoint y: 214, distance: 8.2
click at [369, 213] on div "No" at bounding box center [367, 215] width 22 height 9
click at [377, 217] on label "No" at bounding box center [373, 215] width 9 height 9
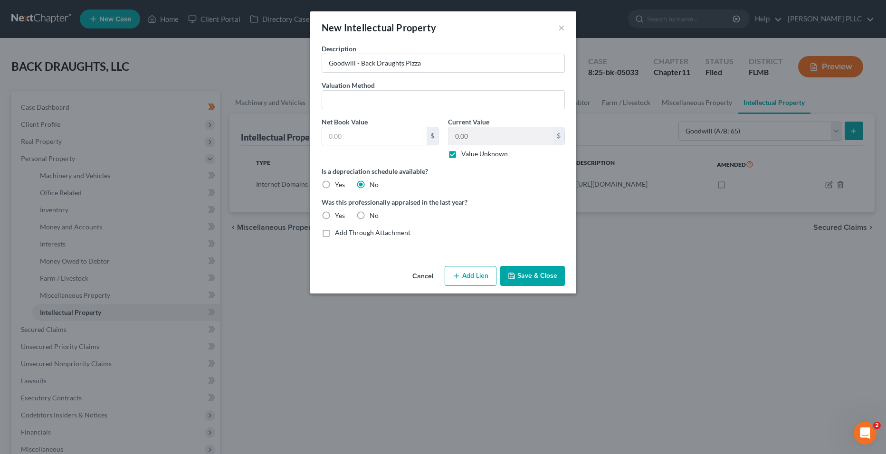
click at [377, 217] on input "No" at bounding box center [376, 214] width 6 height 6
click at [555, 276] on button "Save & Close" at bounding box center [532, 276] width 65 height 20
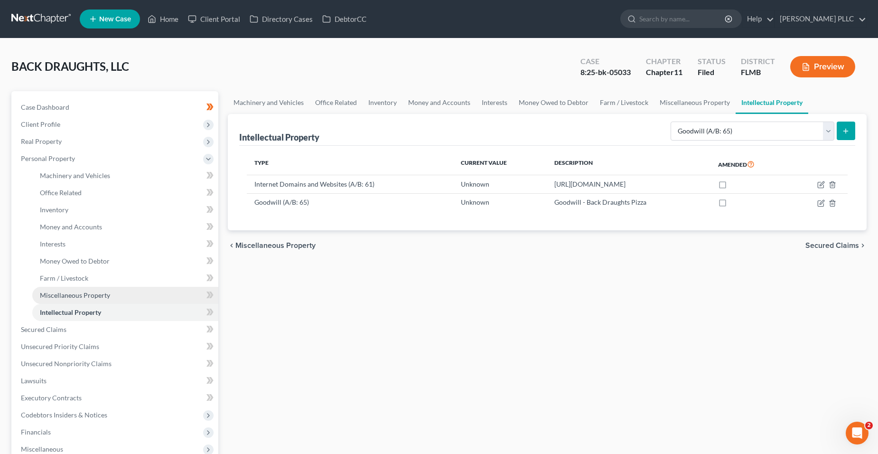
click at [103, 293] on span "Miscellaneous Property" at bounding box center [75, 295] width 70 height 8
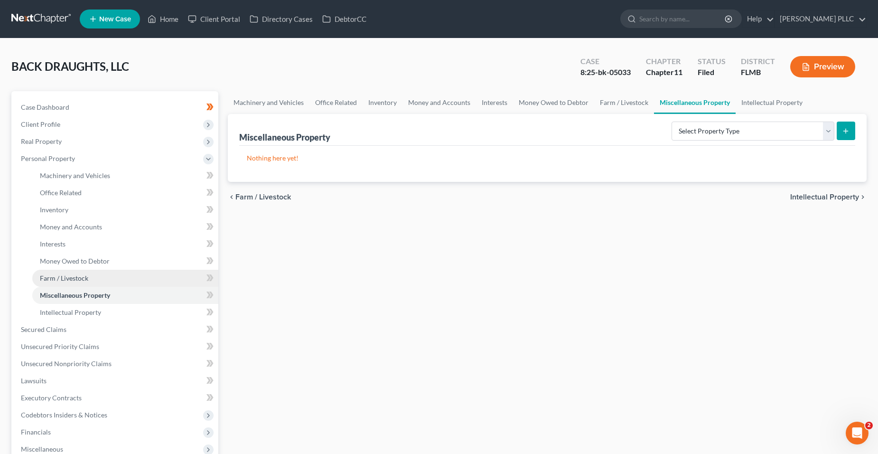
click at [102, 284] on link "Farm / Livestock" at bounding box center [125, 278] width 186 height 17
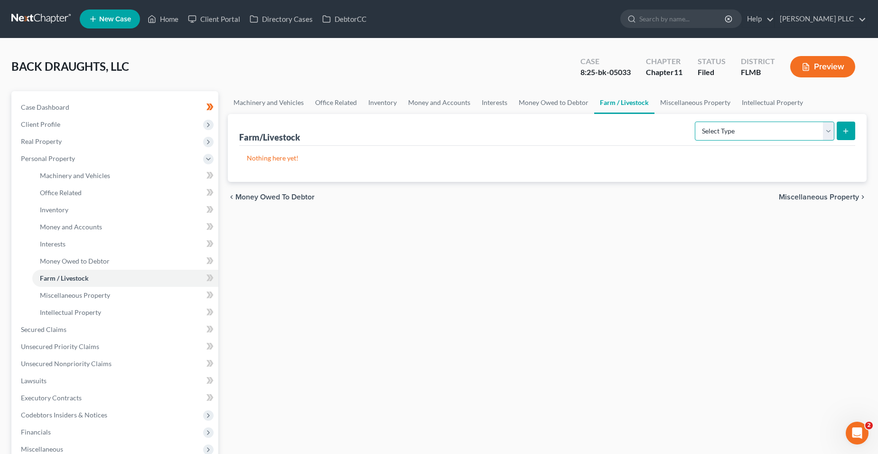
click at [784, 128] on select "Select Type Animals & Livestock (A/B: 29) Crops: Growing or Harvested (A/B: 28)…" at bounding box center [765, 131] width 140 height 19
click at [80, 283] on link "Farm / Livestock" at bounding box center [125, 278] width 186 height 17
click at [91, 272] on link "Farm / Livestock" at bounding box center [125, 278] width 186 height 17
click at [99, 262] on span "Money Owed to Debtor" at bounding box center [75, 261] width 70 height 8
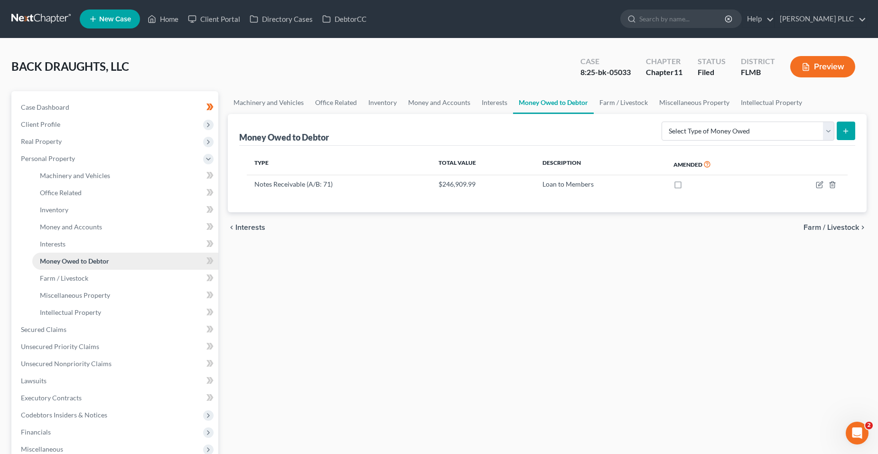
click at [100, 253] on link "Money Owed to Debtor" at bounding box center [125, 261] width 186 height 17
click at [100, 247] on link "Interests" at bounding box center [125, 244] width 186 height 17
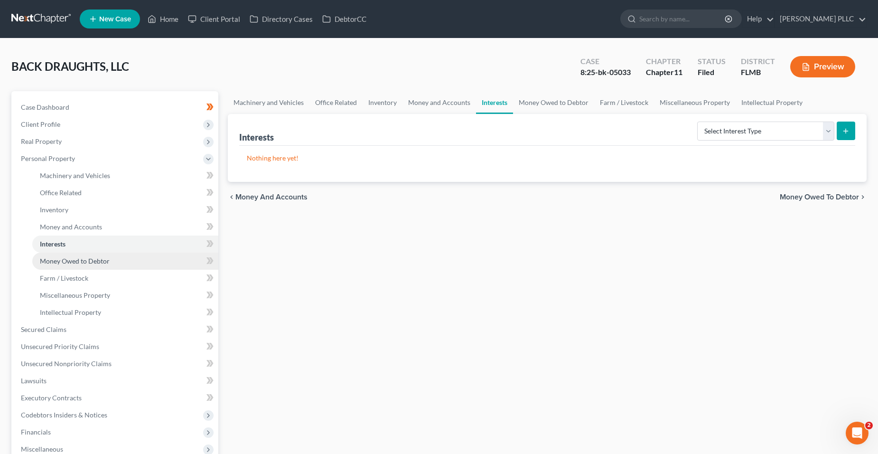
click at [104, 259] on span "Money Owed to Debtor" at bounding box center [75, 261] width 70 height 8
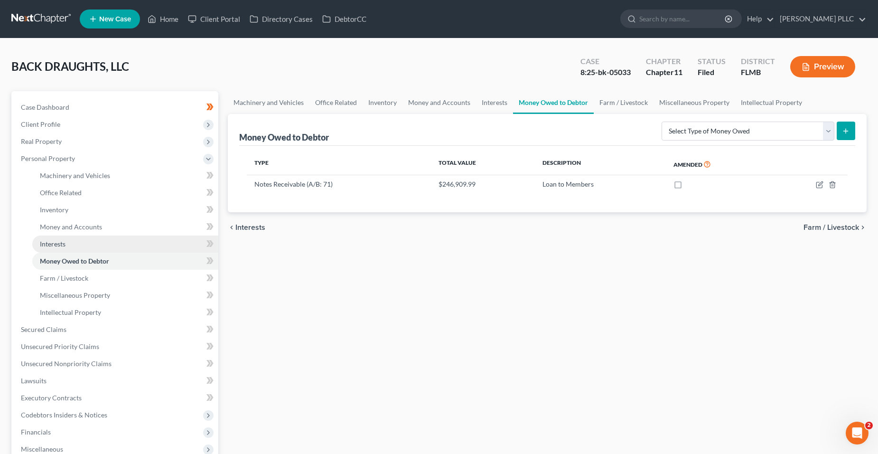
click at [104, 242] on link "Interests" at bounding box center [125, 244] width 186 height 17
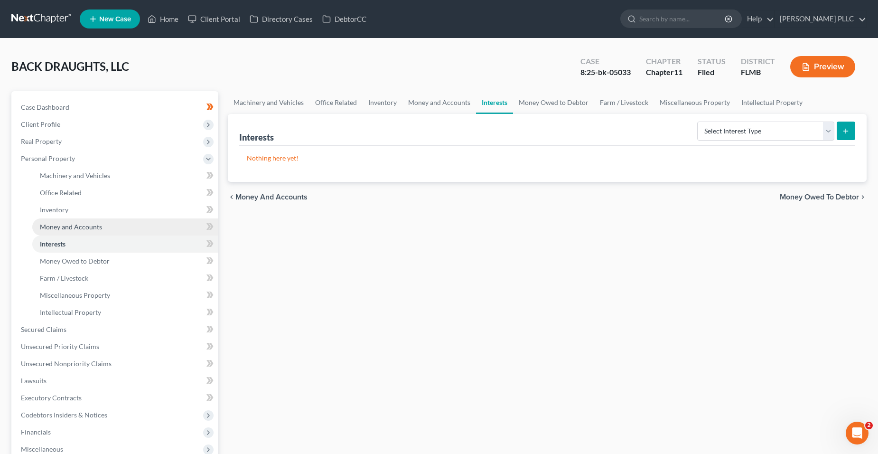
click at [105, 229] on link "Money and Accounts" at bounding box center [125, 226] width 186 height 17
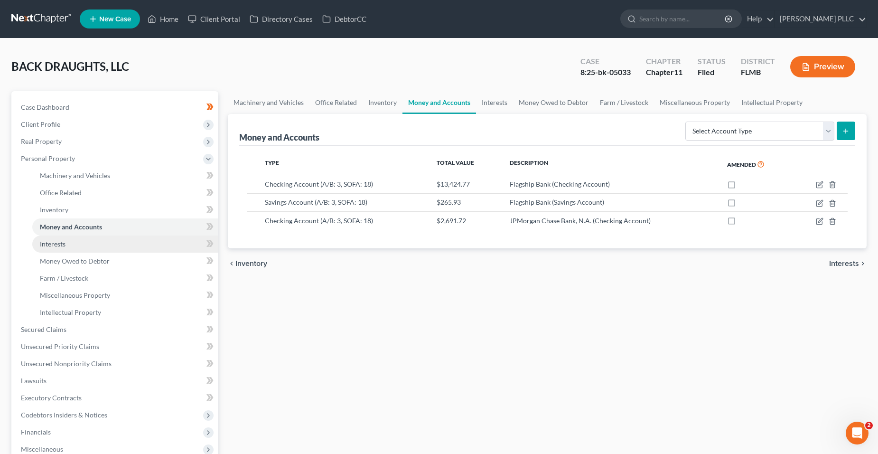
click at [95, 242] on link "Interests" at bounding box center [125, 244] width 186 height 17
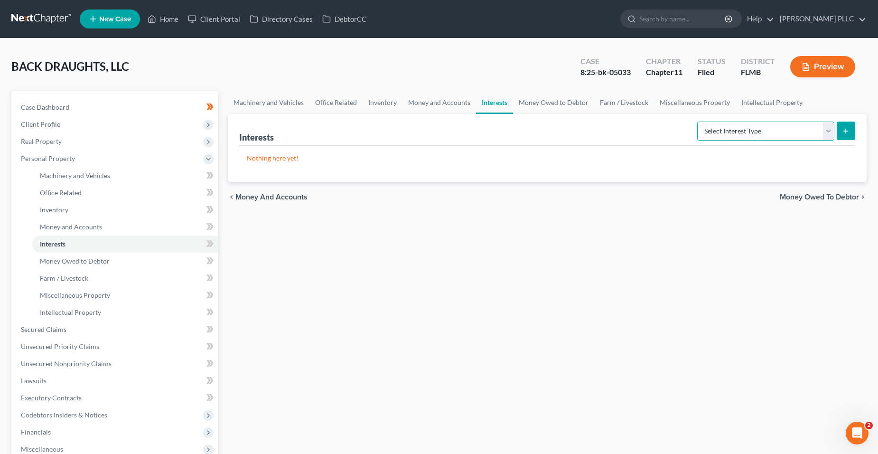
click at [718, 128] on select "Select Interest Type Bond (A/B: 16) Incorporated Business (A/B: 15) Insurance P…" at bounding box center [766, 131] width 137 height 19
click at [486, 304] on div "Machinery and Vehicles Office Related Inventory Money and Accounts Interests Mo…" at bounding box center [547, 322] width 649 height 463
click at [60, 223] on span "Money and Accounts" at bounding box center [71, 227] width 62 height 8
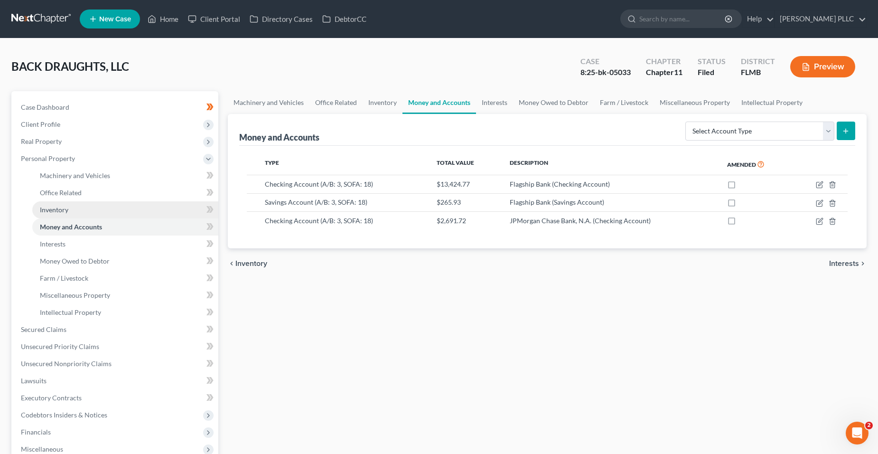
click at [95, 214] on link "Inventory" at bounding box center [125, 209] width 186 height 17
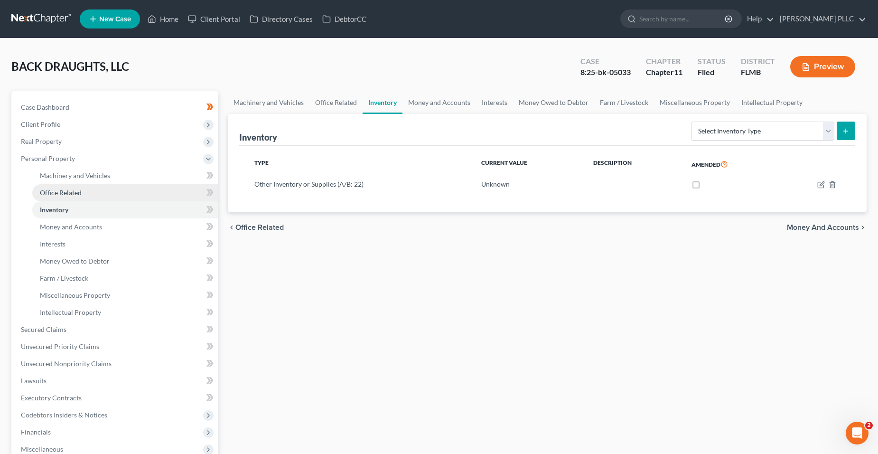
click at [102, 196] on link "Office Related" at bounding box center [125, 192] width 186 height 17
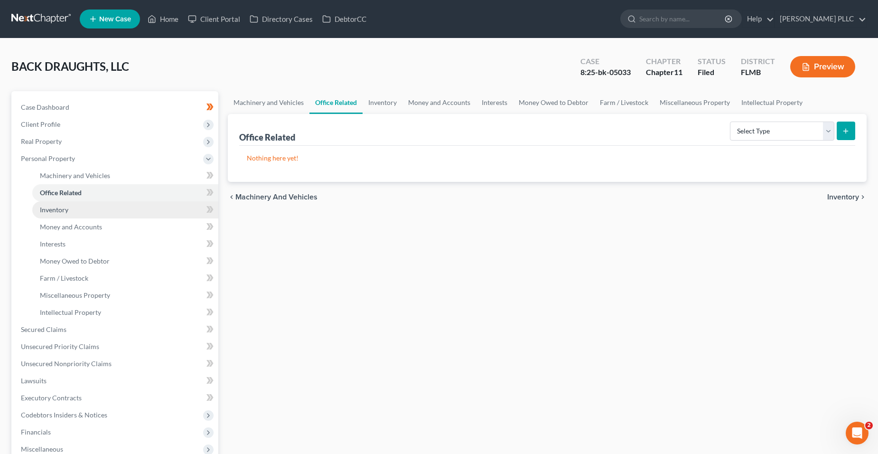
click at [94, 202] on link "Inventory" at bounding box center [125, 209] width 186 height 17
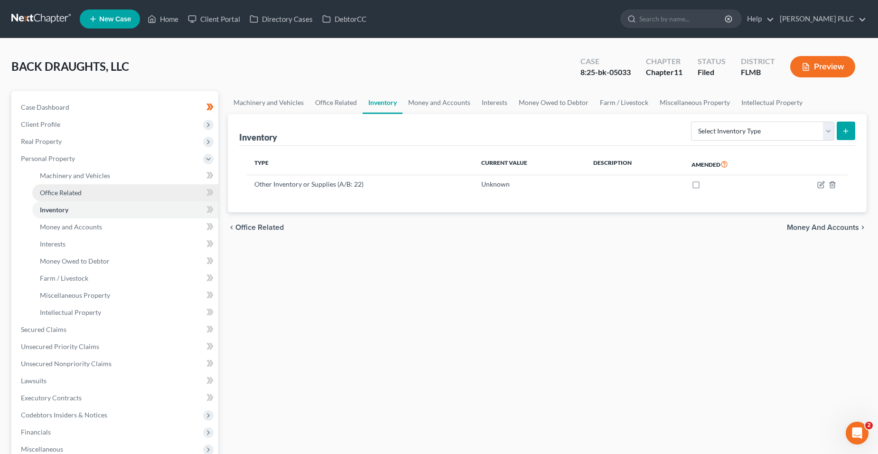
click at [109, 196] on link "Office Related" at bounding box center [125, 192] width 186 height 17
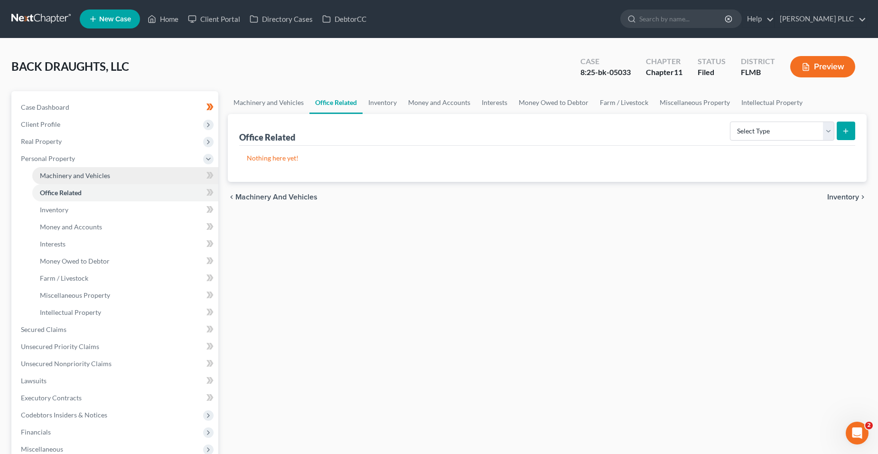
click at [114, 183] on link "Machinery and Vehicles" at bounding box center [125, 175] width 186 height 17
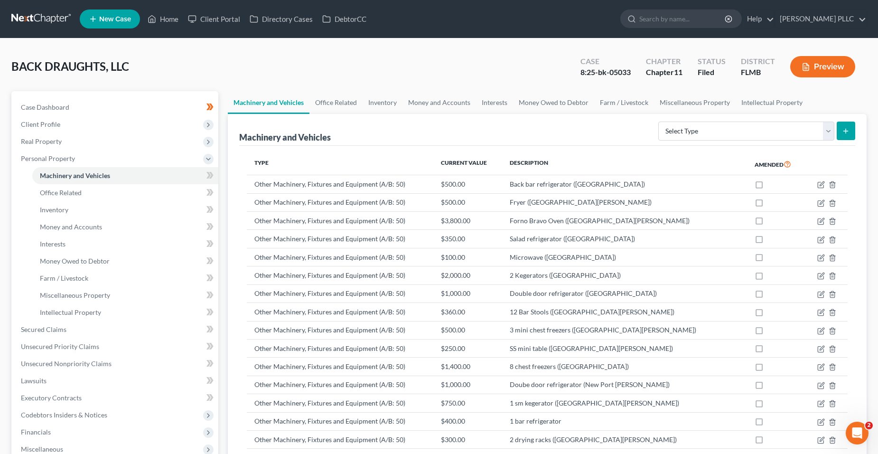
click at [484, 163] on th "Current Value" at bounding box center [468, 164] width 69 height 22
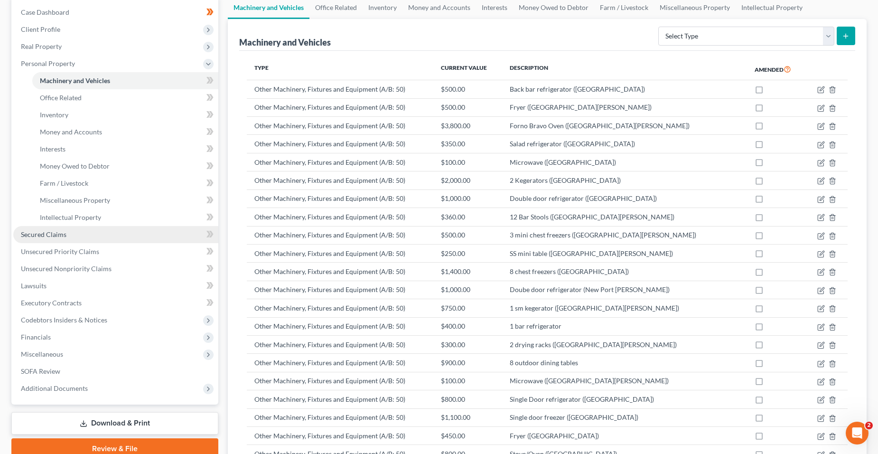
click at [102, 240] on link "Secured Claims" at bounding box center [115, 234] width 205 height 17
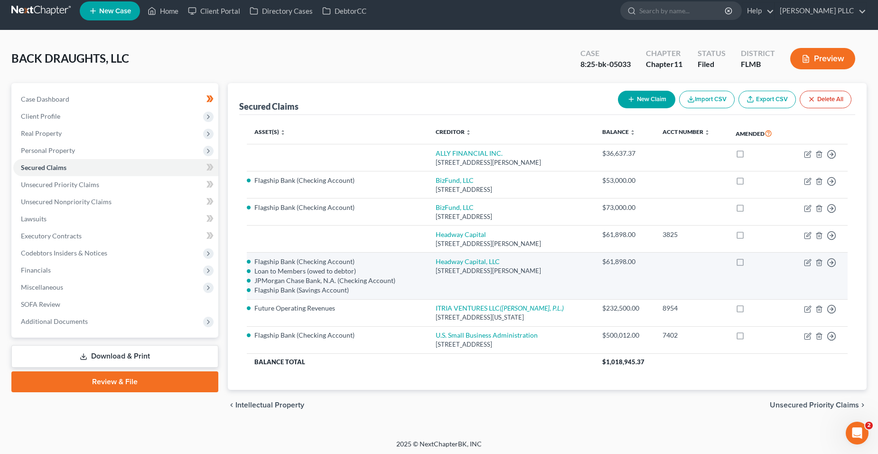
scroll to position [10, 0]
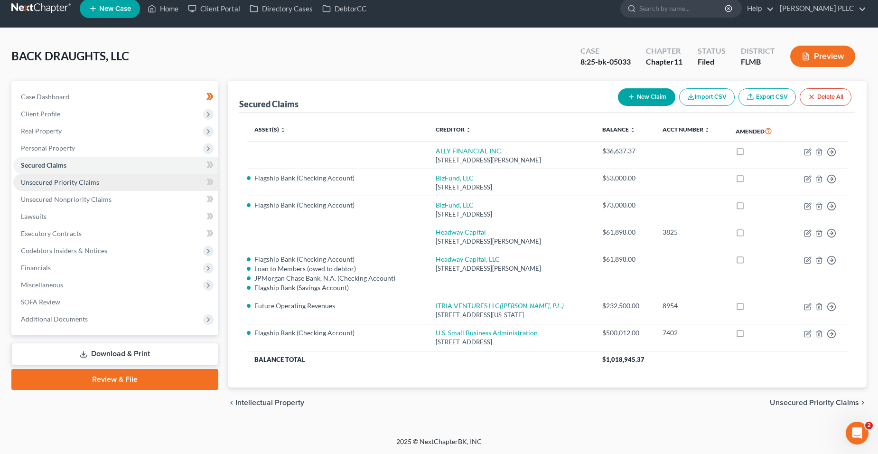
click at [68, 181] on span "Unsecured Priority Claims" at bounding box center [60, 182] width 78 height 8
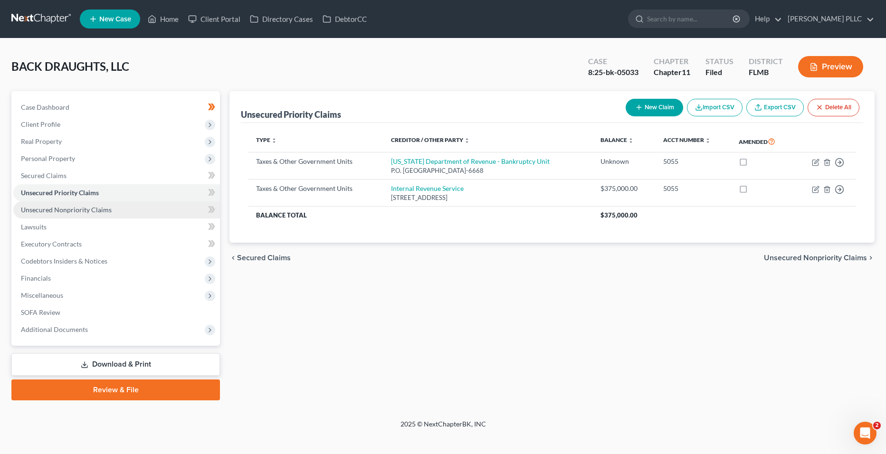
click at [77, 204] on link "Unsecured Nonpriority Claims" at bounding box center [116, 209] width 207 height 17
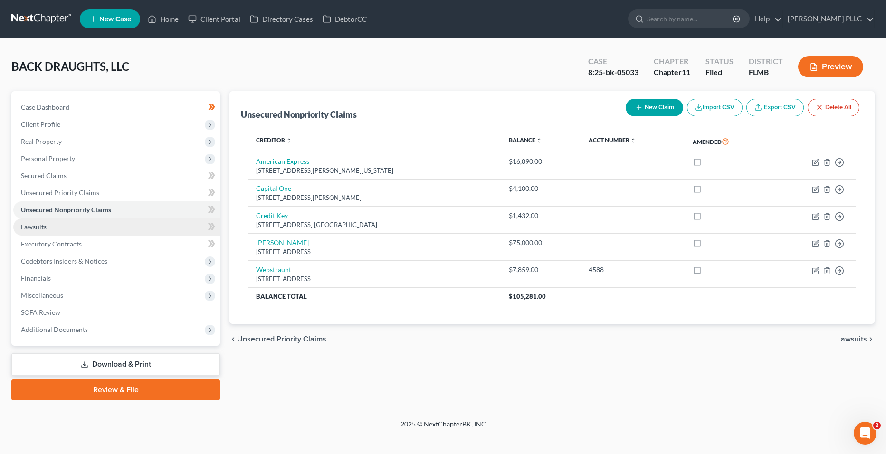
click at [81, 219] on link "Lawsuits" at bounding box center [116, 226] width 207 height 17
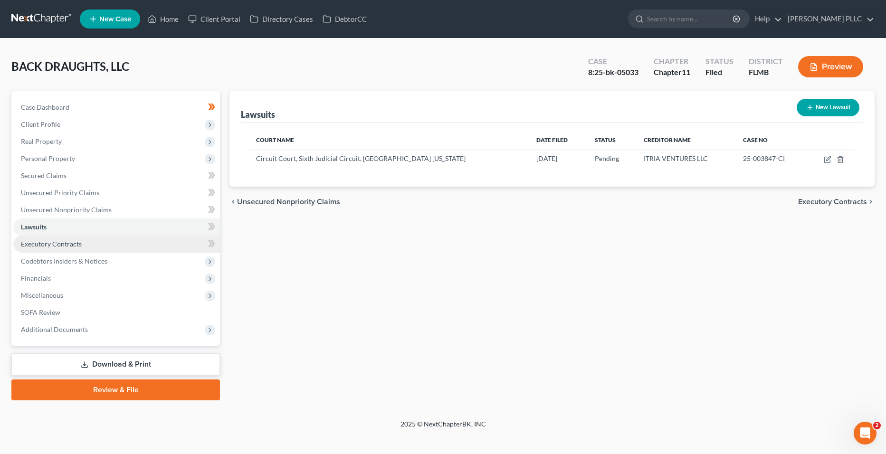
click at [84, 239] on link "Executory Contracts" at bounding box center [116, 244] width 207 height 17
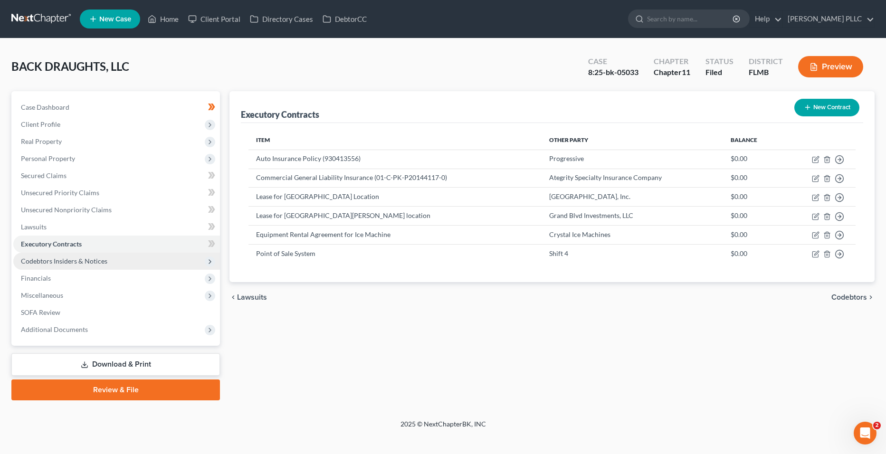
click at [96, 259] on span "Codebtors Insiders & Notices" at bounding box center [64, 261] width 86 height 8
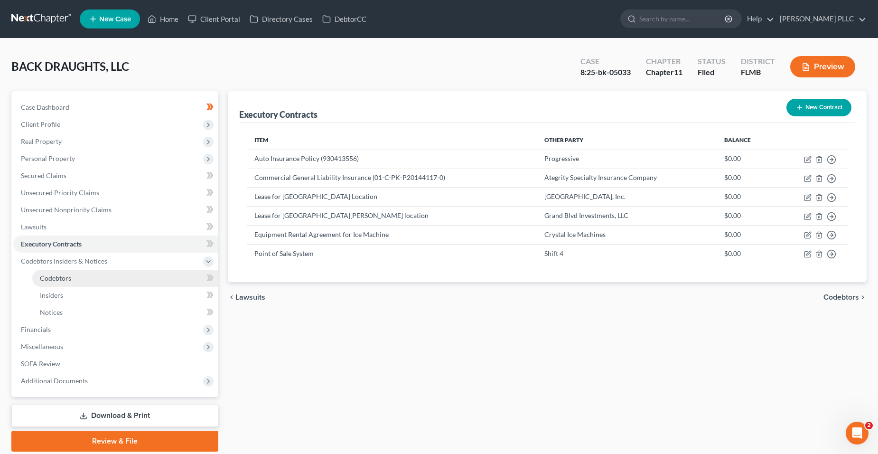
click at [103, 283] on link "Codebtors" at bounding box center [125, 278] width 186 height 17
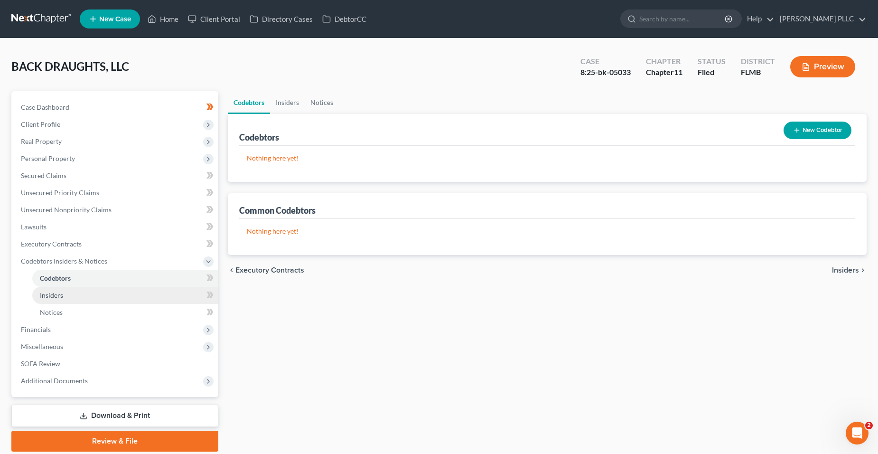
click at [95, 297] on link "Insiders" at bounding box center [125, 295] width 186 height 17
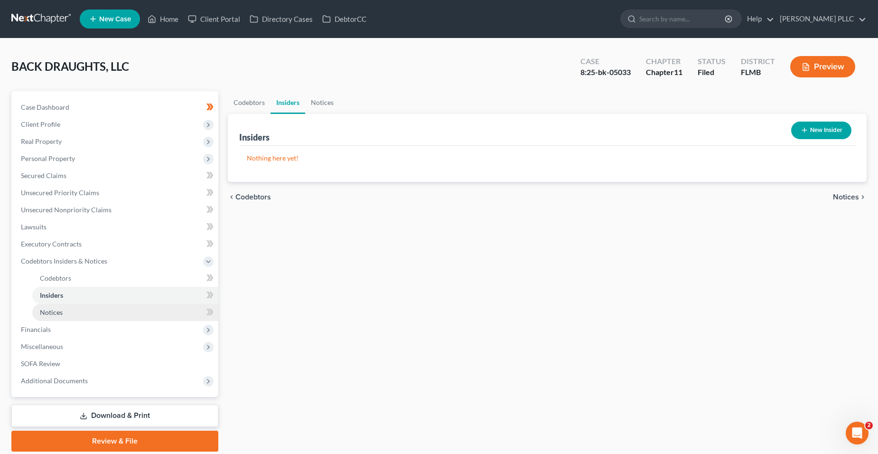
click at [94, 305] on link "Notices" at bounding box center [125, 312] width 186 height 17
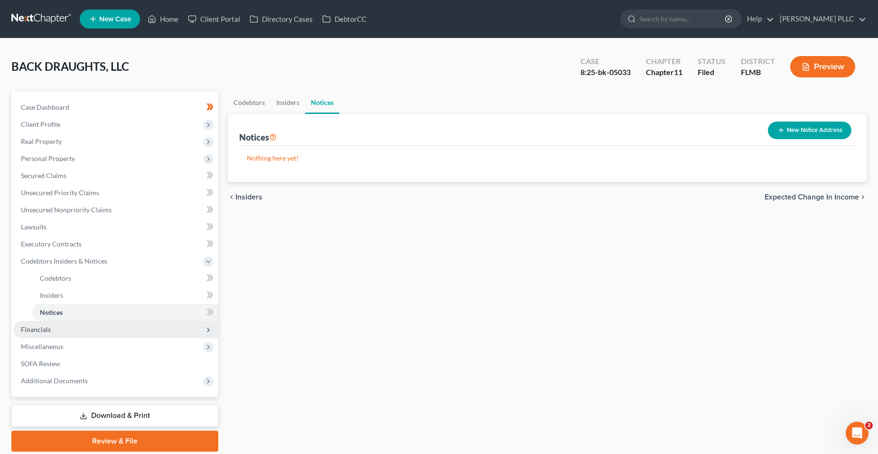
click at [81, 328] on span "Financials" at bounding box center [115, 329] width 205 height 17
